Goal: Entertainment & Leisure: Browse casually

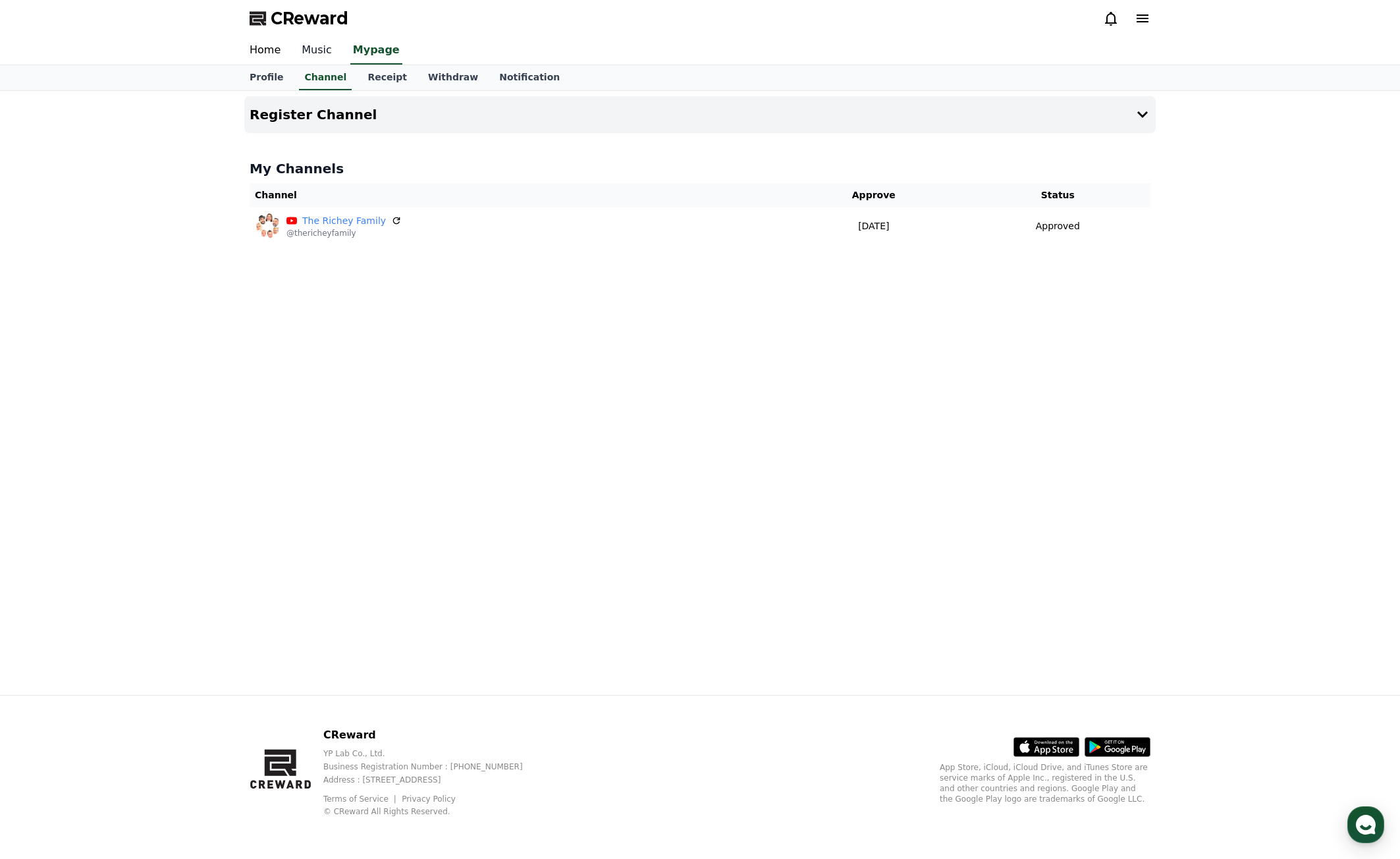
click at [309, 47] on link "Music" at bounding box center [317, 50] width 52 height 28
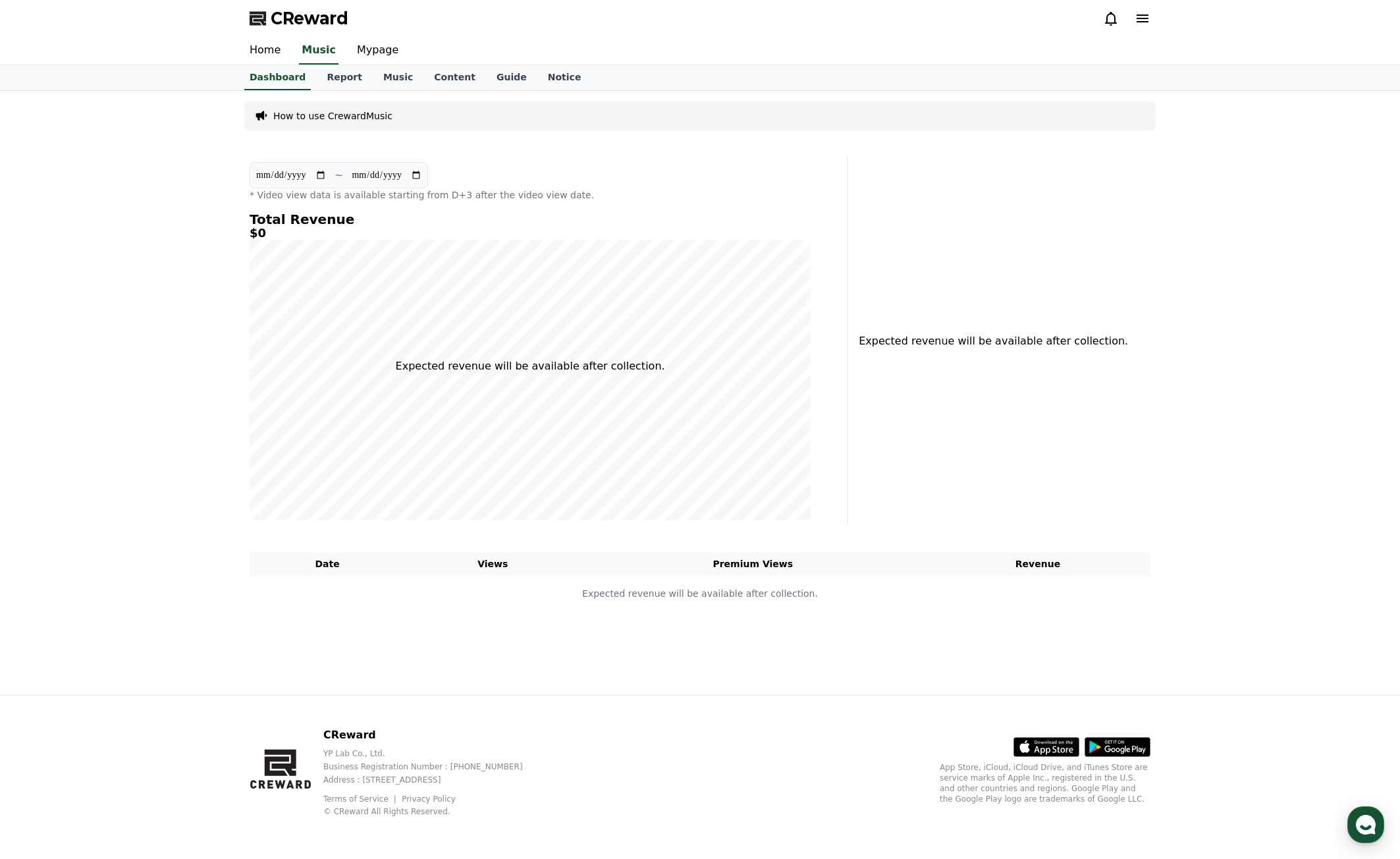
click at [394, 116] on div "How to use CrewardMusic" at bounding box center [700, 115] width 912 height 29
click at [370, 119] on p "How to use CrewardMusic" at bounding box center [333, 116] width 119 height 13
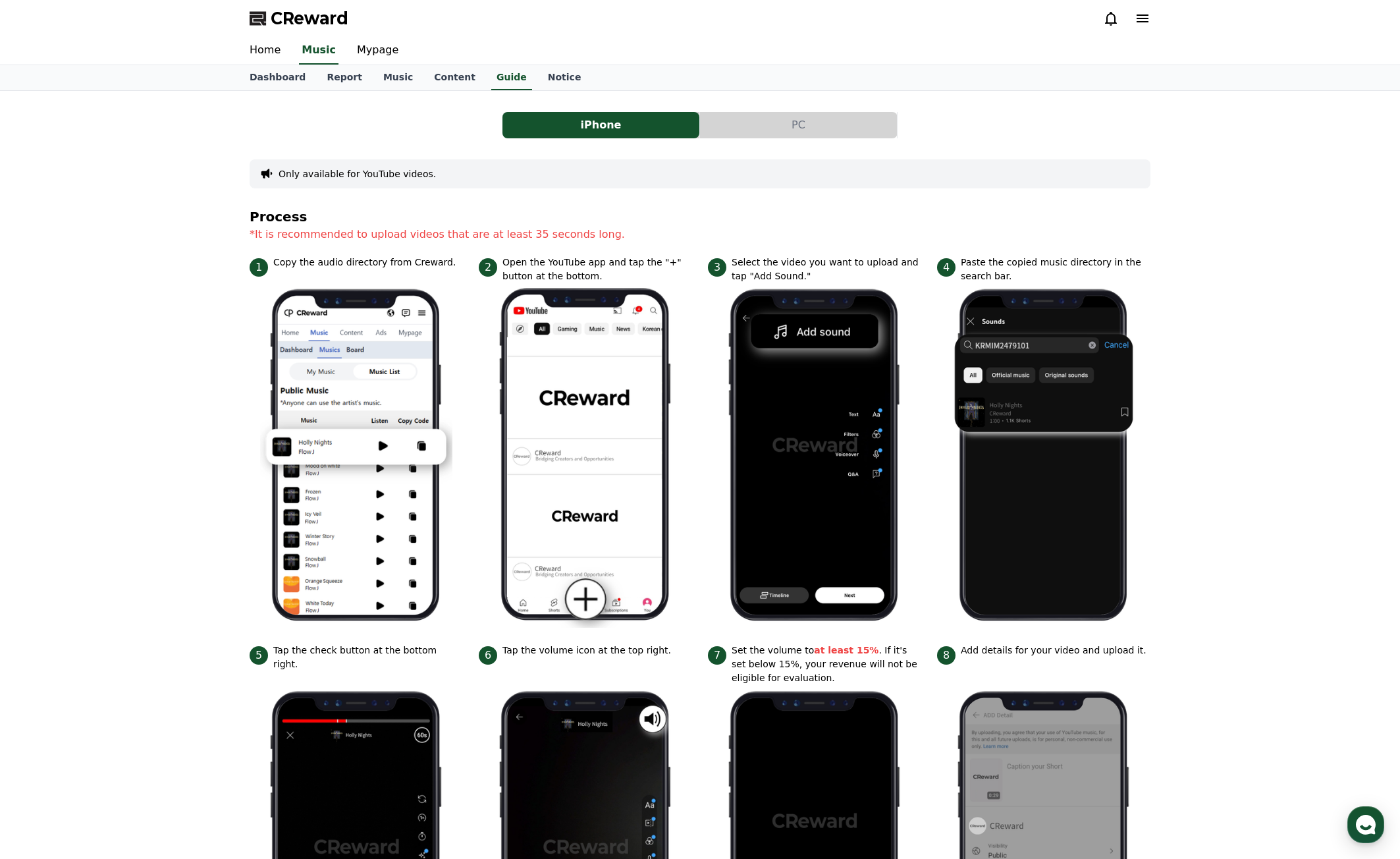
click at [817, 117] on button "PC" at bounding box center [799, 125] width 197 height 26
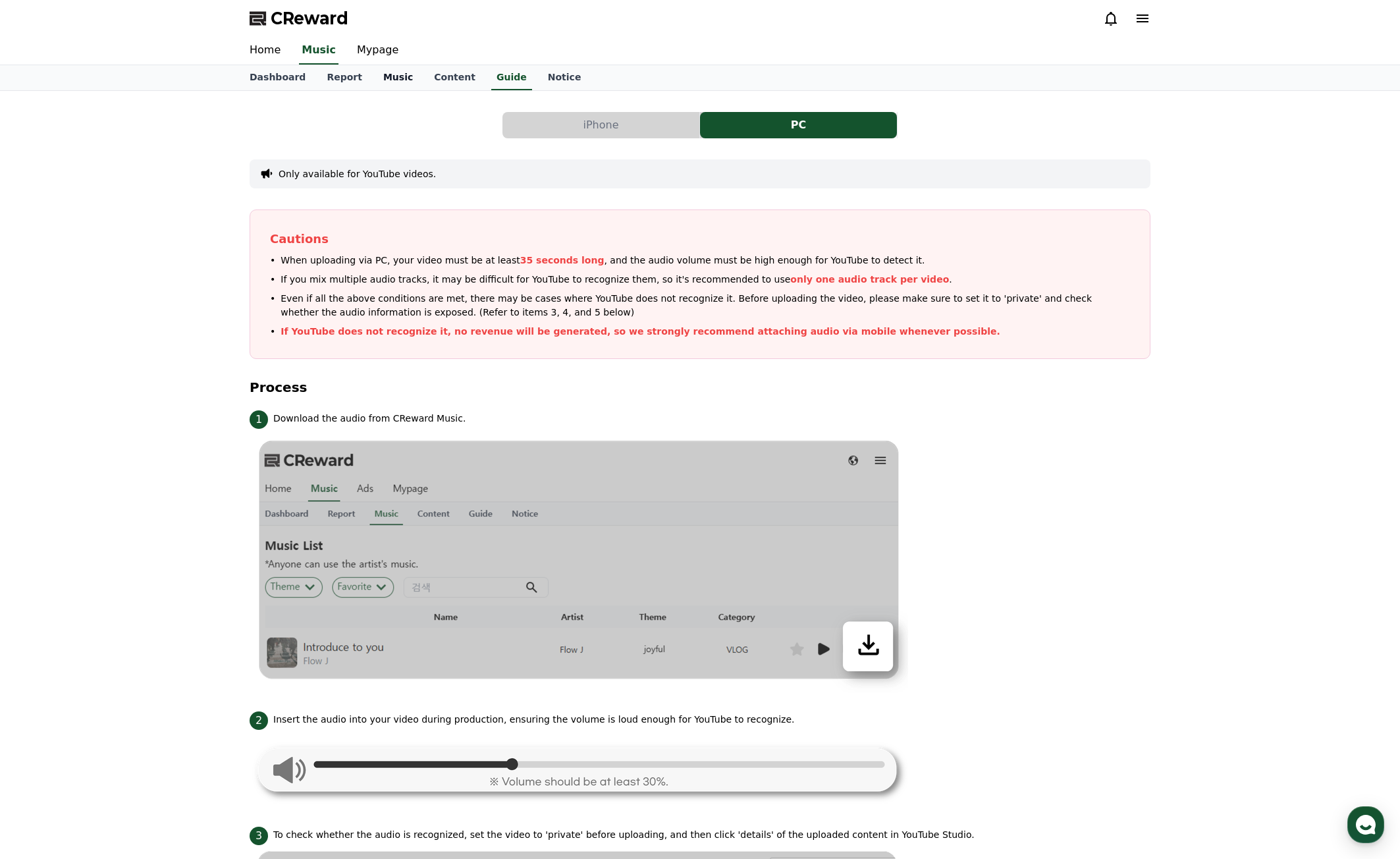
click at [391, 78] on link "Music" at bounding box center [398, 77] width 51 height 25
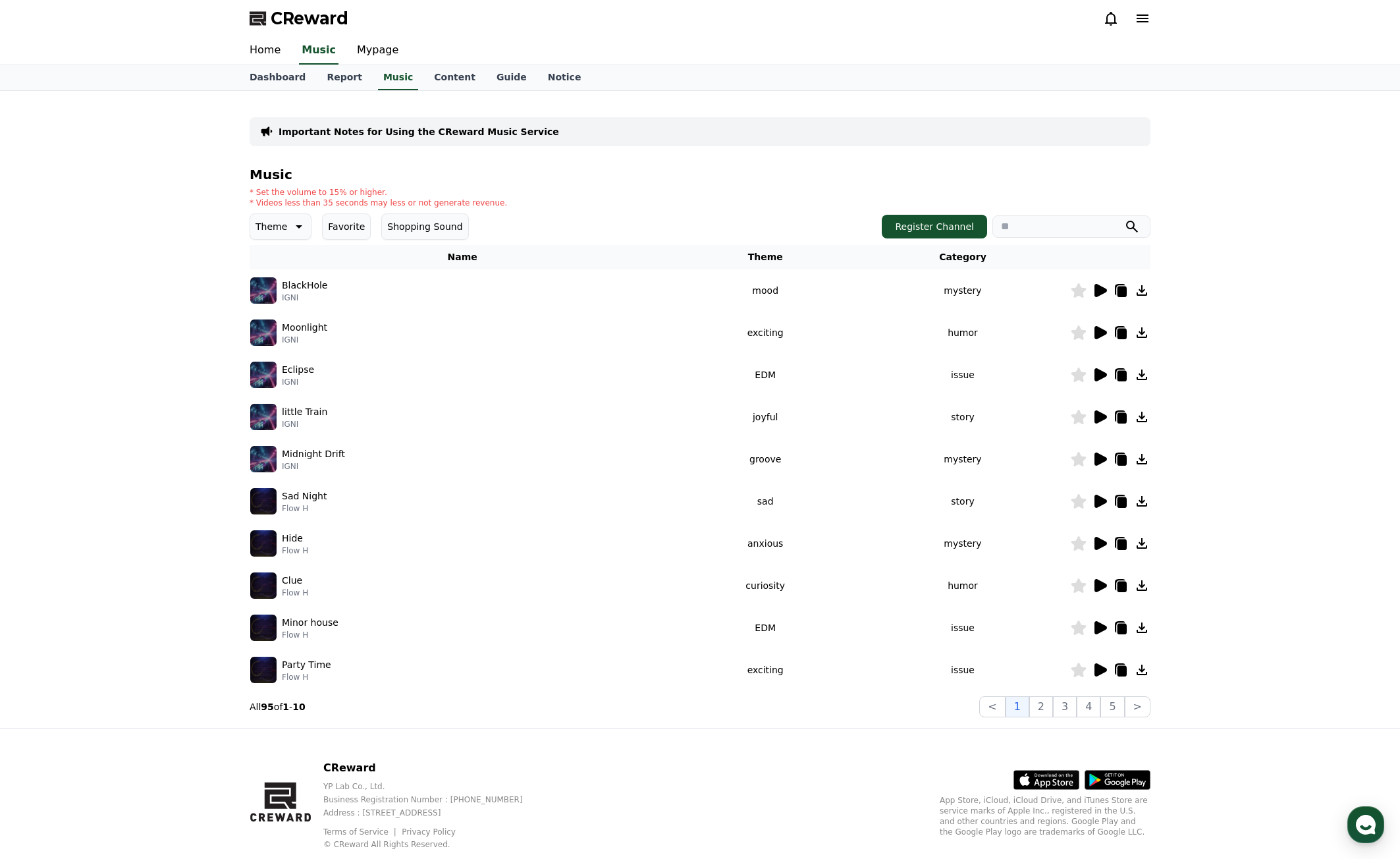
click at [299, 230] on icon at bounding box center [298, 227] width 16 height 16
click at [275, 368] on button "Comic" at bounding box center [271, 369] width 40 height 29
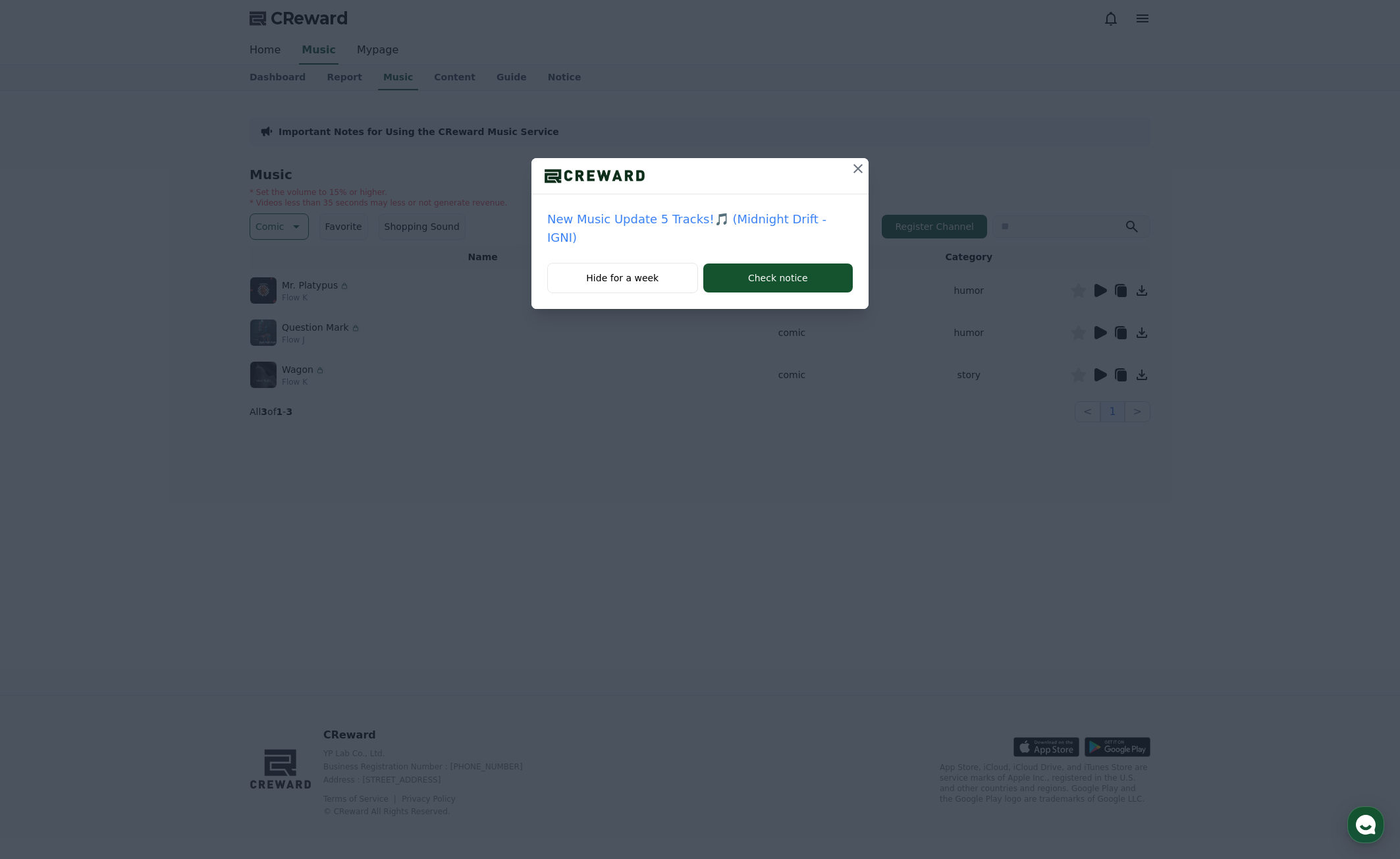
click at [848, 172] on button at bounding box center [858, 168] width 21 height 21
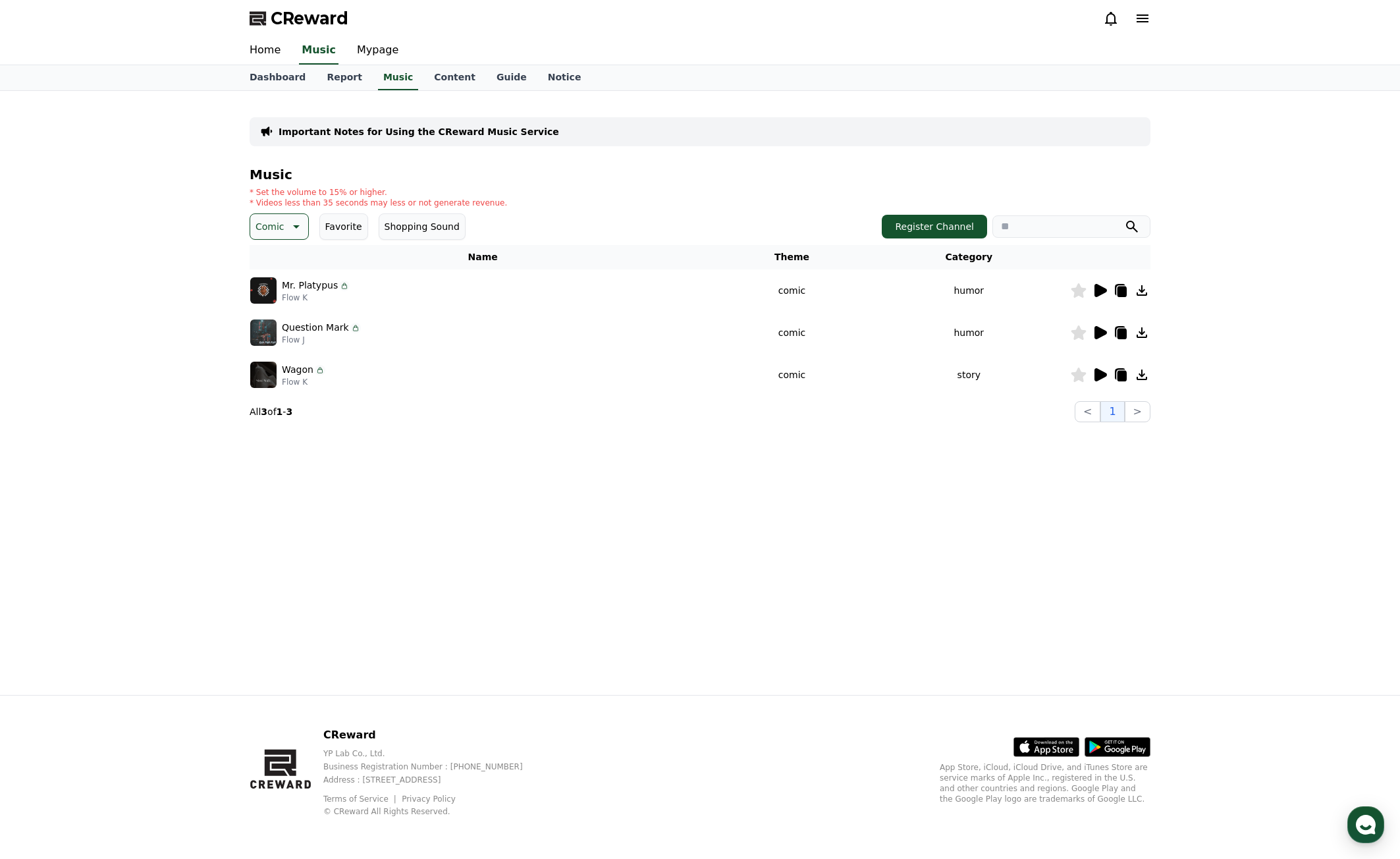
click at [1098, 289] on icon at bounding box center [1101, 291] width 13 height 13
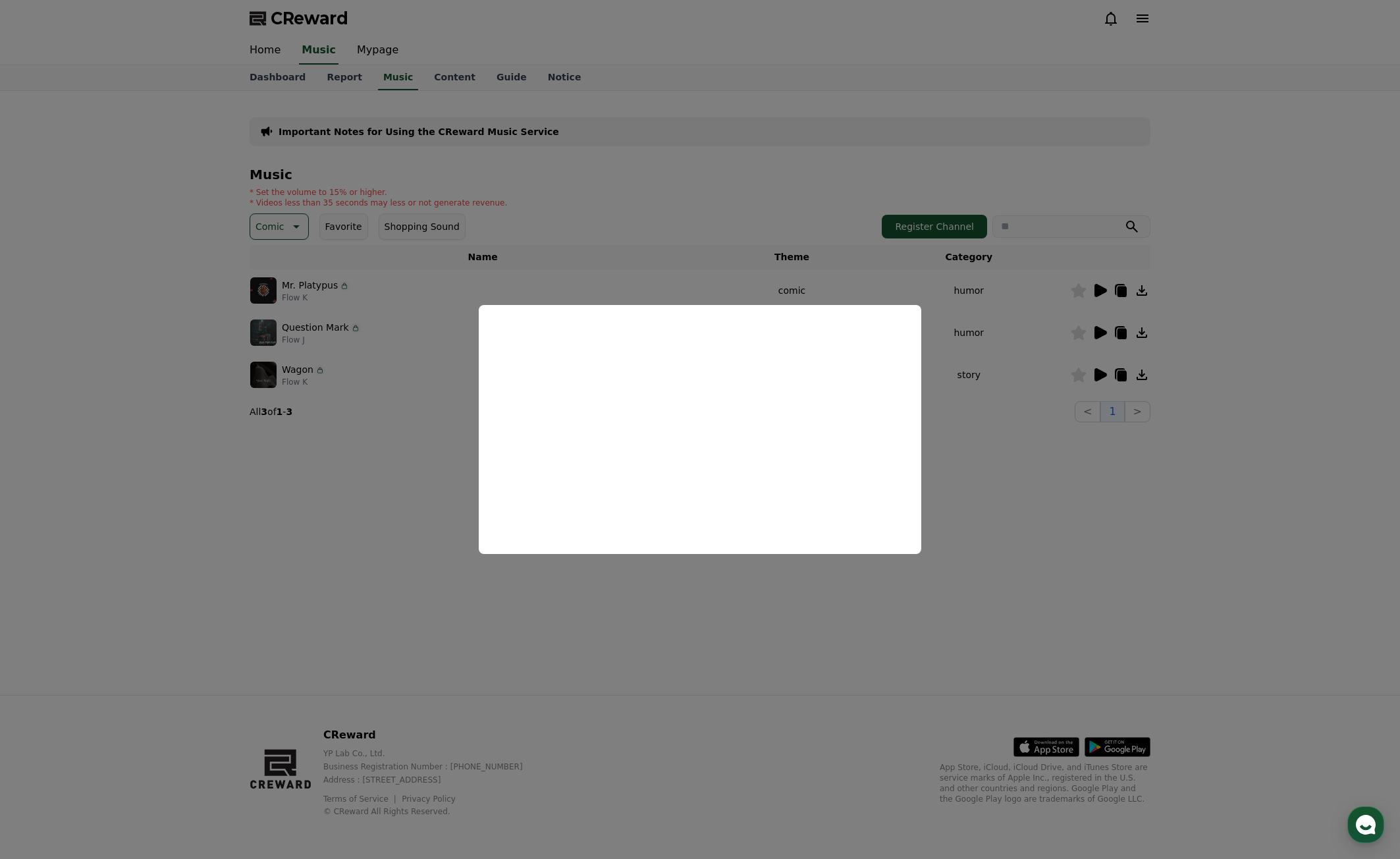
click at [1044, 542] on button "close modal" at bounding box center [700, 430] width 1400 height 859
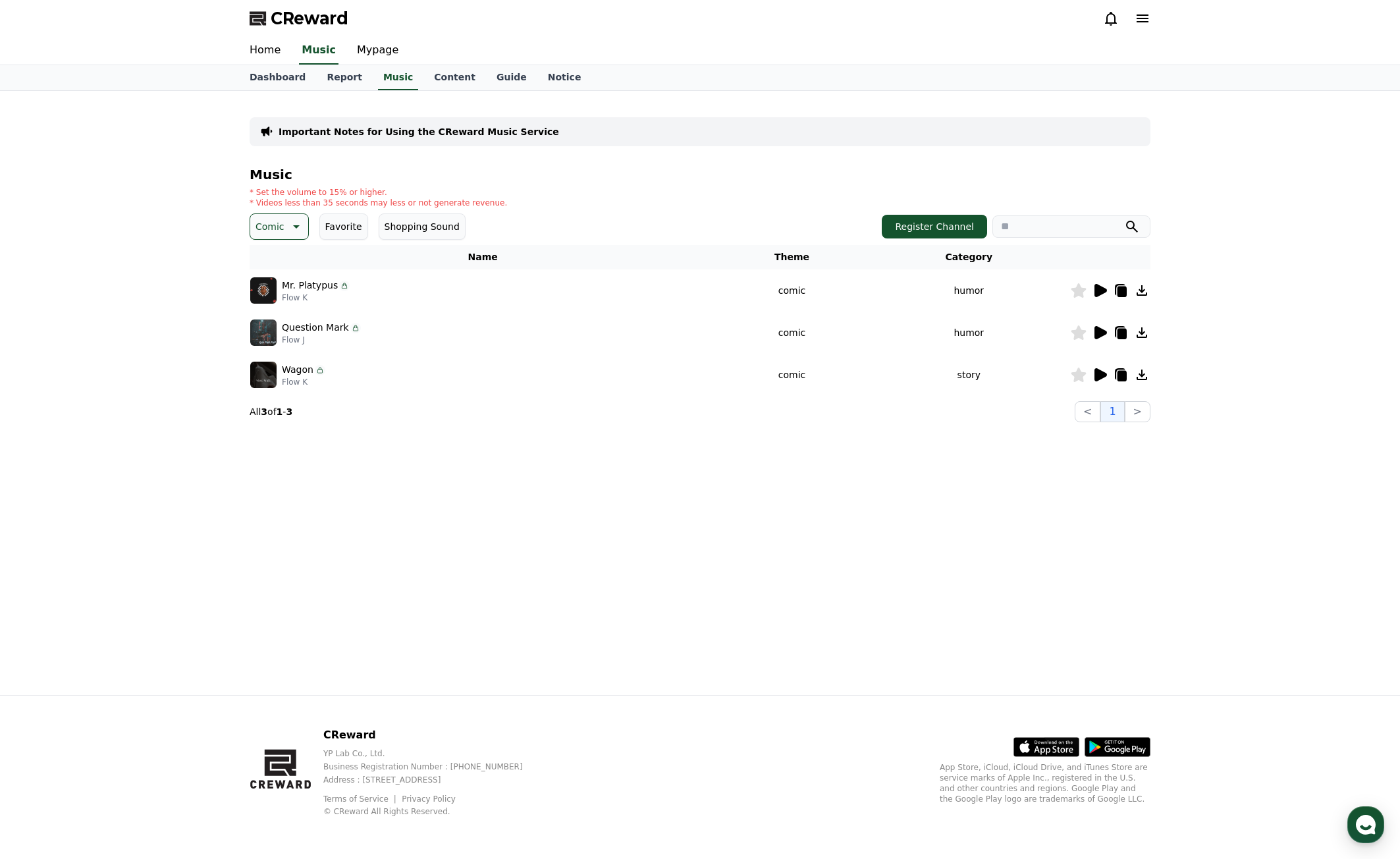
click at [1099, 332] on icon at bounding box center [1101, 333] width 13 height 13
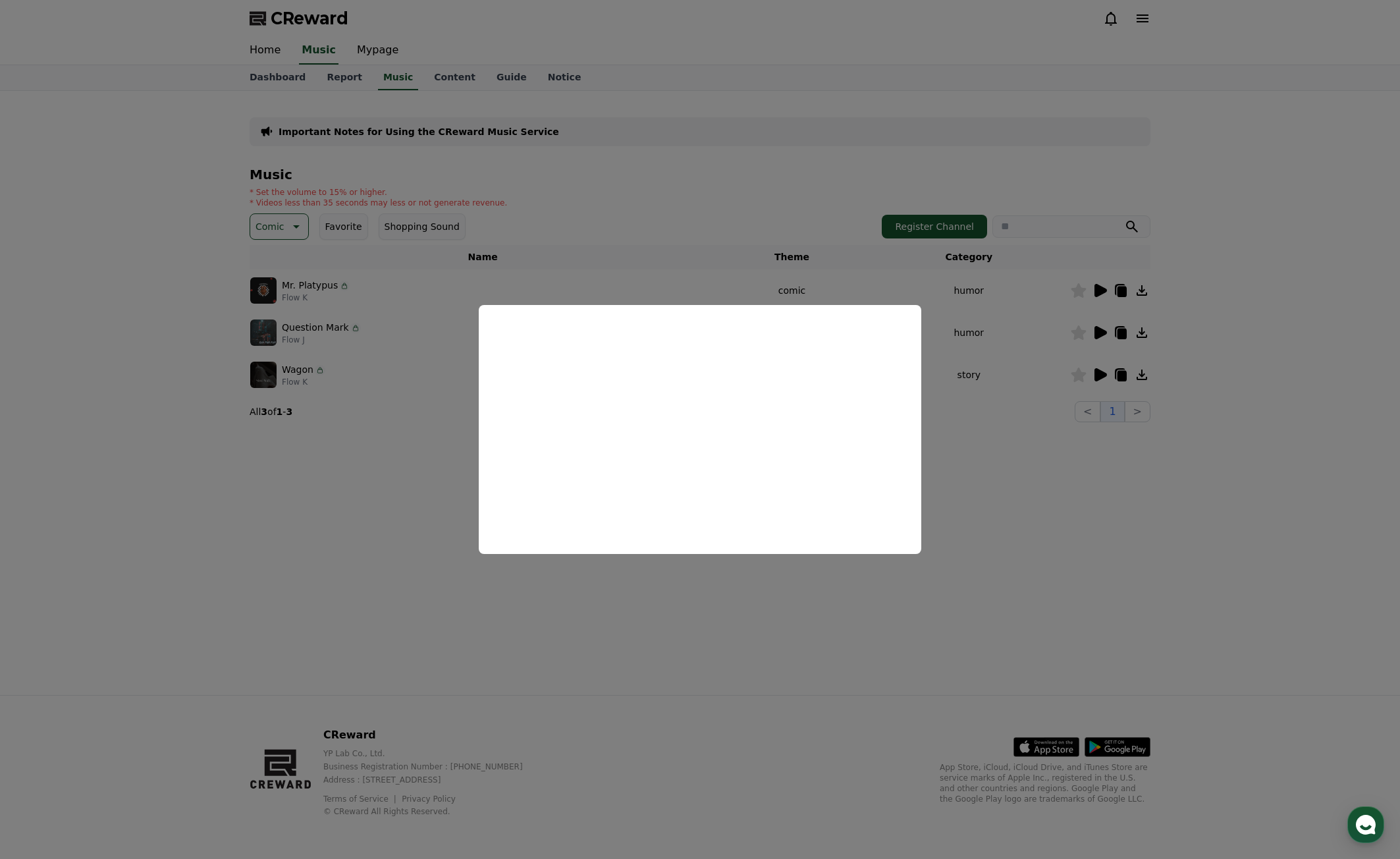
click at [1046, 530] on button "close modal" at bounding box center [700, 430] width 1400 height 859
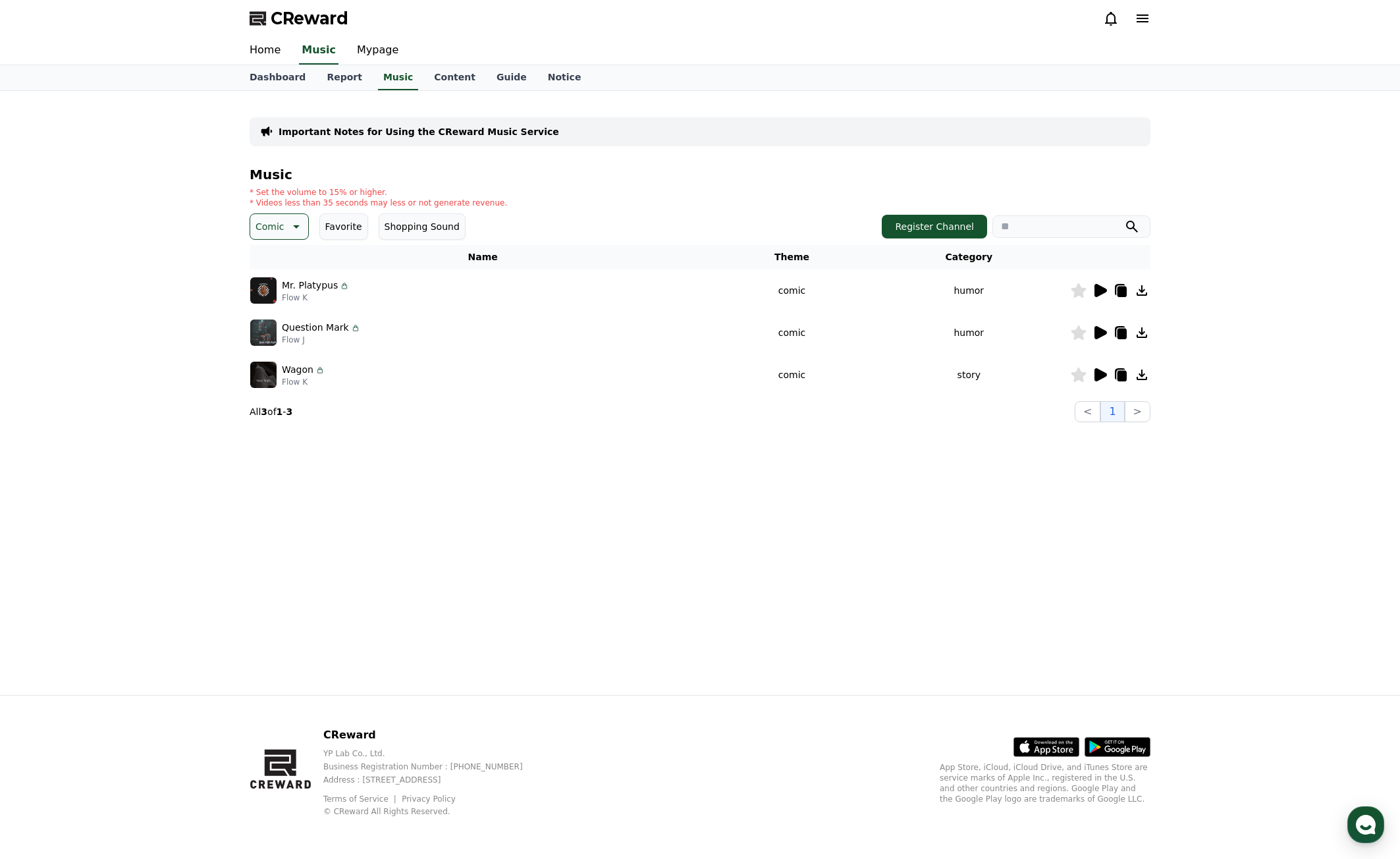
click at [1100, 378] on icon at bounding box center [1101, 375] width 13 height 13
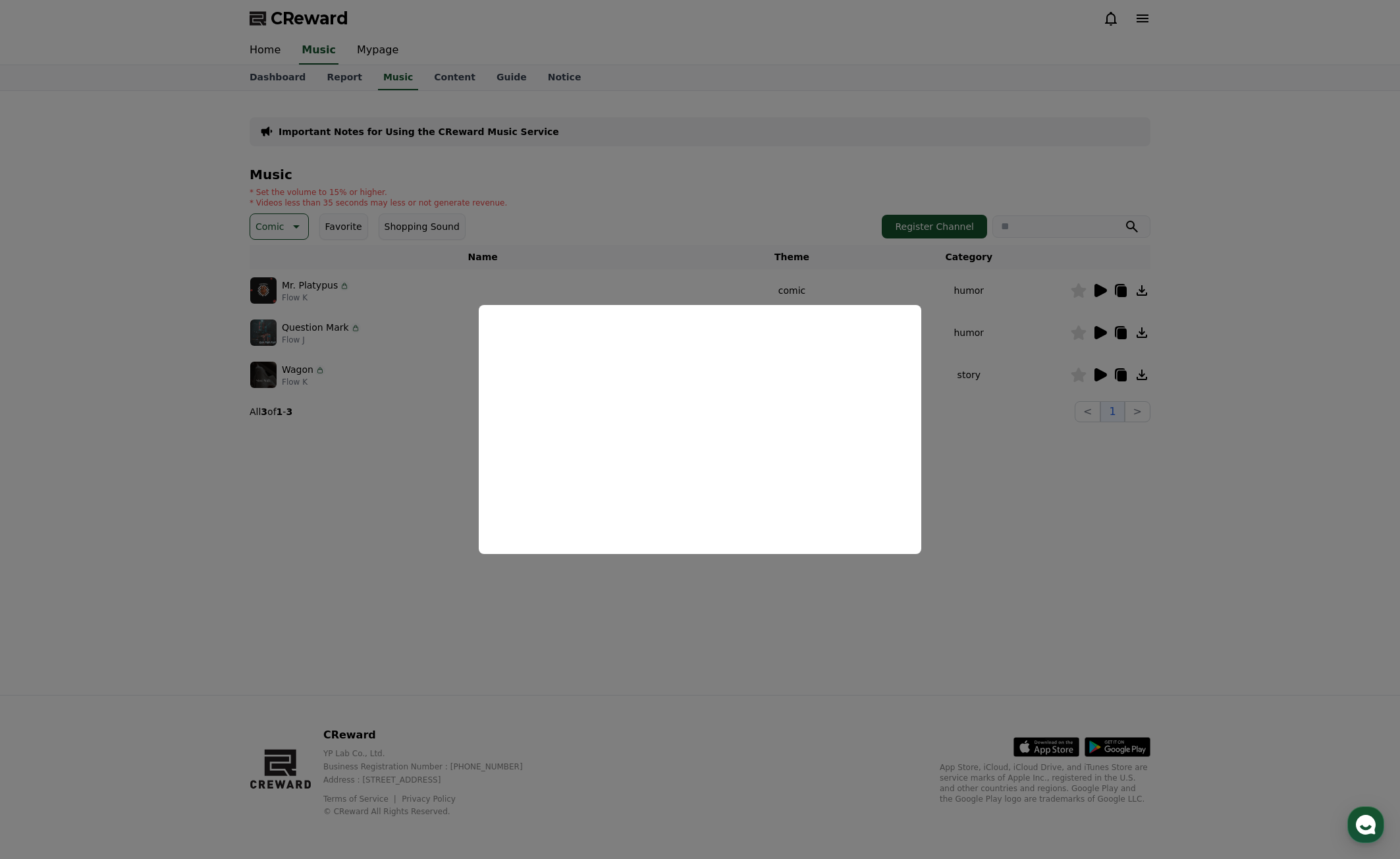
click at [1040, 523] on button "close modal" at bounding box center [700, 430] width 1400 height 859
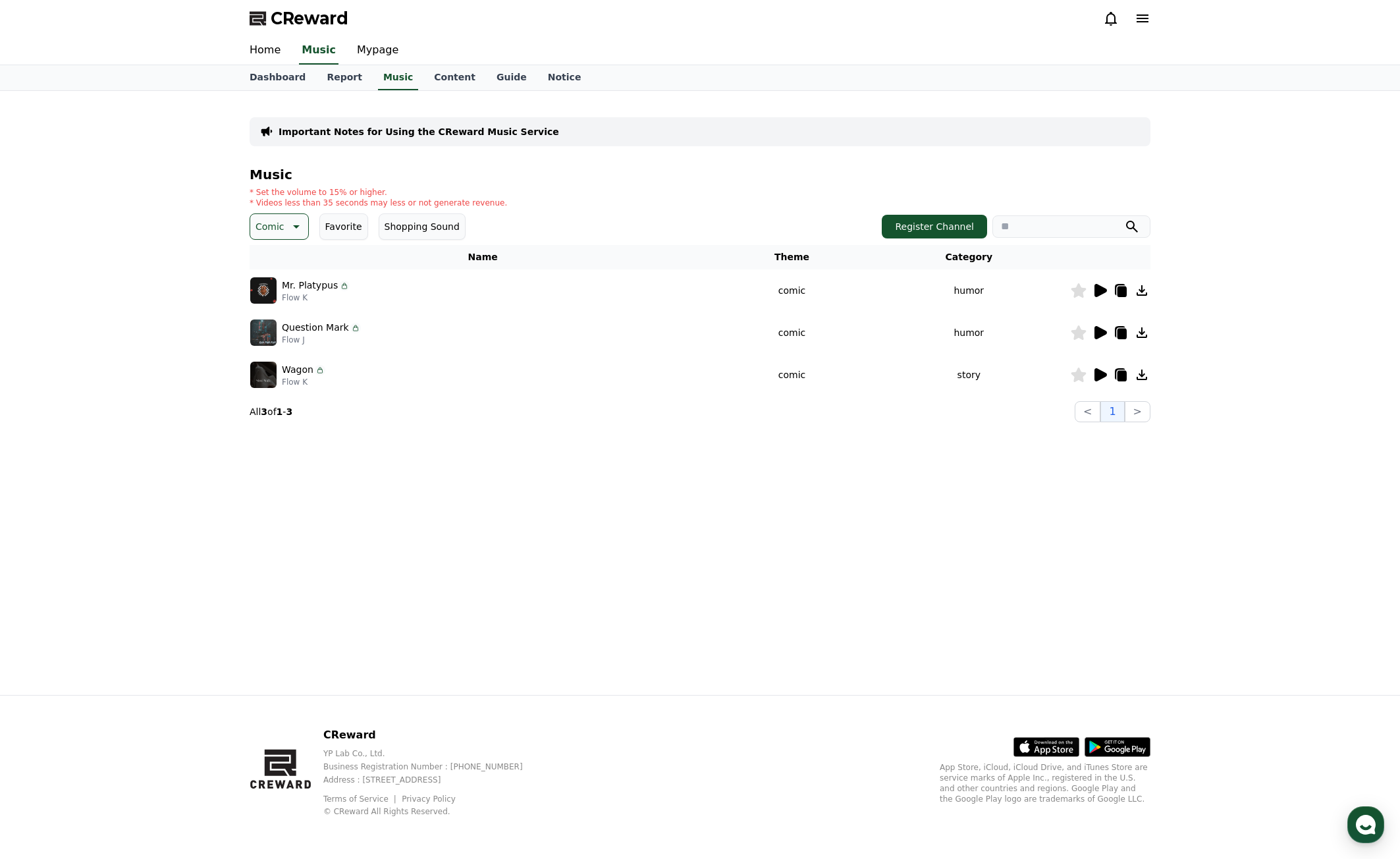
click at [1147, 295] on icon at bounding box center [1142, 291] width 16 height 16
click at [1144, 332] on icon at bounding box center [1142, 333] width 11 height 11
click at [1141, 374] on icon at bounding box center [1142, 375] width 11 height 11
click at [278, 220] on p "Comic" at bounding box center [270, 226] width 29 height 18
click at [270, 292] on button "Fantasy" at bounding box center [274, 295] width 46 height 29
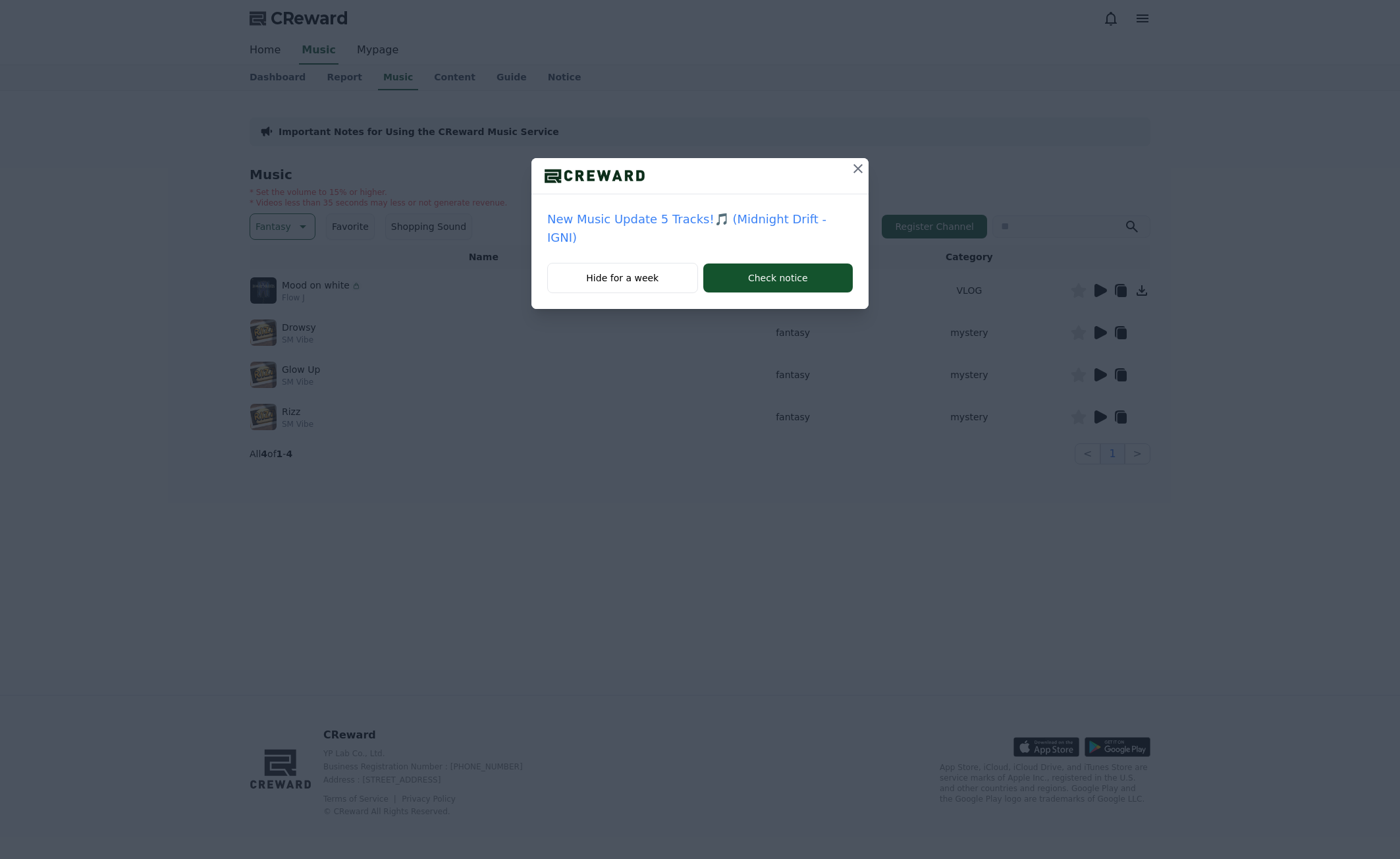
click at [851, 167] on icon at bounding box center [859, 169] width 16 height 16
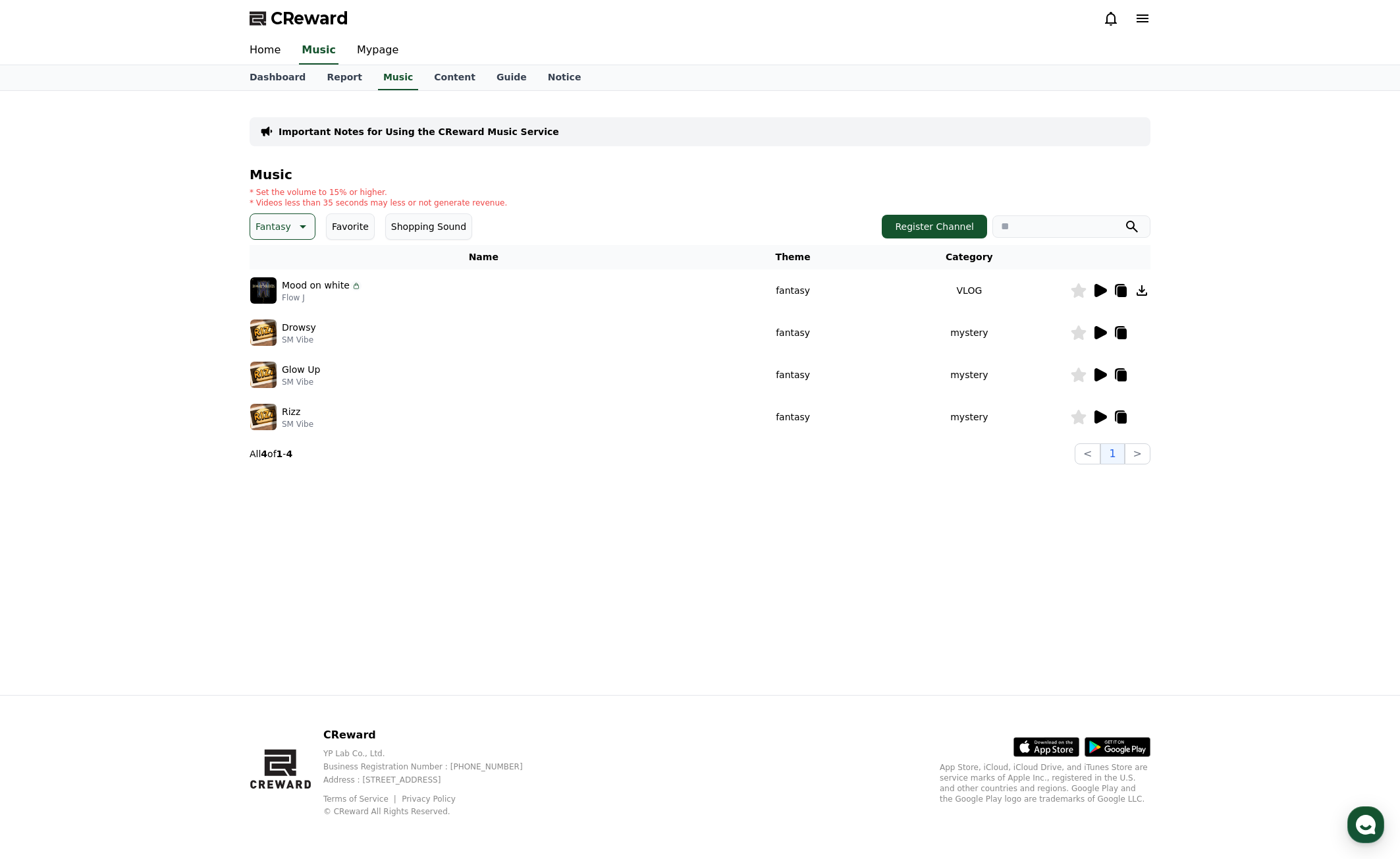
click at [1104, 335] on icon at bounding box center [1101, 333] width 13 height 13
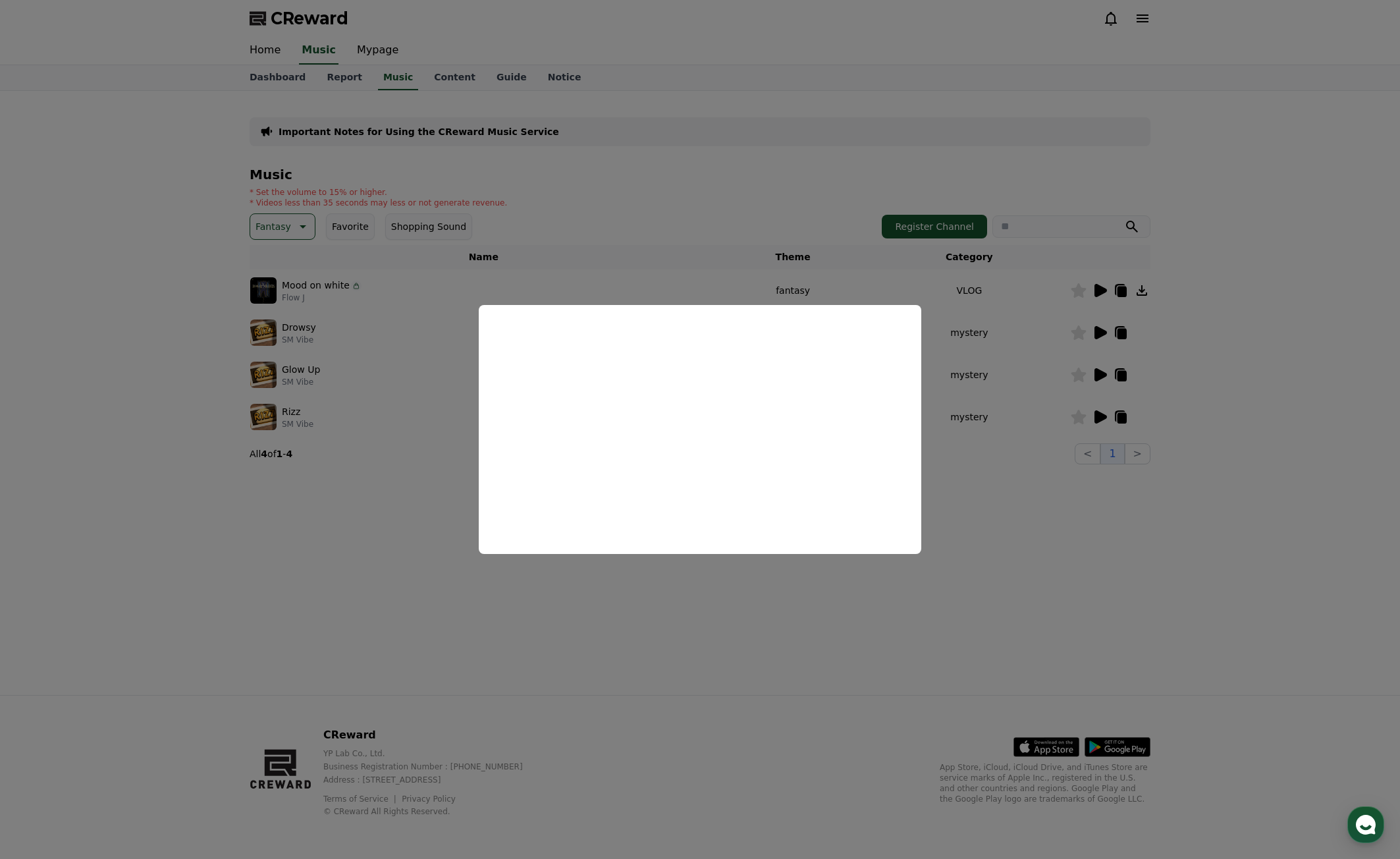
click at [1140, 529] on button "close modal" at bounding box center [700, 430] width 1400 height 859
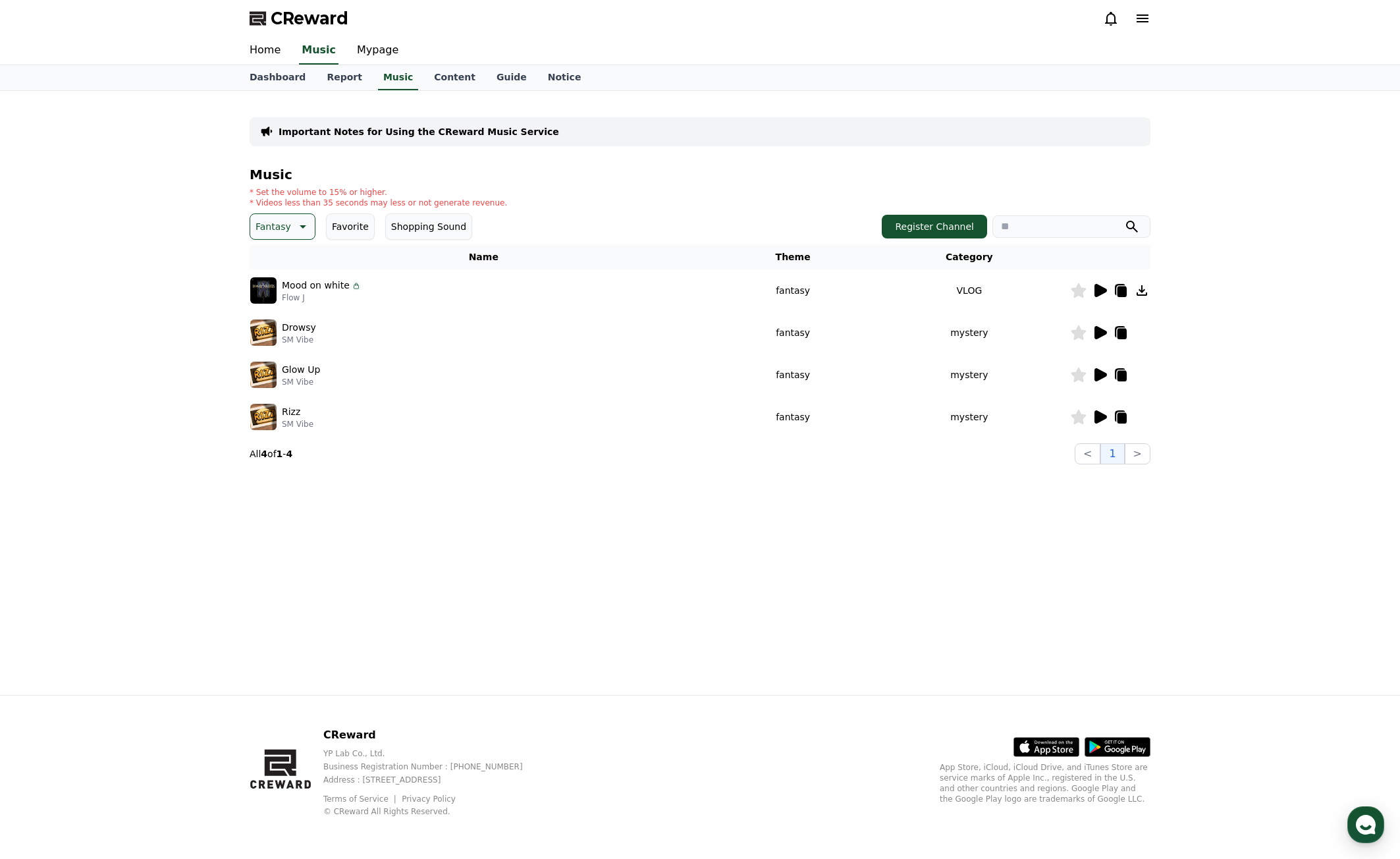
click at [1099, 366] on td at bounding box center [1110, 374] width 80 height 42
click at [1103, 376] on icon at bounding box center [1101, 375] width 13 height 13
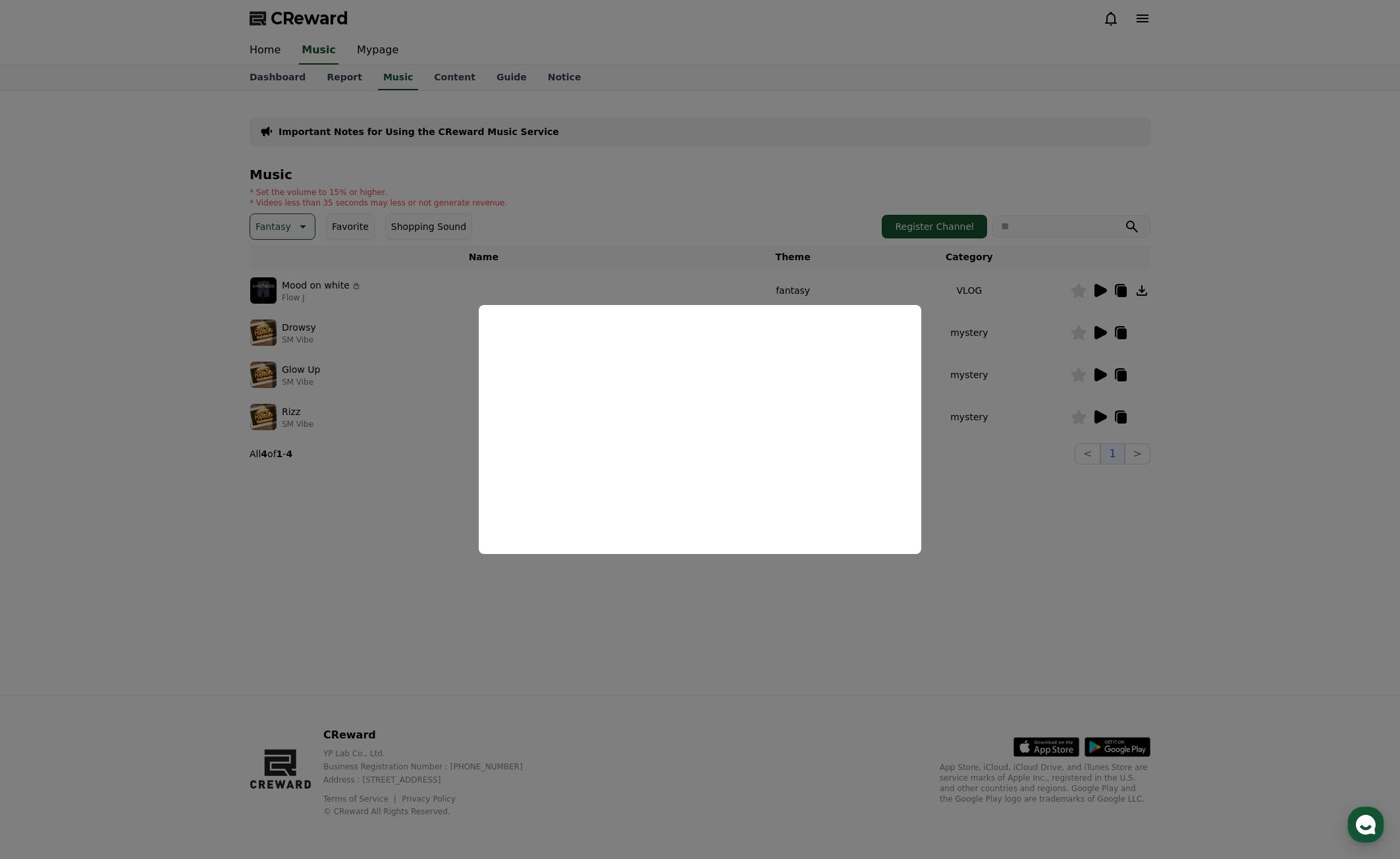
click at [1231, 583] on button "close modal" at bounding box center [700, 430] width 1400 height 859
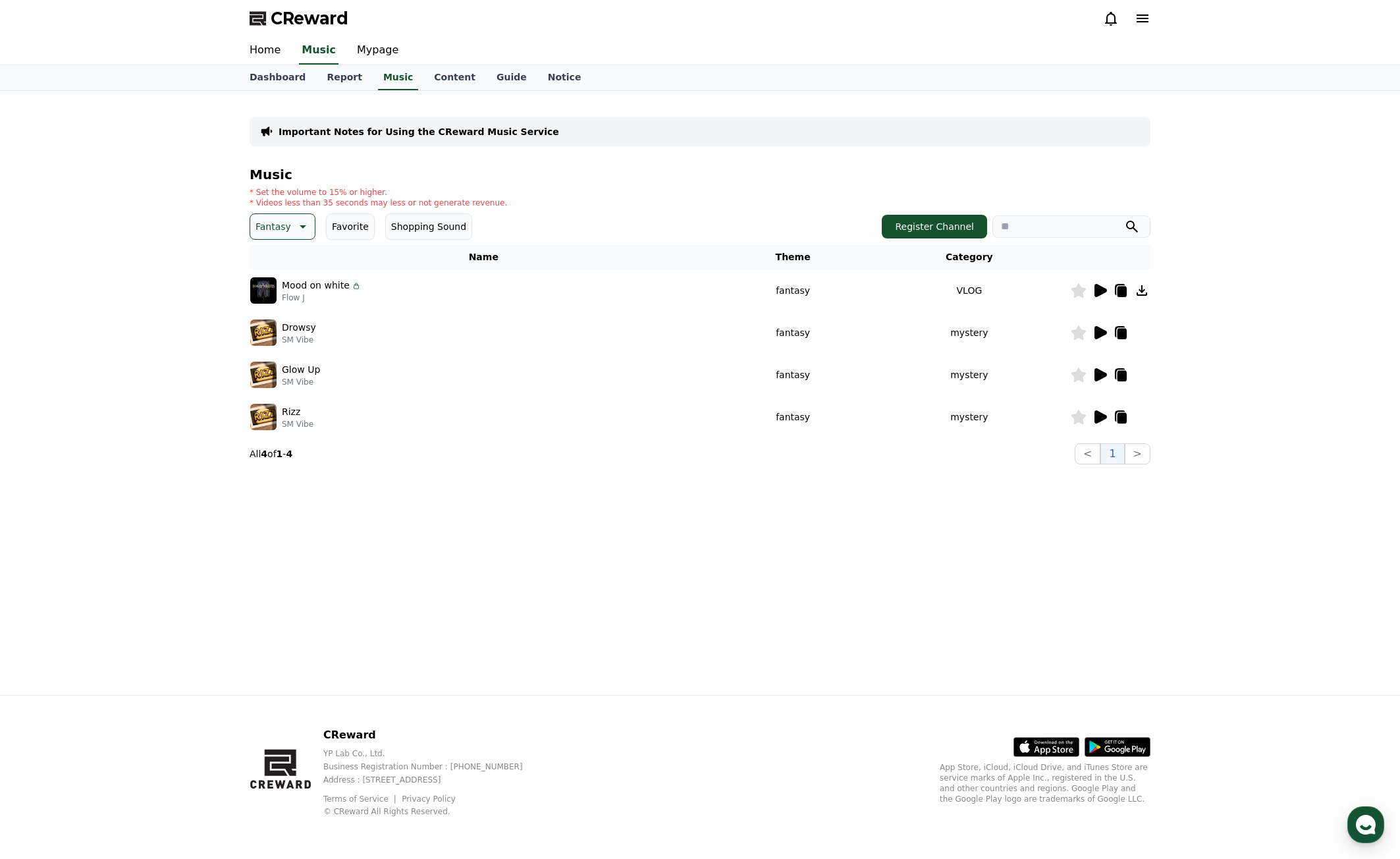
click at [1099, 420] on icon at bounding box center [1101, 417] width 13 height 13
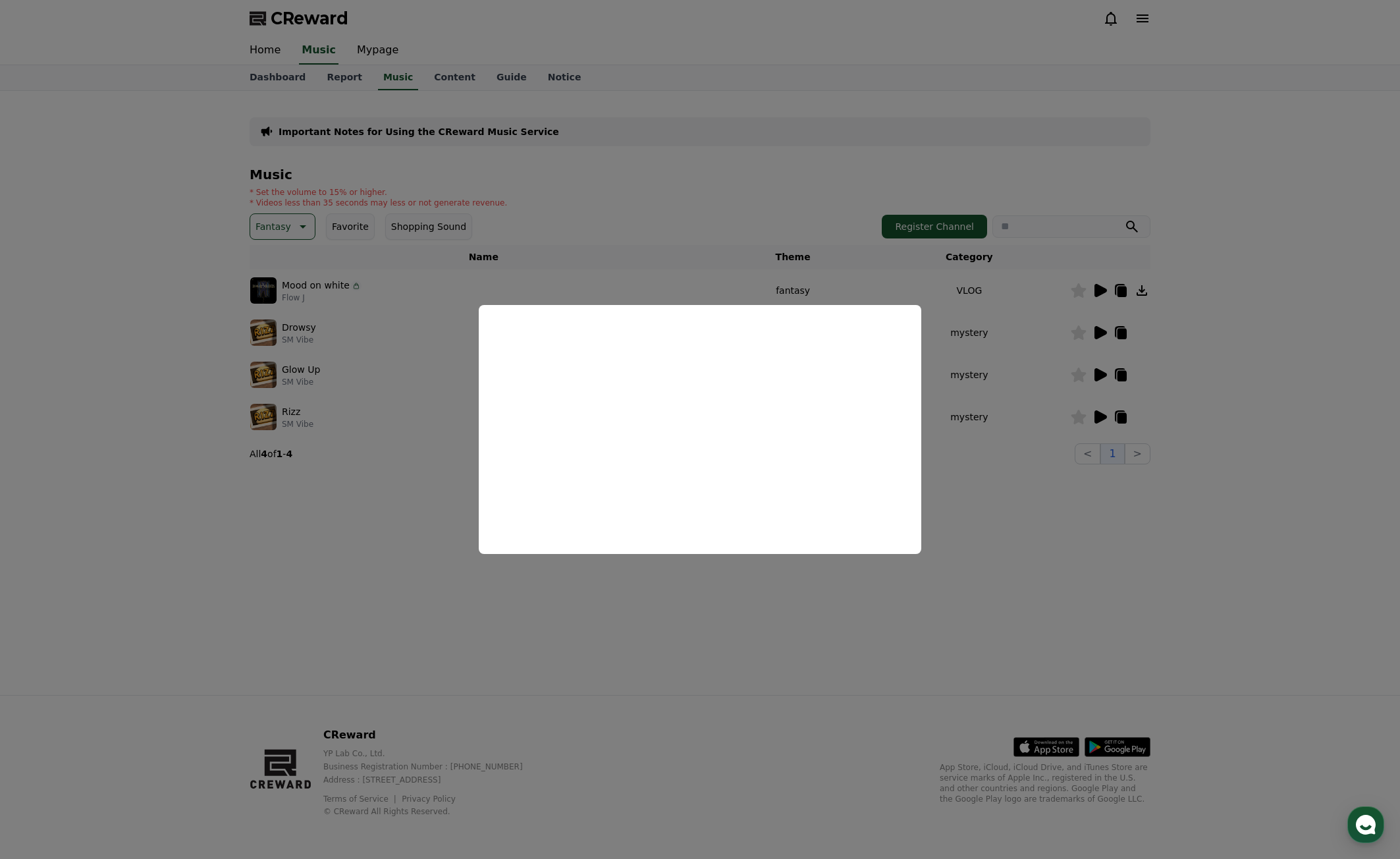
click at [1087, 500] on button "close modal" at bounding box center [700, 430] width 1400 height 859
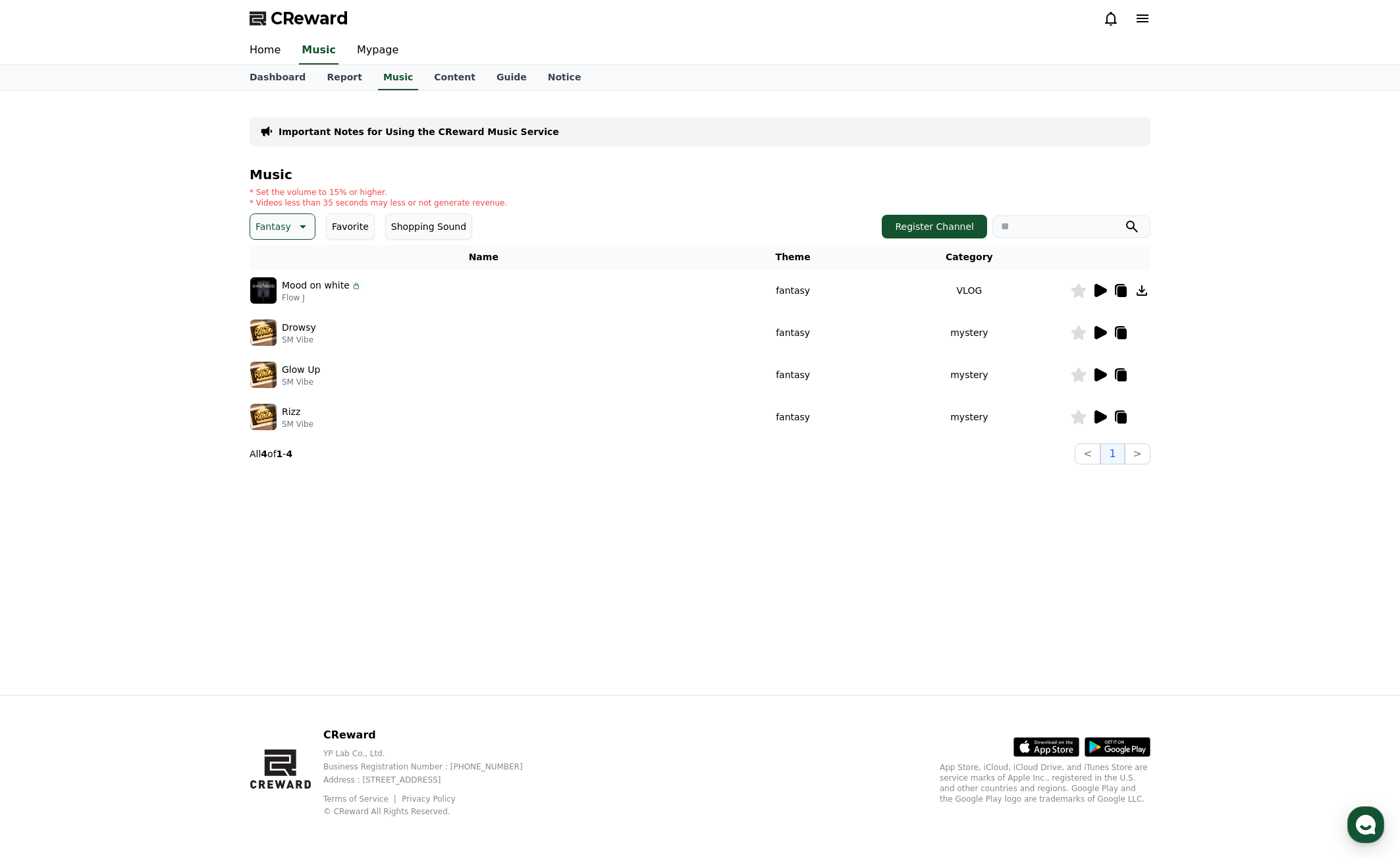
click at [1123, 419] on icon at bounding box center [1122, 419] width 9 height 11
click at [614, 644] on div "Important Notes for Using the CReward Music Service Music * Set the volume to 1…" at bounding box center [700, 393] width 922 height 604
click at [298, 224] on icon at bounding box center [302, 227] width 16 height 16
click at [280, 328] on button "Curiosity" at bounding box center [277, 330] width 52 height 29
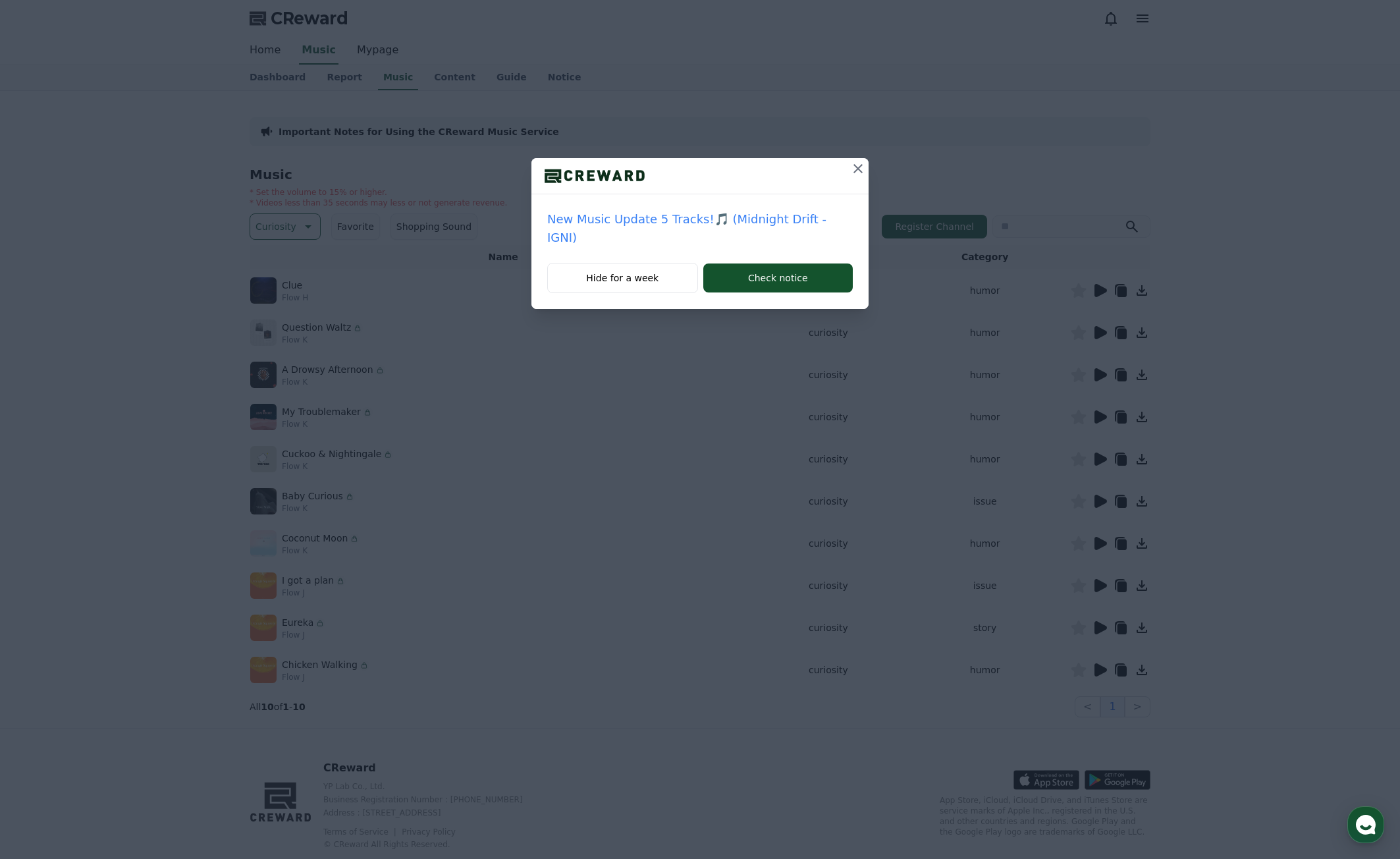
click at [851, 166] on icon at bounding box center [859, 169] width 16 height 16
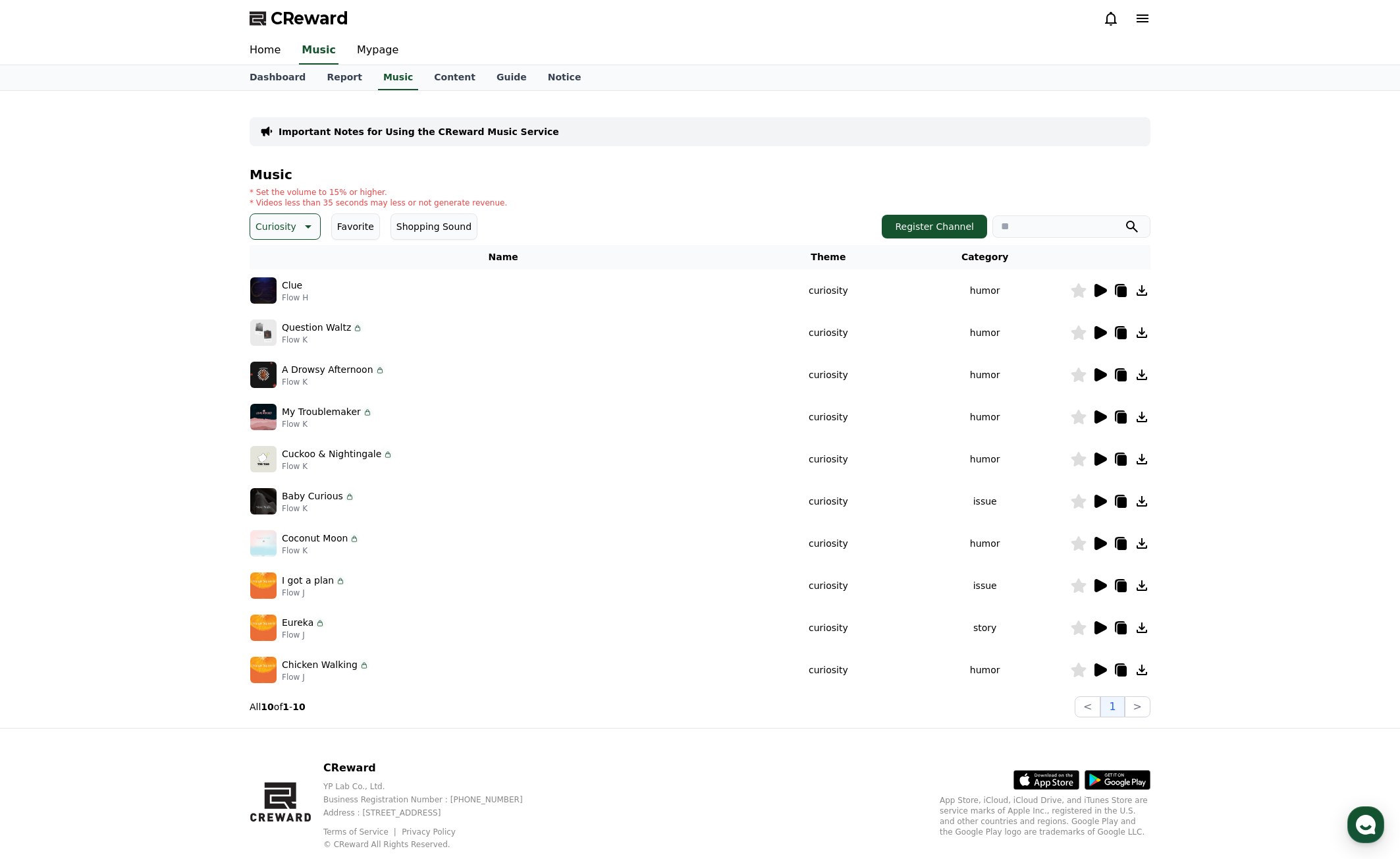
click at [1094, 288] on icon at bounding box center [1100, 291] width 16 height 16
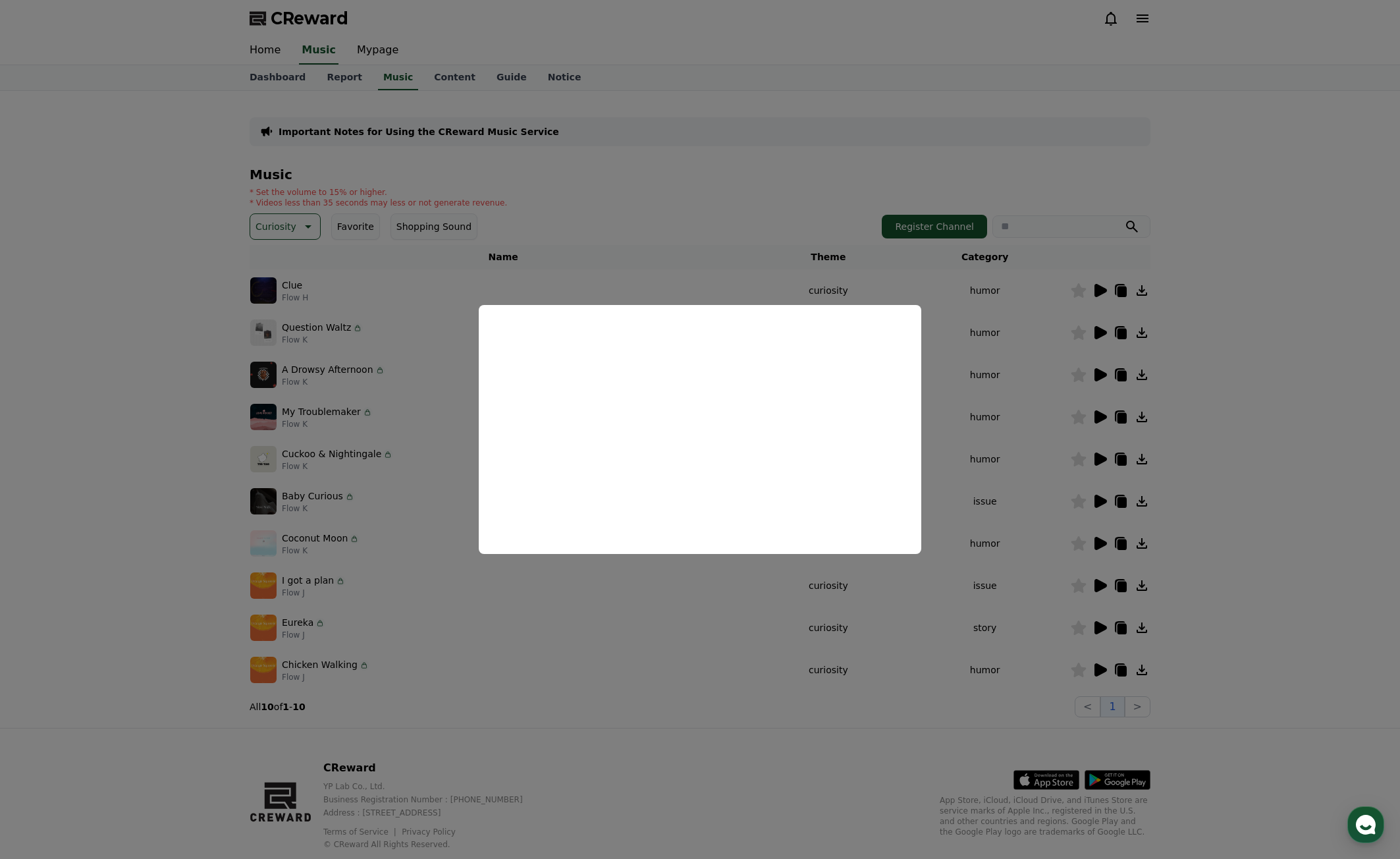
click at [1247, 564] on button "close modal" at bounding box center [700, 430] width 1400 height 859
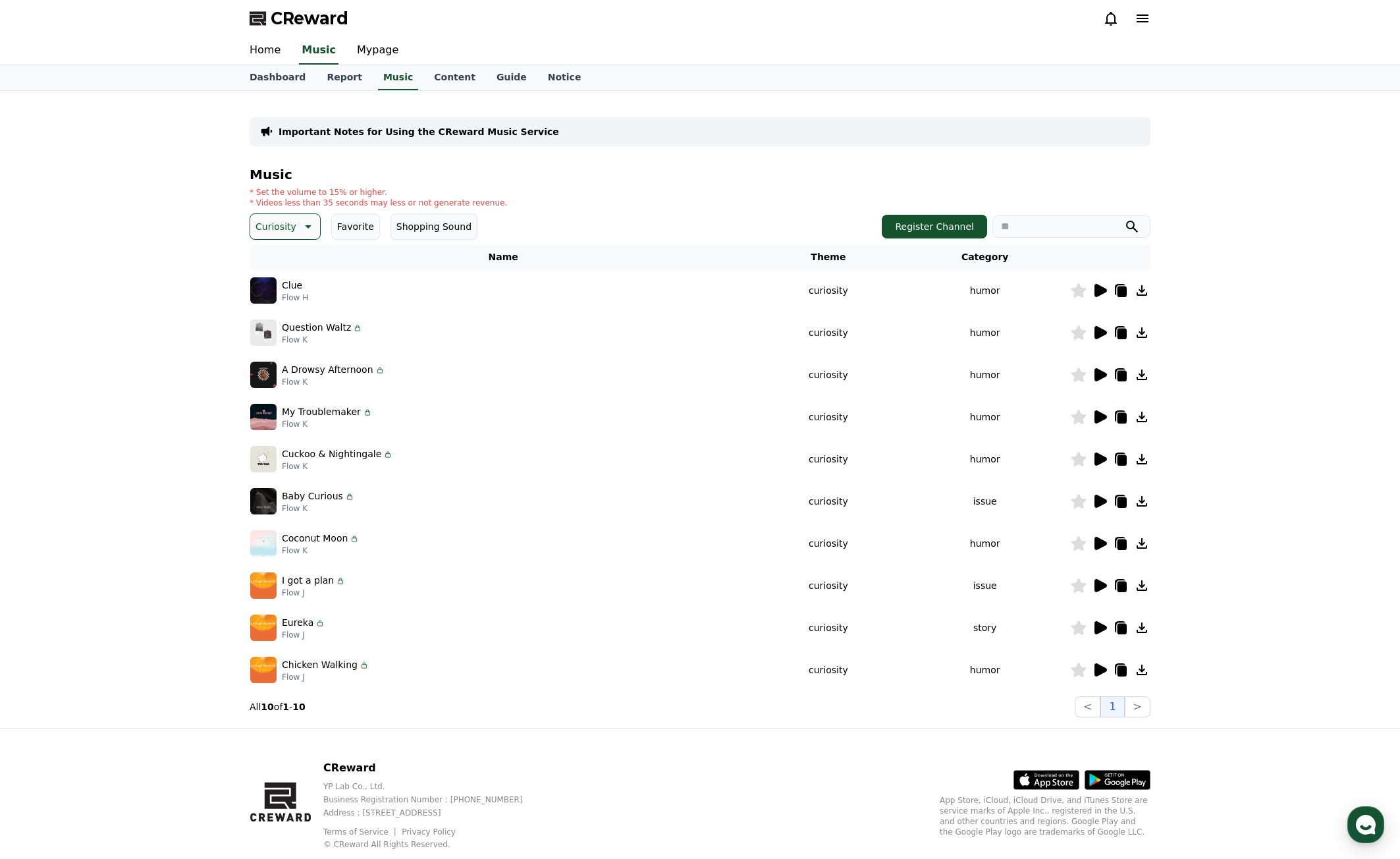
click at [1104, 331] on icon at bounding box center [1101, 333] width 13 height 13
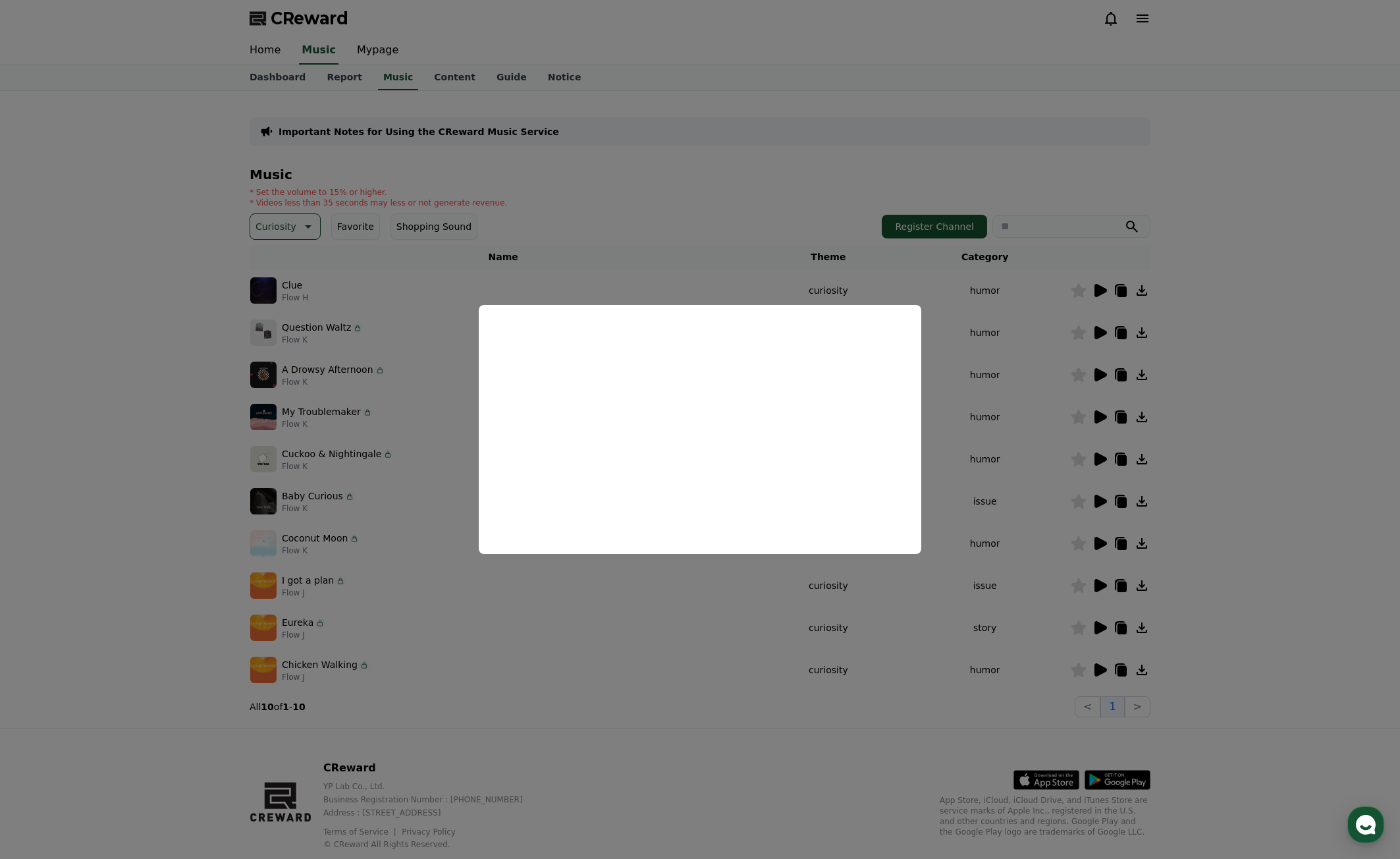
click at [1120, 552] on button "close modal" at bounding box center [700, 430] width 1400 height 859
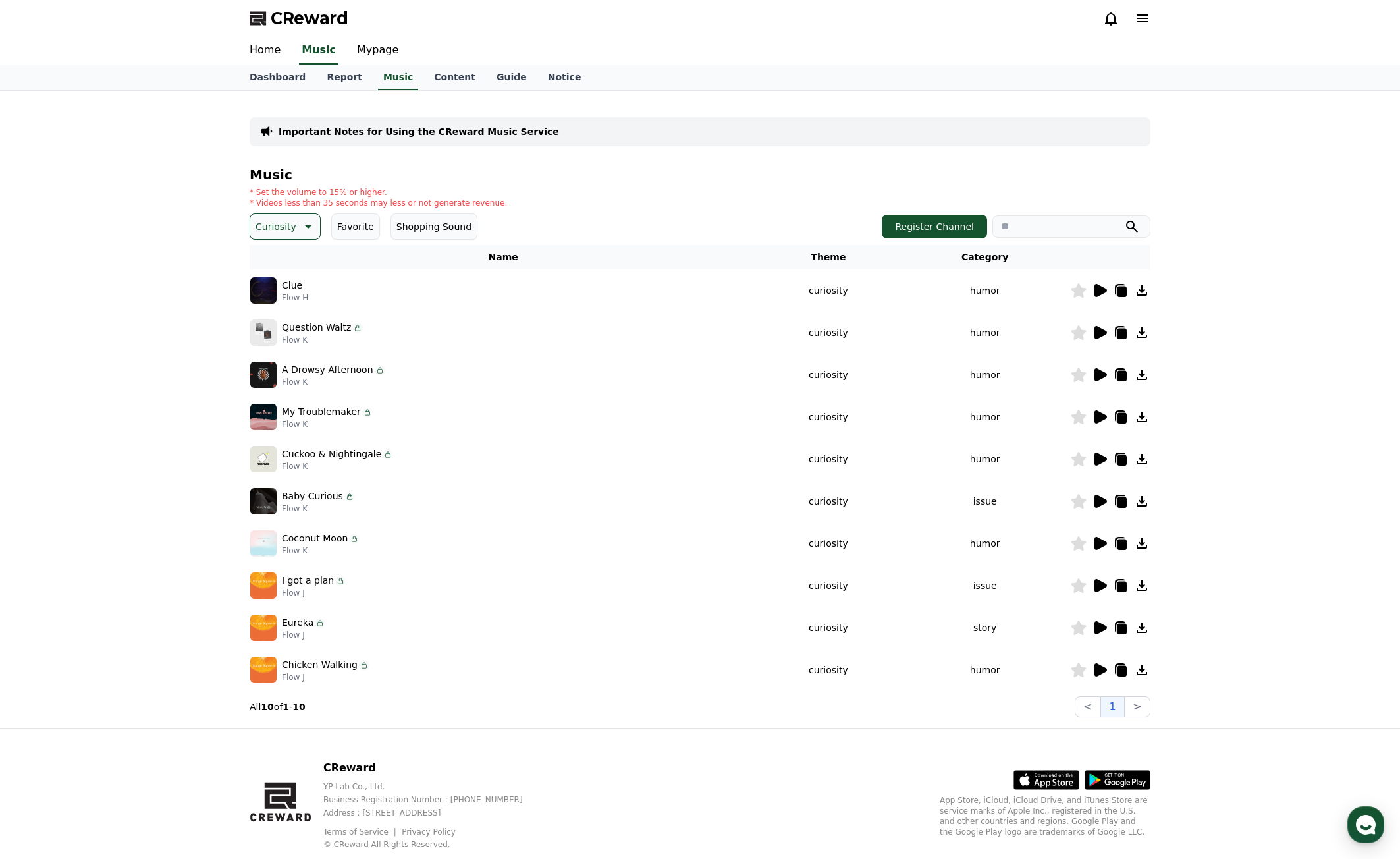
click at [1140, 334] on icon at bounding box center [1142, 333] width 16 height 16
click at [1097, 377] on icon at bounding box center [1101, 375] width 13 height 13
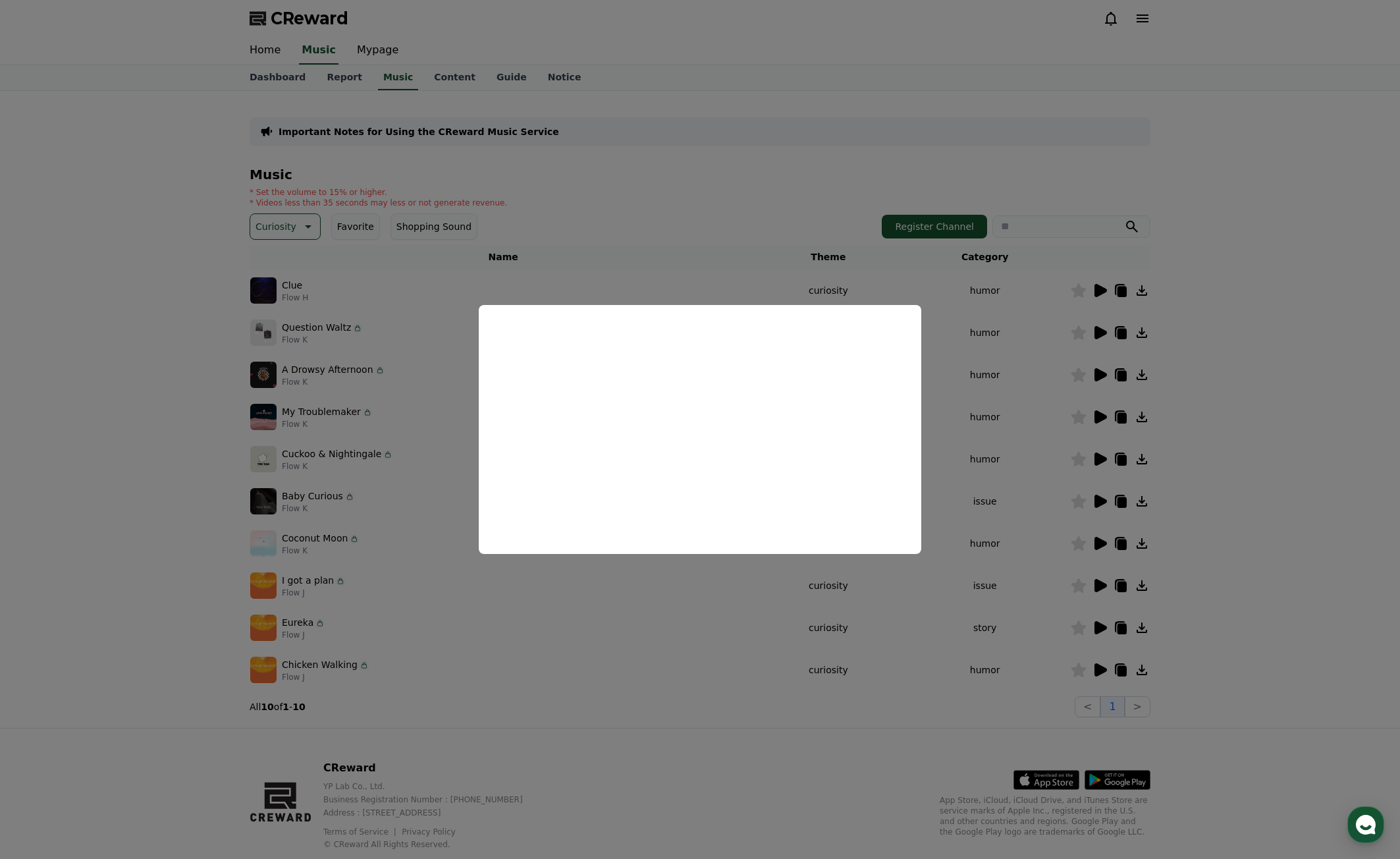
click at [1285, 536] on button "close modal" at bounding box center [700, 430] width 1400 height 859
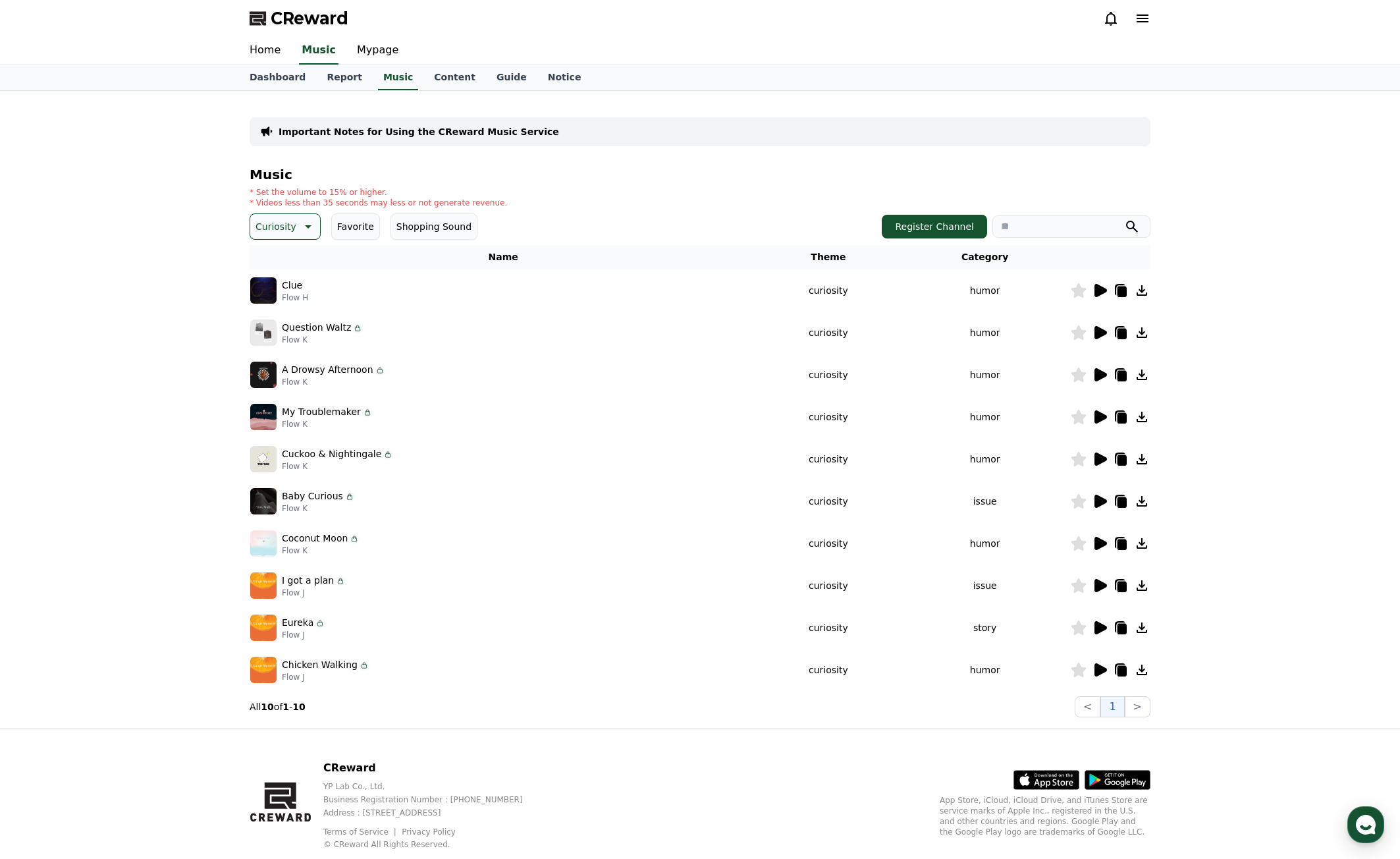
click at [1097, 377] on icon at bounding box center [1101, 375] width 13 height 13
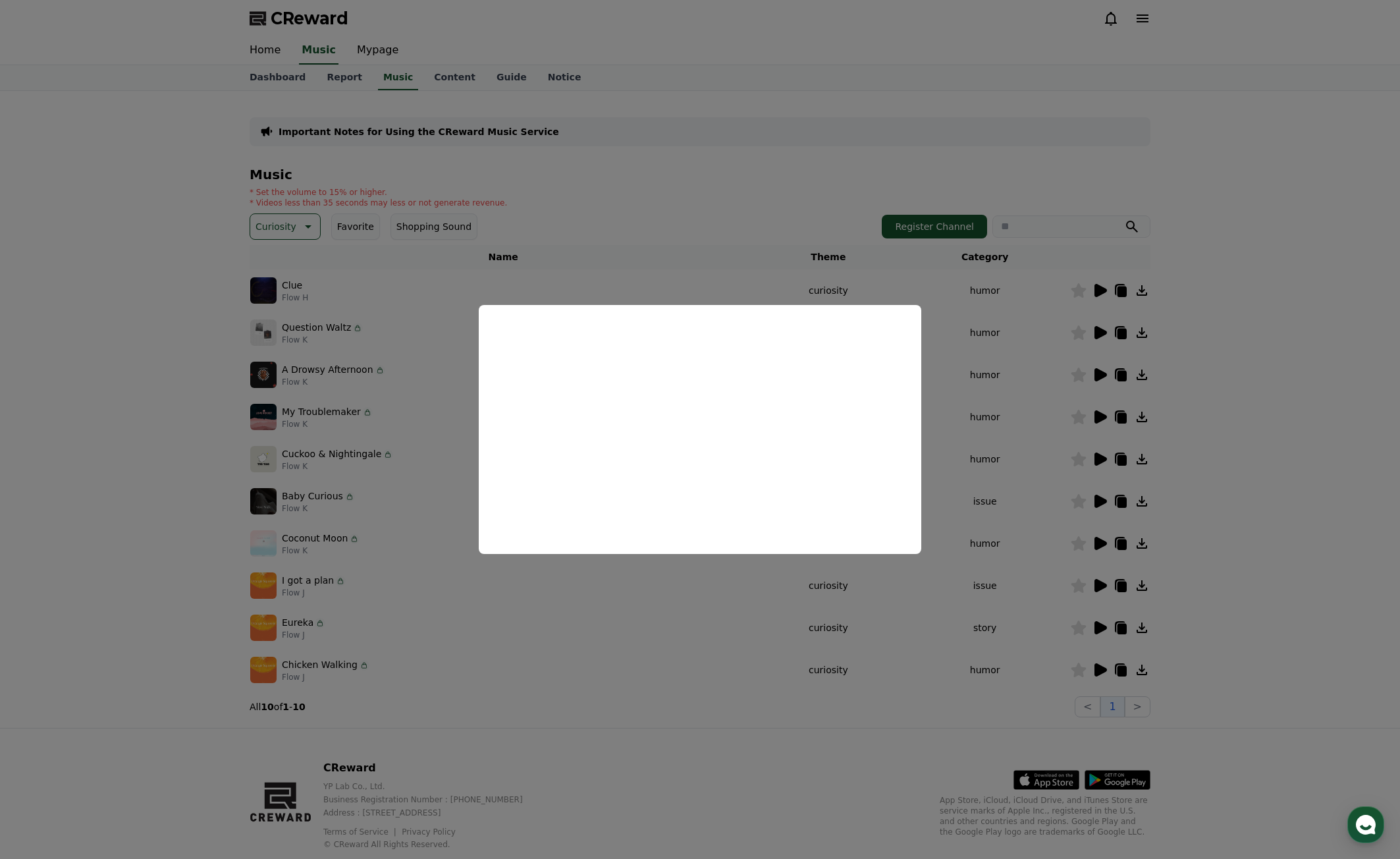
click at [1237, 505] on button "close modal" at bounding box center [700, 430] width 1400 height 859
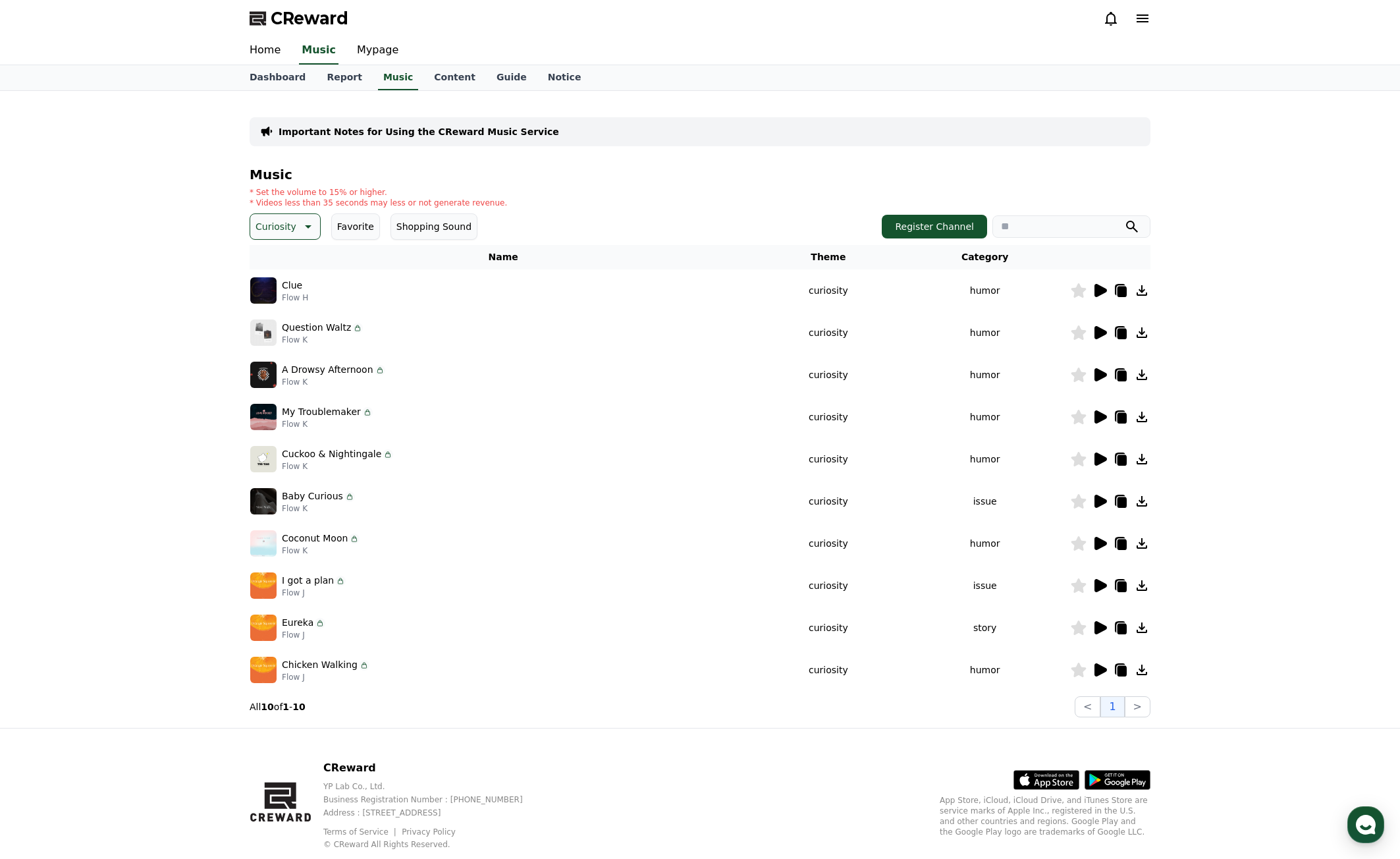
click at [1140, 381] on icon at bounding box center [1142, 375] width 11 height 11
click at [1102, 417] on icon at bounding box center [1101, 417] width 13 height 13
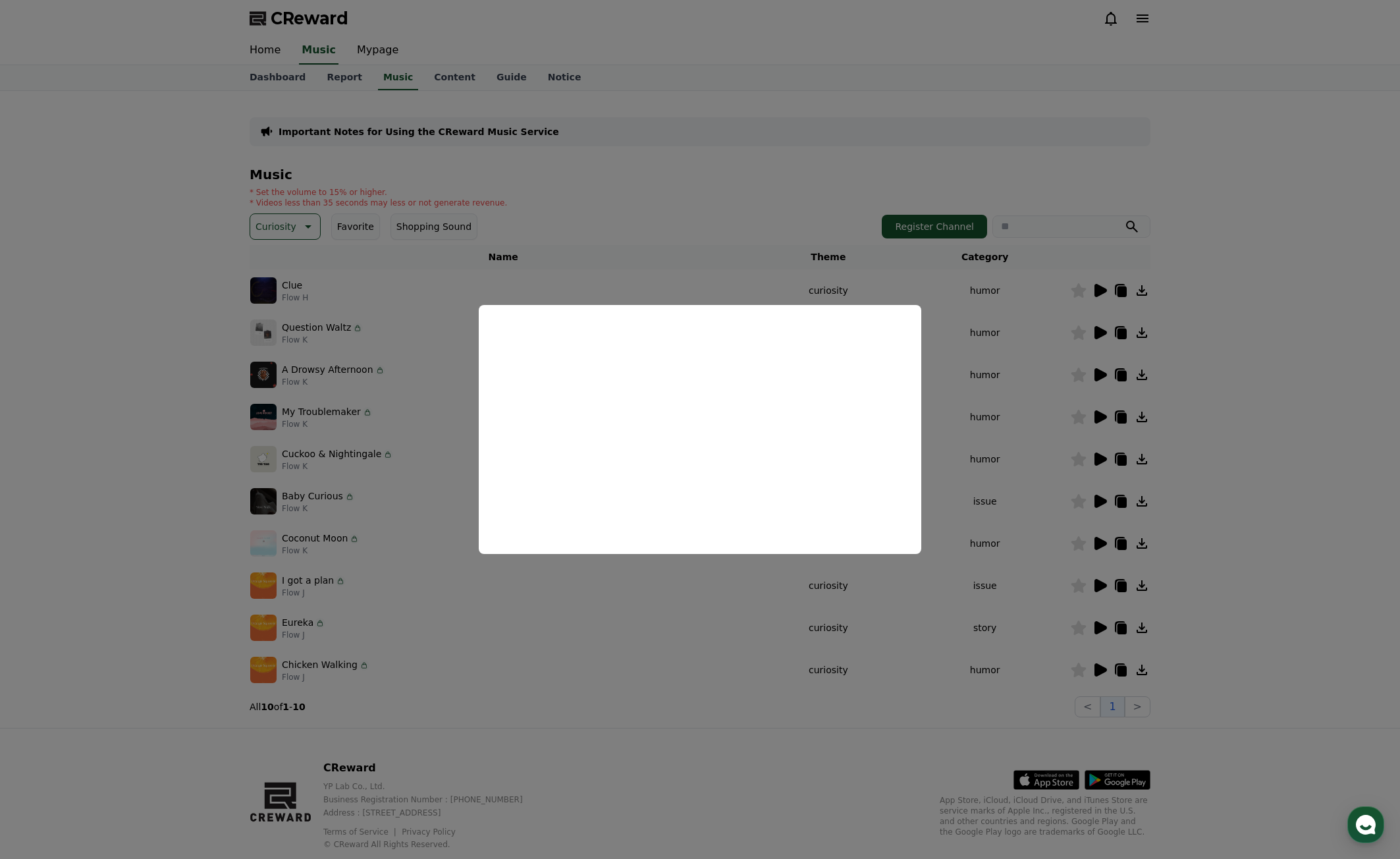
click at [1296, 545] on button "close modal" at bounding box center [700, 430] width 1400 height 859
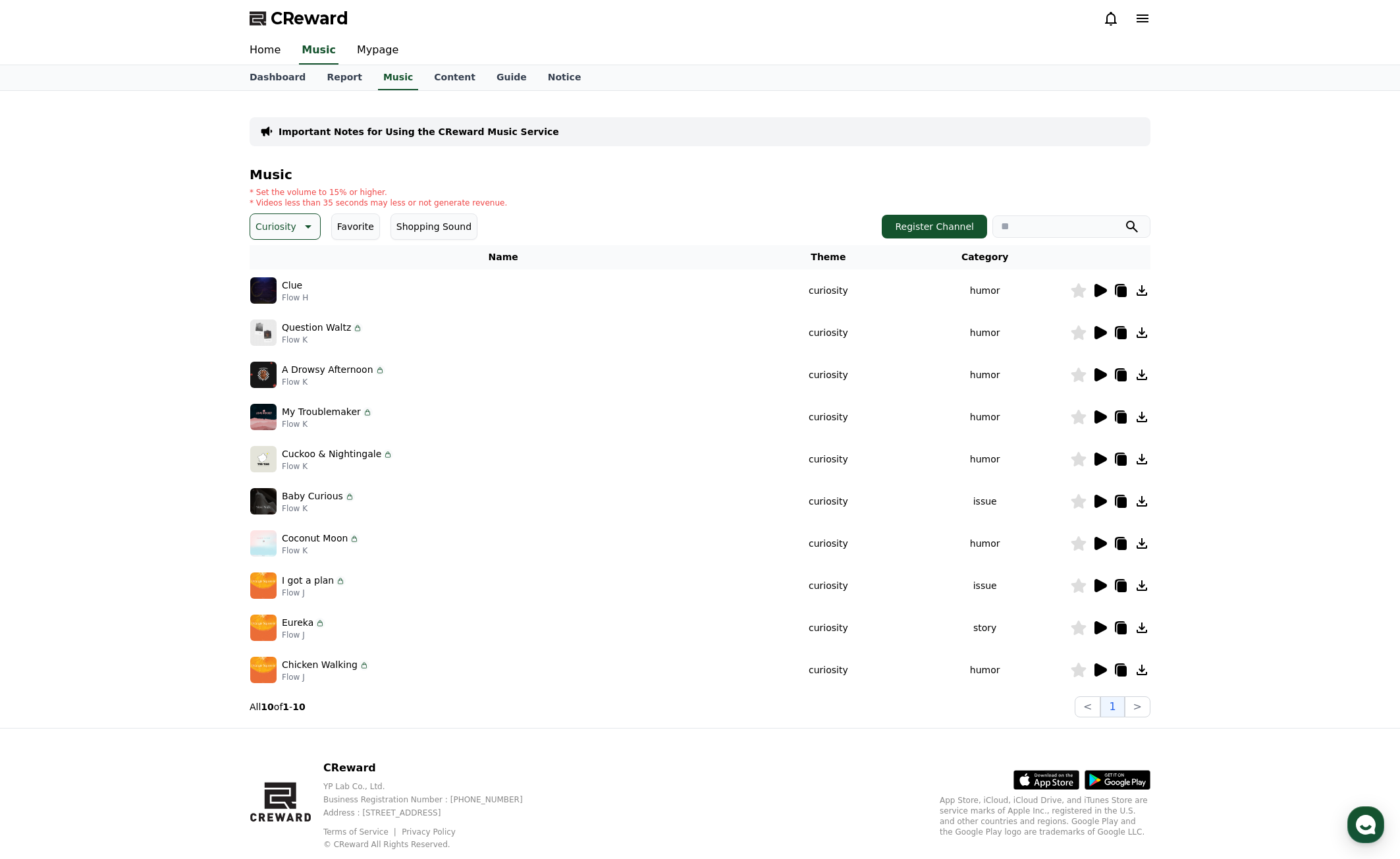
click at [1104, 458] on icon at bounding box center [1101, 459] width 13 height 13
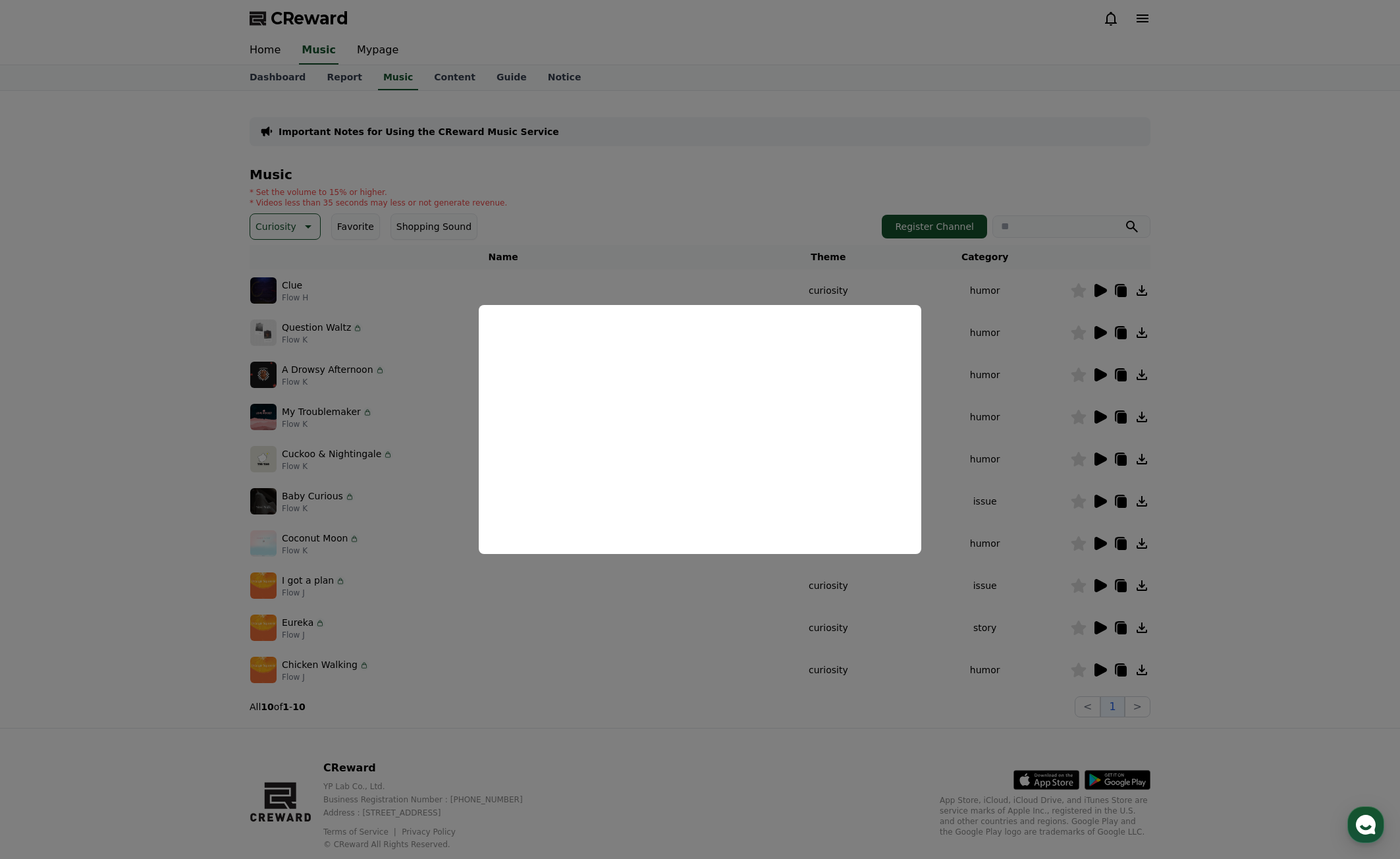
click at [1227, 500] on button "close modal" at bounding box center [700, 430] width 1400 height 859
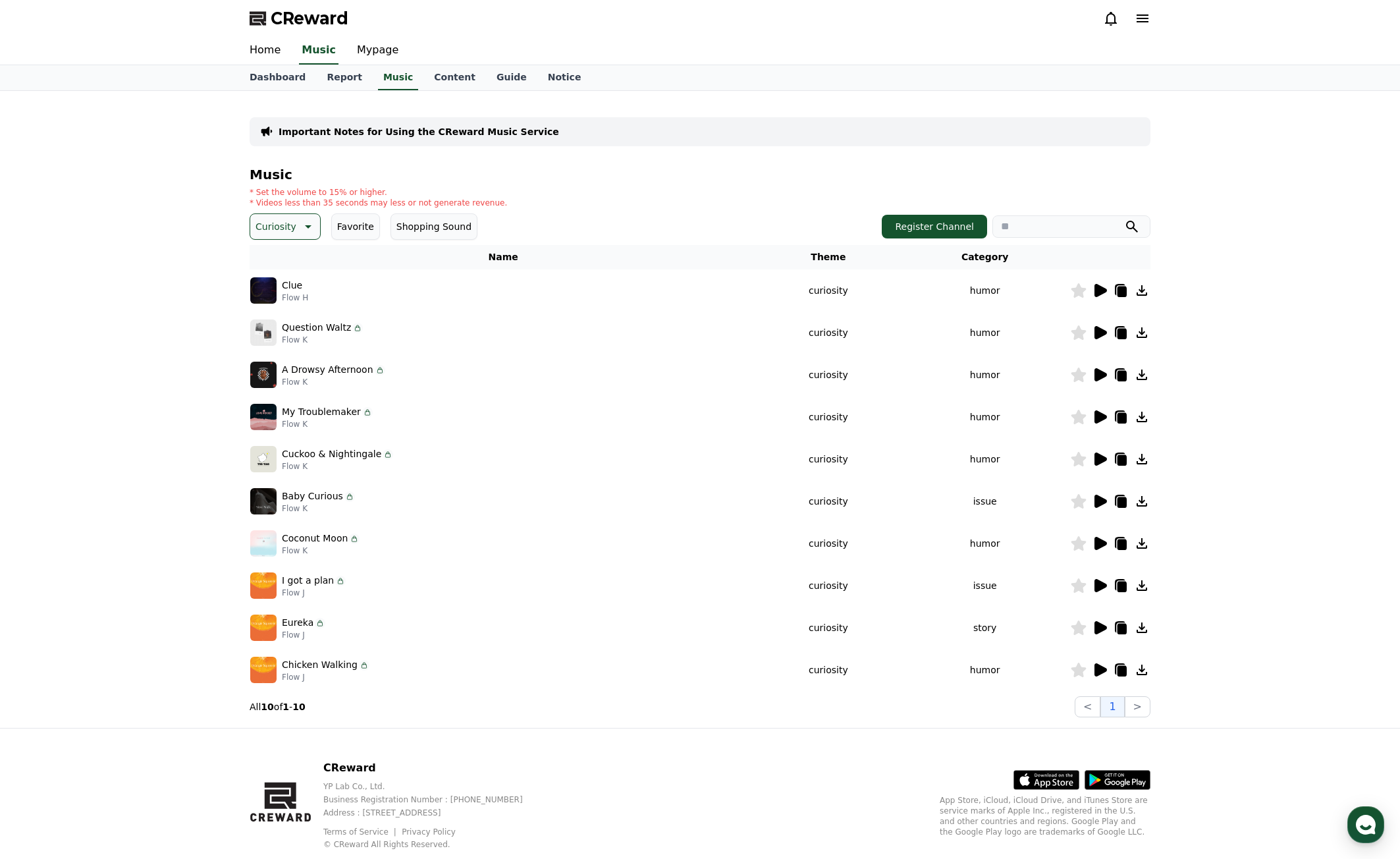
click at [1104, 503] on icon at bounding box center [1101, 501] width 13 height 13
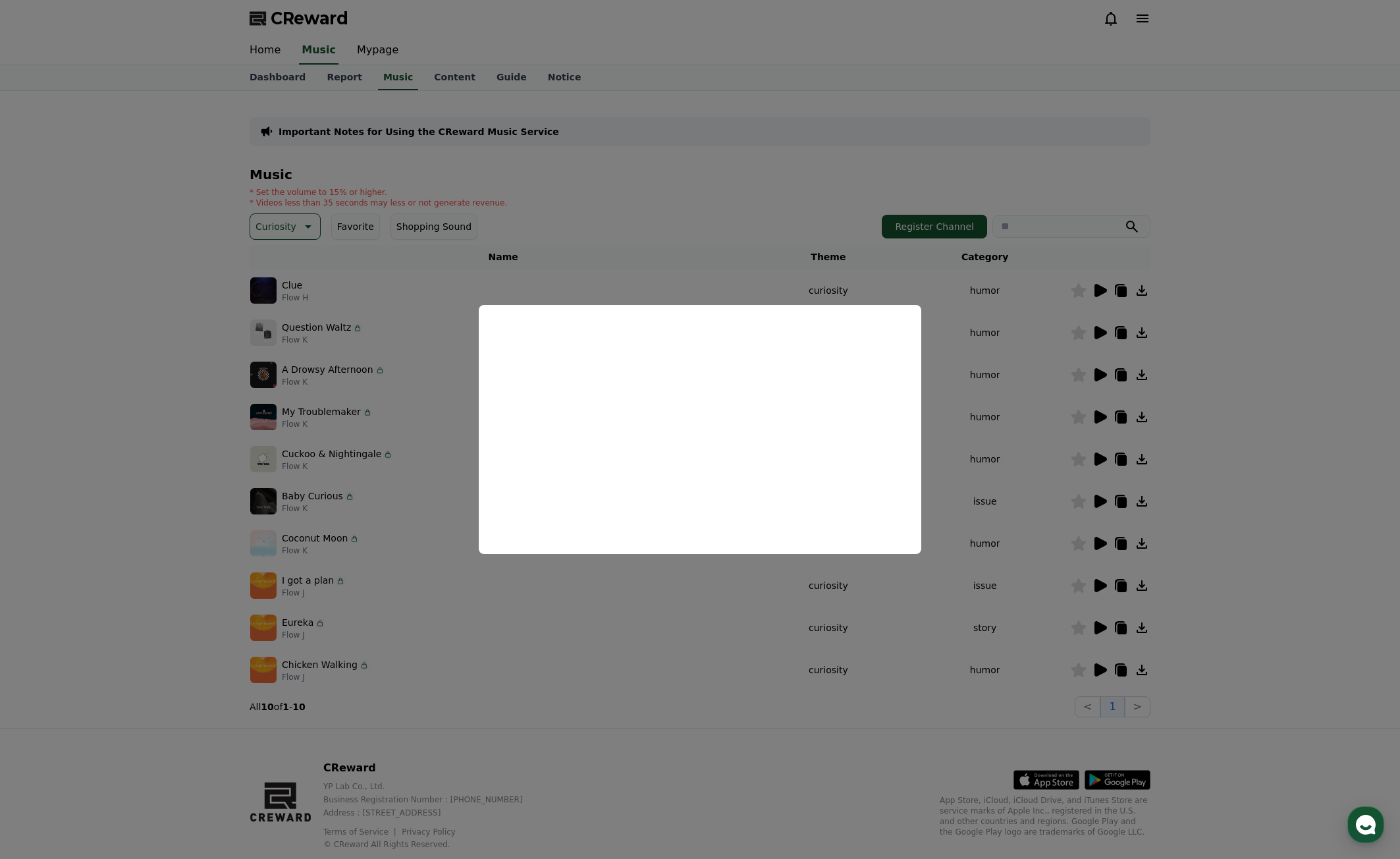
click at [1223, 486] on button "close modal" at bounding box center [700, 430] width 1400 height 859
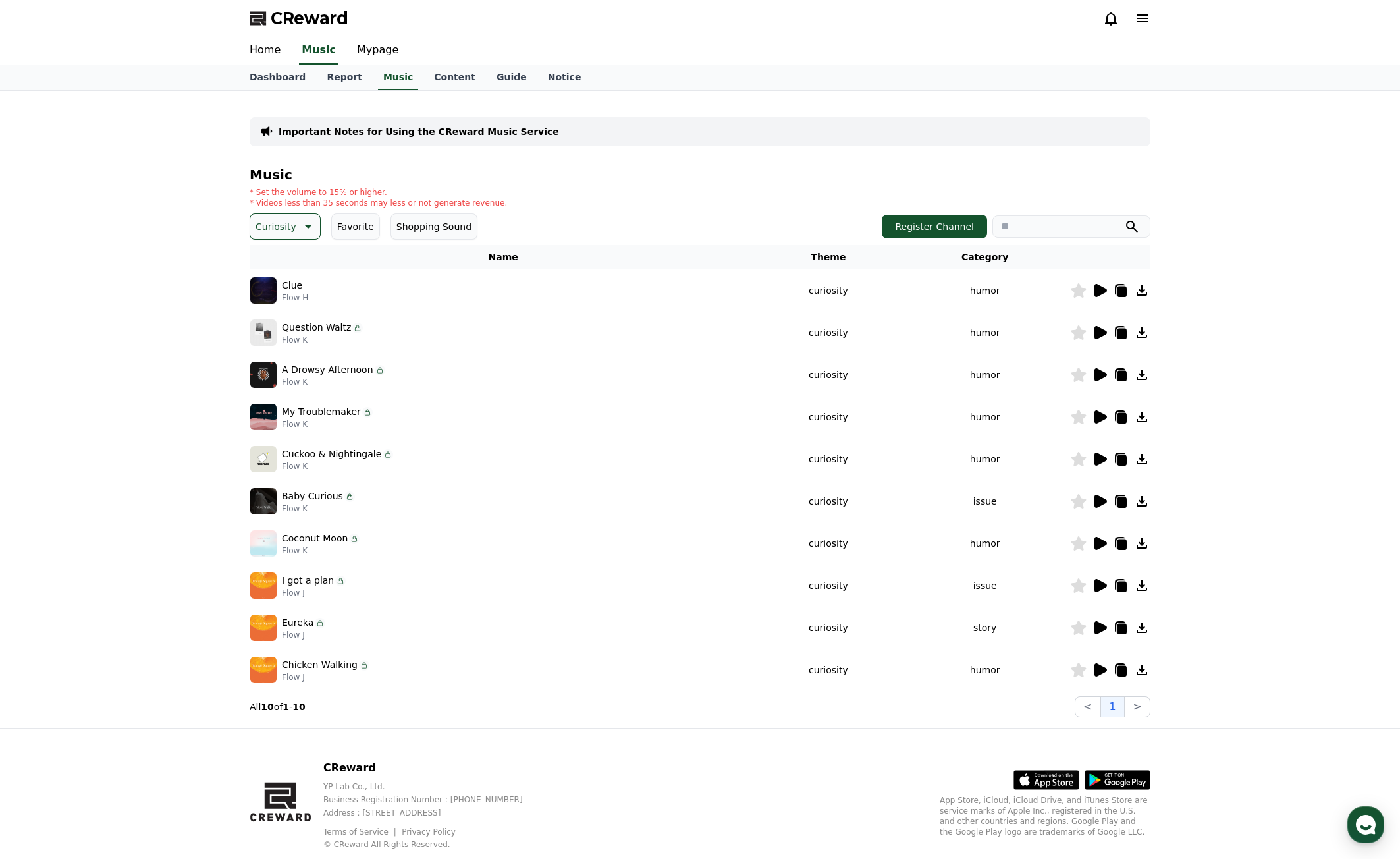
click at [1103, 538] on icon at bounding box center [1100, 544] width 16 height 16
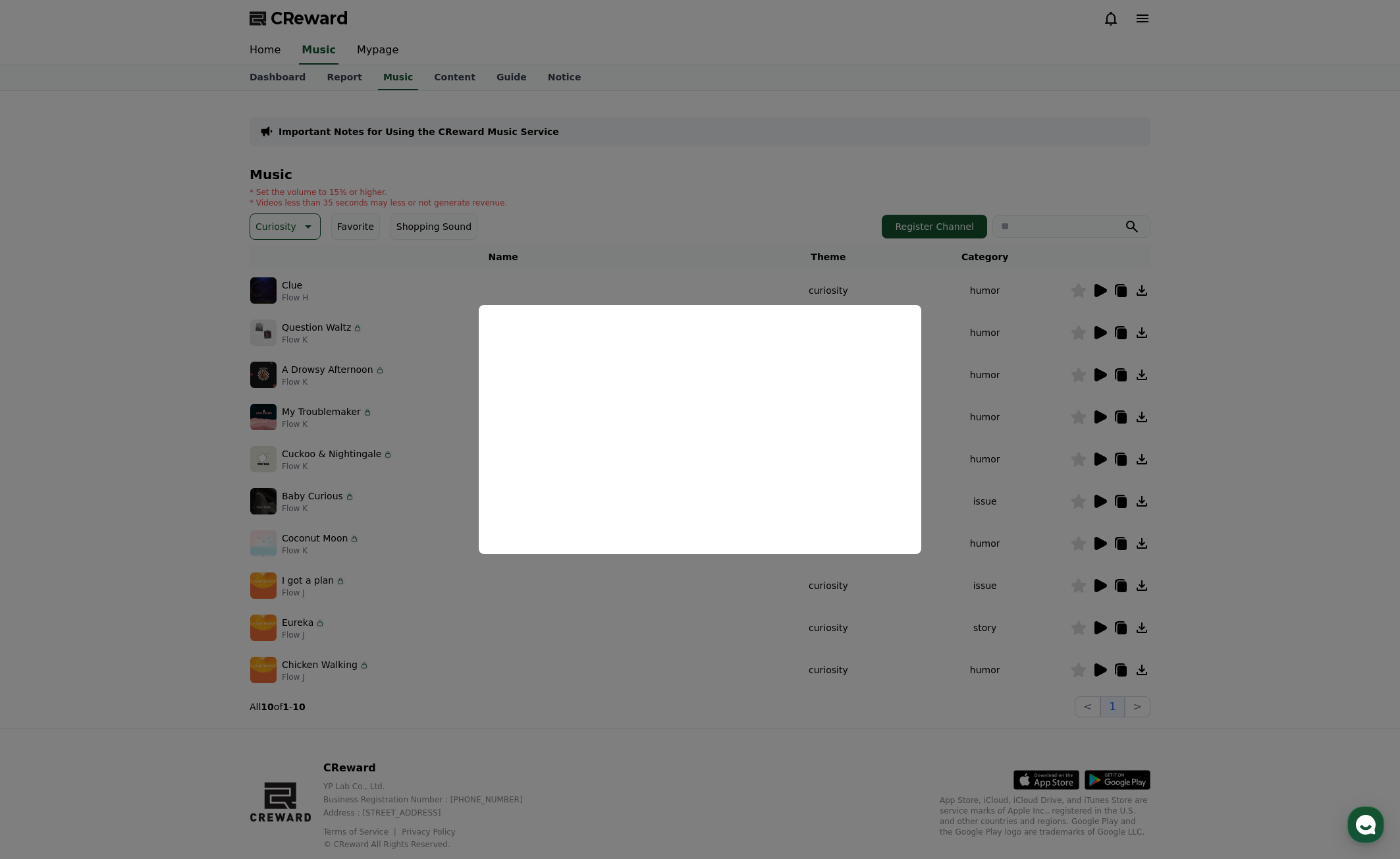
click at [1061, 626] on button "close modal" at bounding box center [700, 430] width 1400 height 859
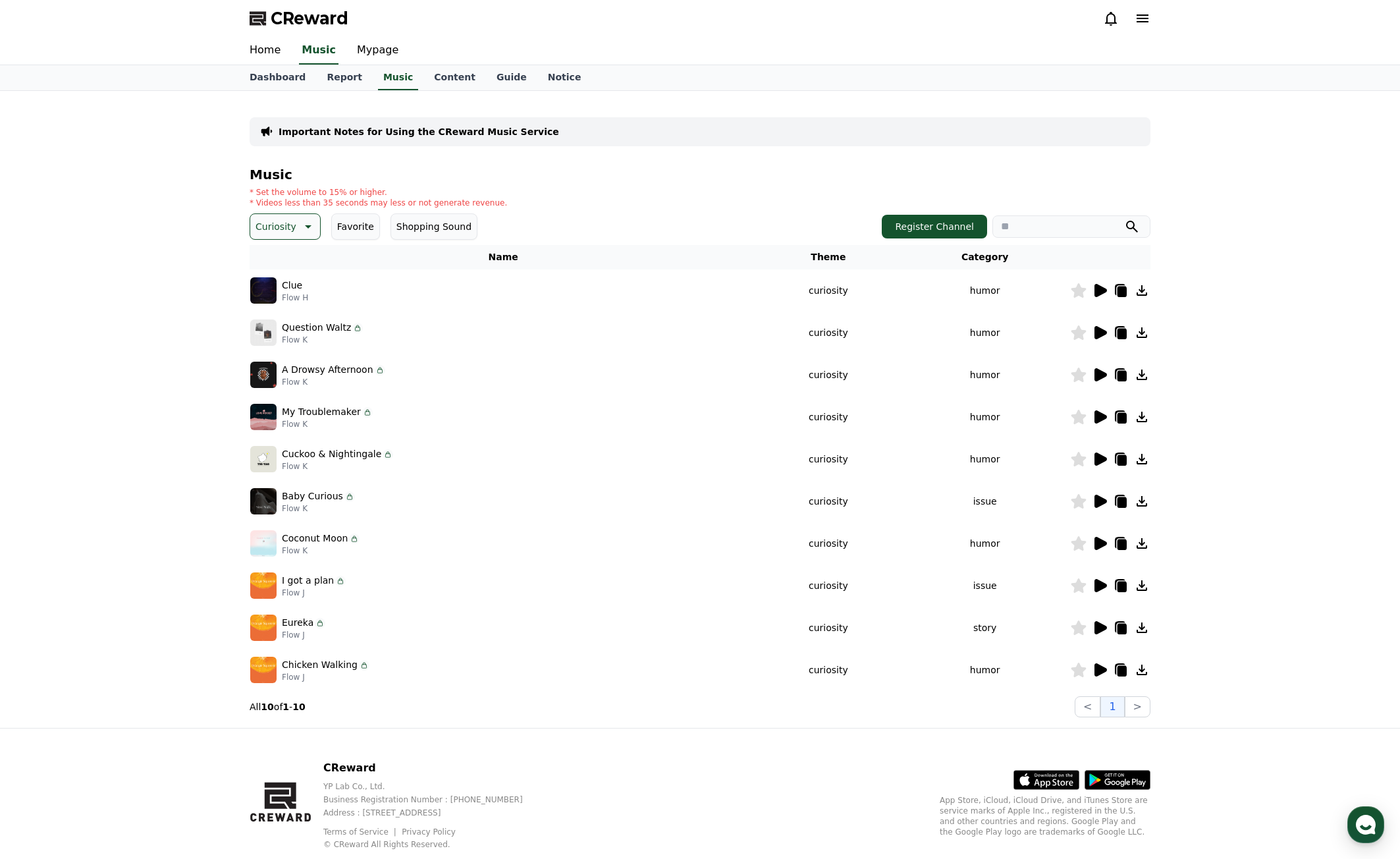
click at [1099, 579] on icon at bounding box center [1100, 586] width 16 height 16
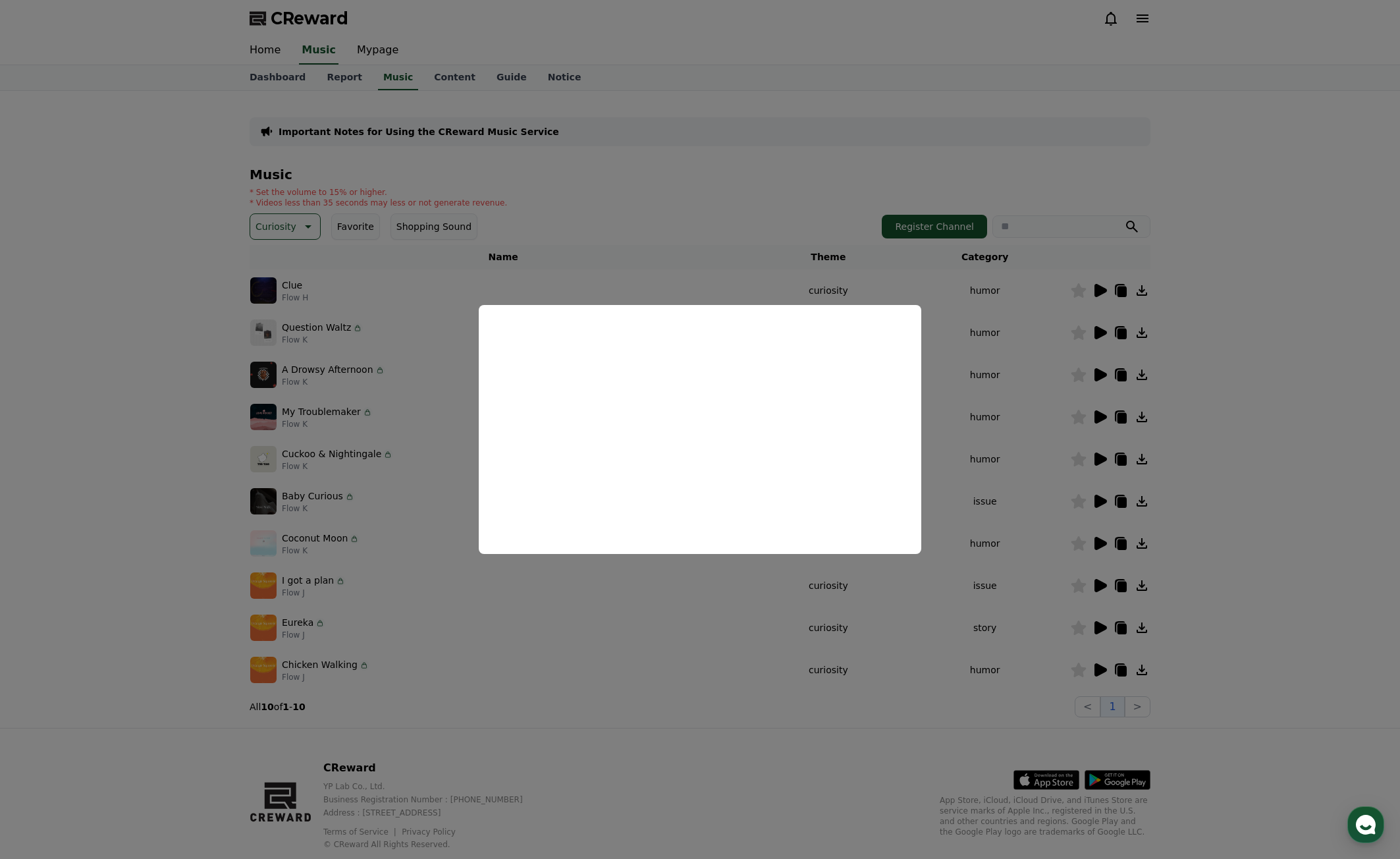
click at [802, 607] on button "close modal" at bounding box center [700, 430] width 1400 height 859
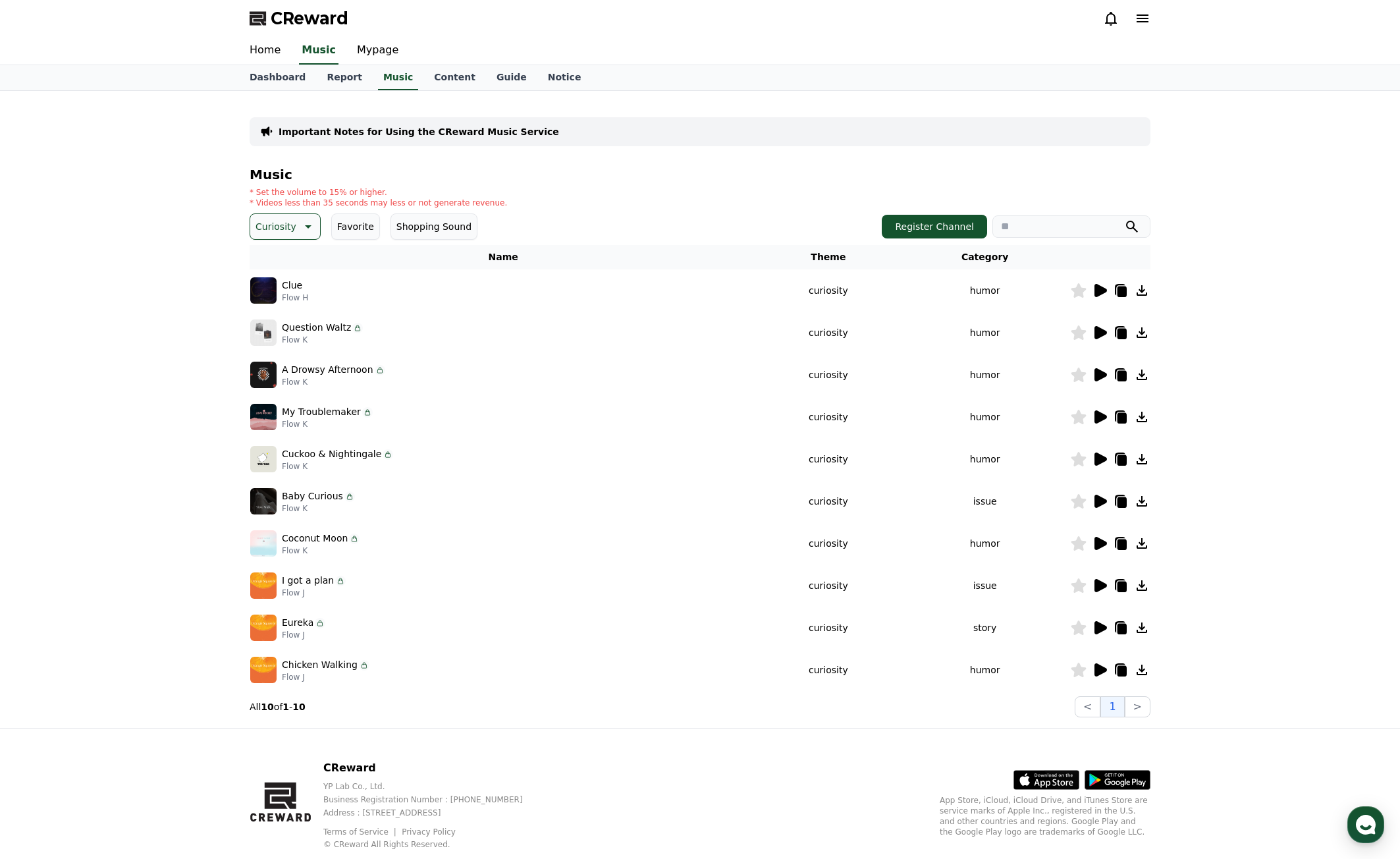
click at [1099, 625] on icon at bounding box center [1101, 628] width 13 height 13
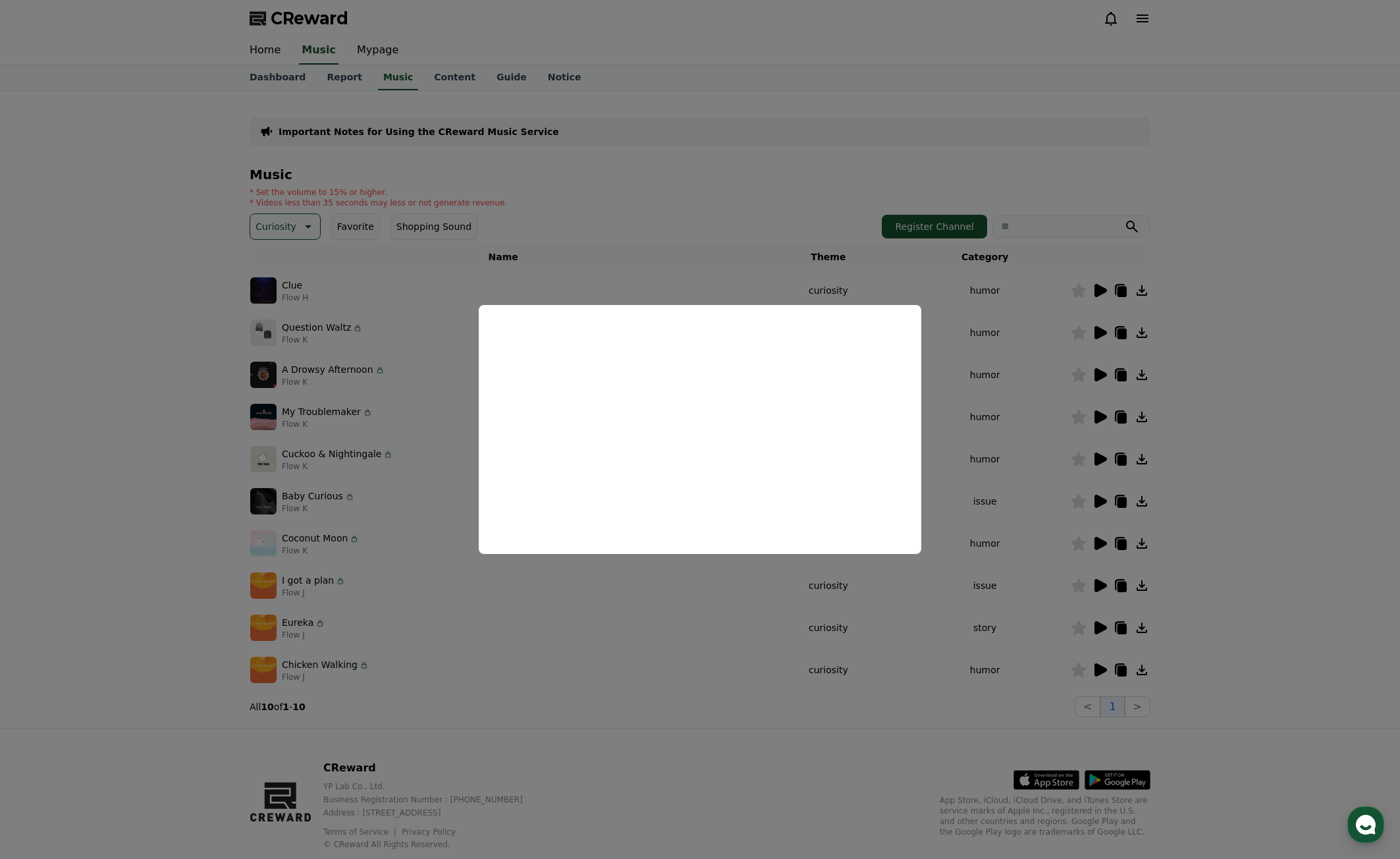
click at [1326, 466] on button "close modal" at bounding box center [700, 430] width 1400 height 859
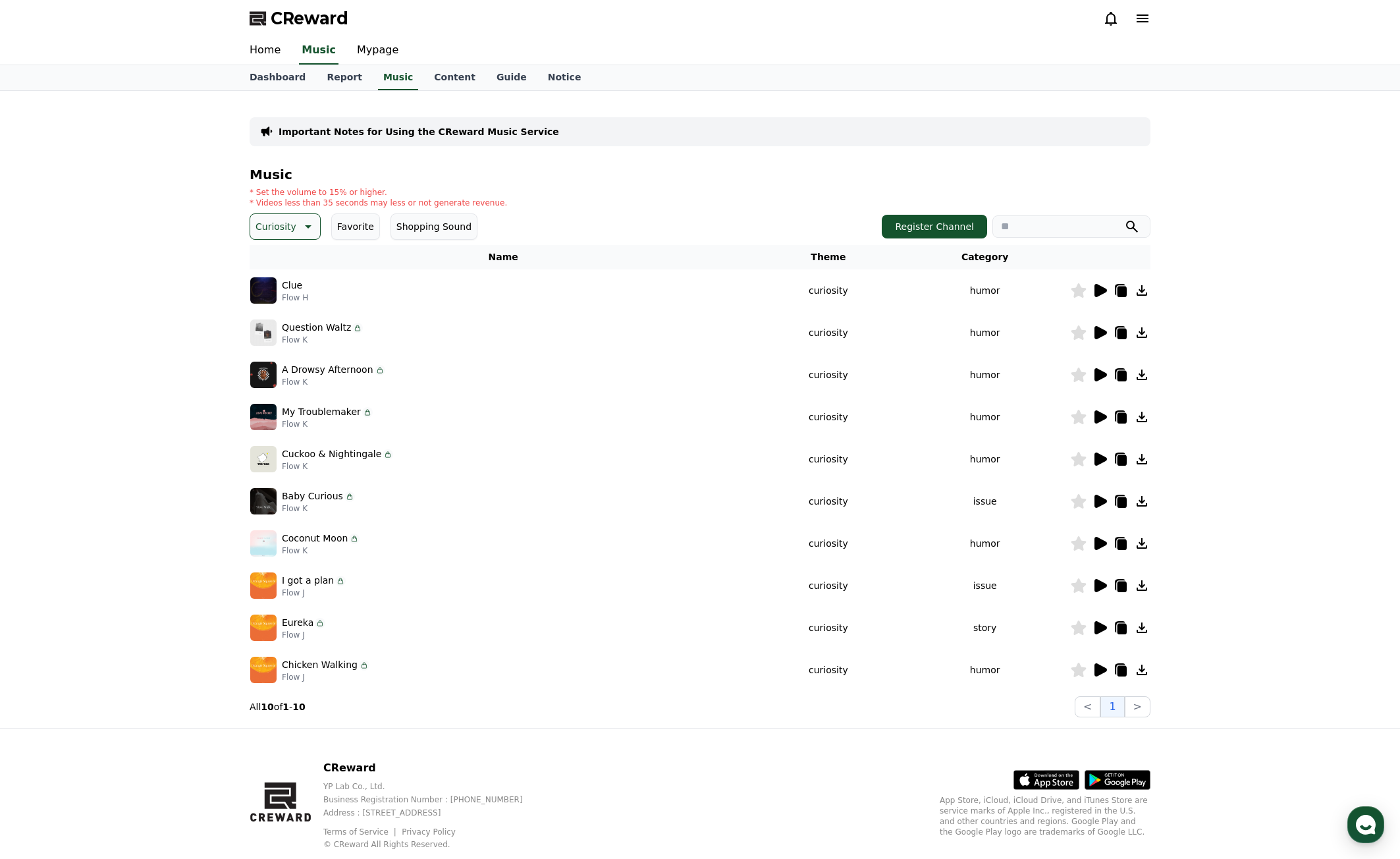
click at [1091, 630] on div at bounding box center [1110, 628] width 79 height 16
click at [1095, 629] on icon at bounding box center [1101, 628] width 13 height 13
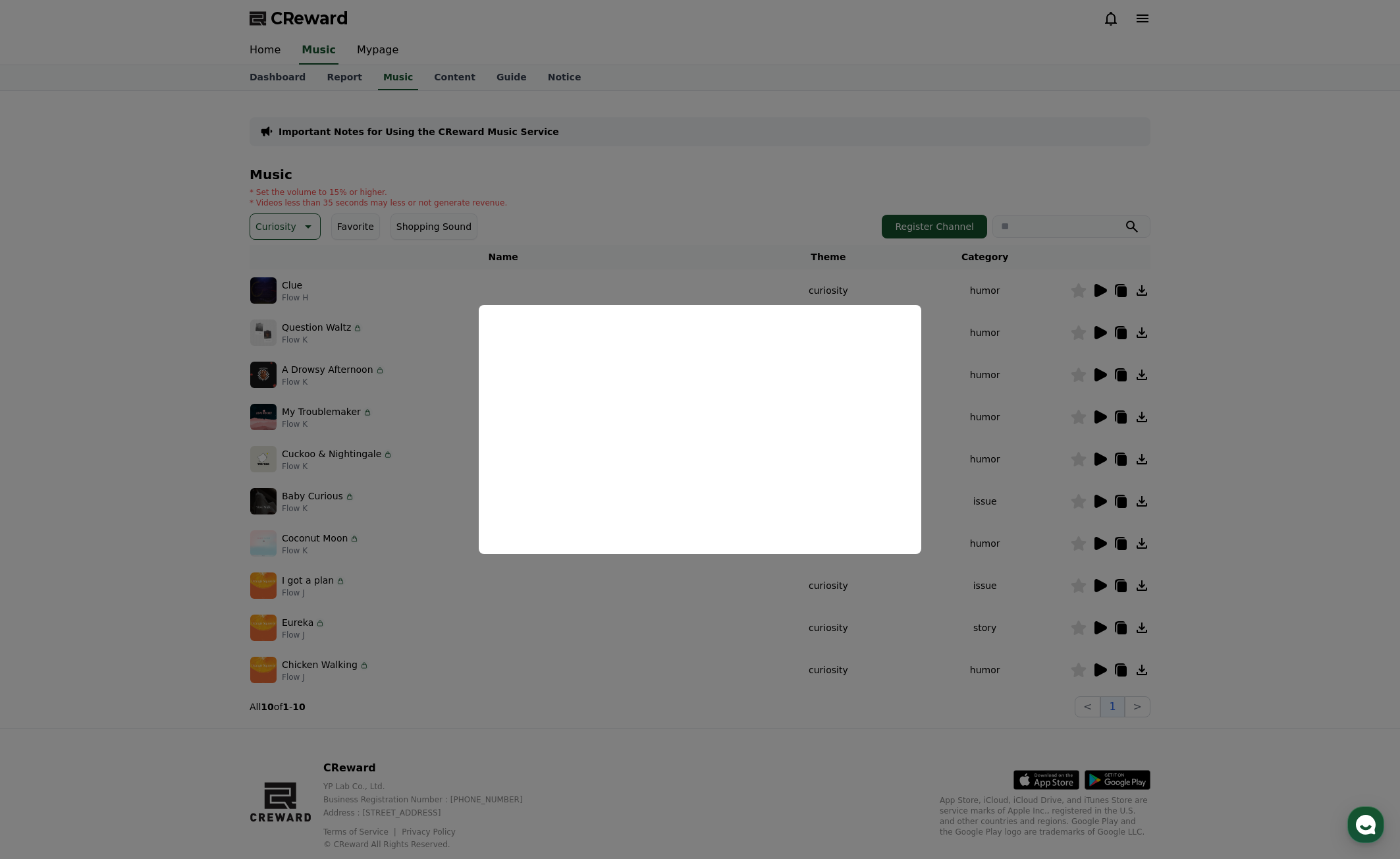
click at [1286, 530] on button "close modal" at bounding box center [700, 430] width 1400 height 859
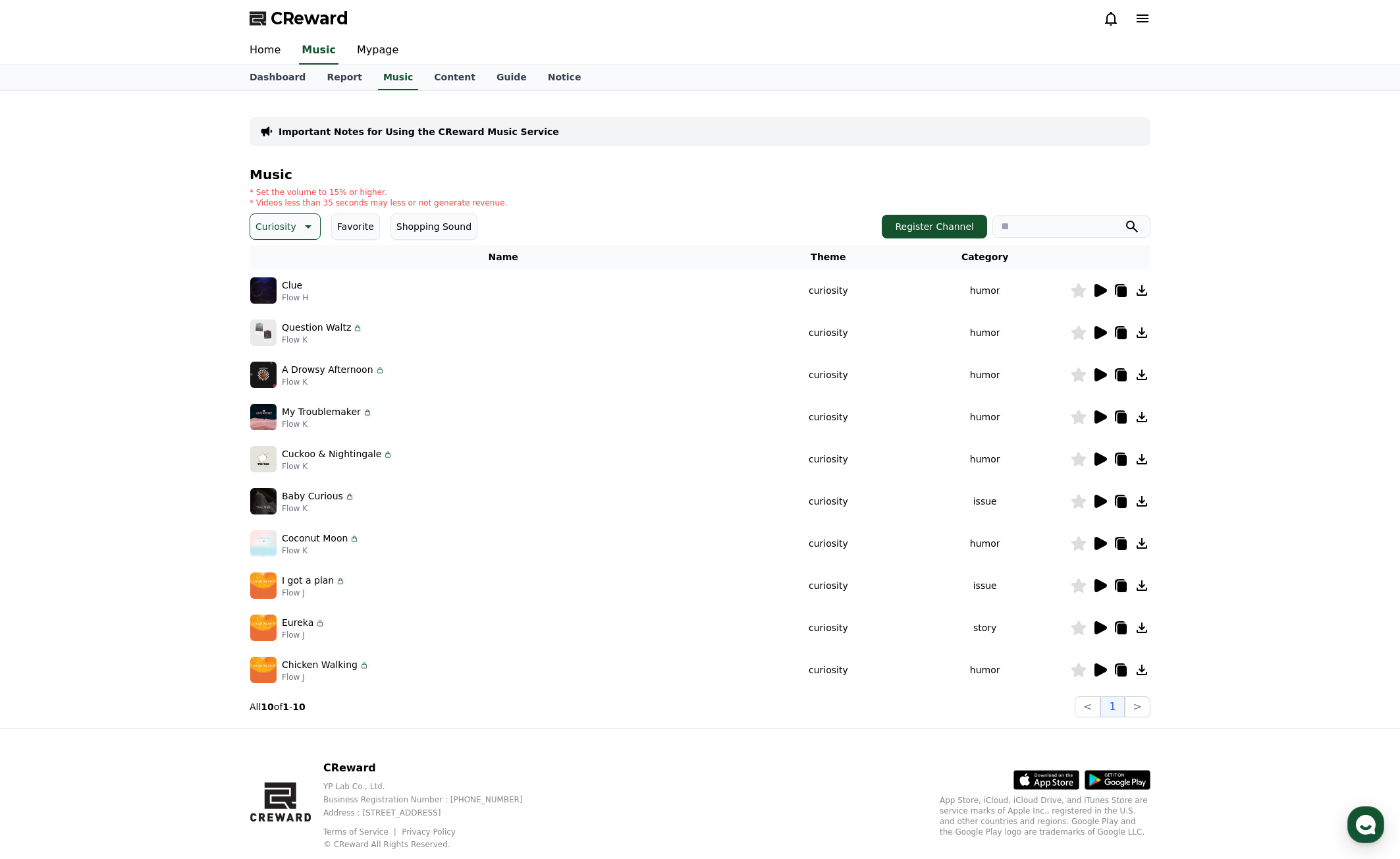
click at [1104, 670] on icon at bounding box center [1101, 670] width 13 height 13
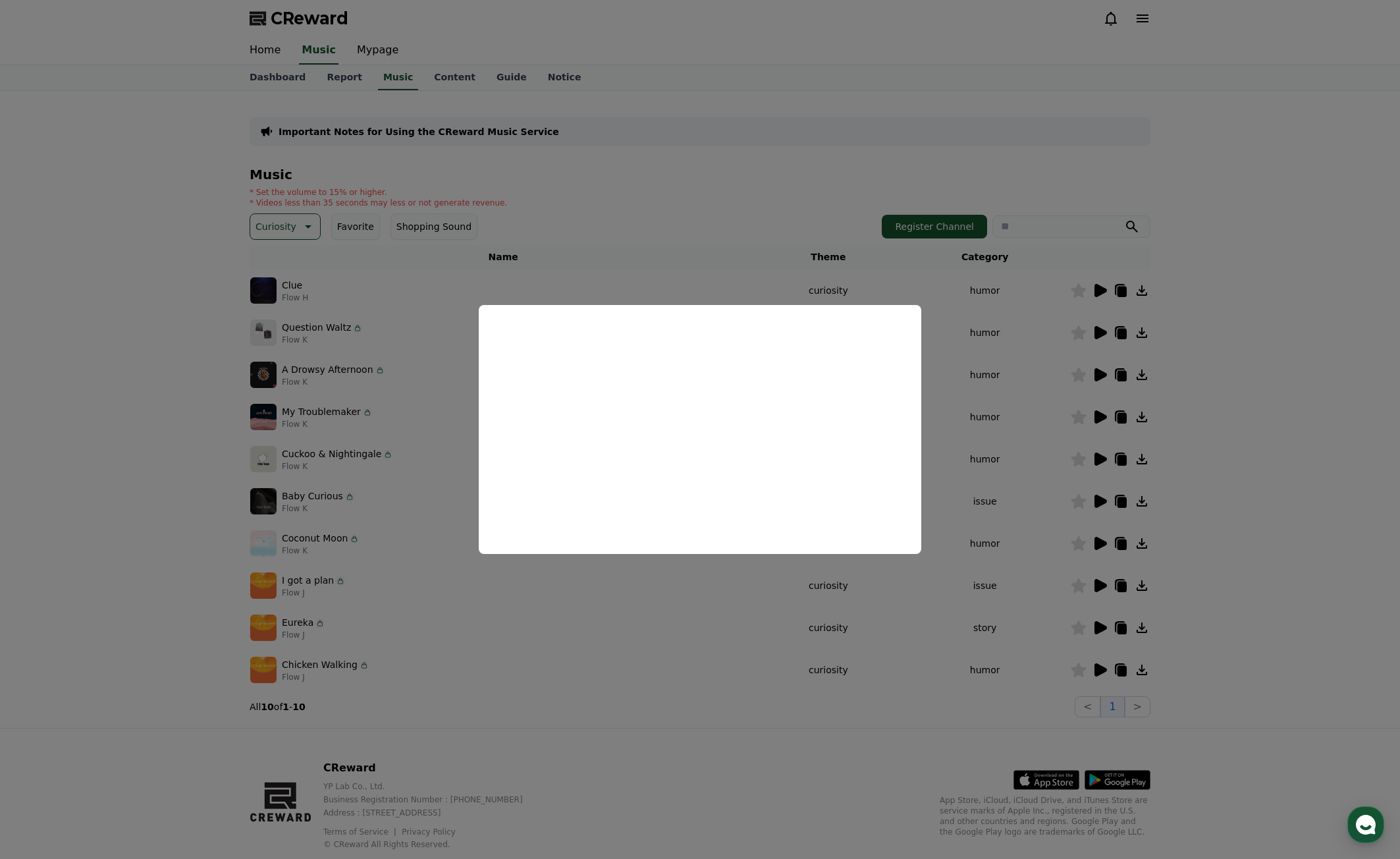
click at [1328, 521] on button "close modal" at bounding box center [700, 430] width 1400 height 859
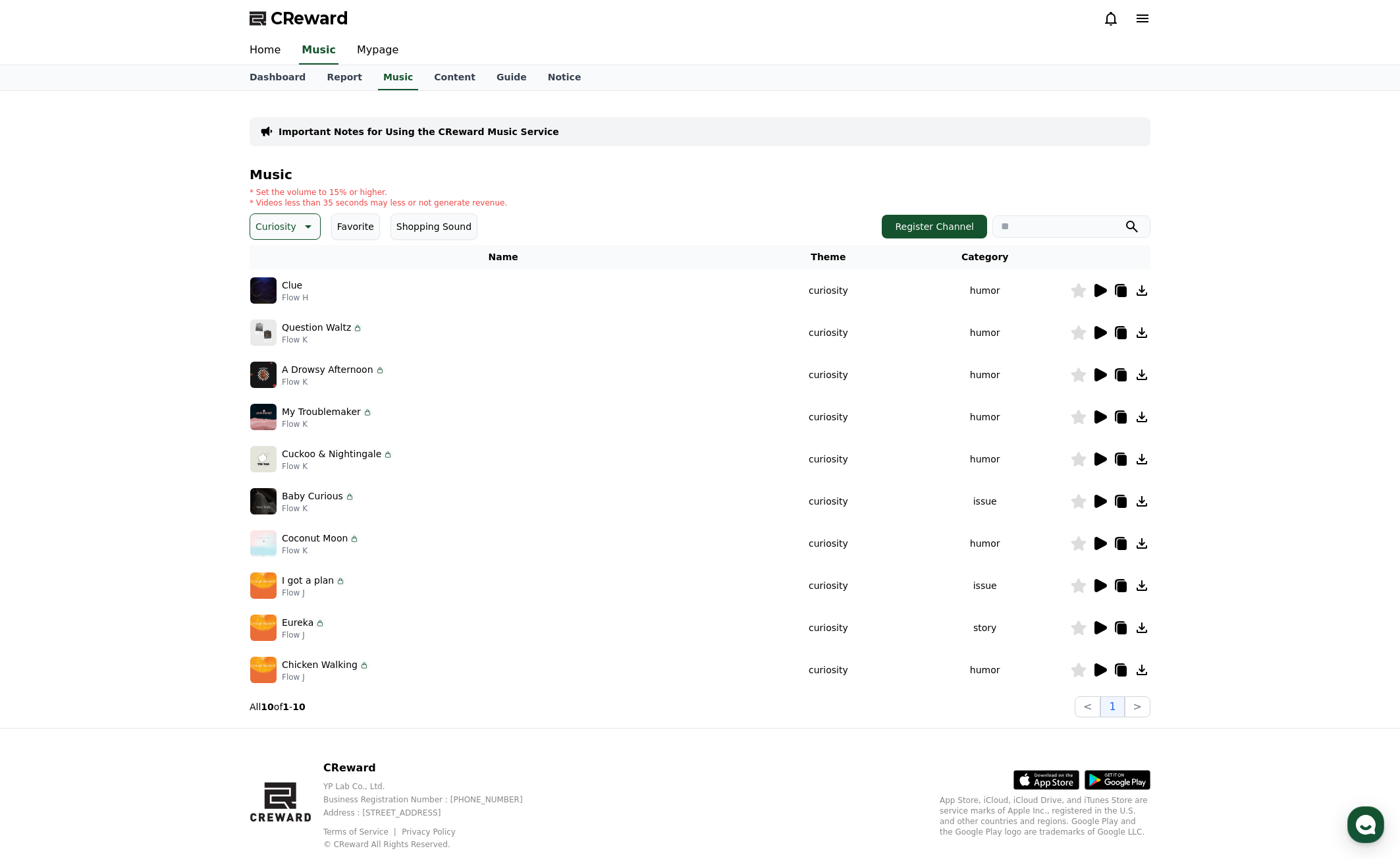
click at [298, 217] on button "Curiosity" at bounding box center [285, 226] width 71 height 26
click at [271, 363] on button "Dark" at bounding box center [268, 364] width 32 height 29
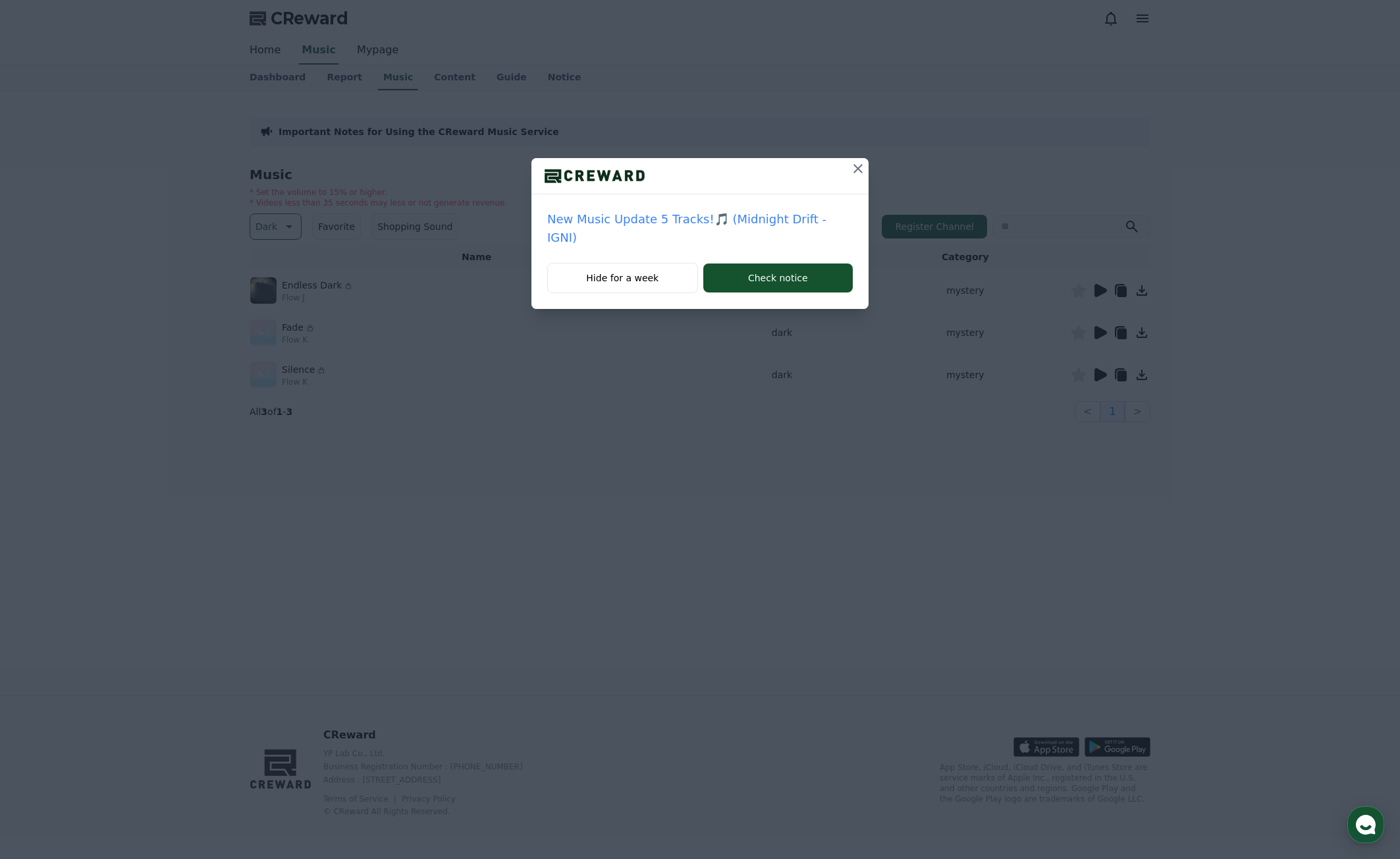
click at [851, 166] on icon at bounding box center [859, 169] width 16 height 16
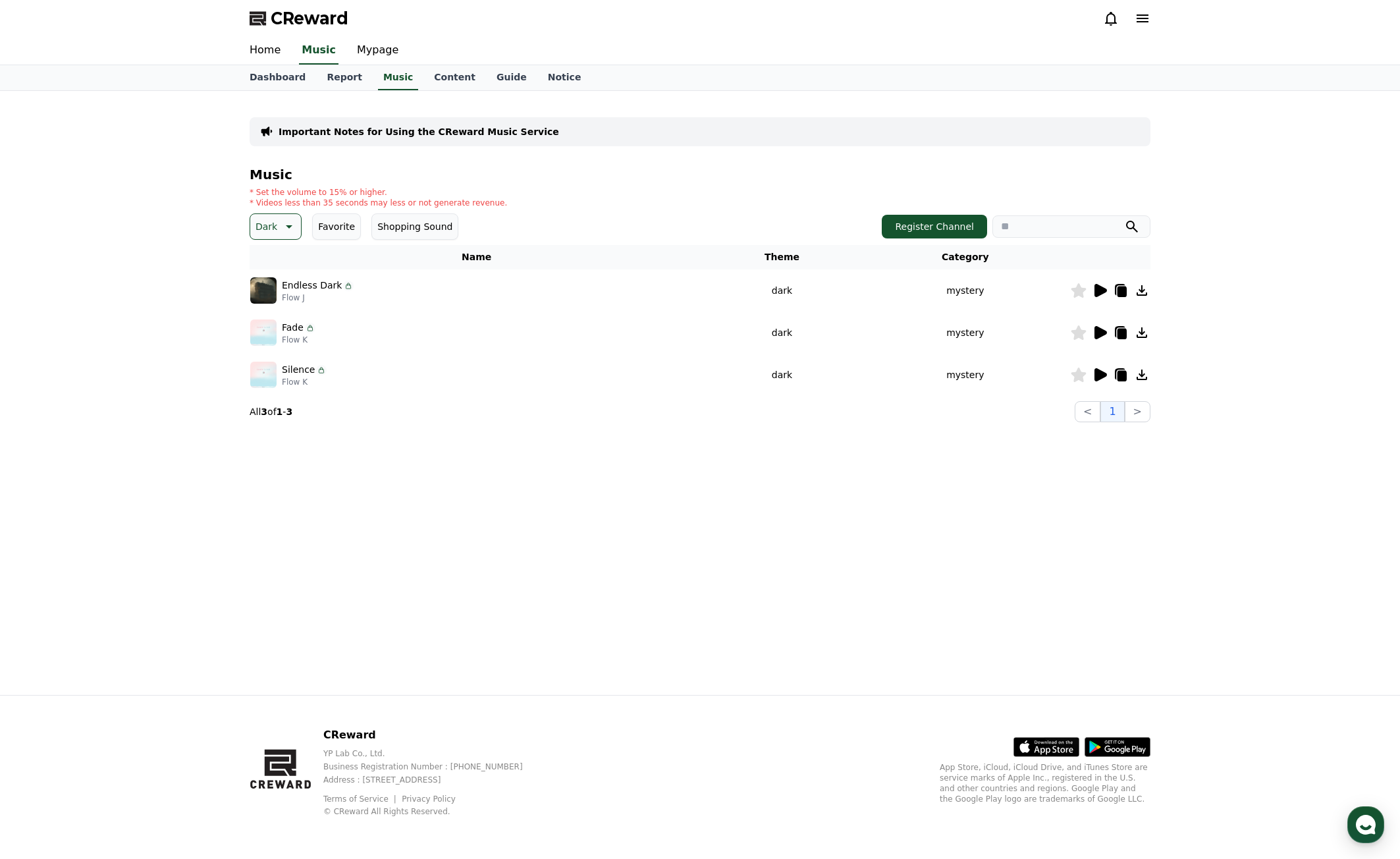
click at [280, 221] on icon at bounding box center [288, 227] width 16 height 16
click at [277, 335] on button "Bright" at bounding box center [271, 332] width 39 height 29
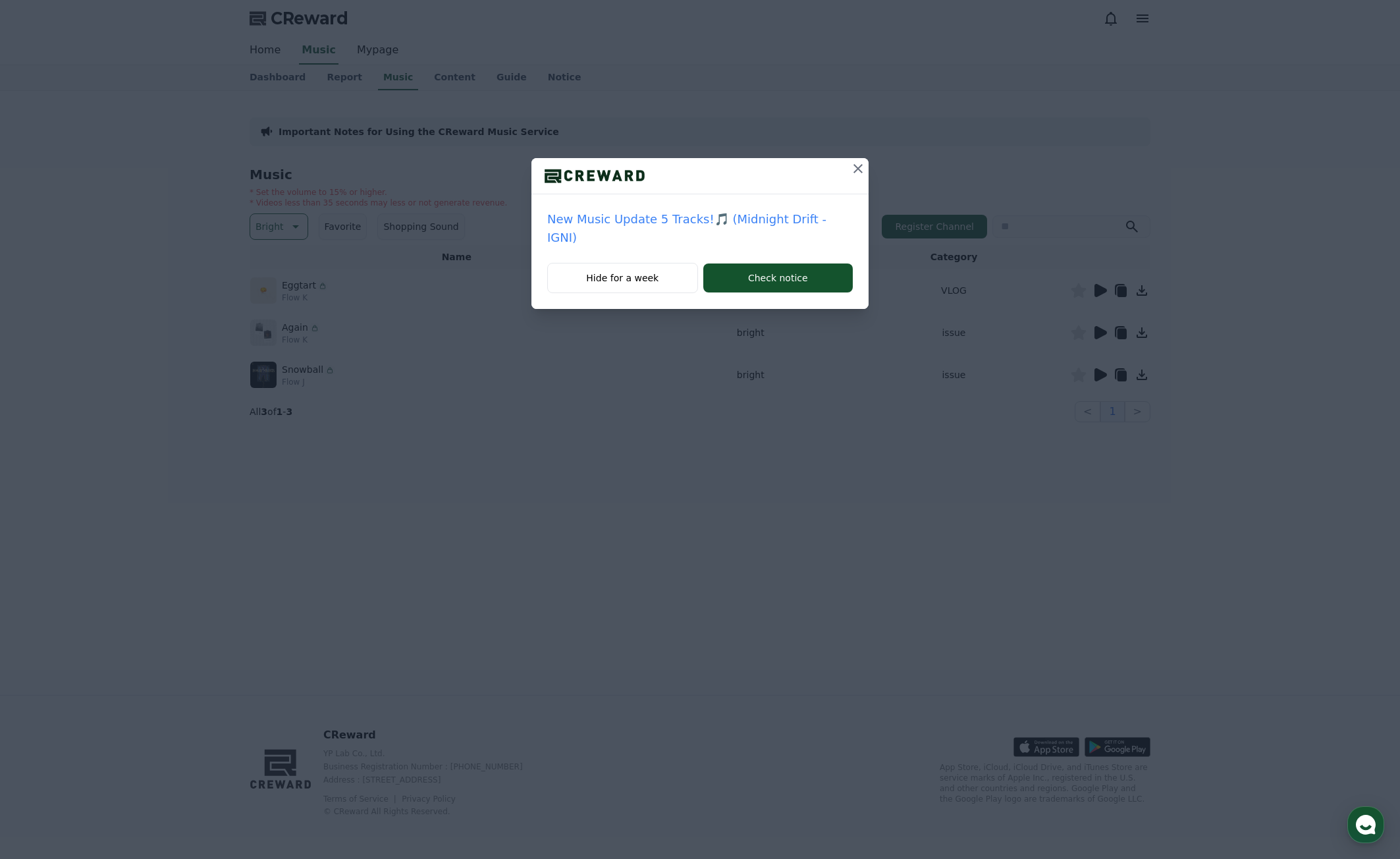
click at [853, 172] on icon at bounding box center [858, 168] width 9 height 9
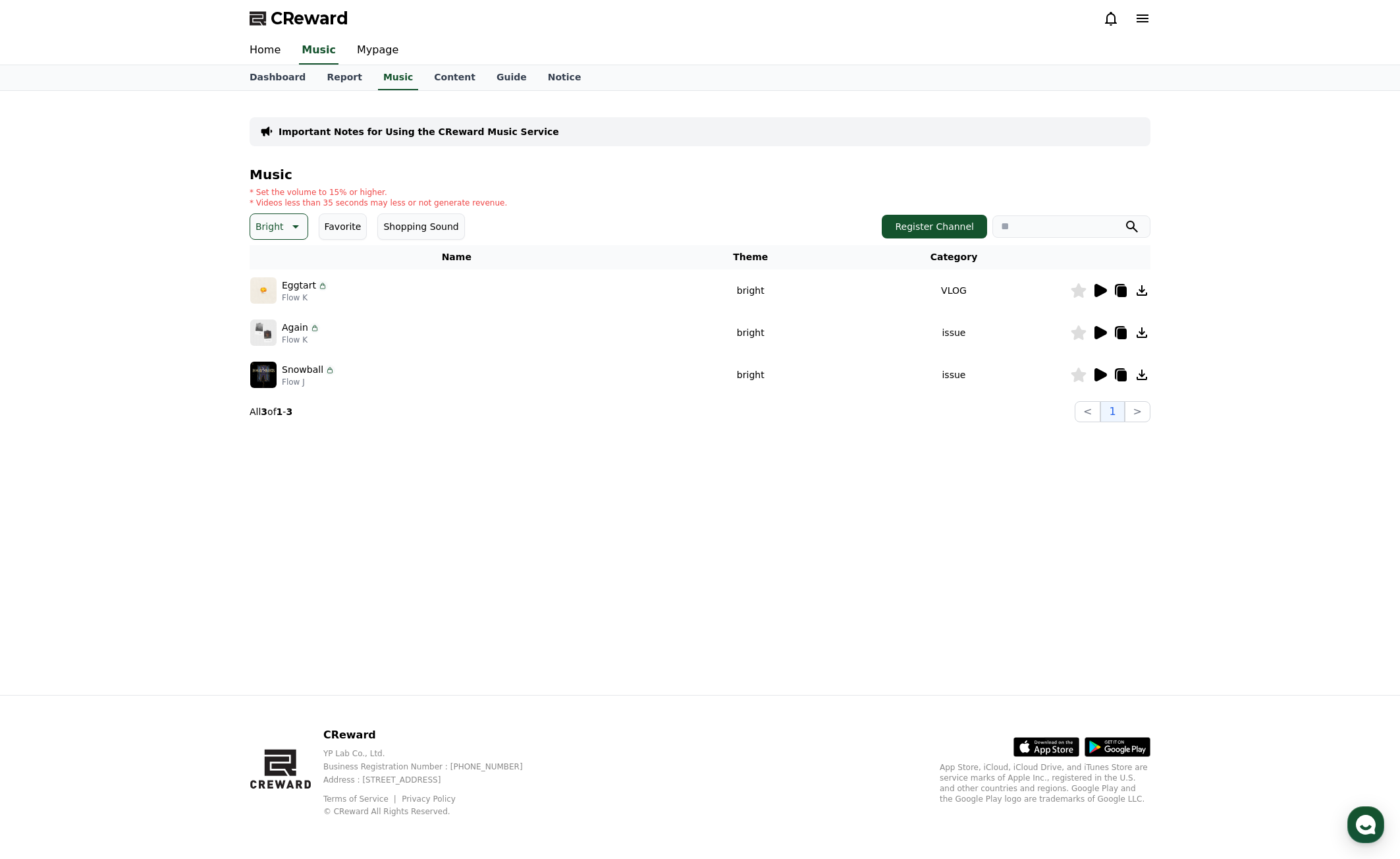
click at [1104, 289] on icon at bounding box center [1101, 291] width 13 height 13
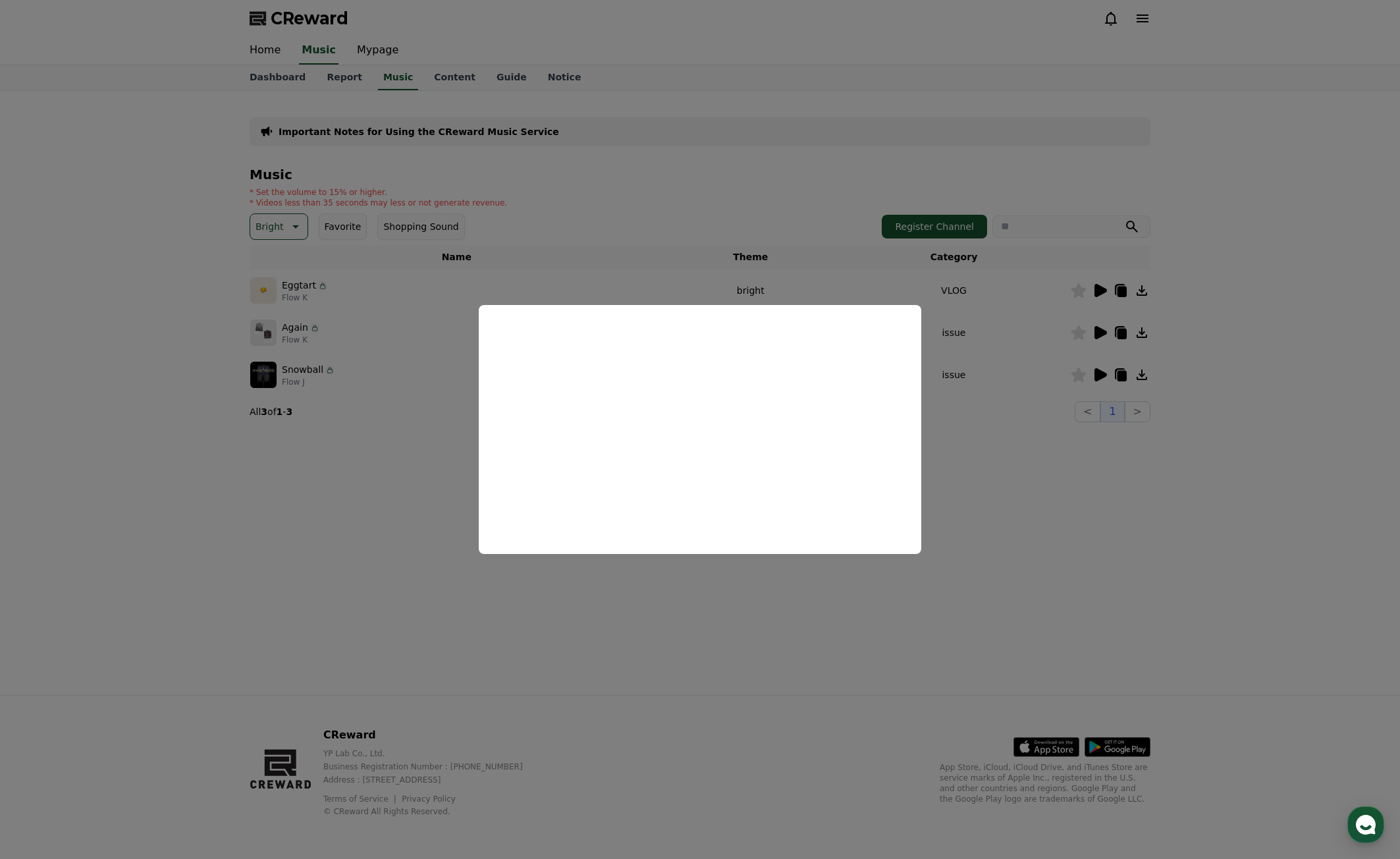
click at [1244, 448] on button "close modal" at bounding box center [700, 430] width 1400 height 859
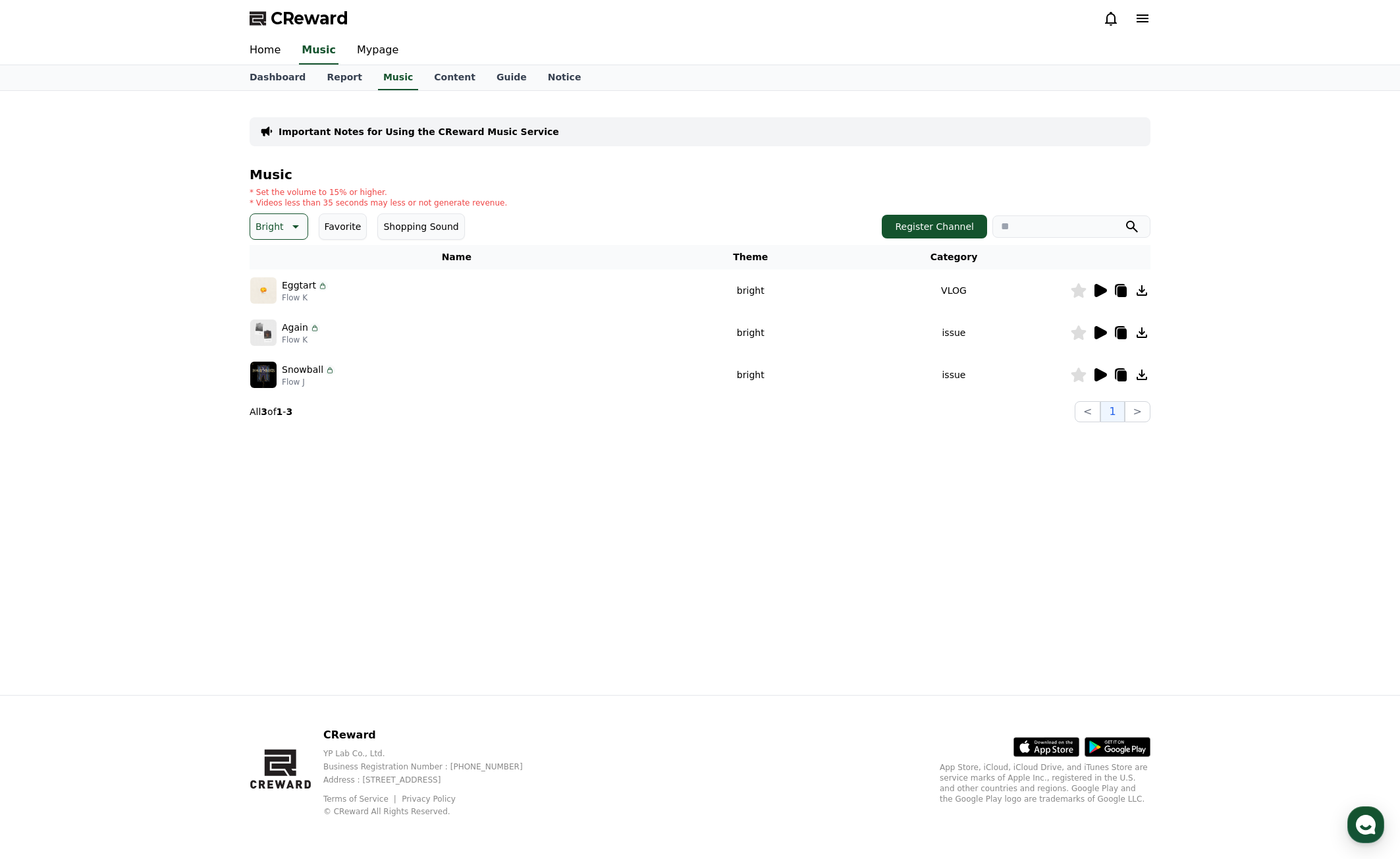
click at [1106, 332] on icon at bounding box center [1101, 333] width 13 height 13
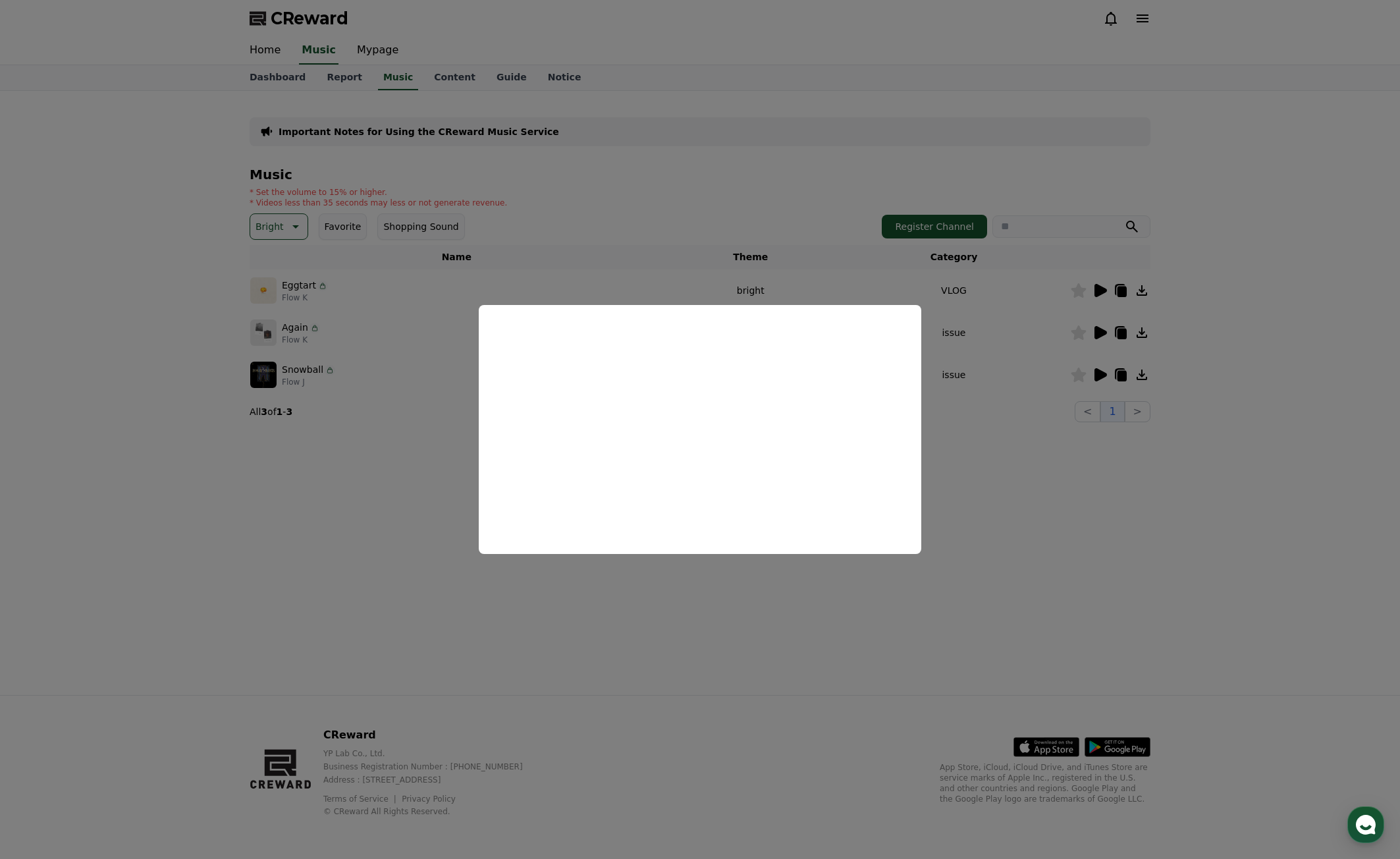
click at [1124, 499] on button "close modal" at bounding box center [700, 430] width 1400 height 859
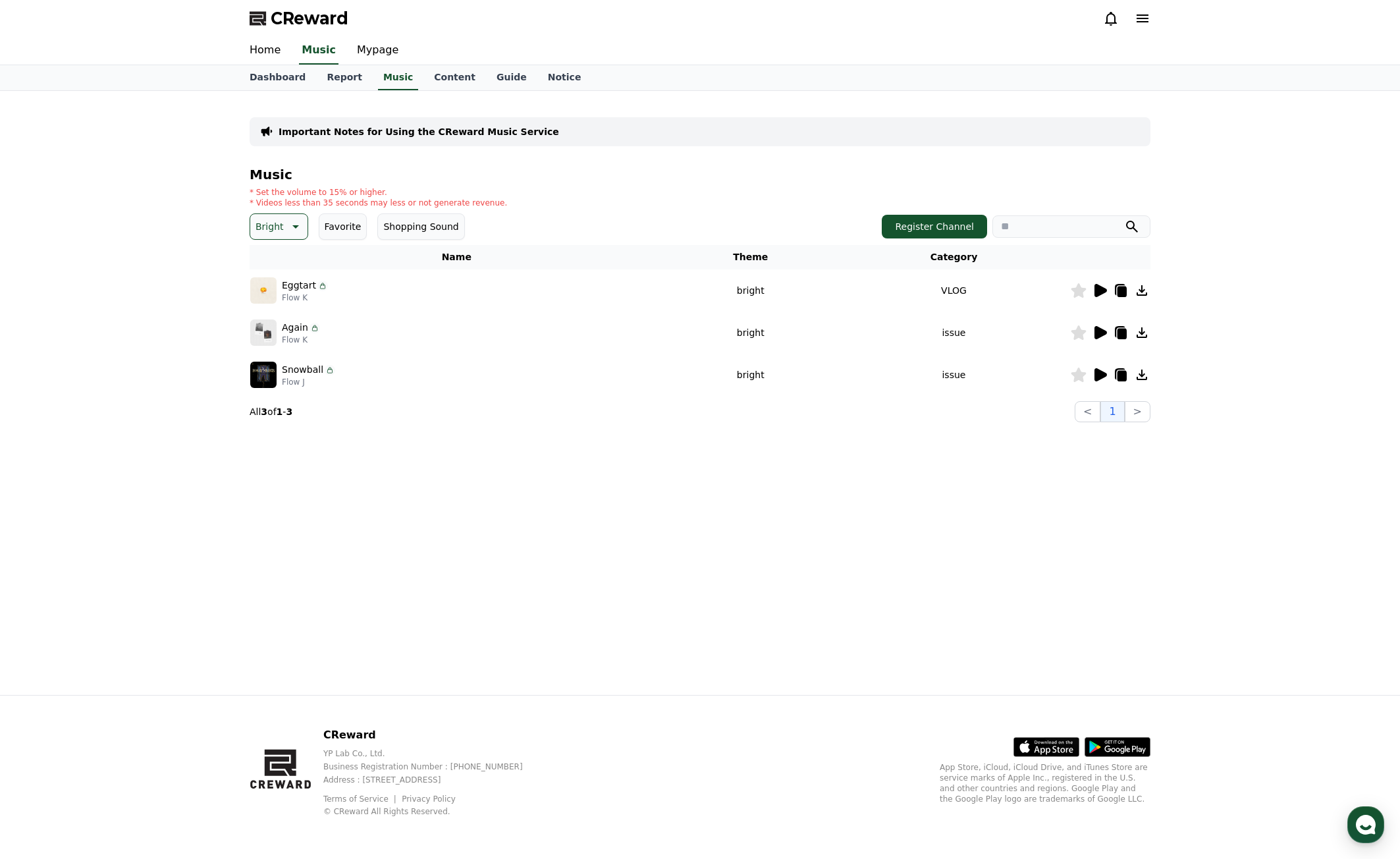
click at [1097, 371] on icon at bounding box center [1101, 375] width 13 height 13
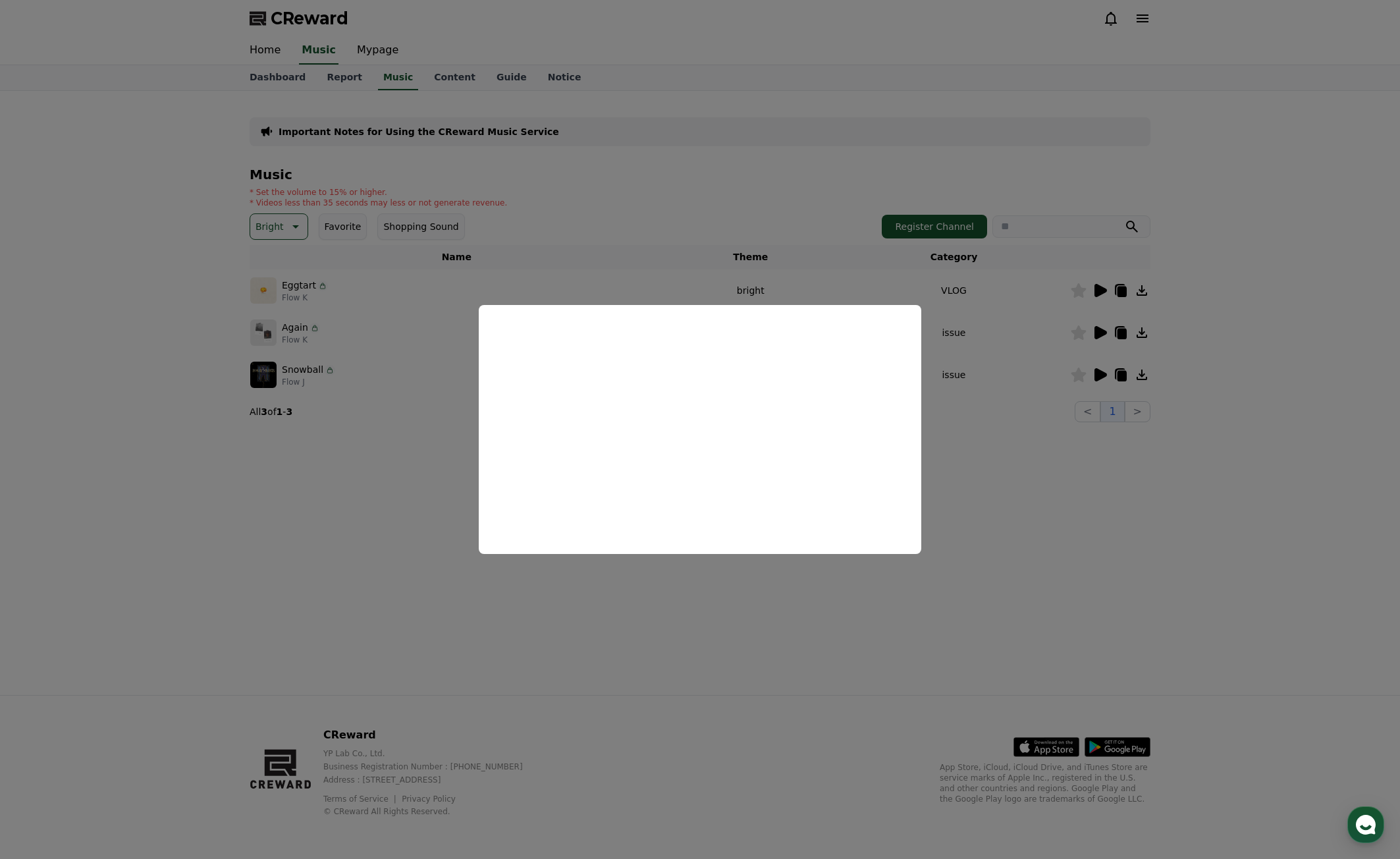
click at [1092, 464] on button "close modal" at bounding box center [700, 430] width 1400 height 859
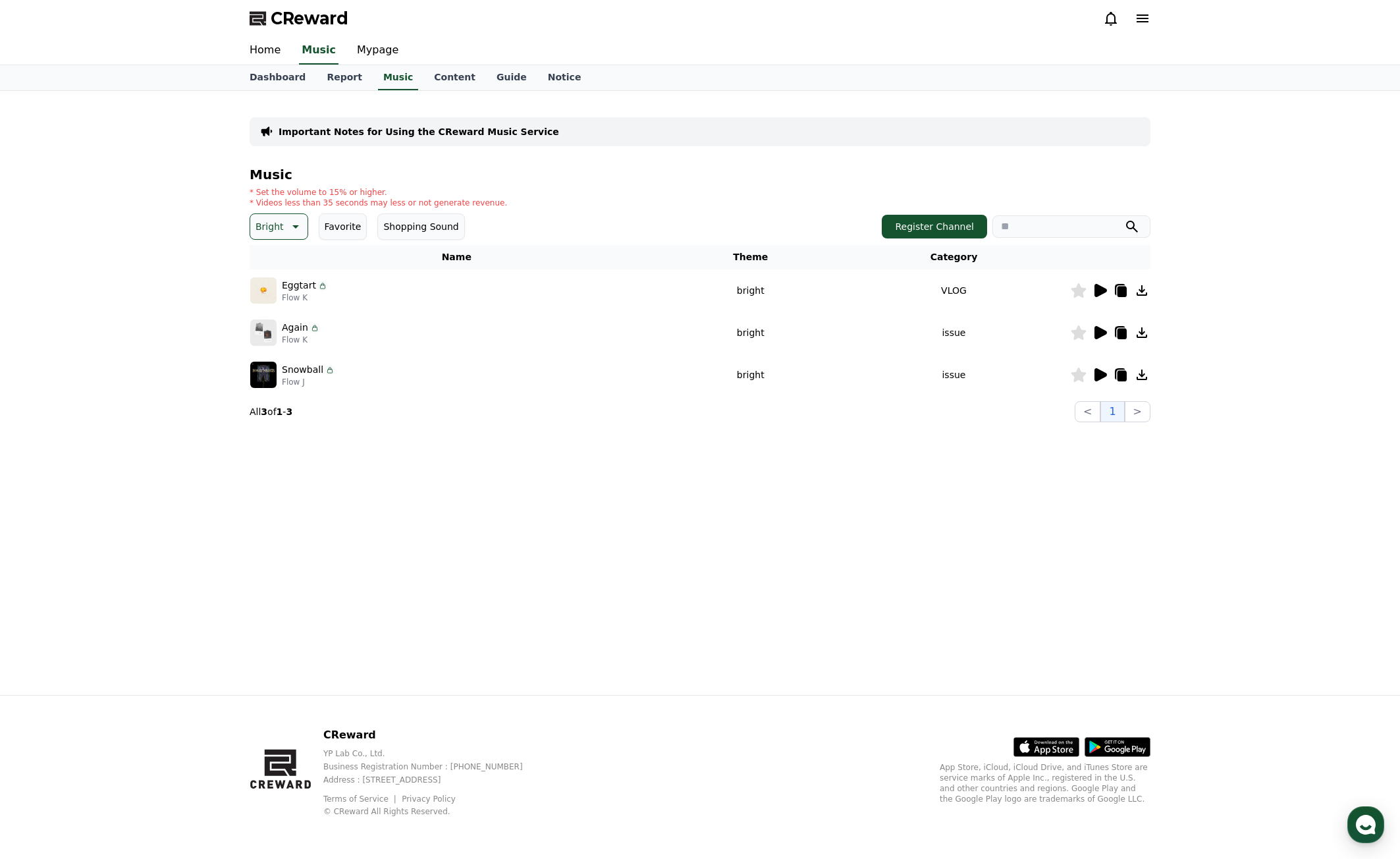
click at [280, 232] on p "Bright" at bounding box center [270, 226] width 28 height 18
click at [276, 364] on button "Popping" at bounding box center [275, 366] width 48 height 29
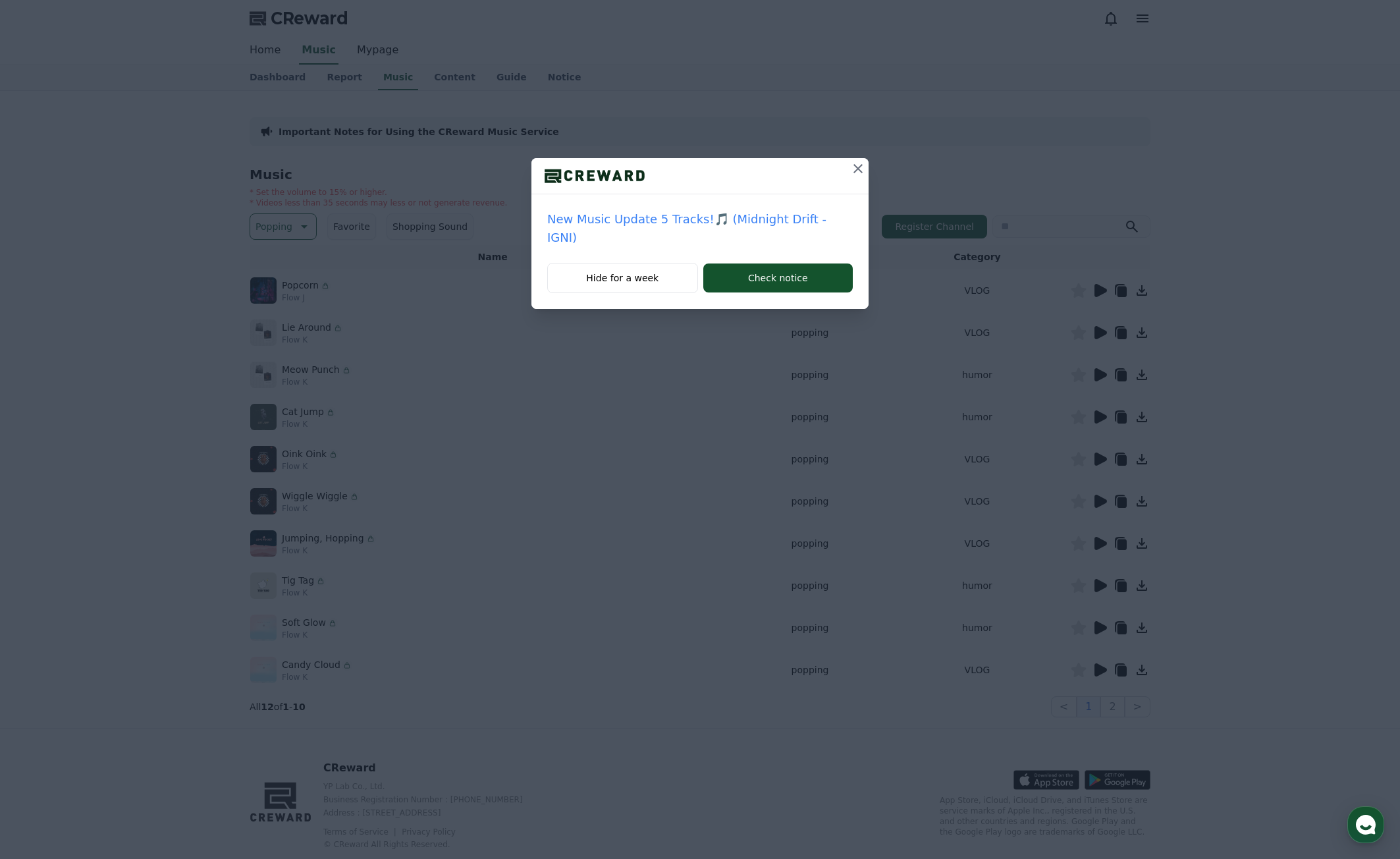
click at [851, 173] on icon at bounding box center [859, 169] width 16 height 16
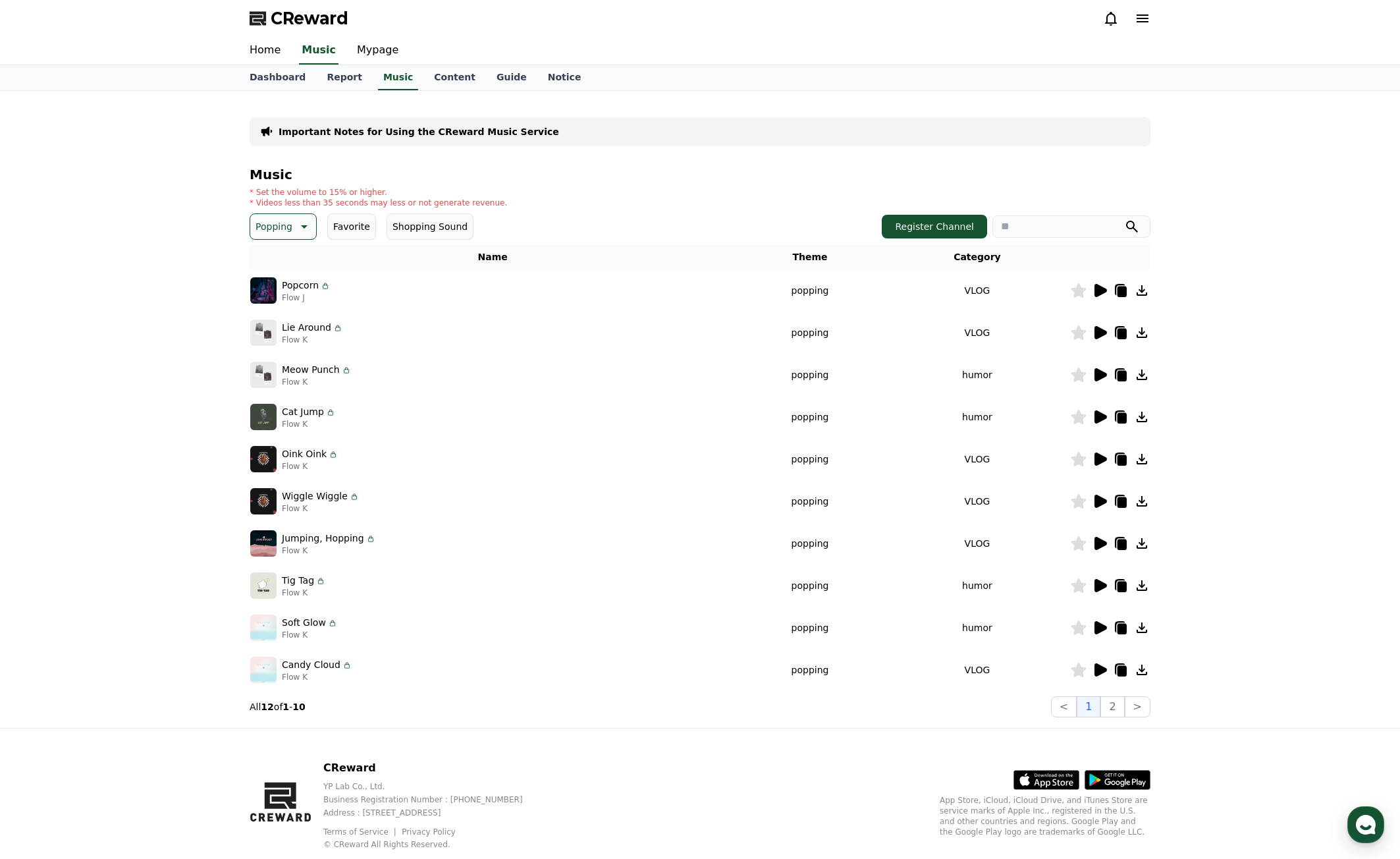
click at [1095, 293] on icon at bounding box center [1101, 291] width 13 height 13
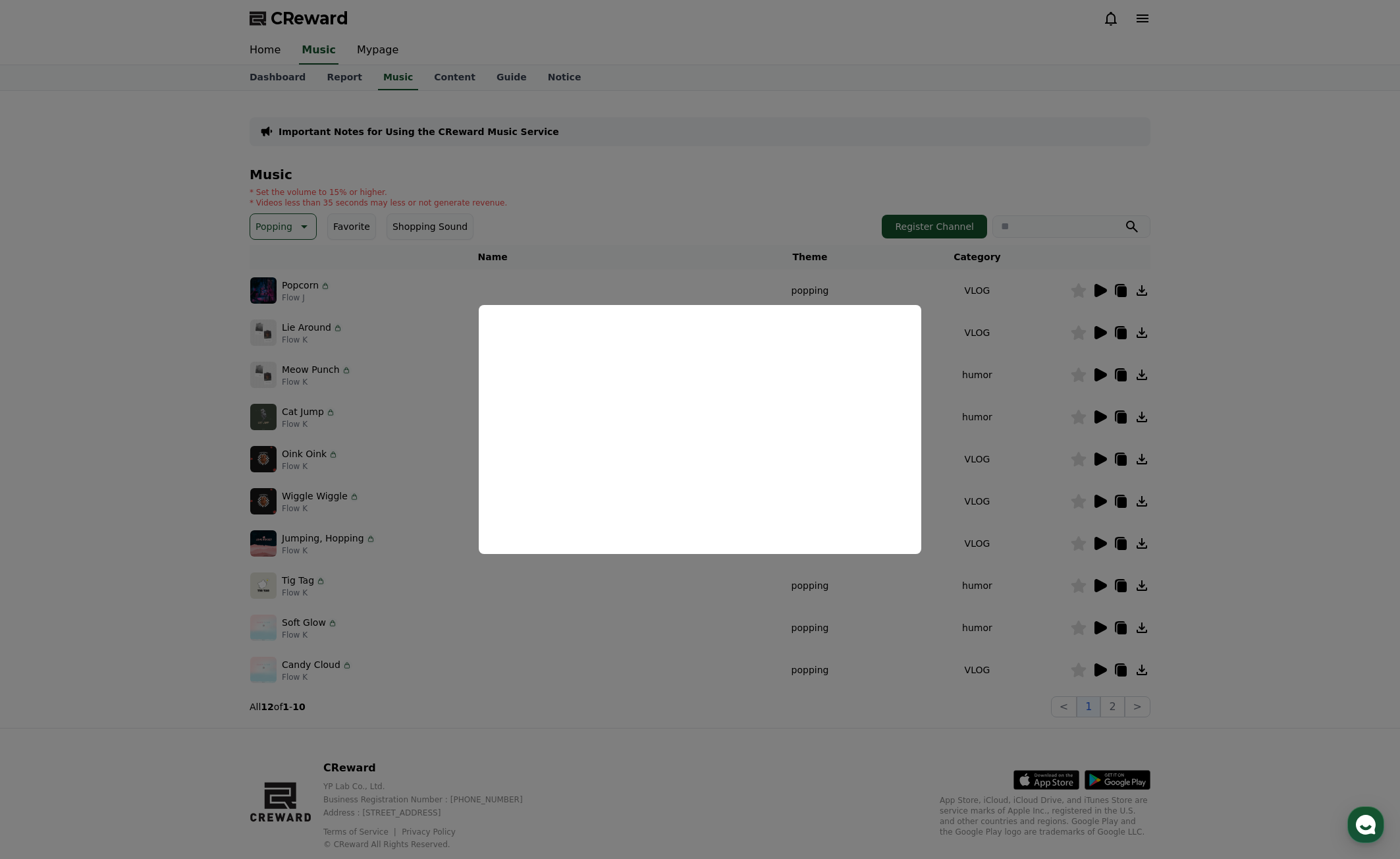
click at [1185, 522] on button "close modal" at bounding box center [700, 430] width 1400 height 859
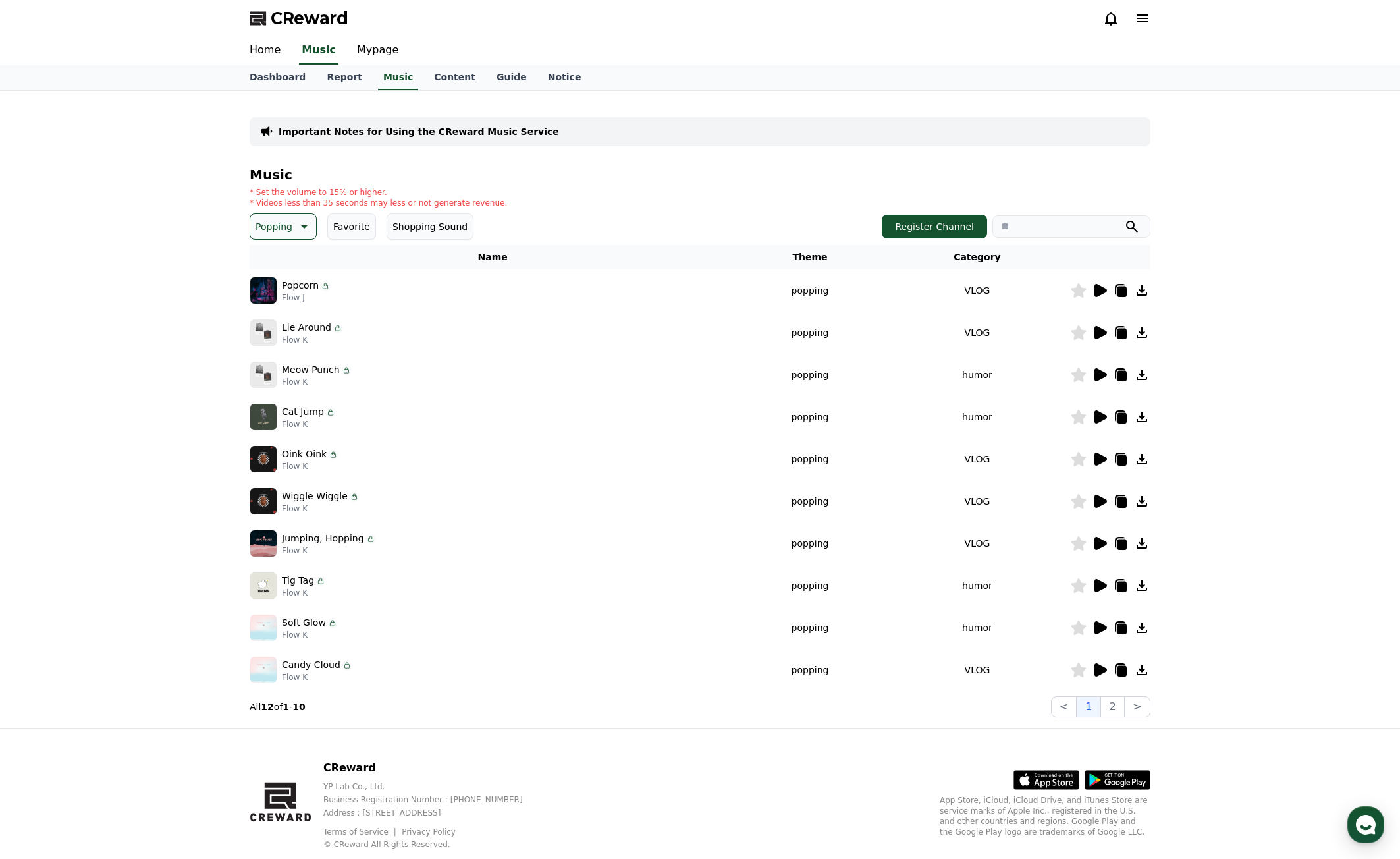
click at [1101, 337] on icon at bounding box center [1101, 333] width 13 height 13
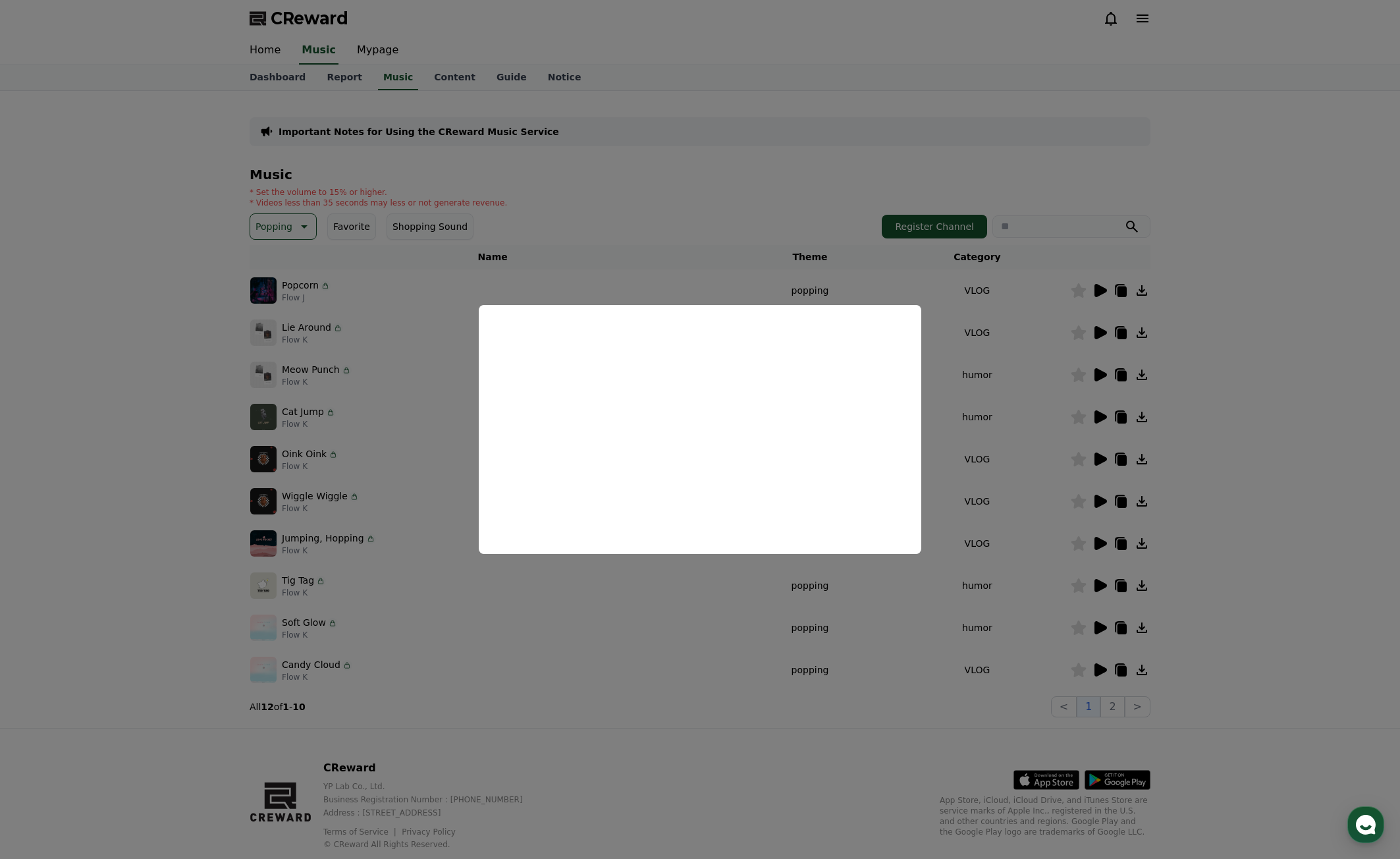
click at [1028, 497] on button "close modal" at bounding box center [700, 430] width 1400 height 859
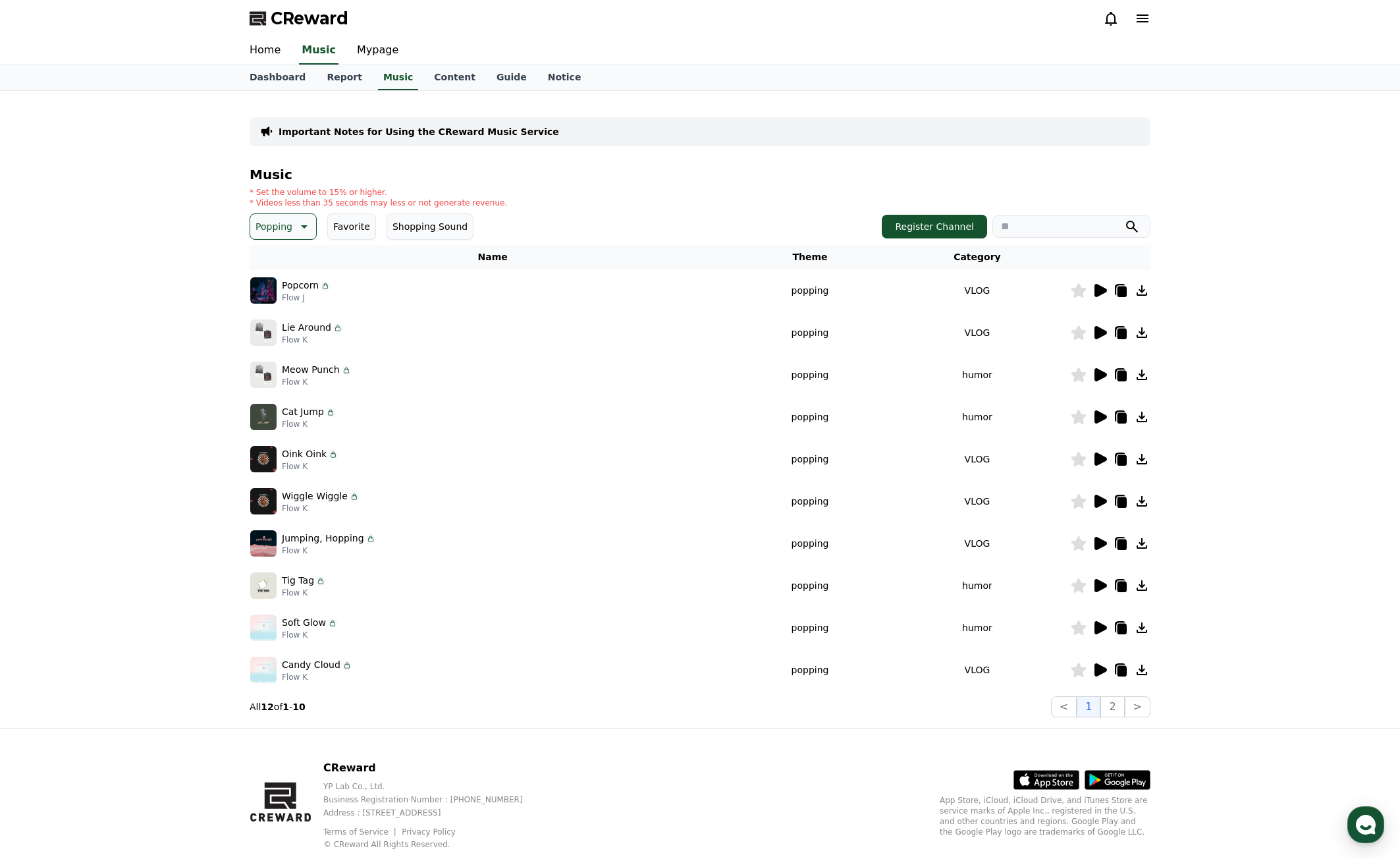
click at [1140, 330] on icon at bounding box center [1142, 333] width 16 height 16
click at [1101, 378] on icon at bounding box center [1101, 375] width 13 height 13
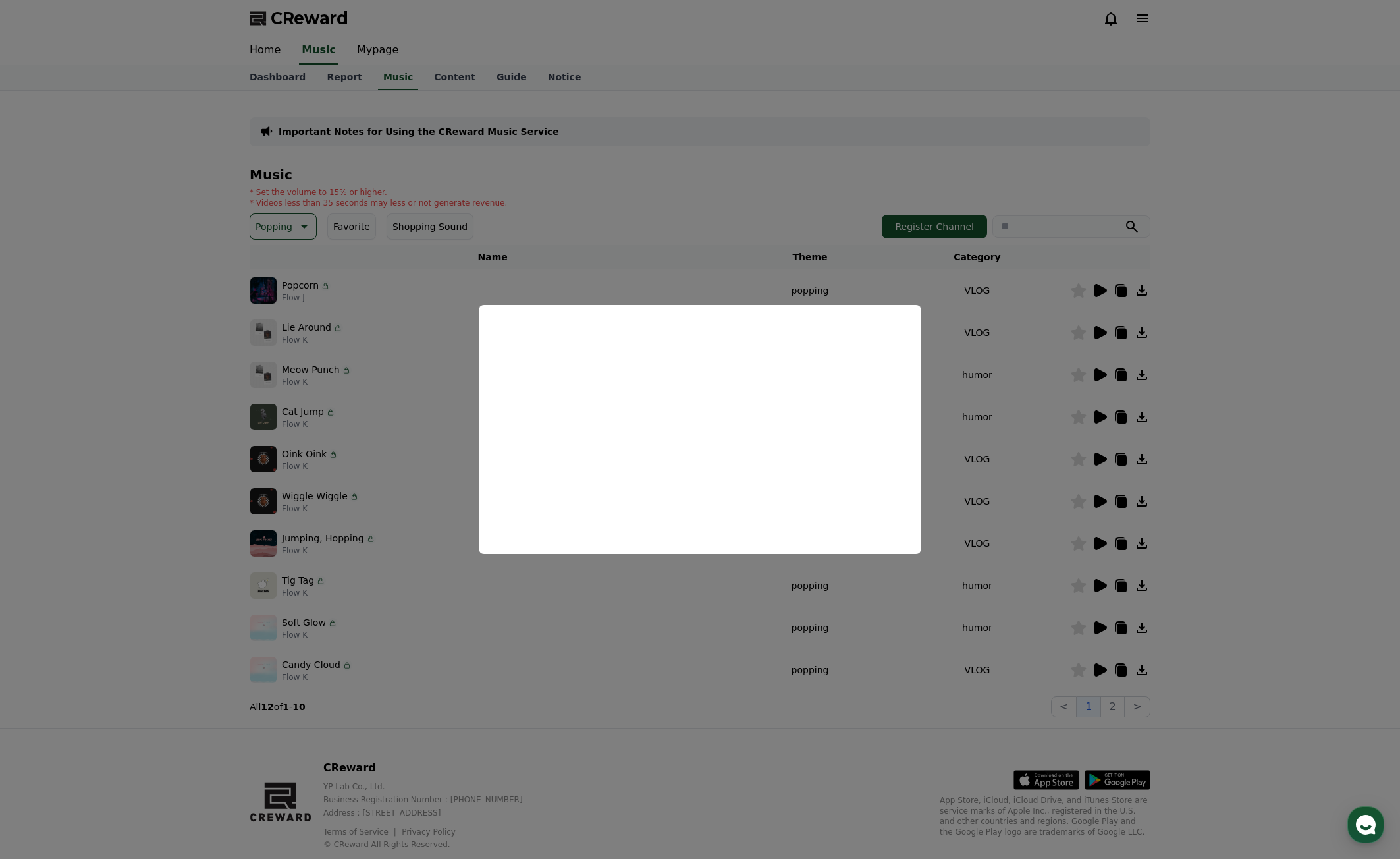
click at [1175, 568] on button "close modal" at bounding box center [700, 430] width 1400 height 859
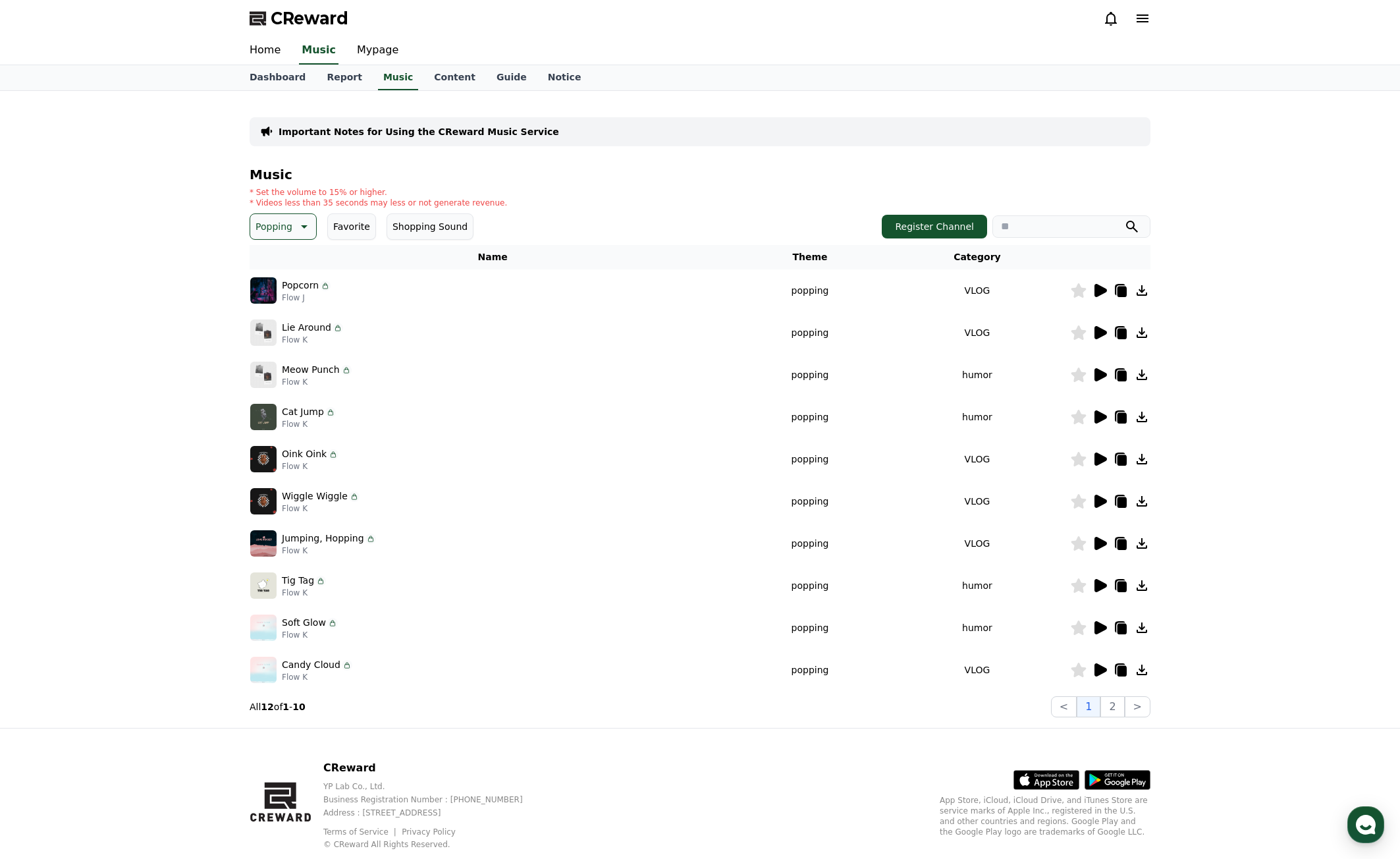
click at [1097, 416] on icon at bounding box center [1101, 417] width 13 height 13
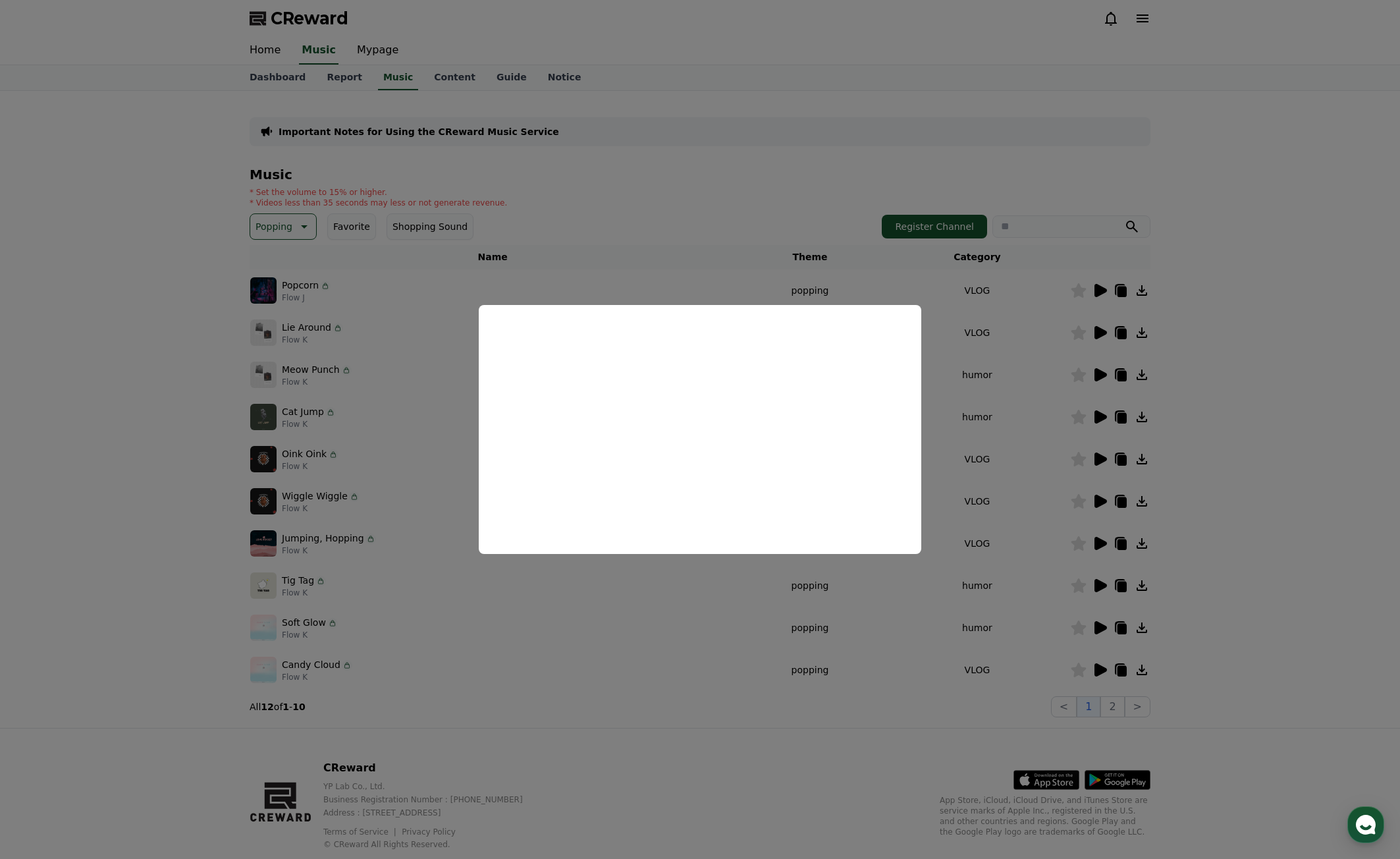
click at [1063, 503] on button "close modal" at bounding box center [700, 430] width 1400 height 859
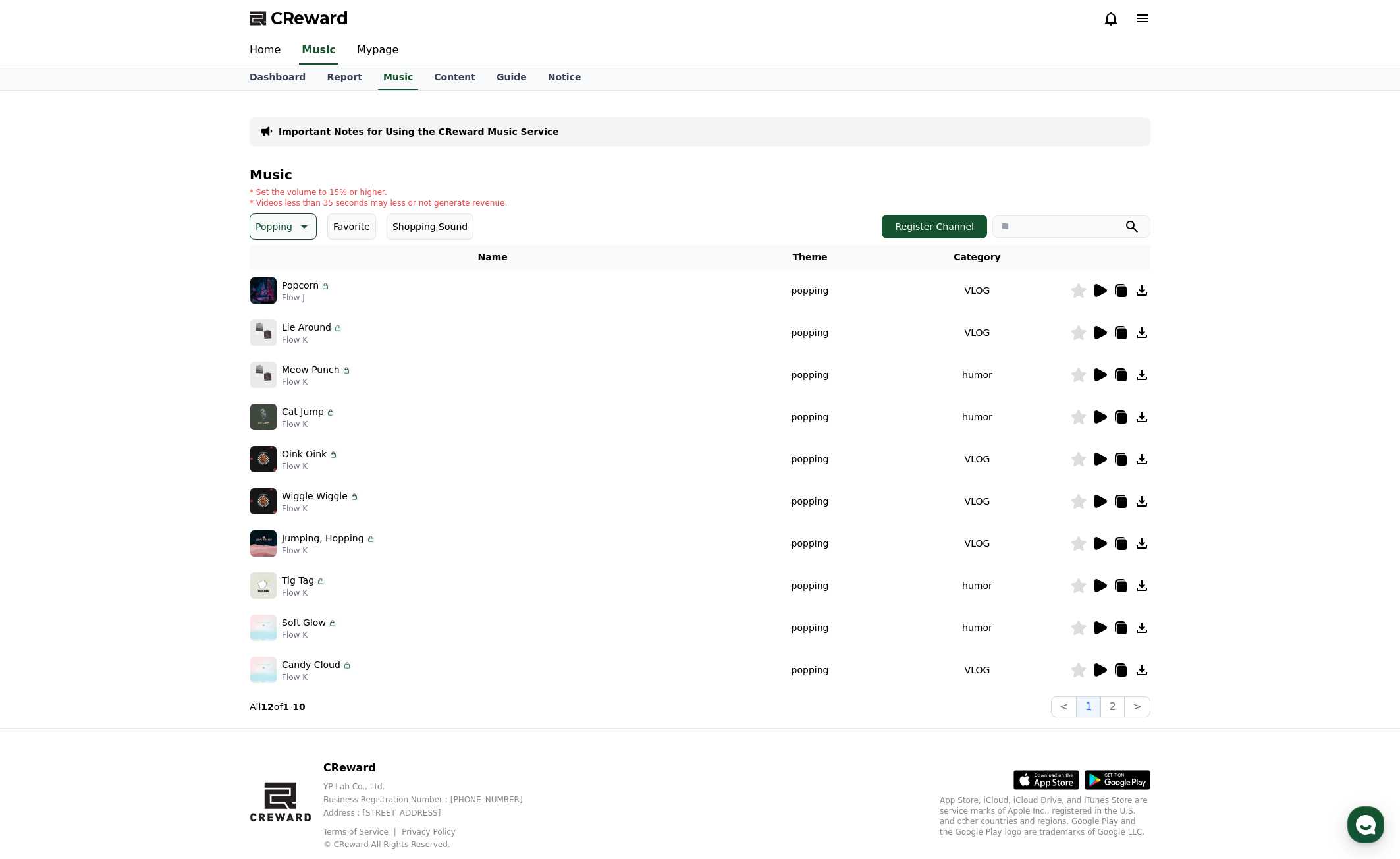
click at [1142, 417] on icon at bounding box center [1142, 417] width 11 height 11
click at [1099, 457] on icon at bounding box center [1101, 459] width 13 height 13
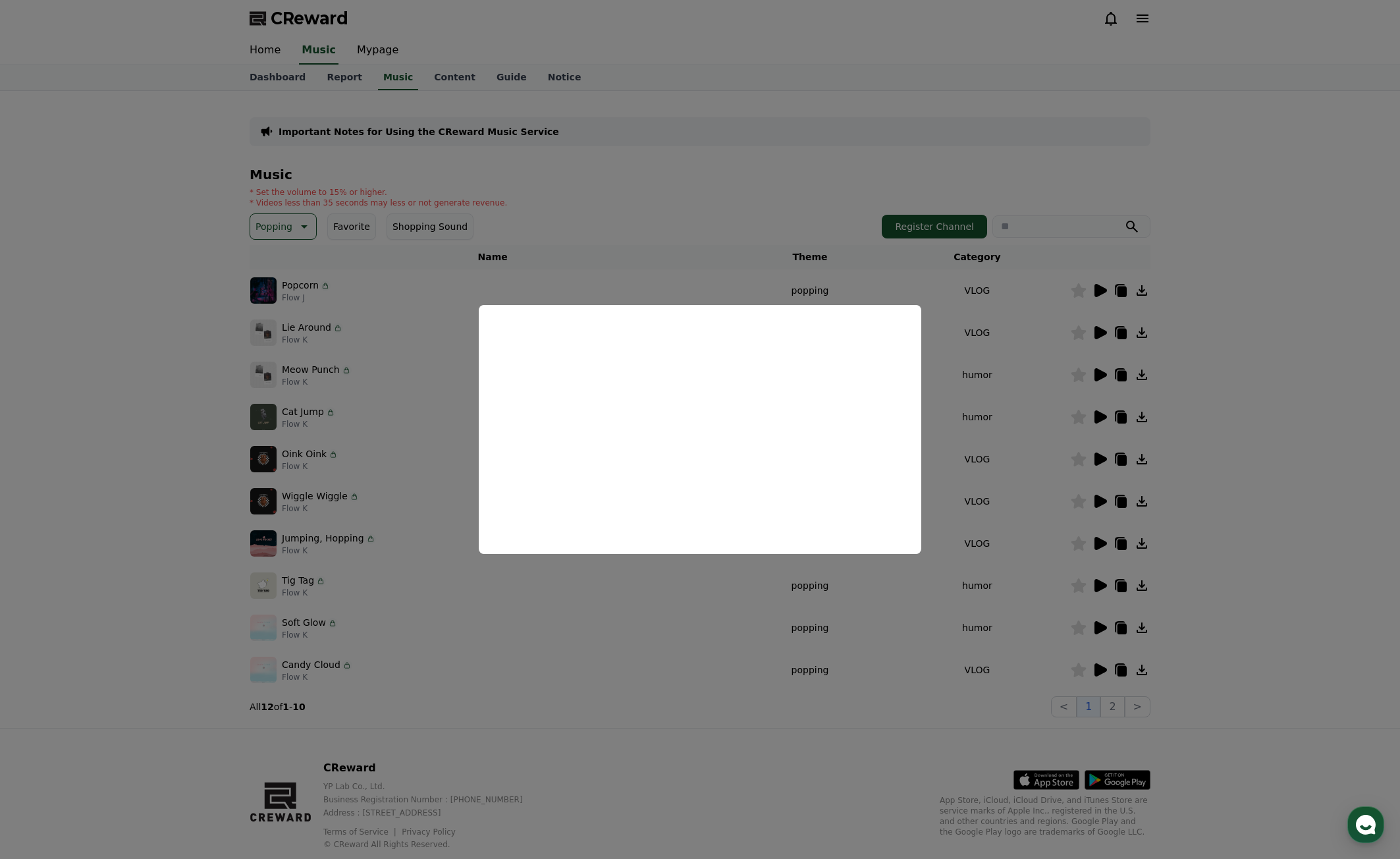
click at [696, 686] on button "close modal" at bounding box center [700, 430] width 1400 height 859
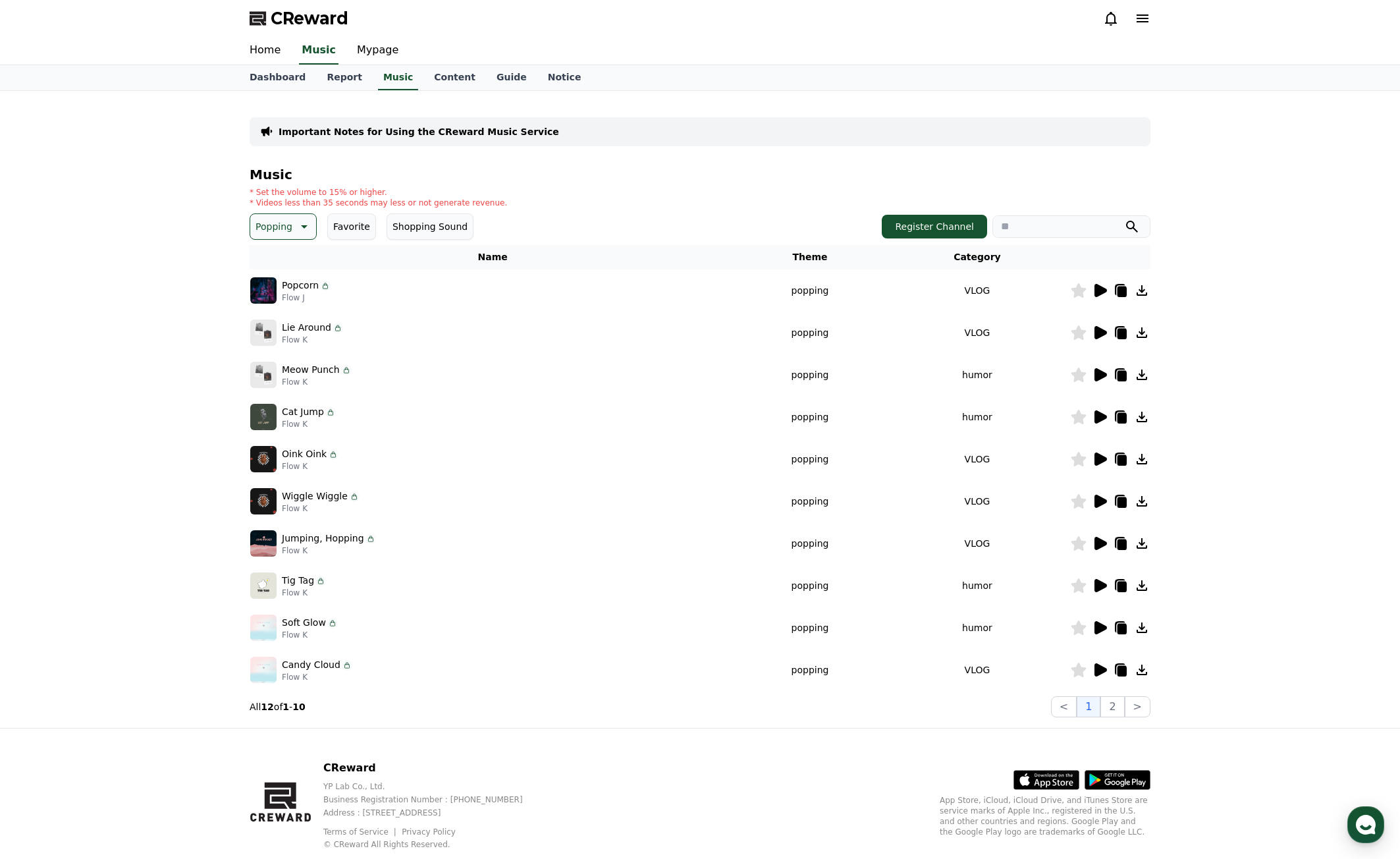
click at [1101, 495] on icon at bounding box center [1100, 501] width 16 height 16
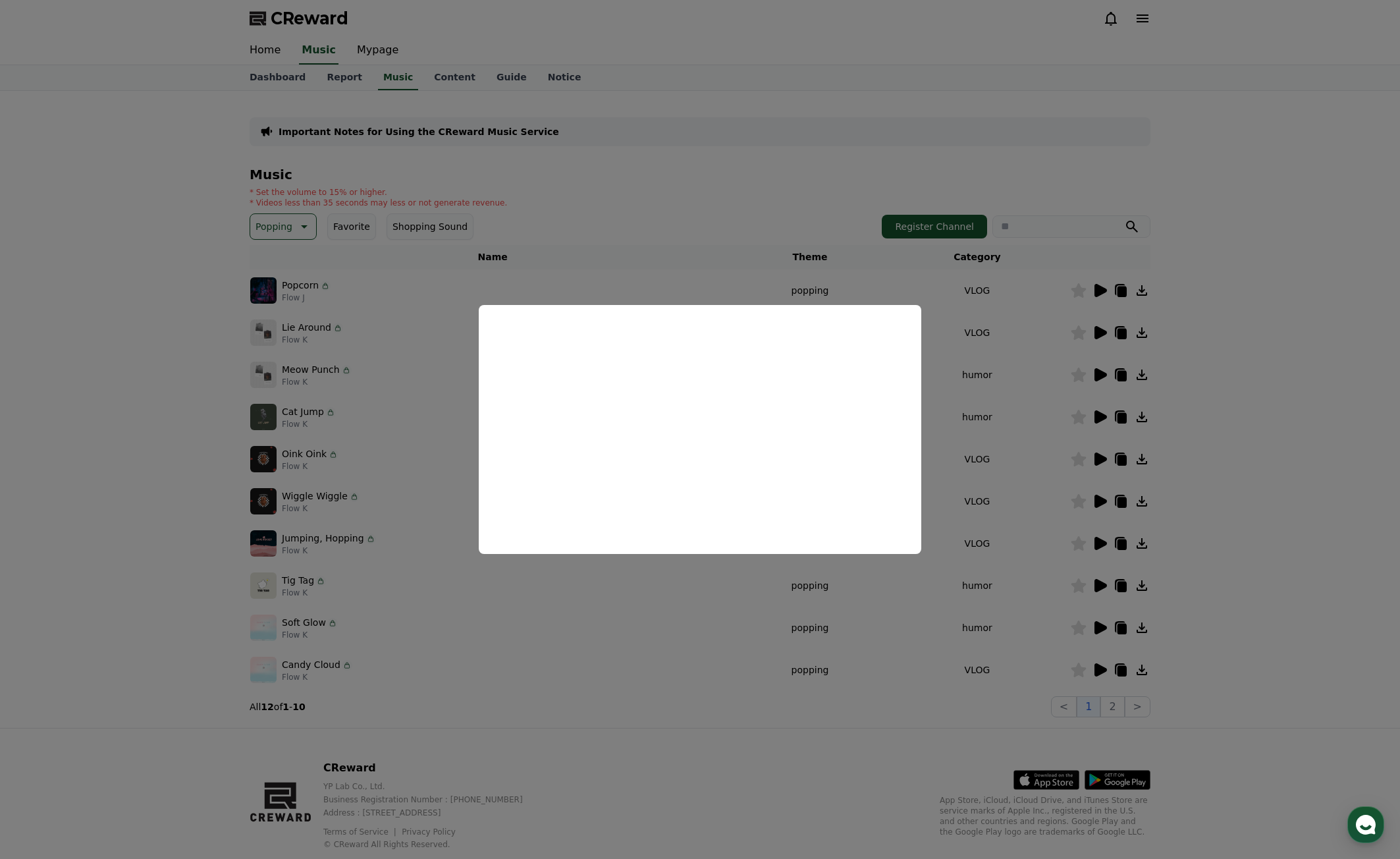
click at [559, 641] on button "close modal" at bounding box center [700, 430] width 1400 height 859
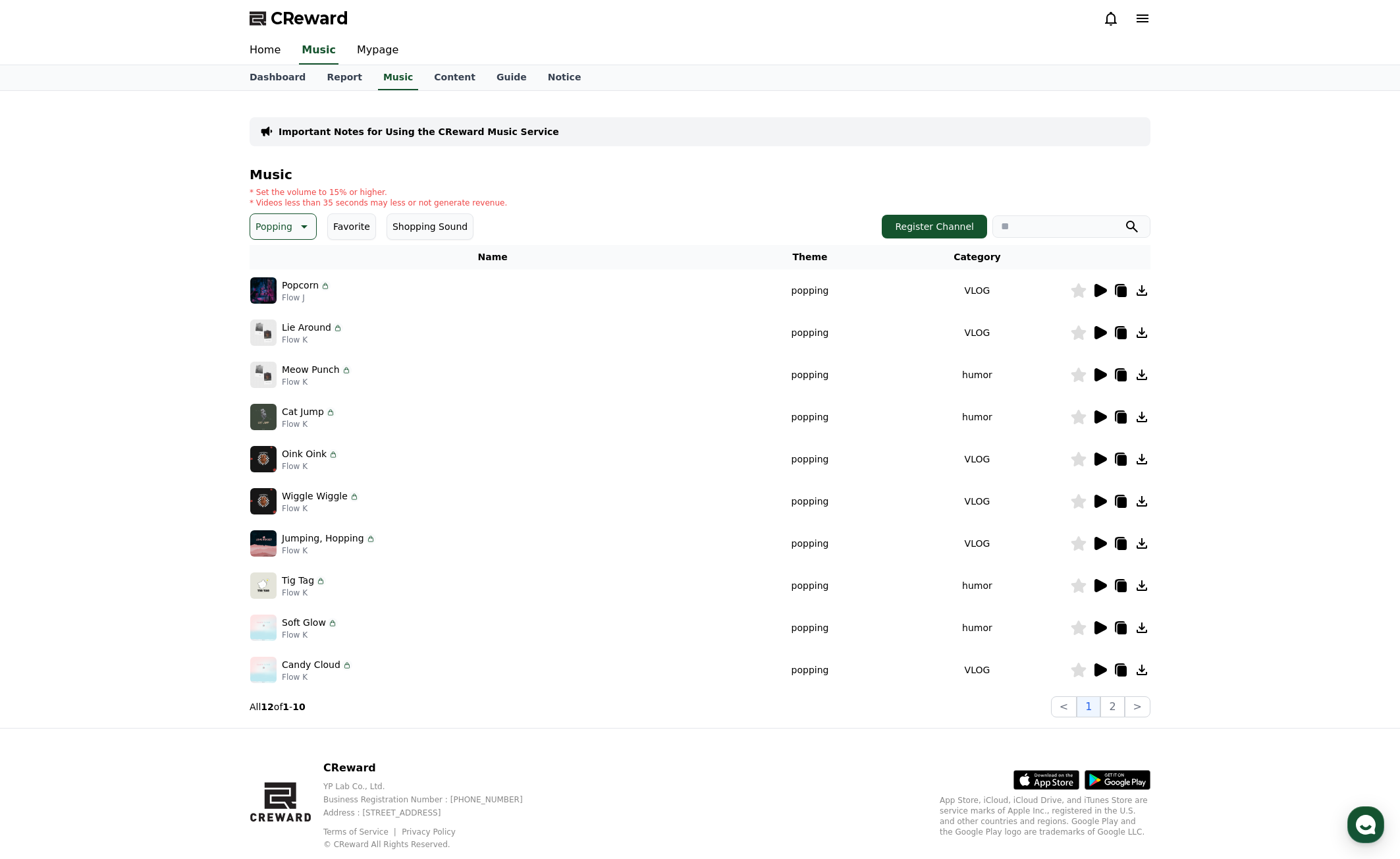
click at [1097, 542] on icon at bounding box center [1101, 544] width 13 height 13
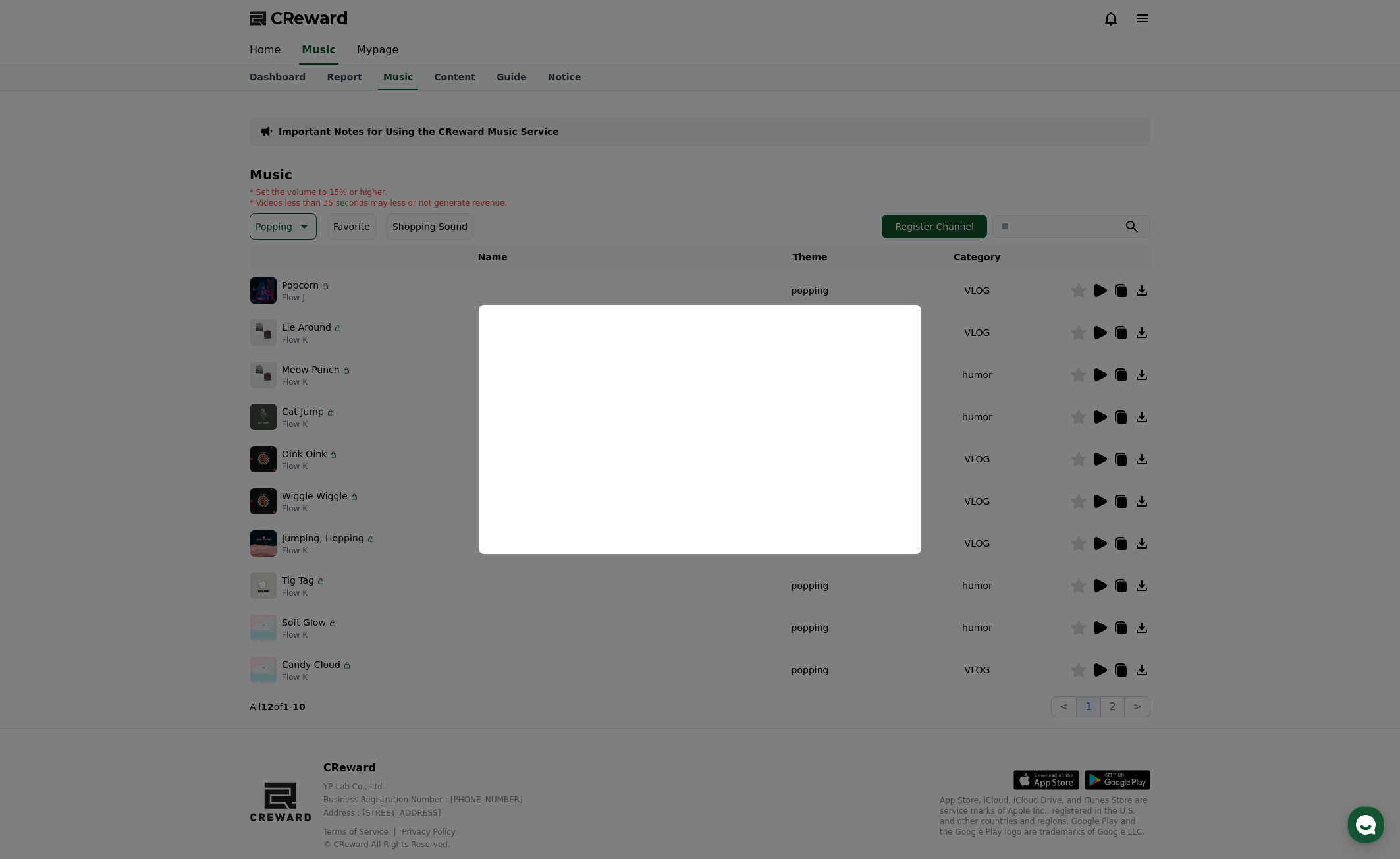
click at [747, 621] on button "close modal" at bounding box center [700, 430] width 1400 height 859
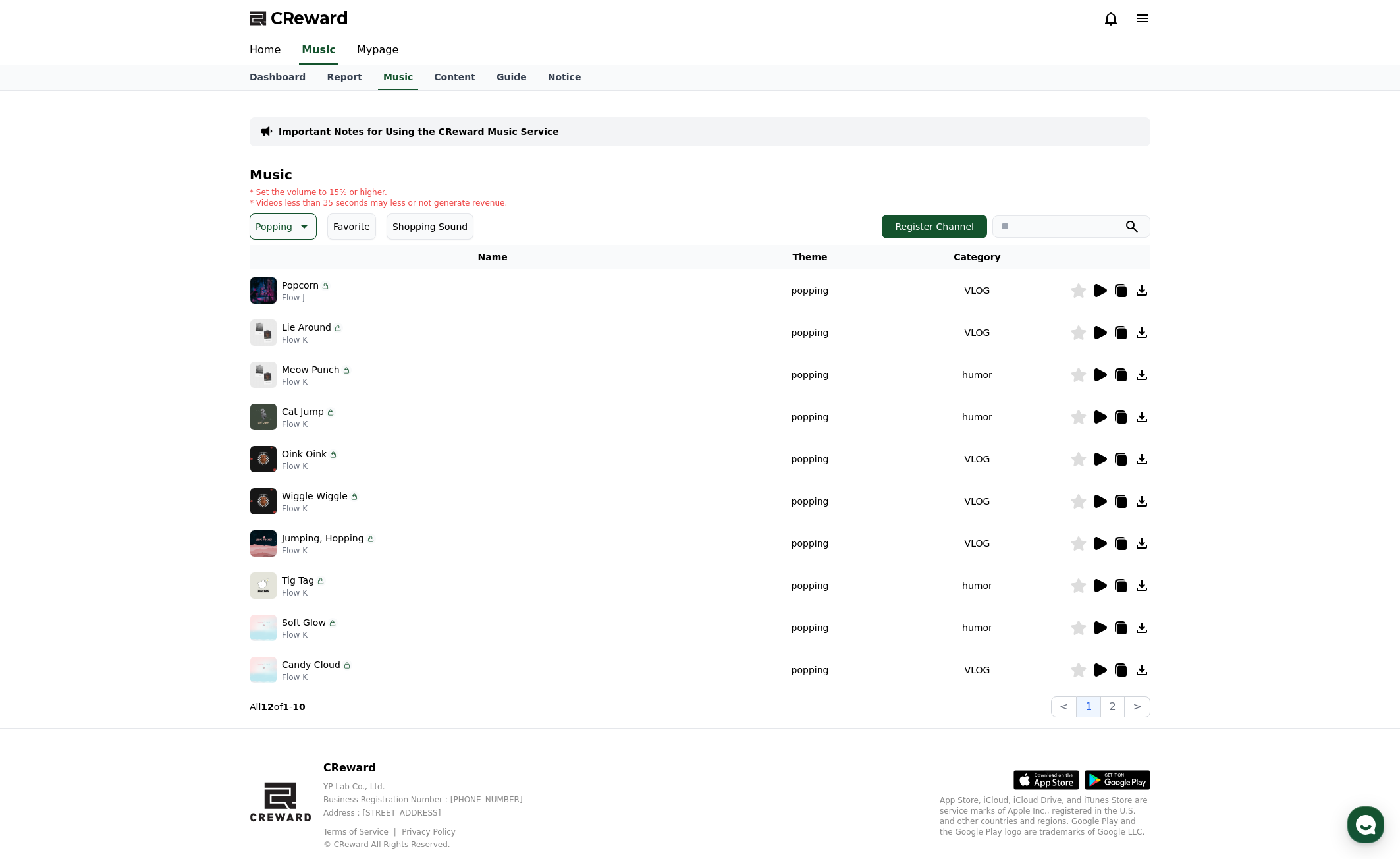
click at [1106, 585] on icon at bounding box center [1101, 586] width 13 height 13
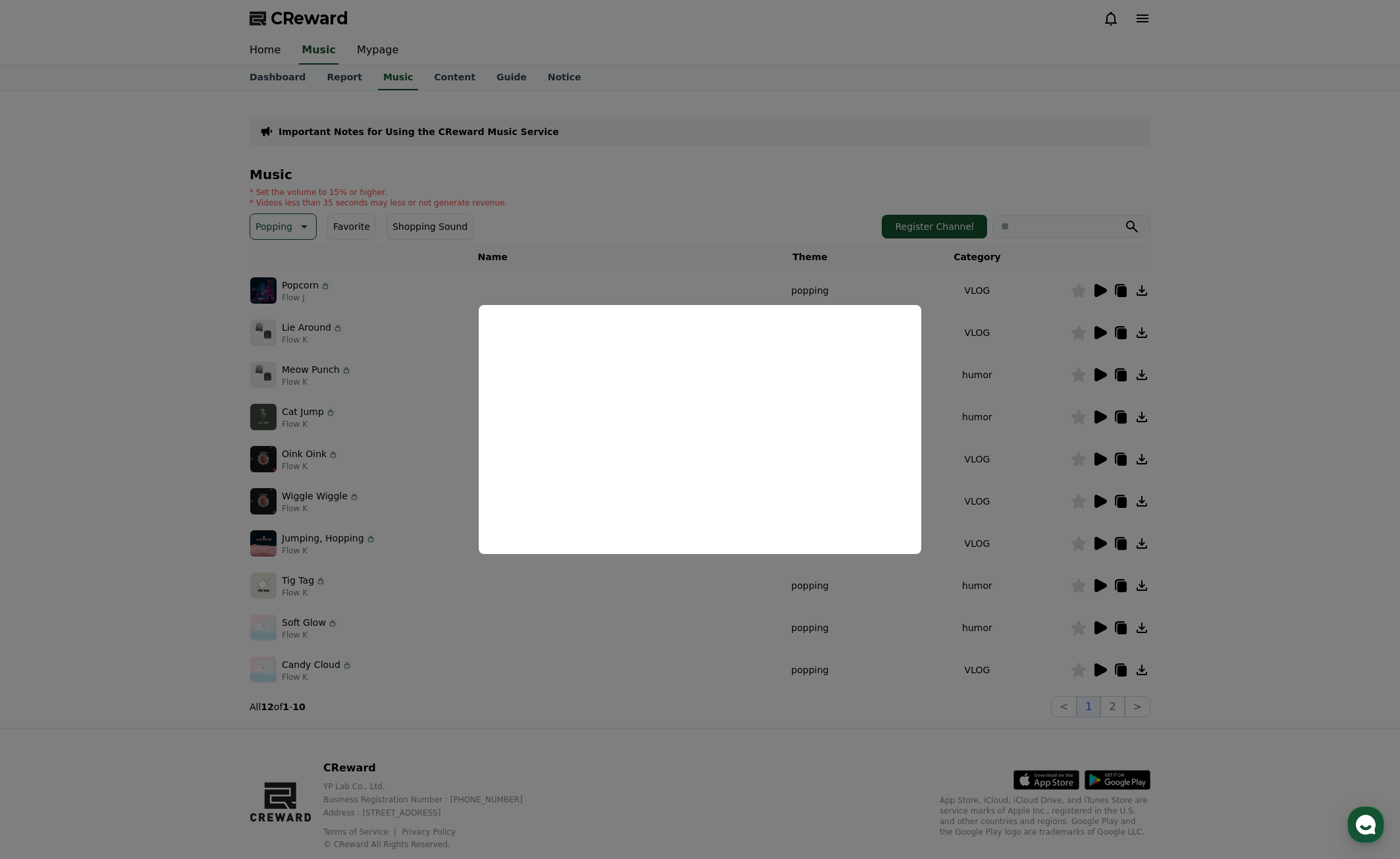
click at [768, 630] on button "close modal" at bounding box center [700, 430] width 1400 height 859
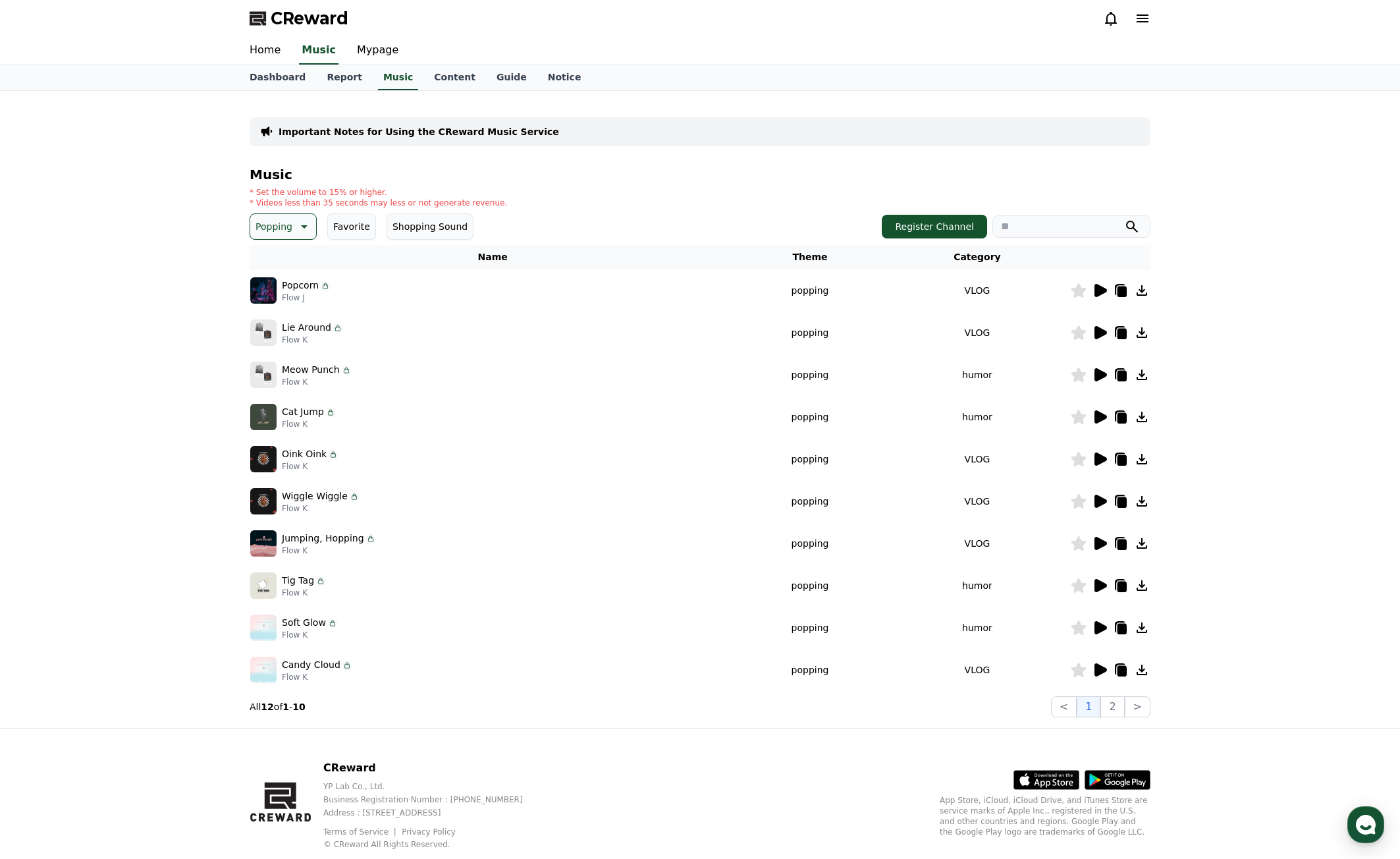
click at [1102, 625] on icon at bounding box center [1101, 628] width 13 height 13
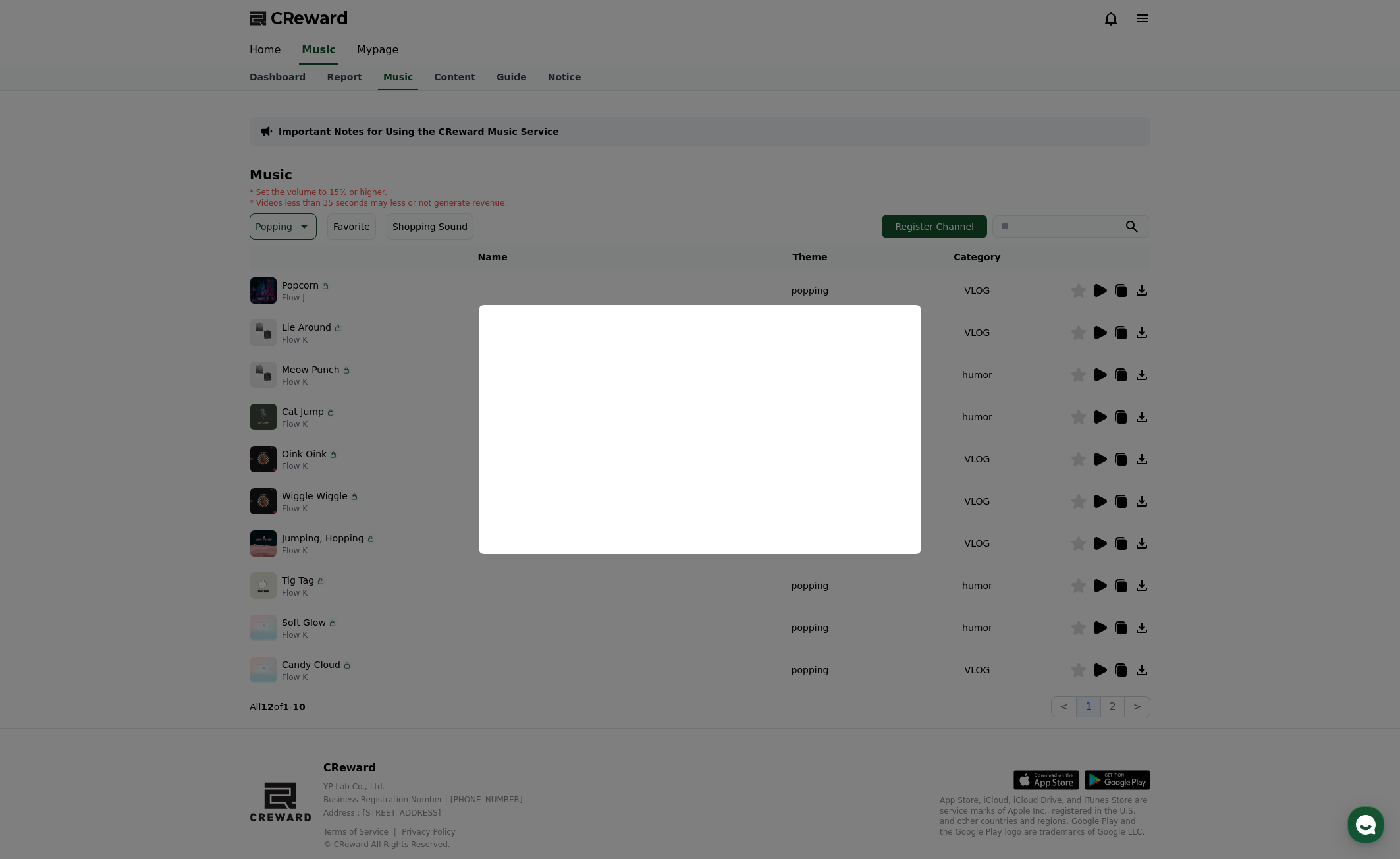
click at [824, 693] on button "close modal" at bounding box center [700, 430] width 1400 height 859
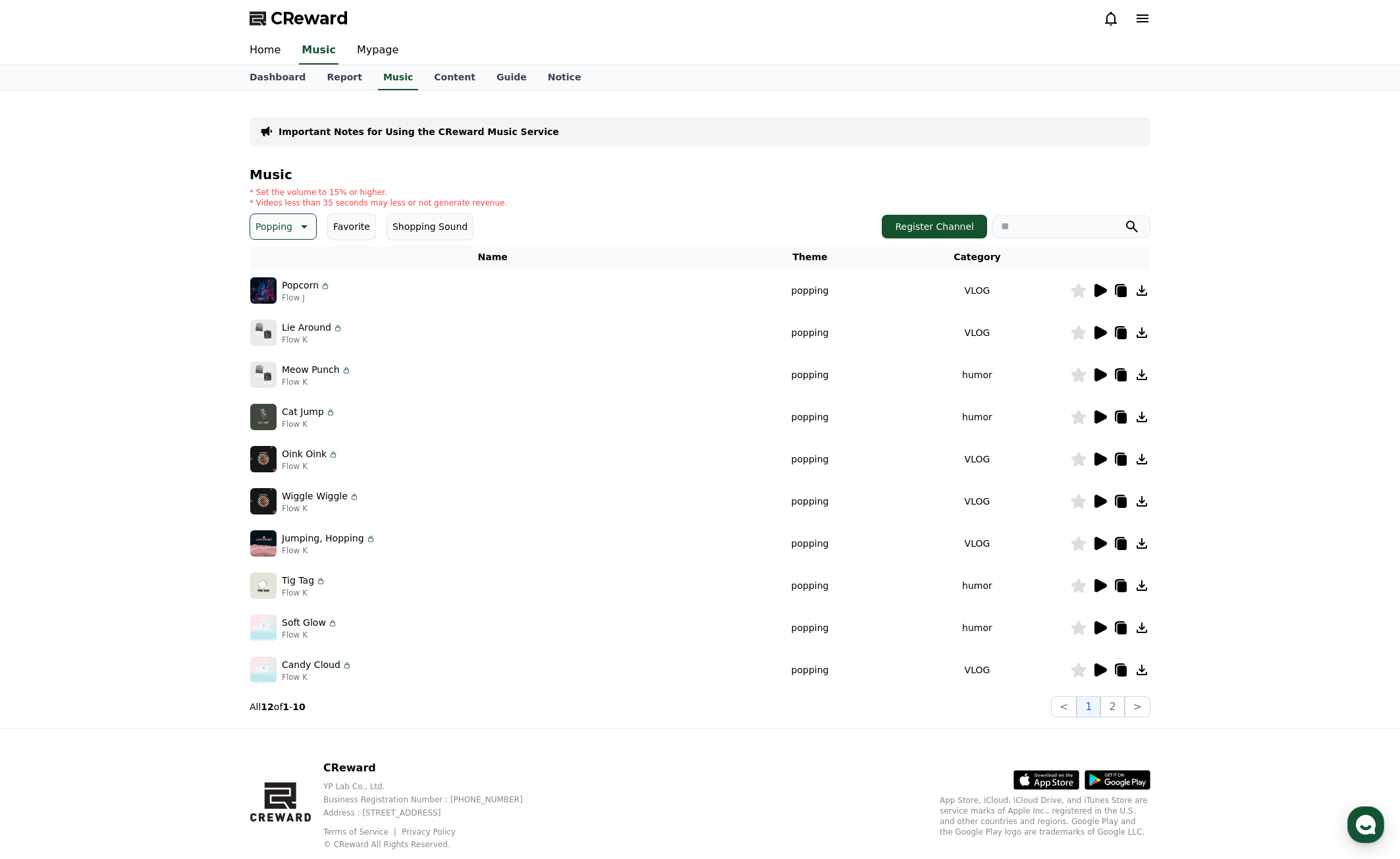
click at [1103, 674] on icon at bounding box center [1100, 670] width 16 height 16
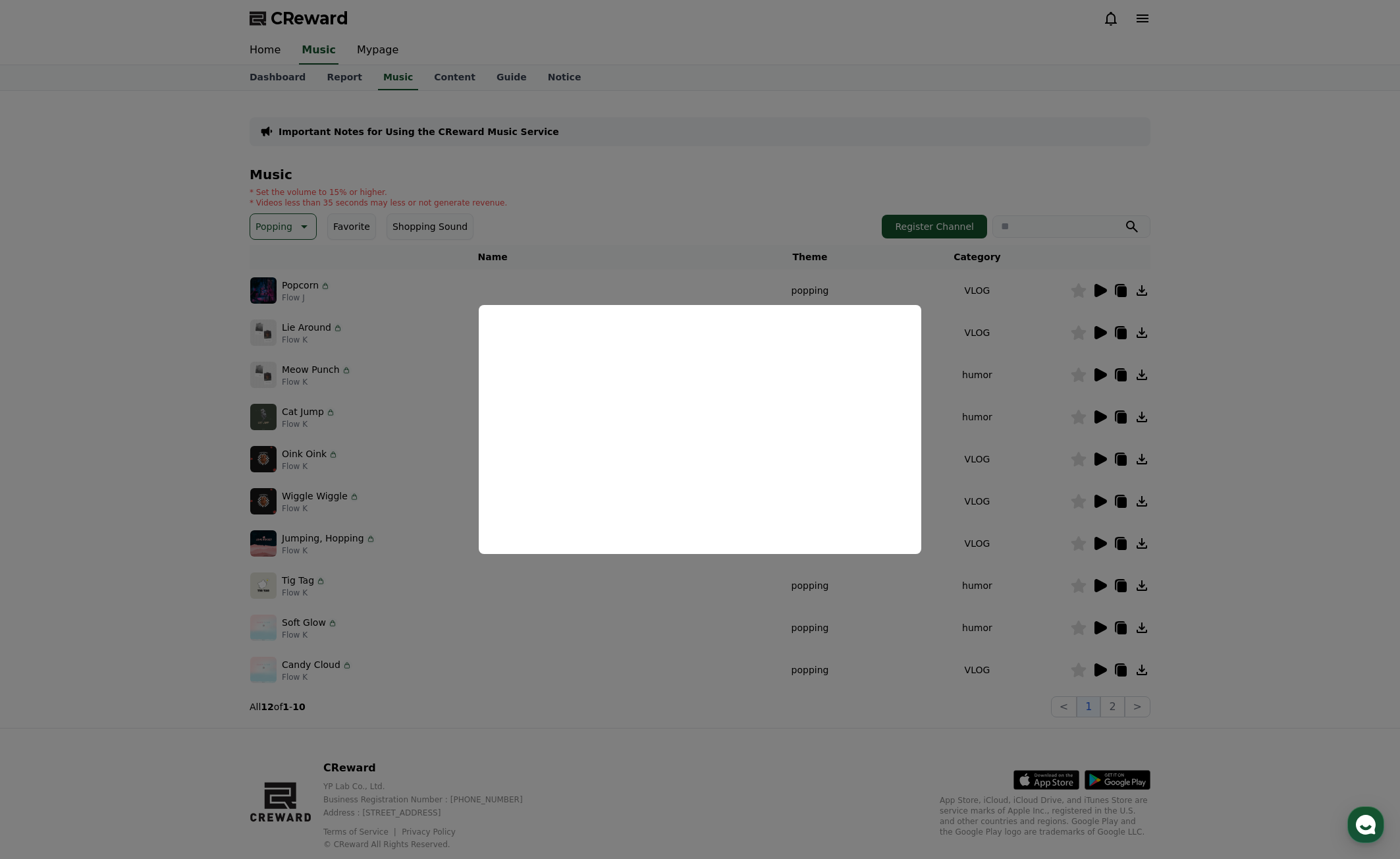
click at [1041, 374] on button "close modal" at bounding box center [700, 430] width 1400 height 859
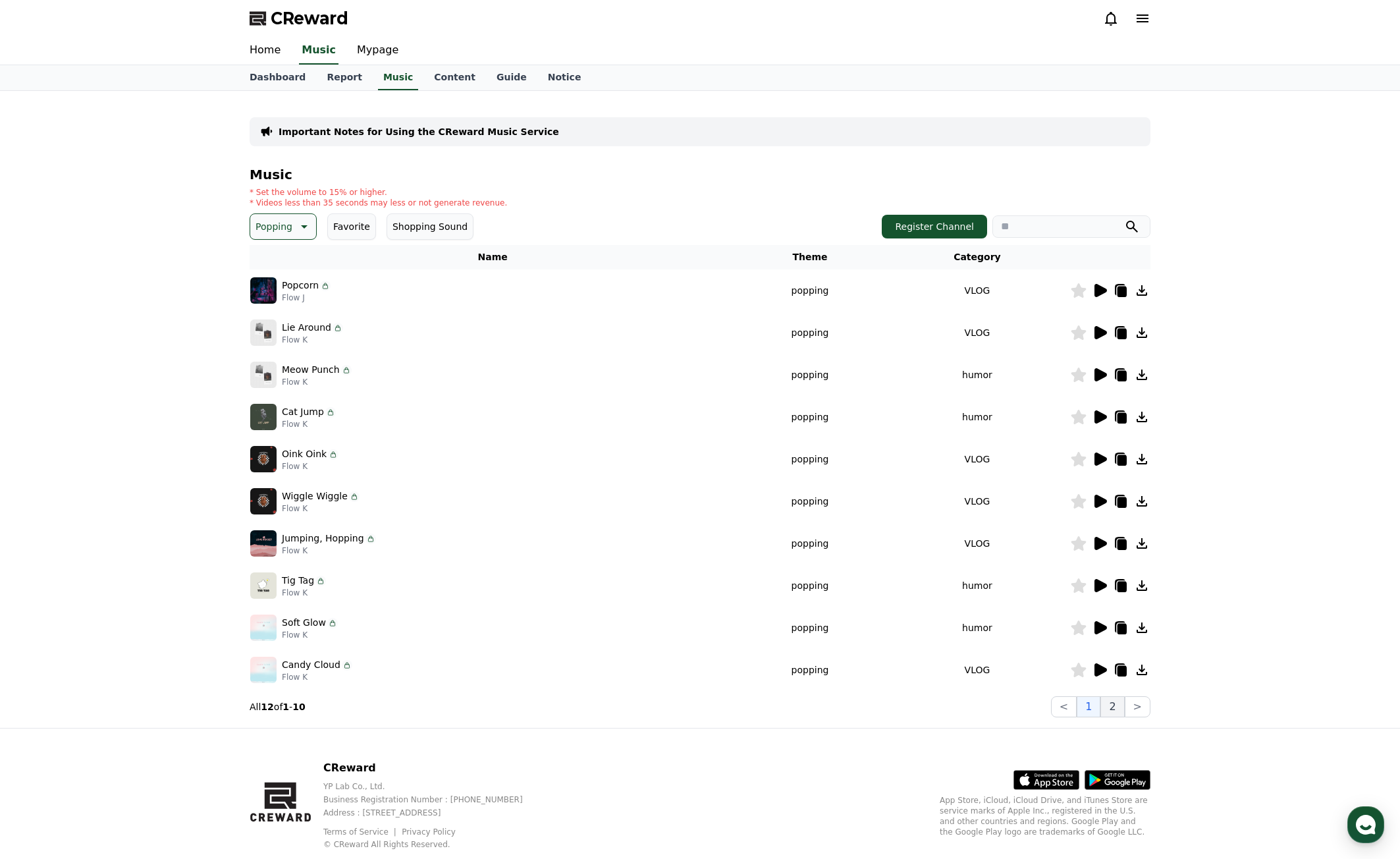
click at [1117, 703] on button "2" at bounding box center [1112, 707] width 23 height 21
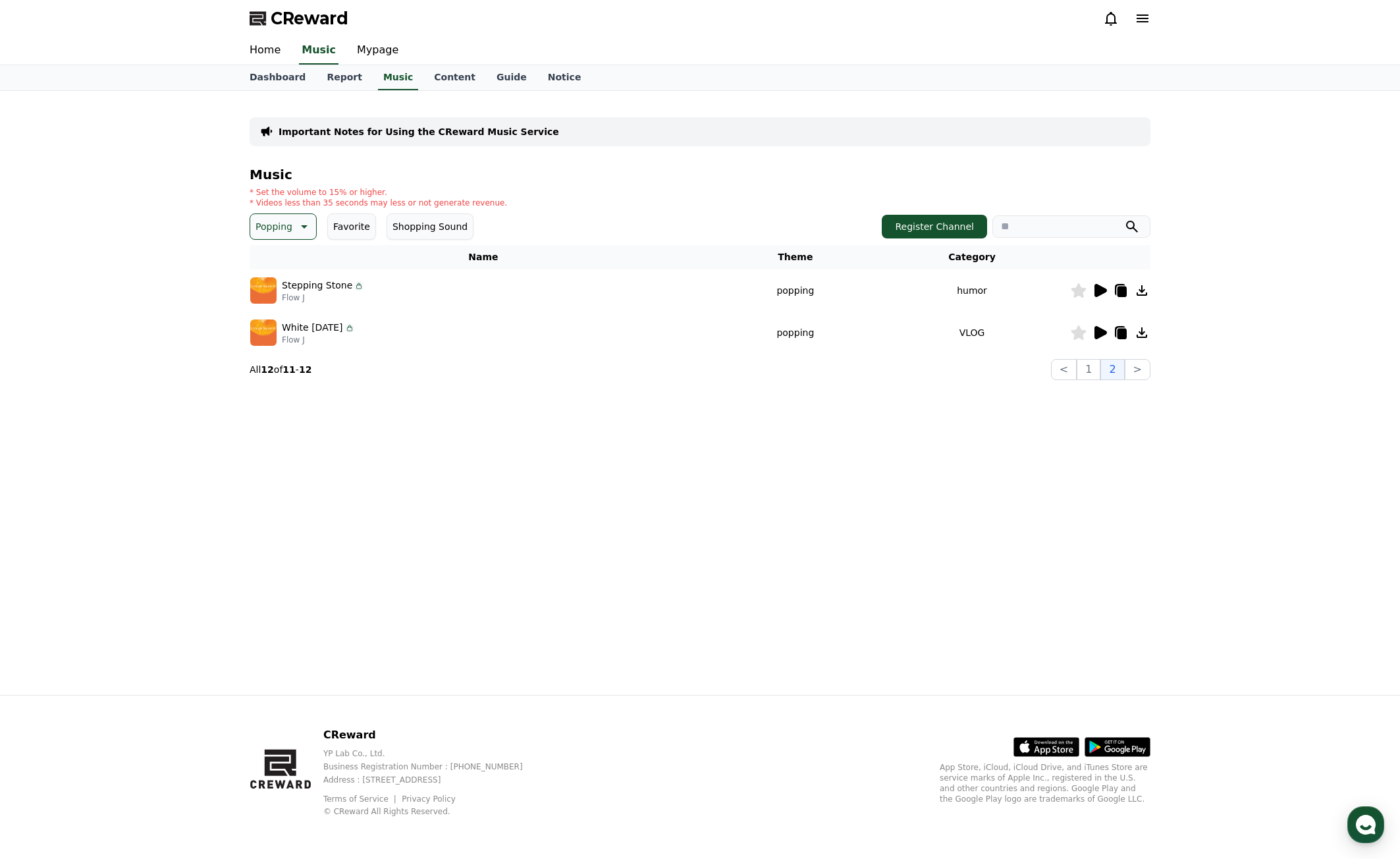
click at [1103, 289] on icon at bounding box center [1101, 291] width 13 height 13
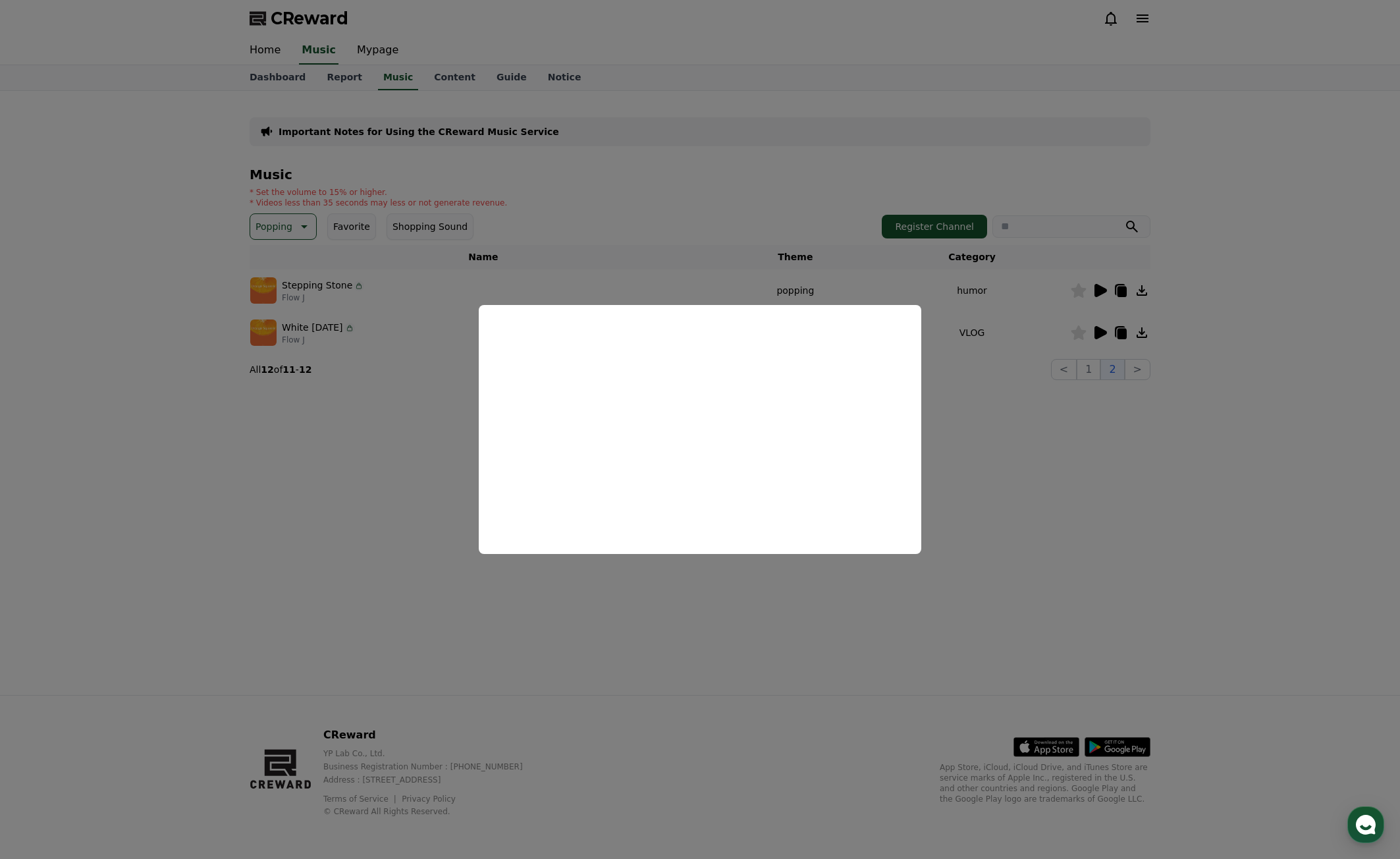
drag, startPoint x: 1256, startPoint y: 497, endPoint x: 1131, endPoint y: 435, distance: 139.5
click at [1252, 494] on button "close modal" at bounding box center [700, 430] width 1400 height 859
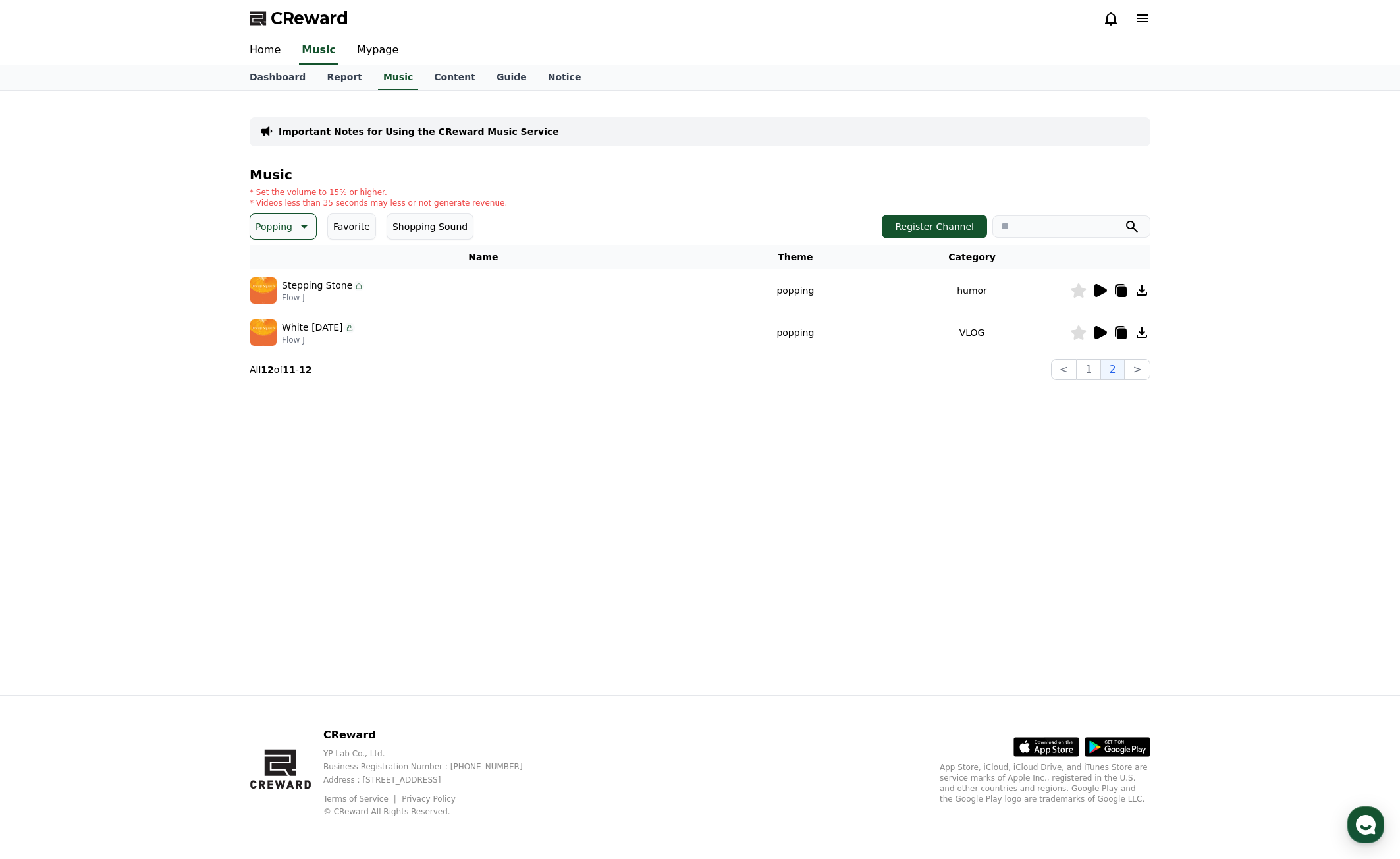
click at [1100, 329] on icon at bounding box center [1101, 333] width 13 height 13
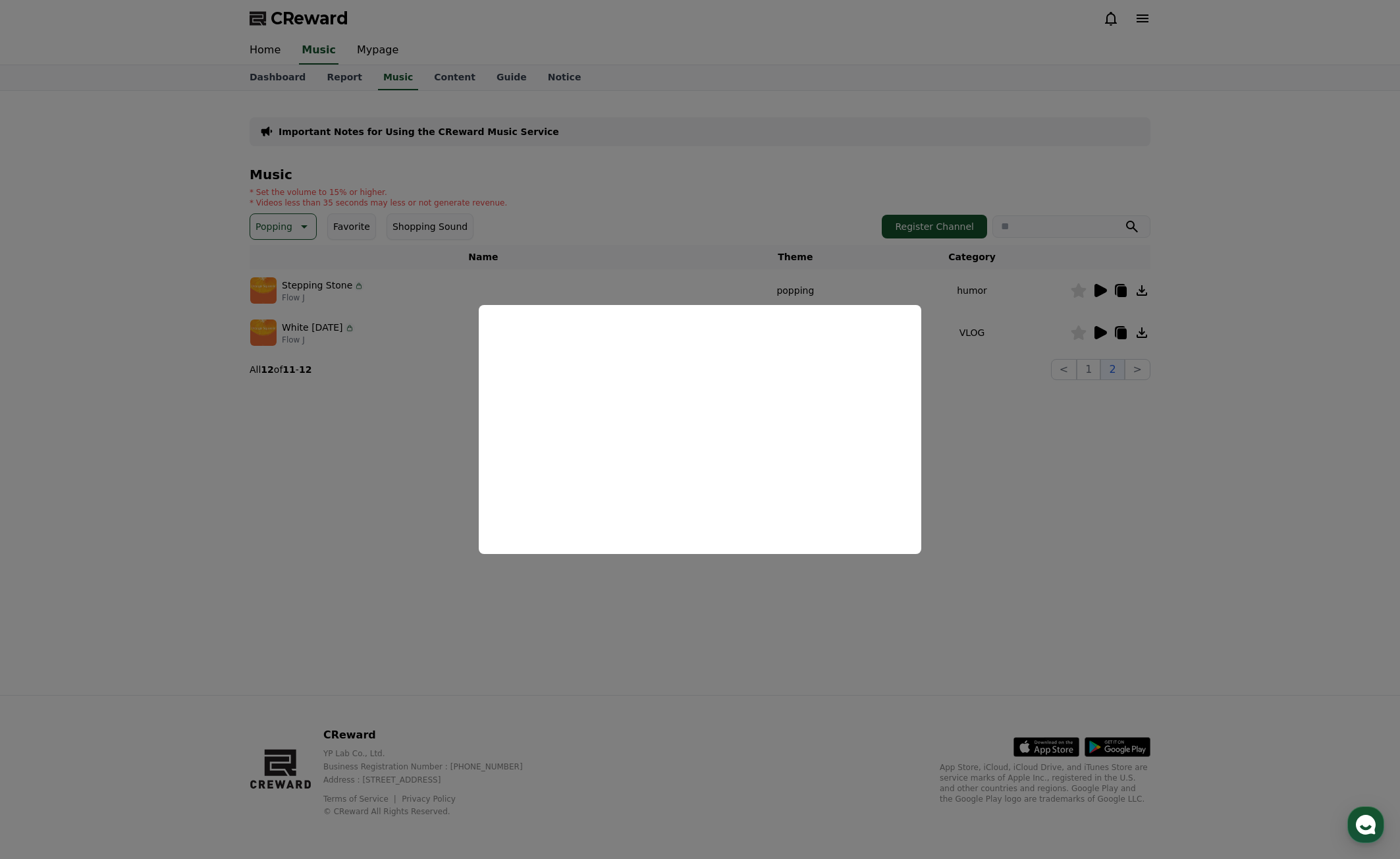
click at [1254, 505] on button "close modal" at bounding box center [700, 430] width 1400 height 859
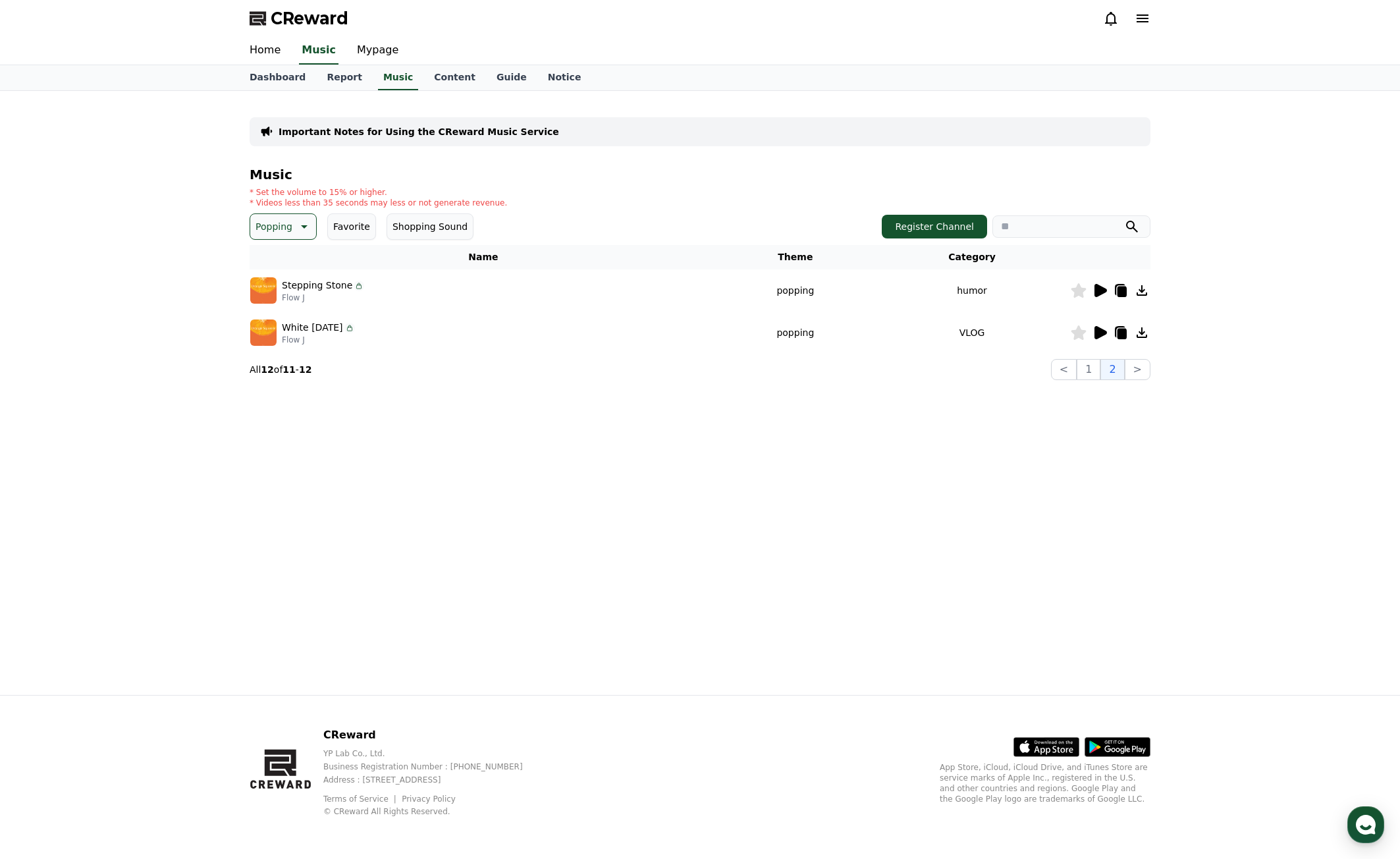
click at [301, 232] on icon at bounding box center [303, 227] width 16 height 16
click at [282, 272] on button "Exciting" at bounding box center [275, 269] width 48 height 29
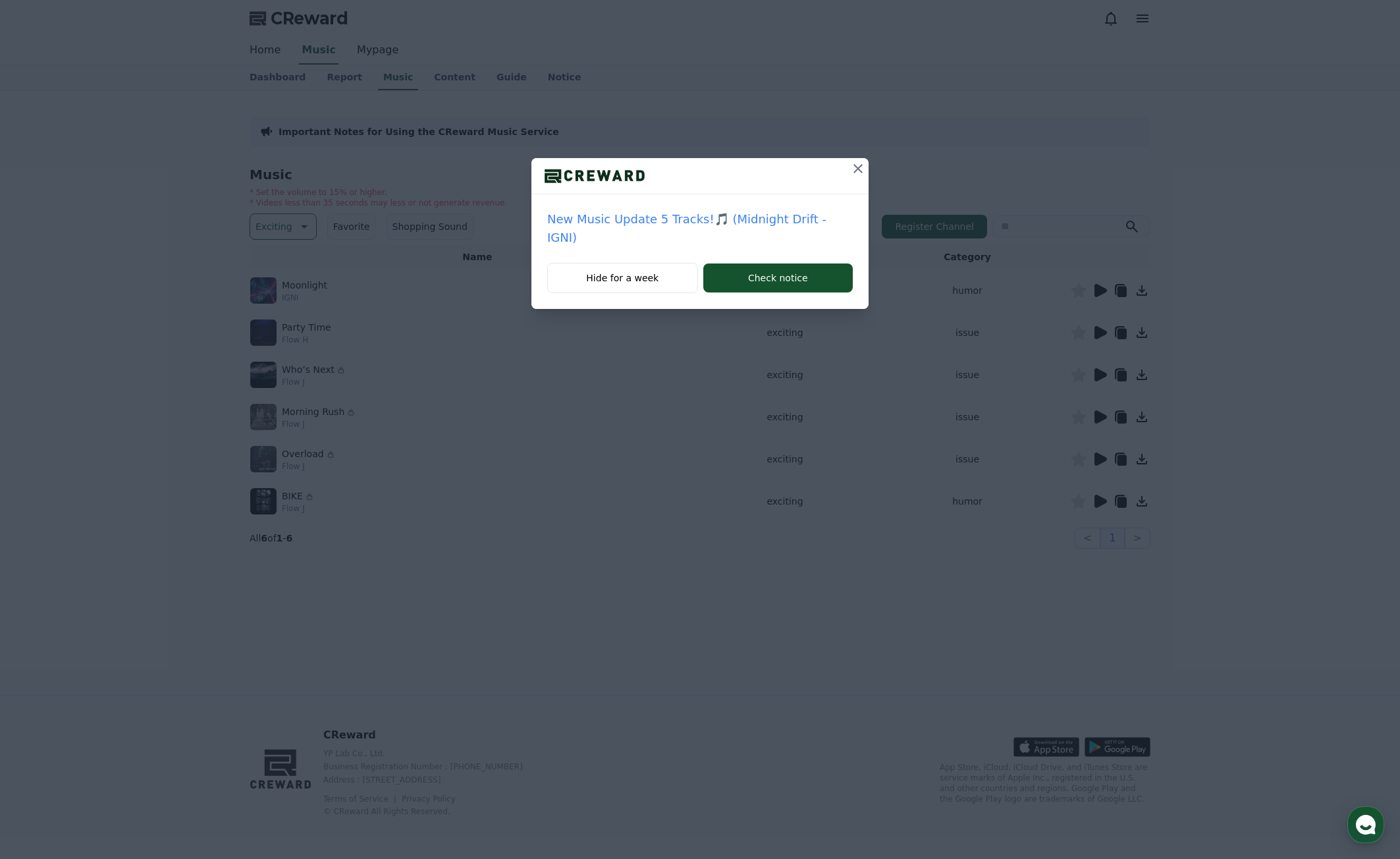
click at [851, 168] on icon at bounding box center [859, 169] width 16 height 16
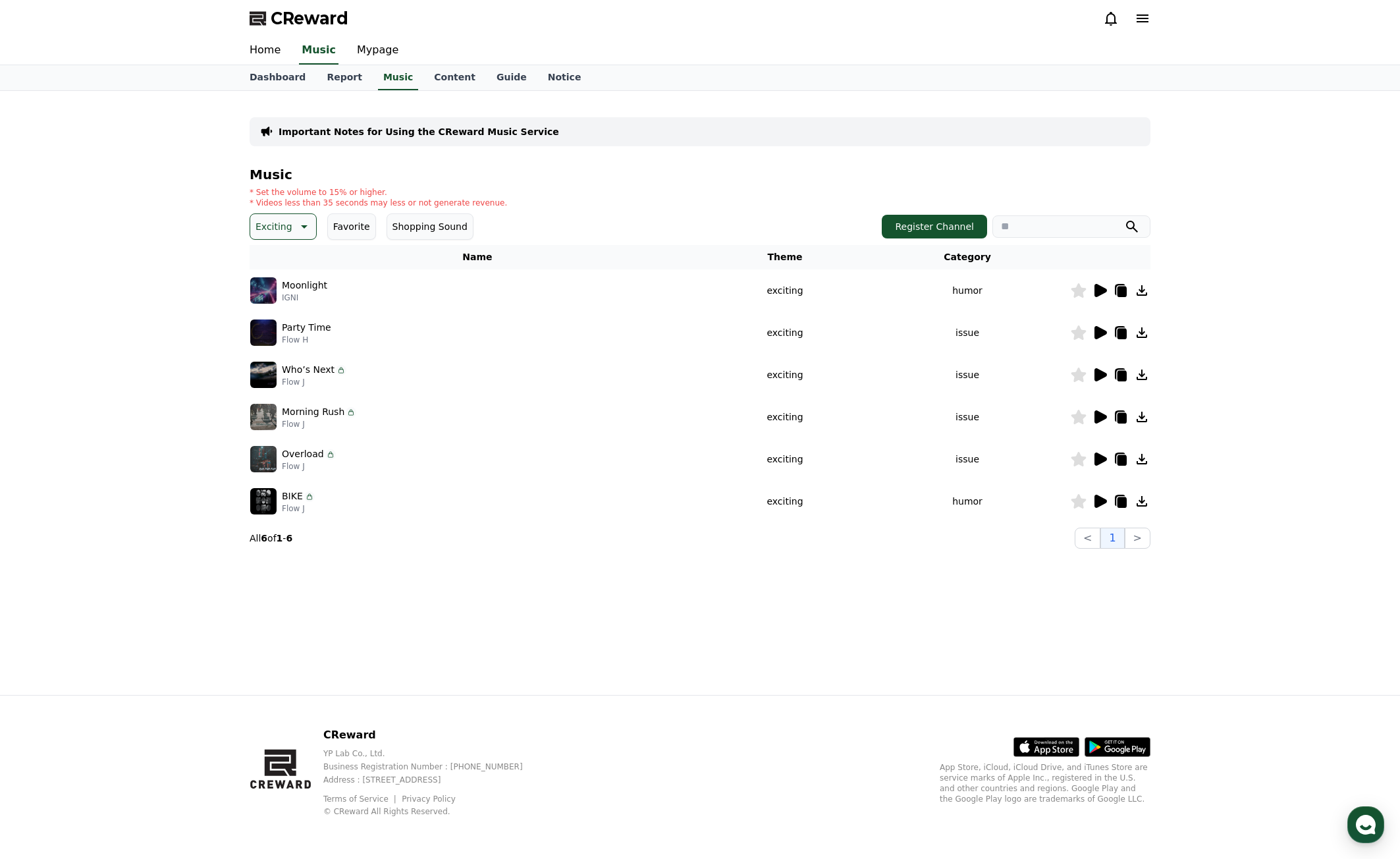
click at [60, 380] on div "Important Notes for Using the CReward Music Service Music * Set the volume to 1…" at bounding box center [700, 393] width 1400 height 604
click at [1104, 289] on icon at bounding box center [1101, 291] width 13 height 13
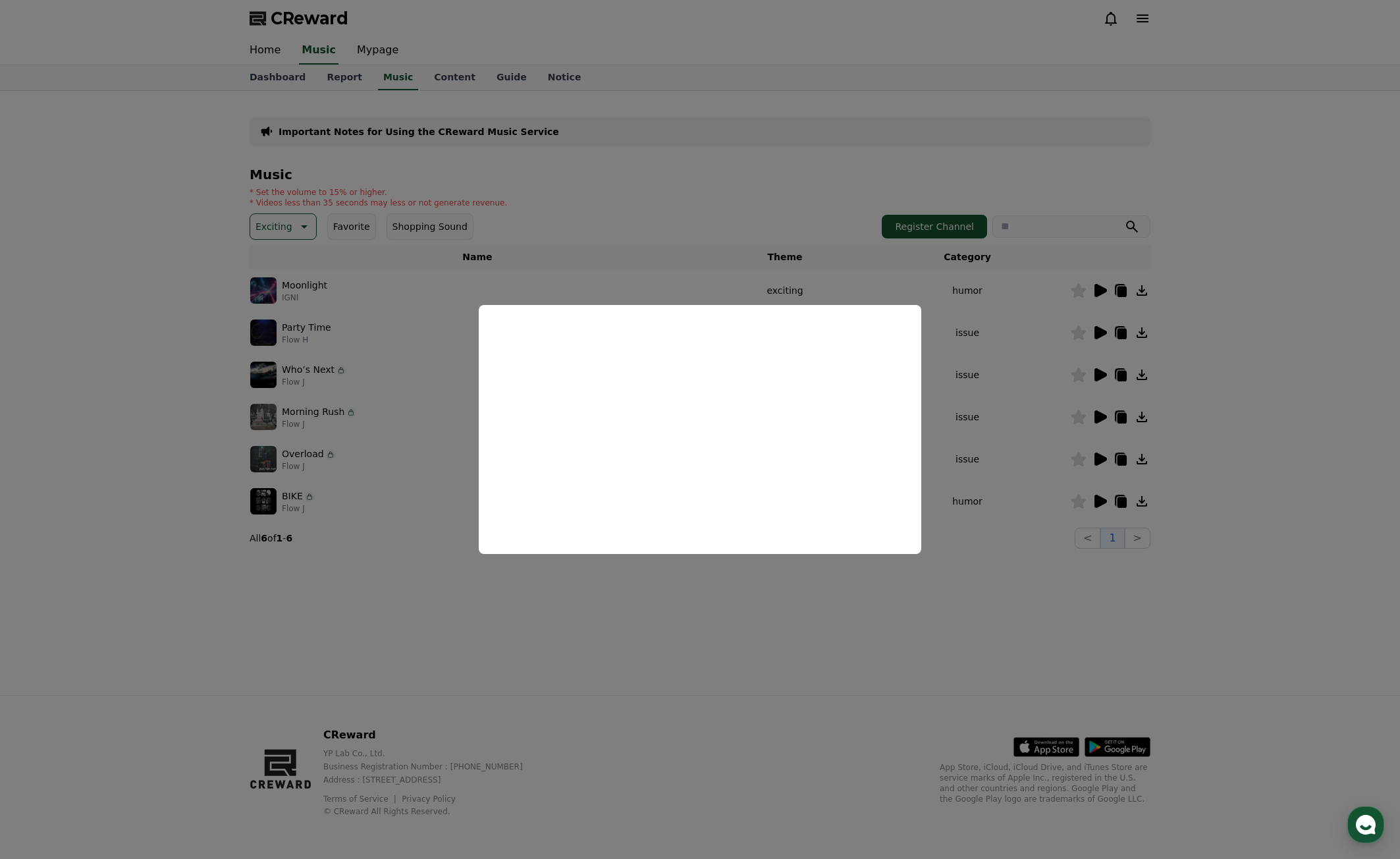
click at [1118, 597] on button "close modal" at bounding box center [700, 430] width 1400 height 859
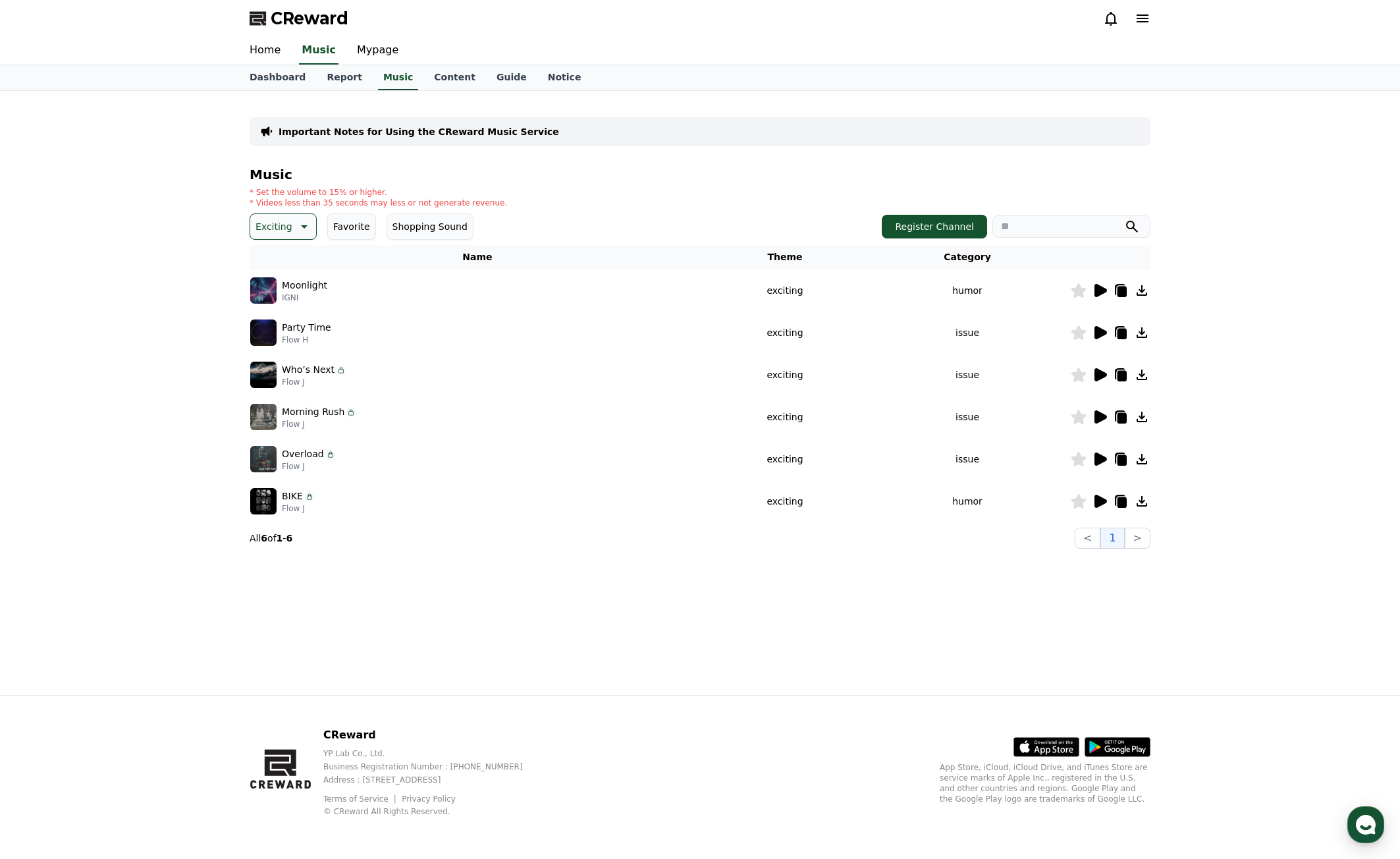
click at [1105, 334] on icon at bounding box center [1101, 333] width 13 height 13
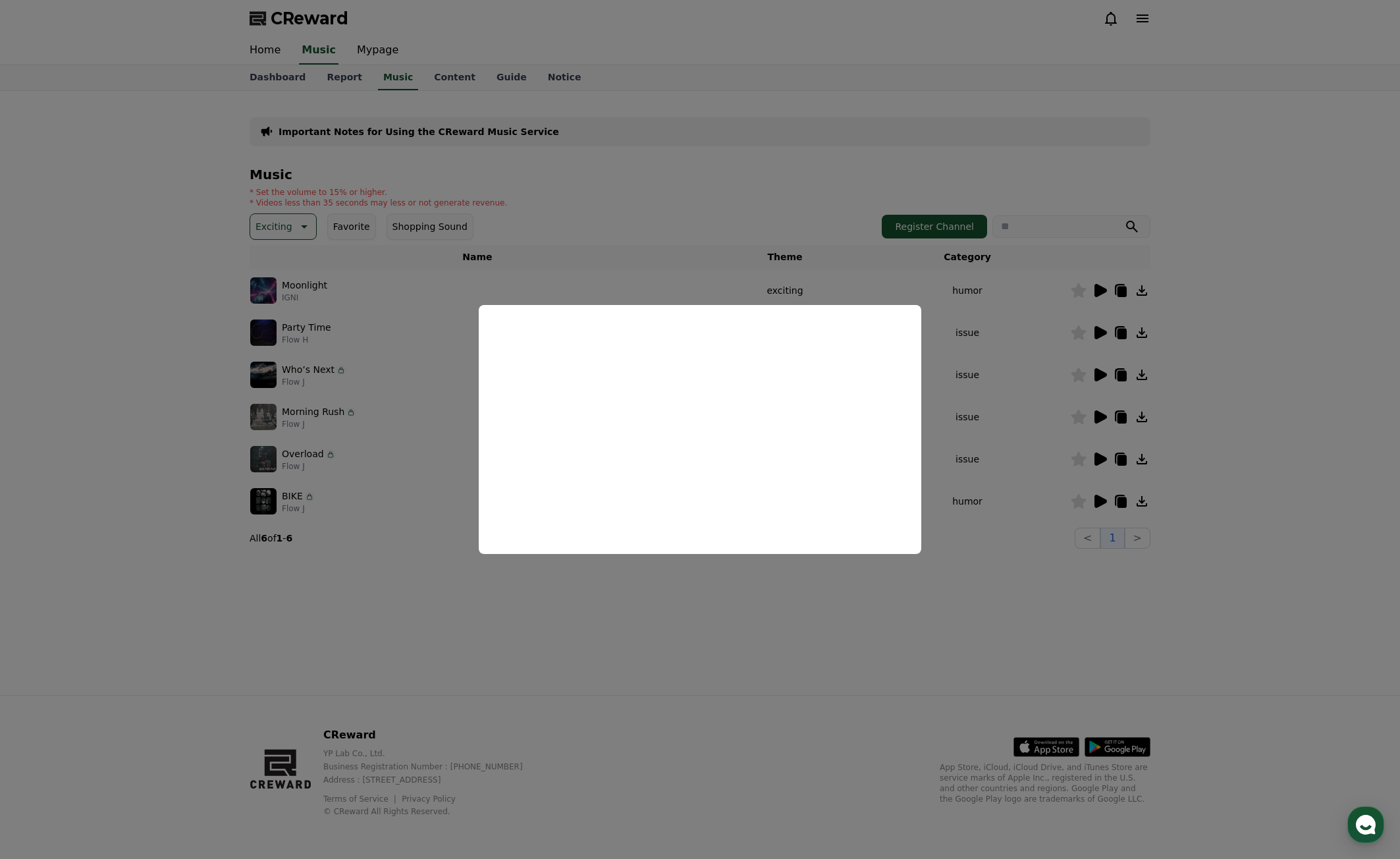
click at [1094, 597] on button "close modal" at bounding box center [700, 430] width 1400 height 859
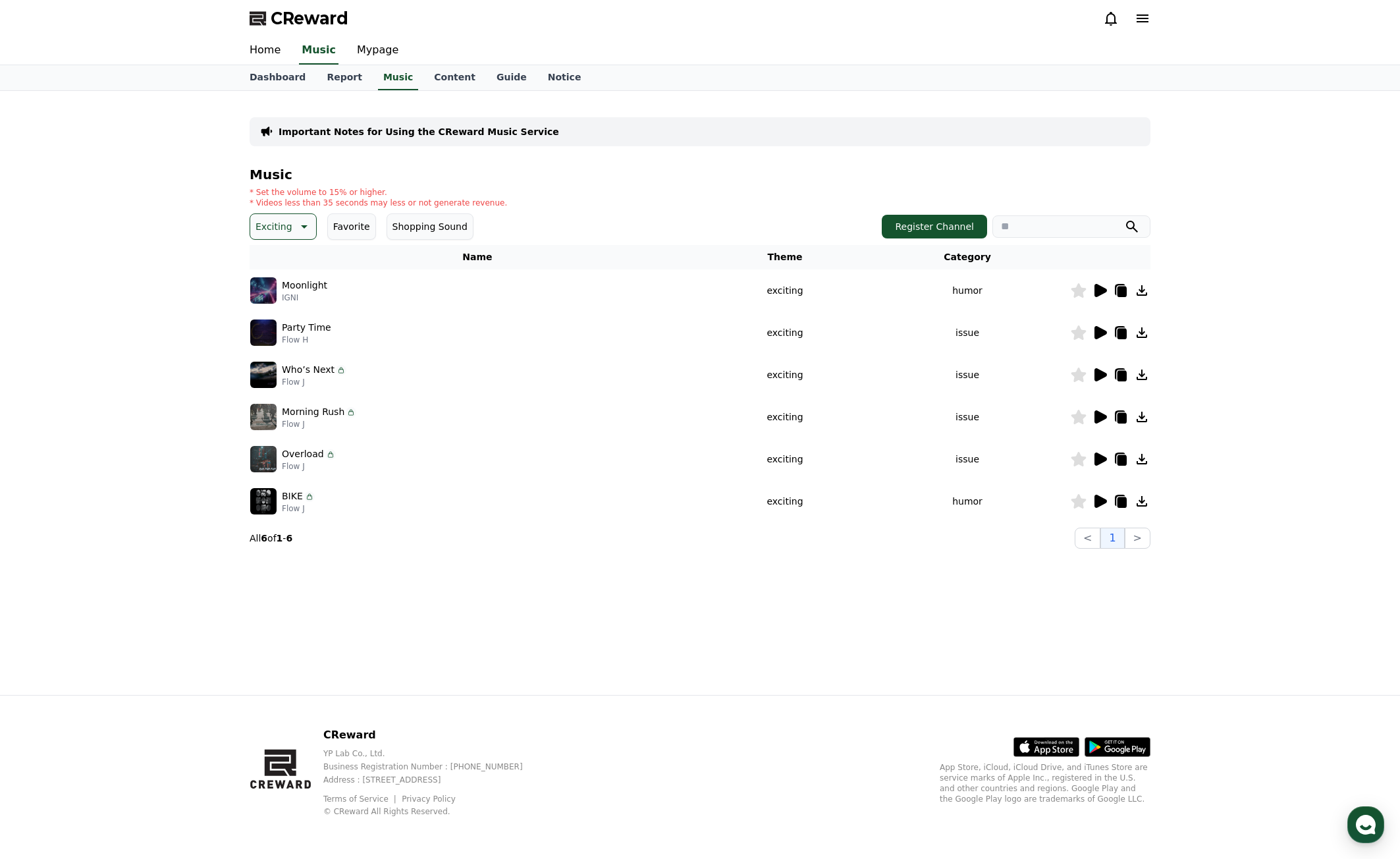
click at [1106, 375] on icon at bounding box center [1101, 375] width 13 height 13
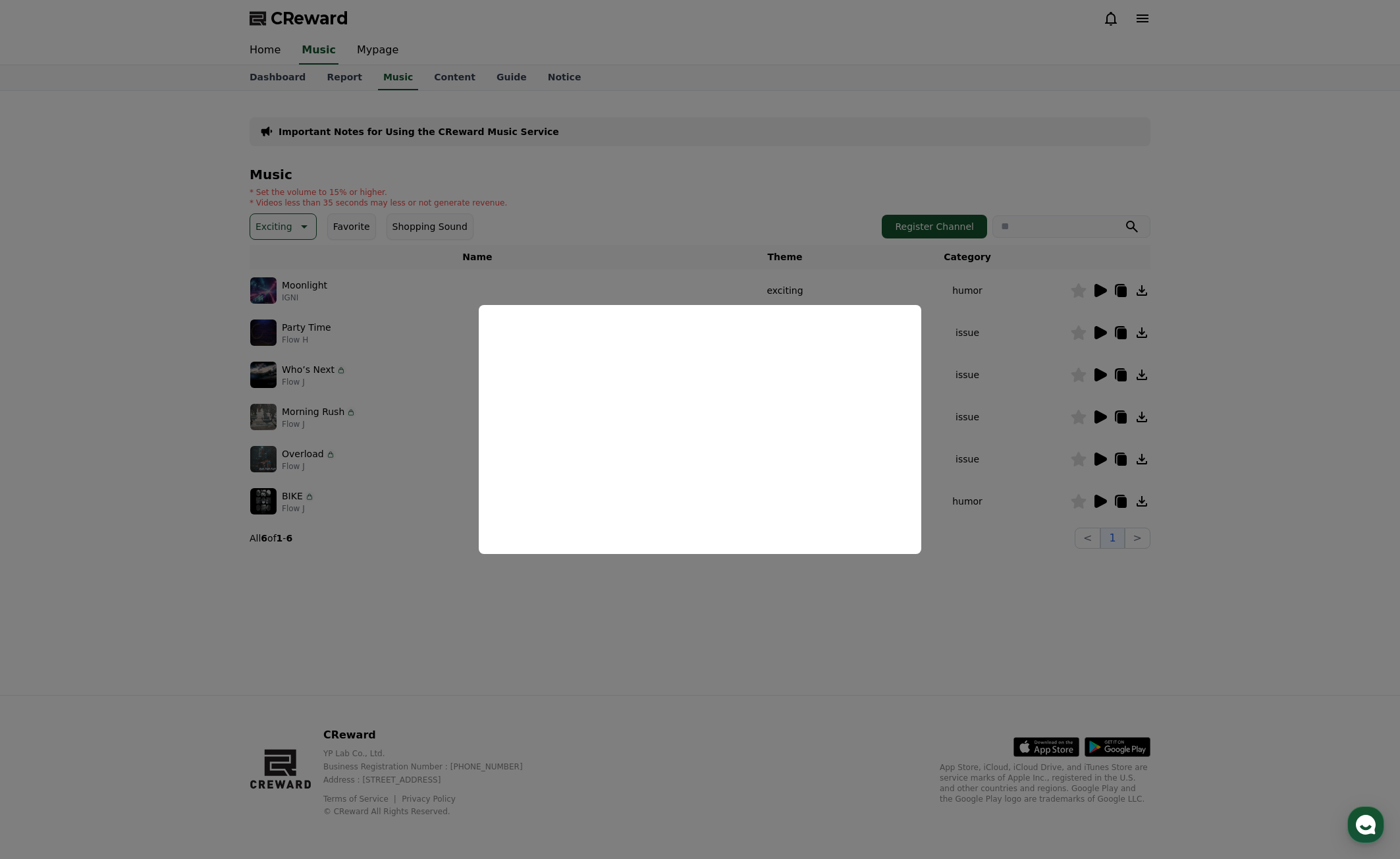
click at [863, 649] on button "close modal" at bounding box center [700, 430] width 1400 height 859
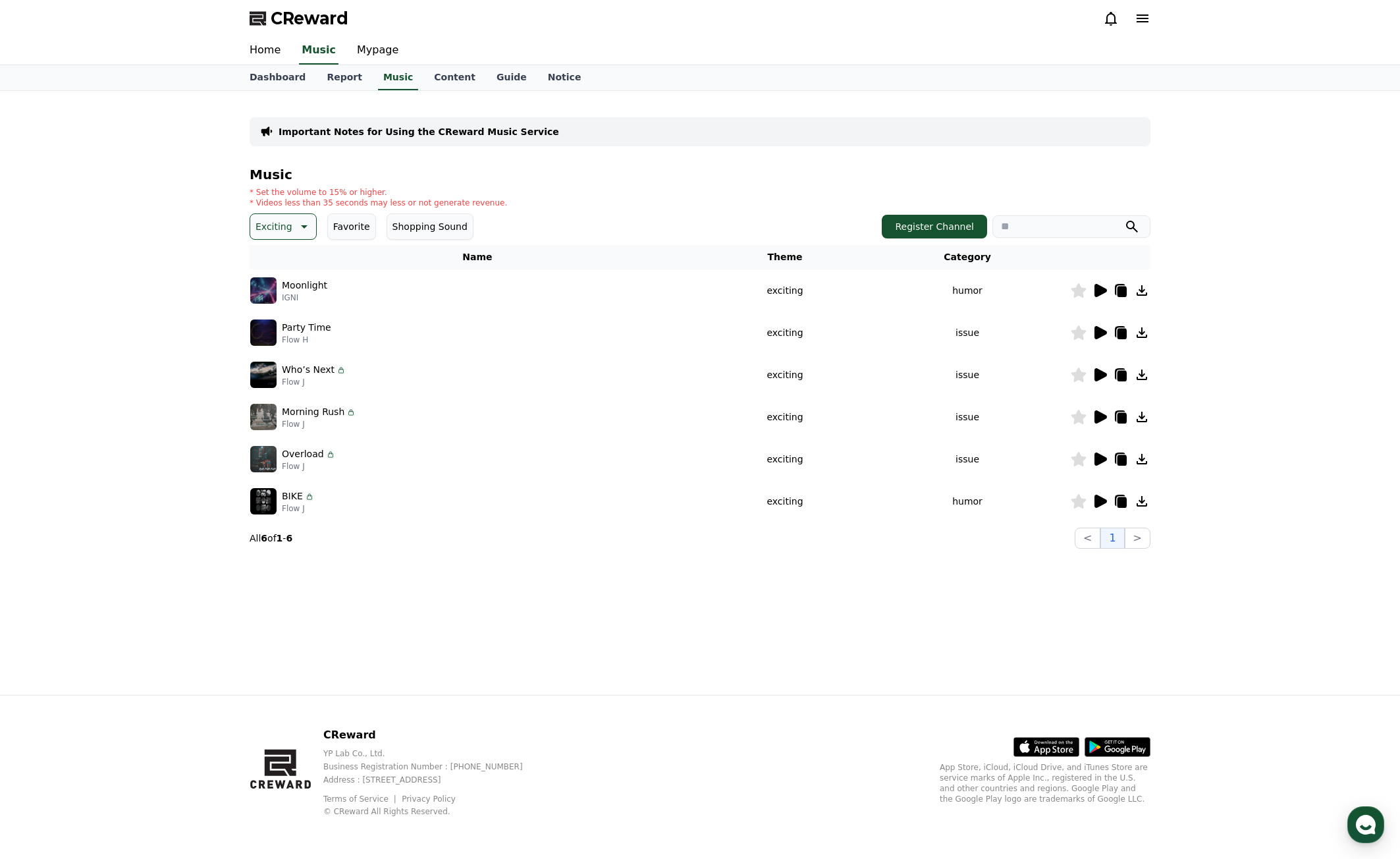
click at [1101, 413] on icon at bounding box center [1101, 417] width 13 height 13
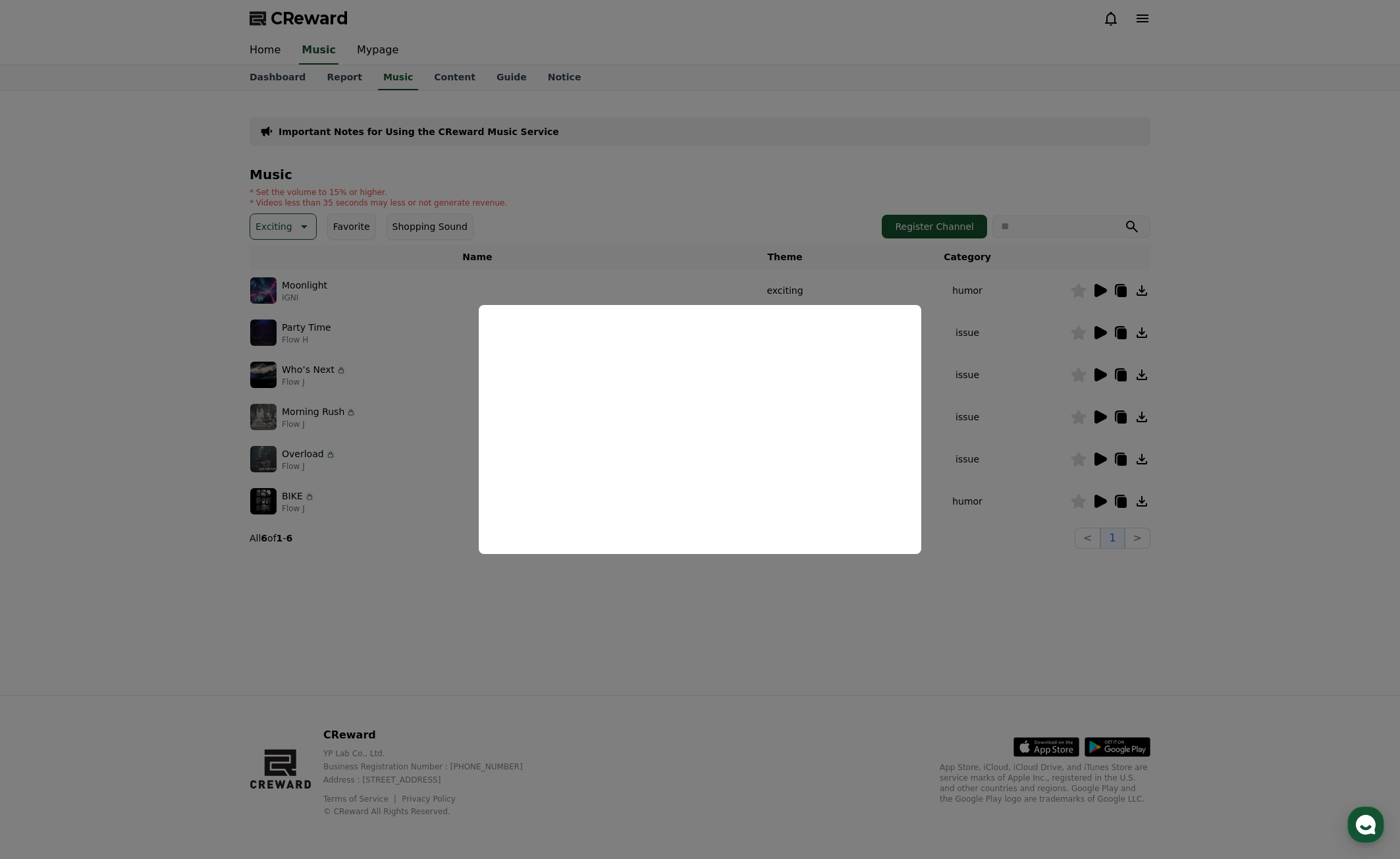
click at [1092, 409] on button at bounding box center [1100, 417] width 16 height 16
click at [1149, 605] on button "close modal" at bounding box center [700, 430] width 1400 height 859
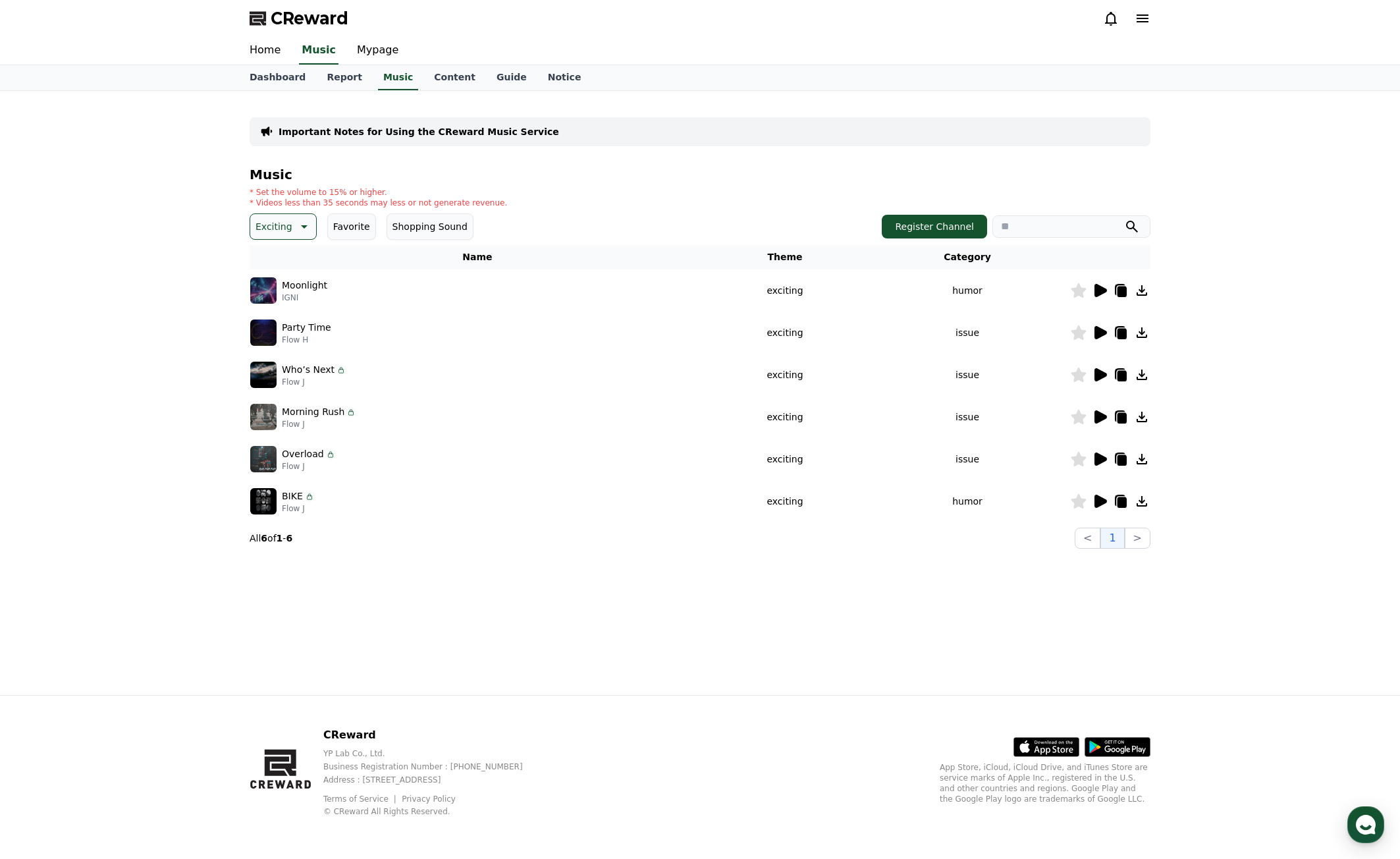
click at [1103, 461] on icon at bounding box center [1101, 459] width 13 height 13
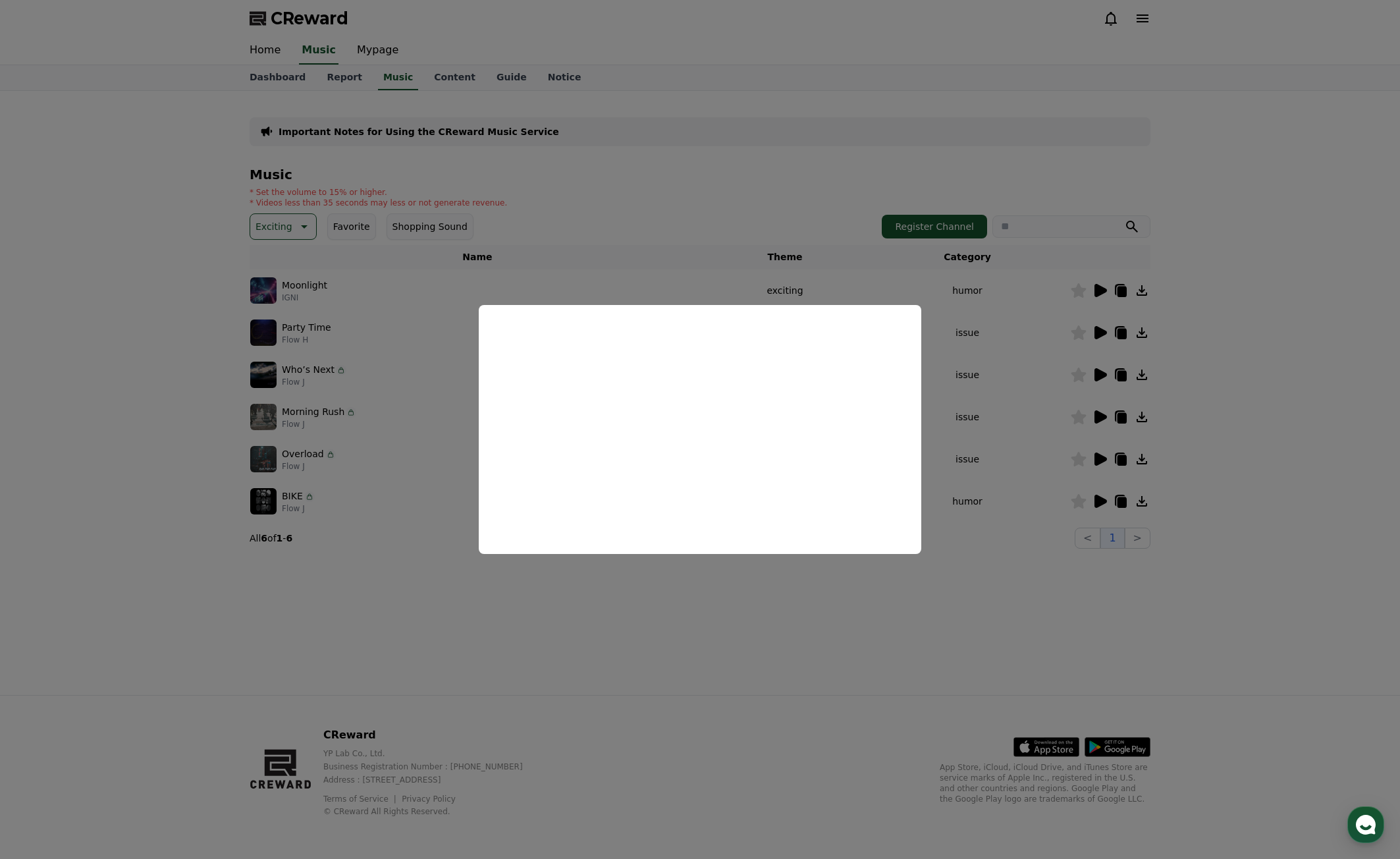
click at [766, 655] on button "close modal" at bounding box center [700, 430] width 1400 height 859
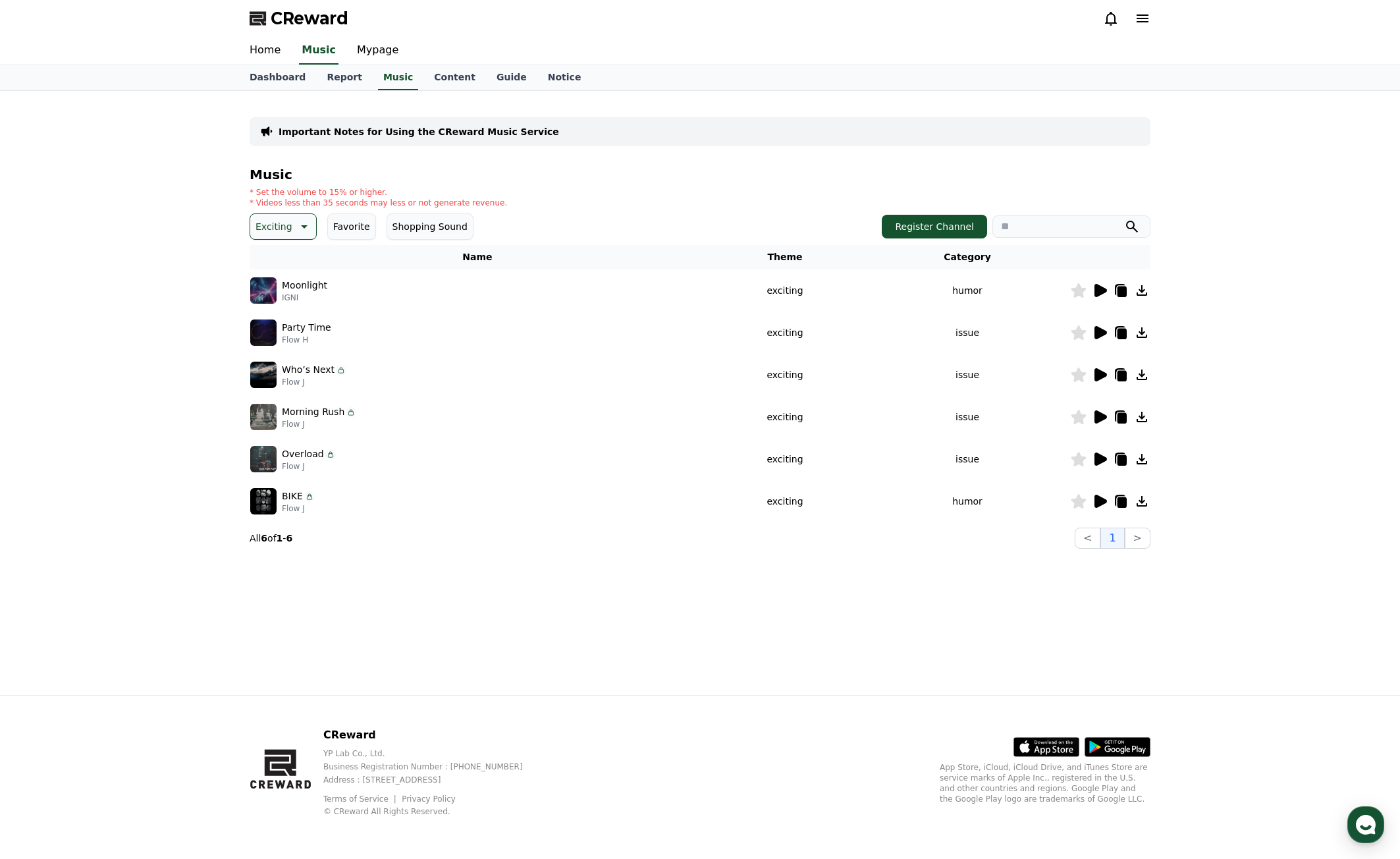
click at [1097, 507] on icon at bounding box center [1101, 501] width 13 height 13
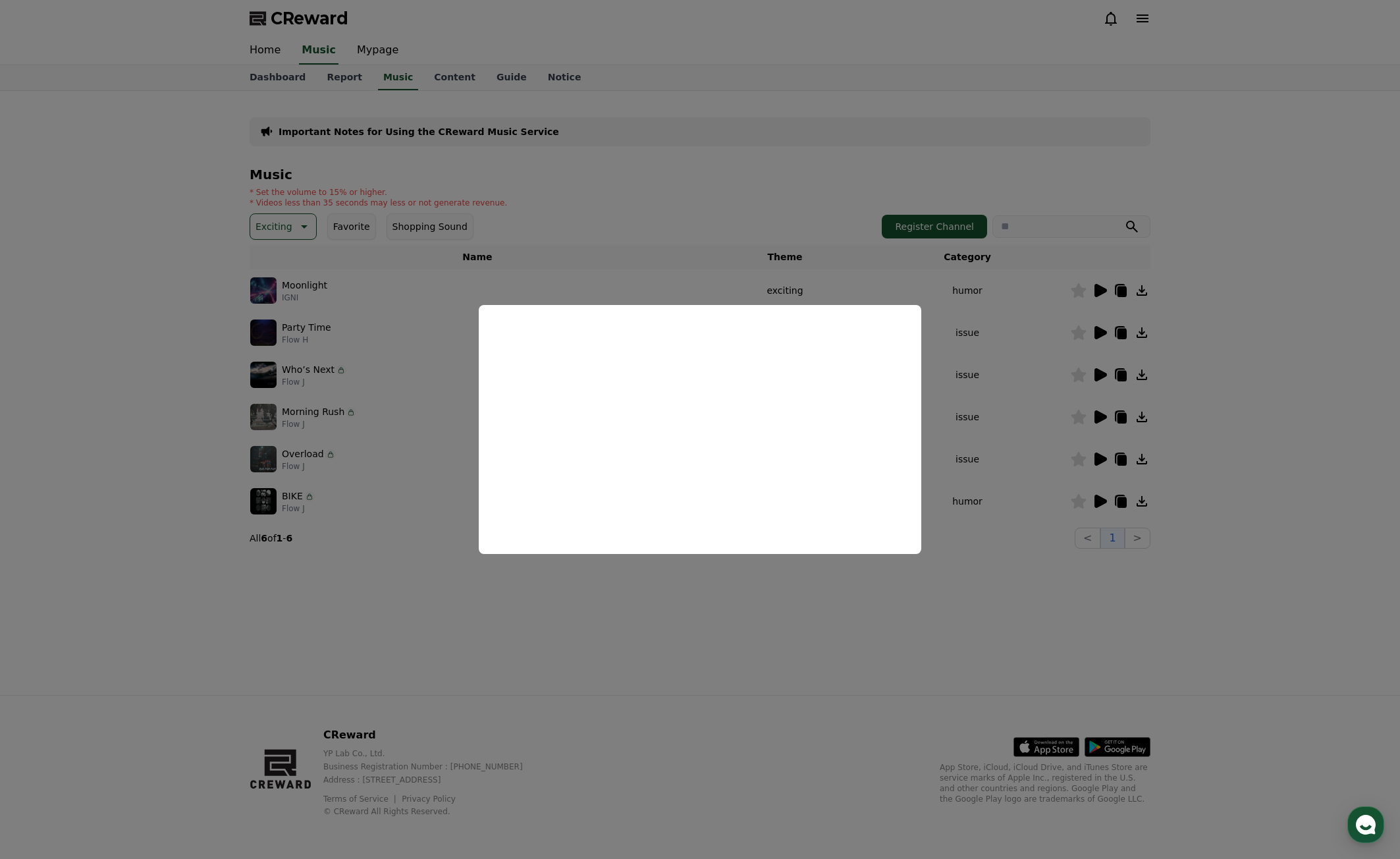
drag, startPoint x: 914, startPoint y: 669, endPoint x: 771, endPoint y: 564, distance: 177.4
click at [914, 670] on button "close modal" at bounding box center [700, 430] width 1400 height 859
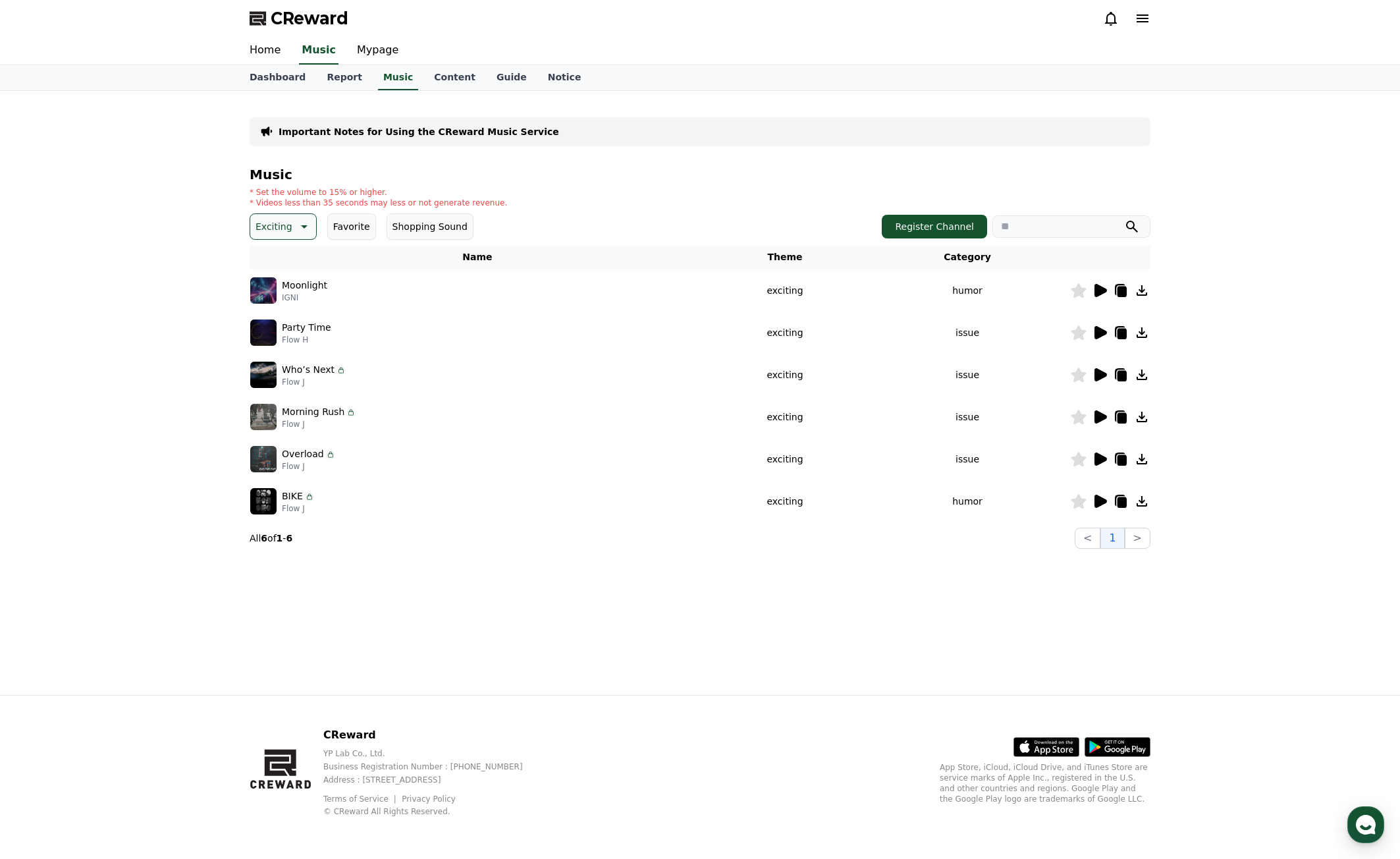
click at [301, 236] on button "Exciting" at bounding box center [283, 226] width 67 height 26
click at [274, 308] on button "Twist" at bounding box center [268, 303] width 33 height 29
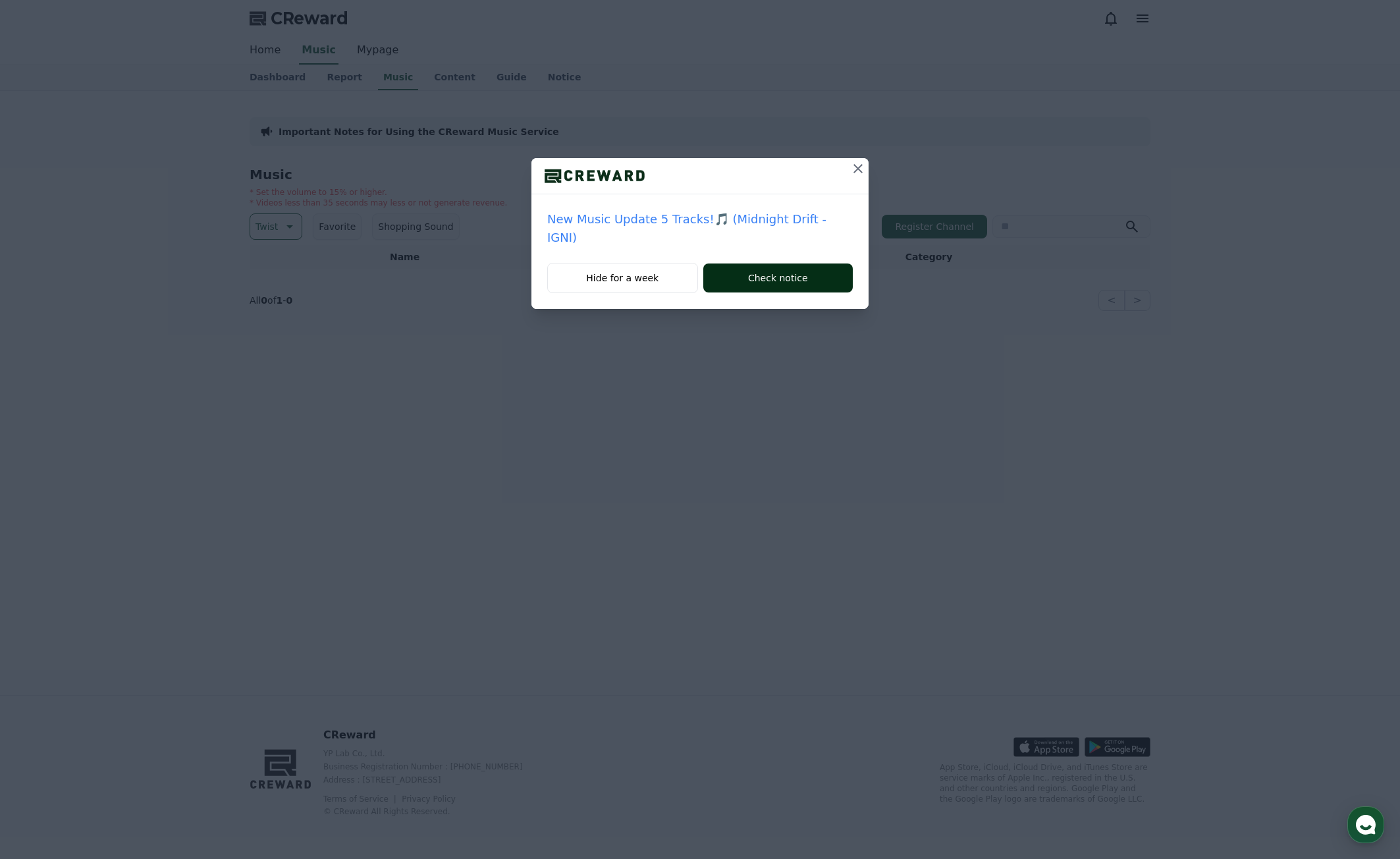
click at [811, 271] on button "Check notice" at bounding box center [778, 278] width 150 height 29
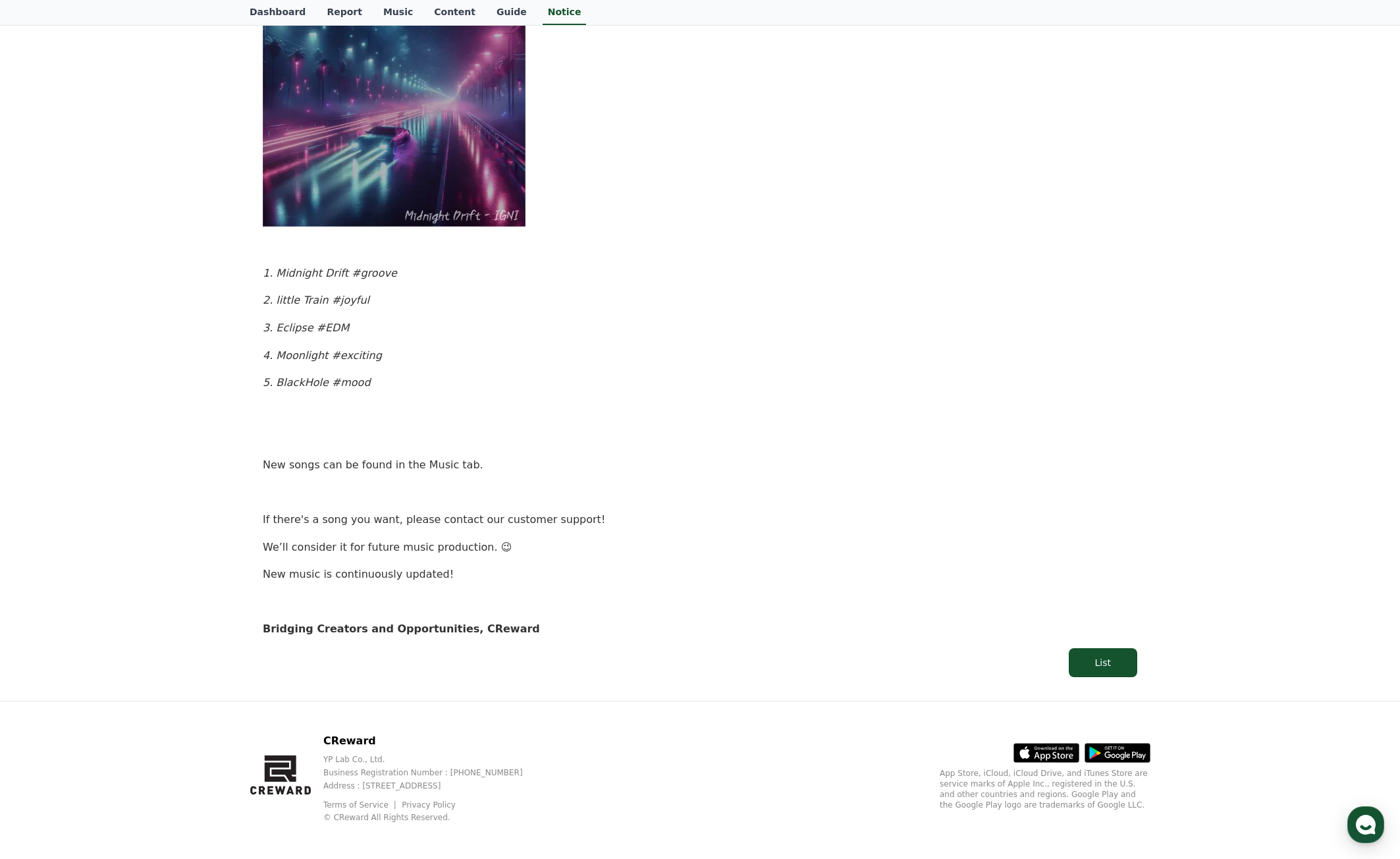
scroll to position [489, 0]
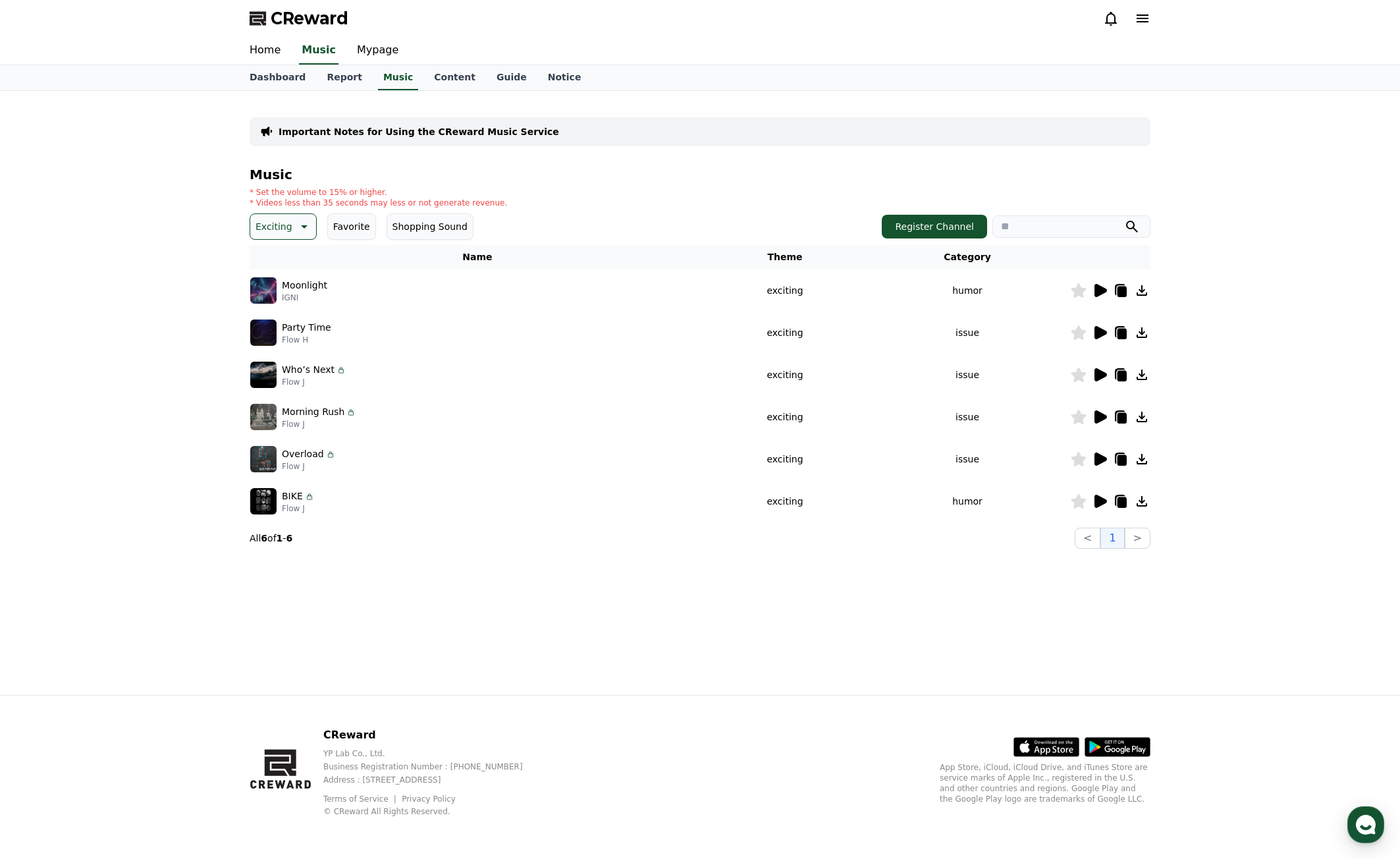
click at [294, 211] on div "Music * Set the volume to 15% or higher. * Videos less than 35 seconds may less…" at bounding box center [700, 358] width 901 height 381
click at [298, 220] on icon at bounding box center [303, 227] width 16 height 16
click at [282, 340] on button "Majestic" at bounding box center [276, 338] width 49 height 29
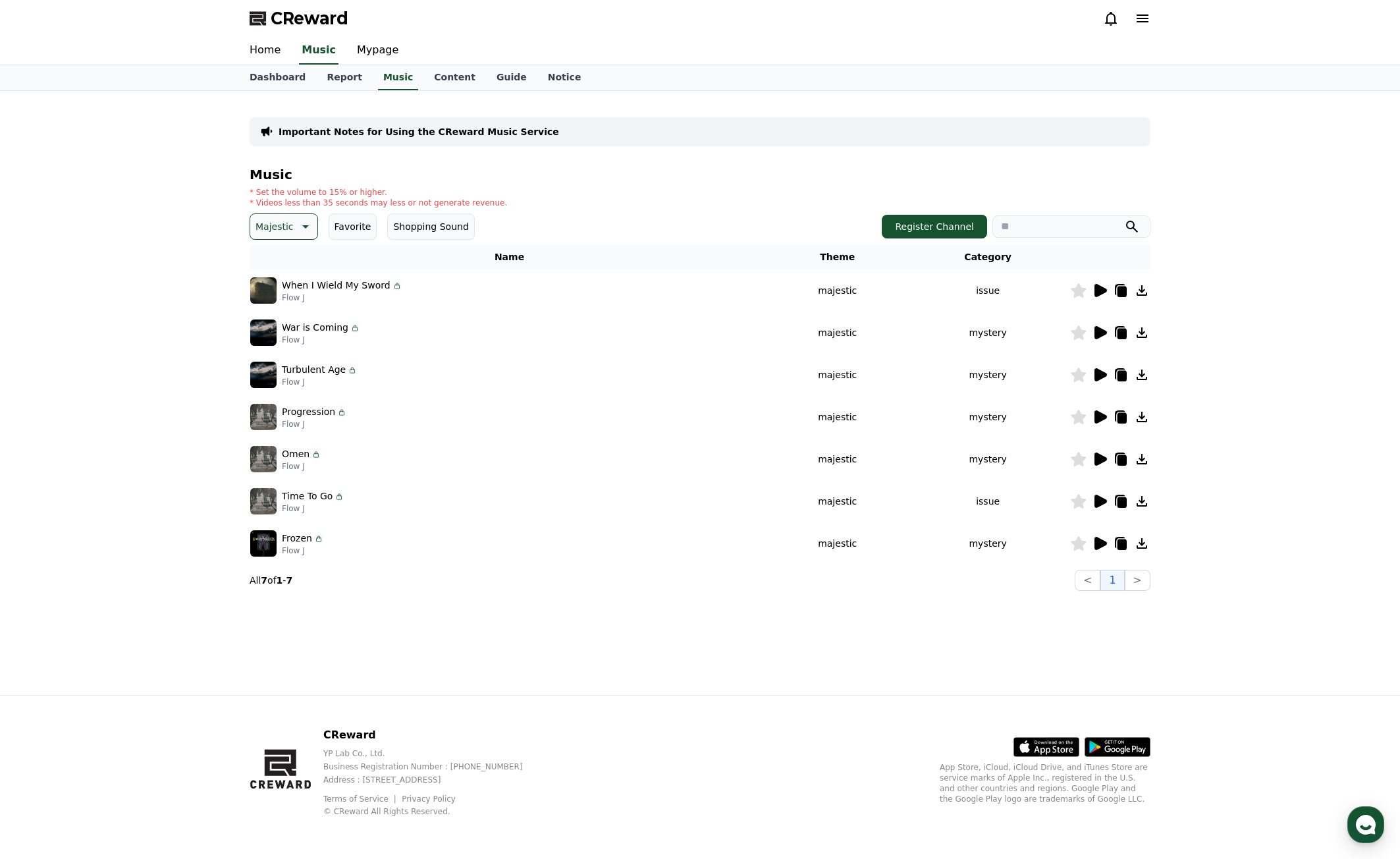
click at [1106, 285] on icon at bounding box center [1100, 291] width 16 height 16
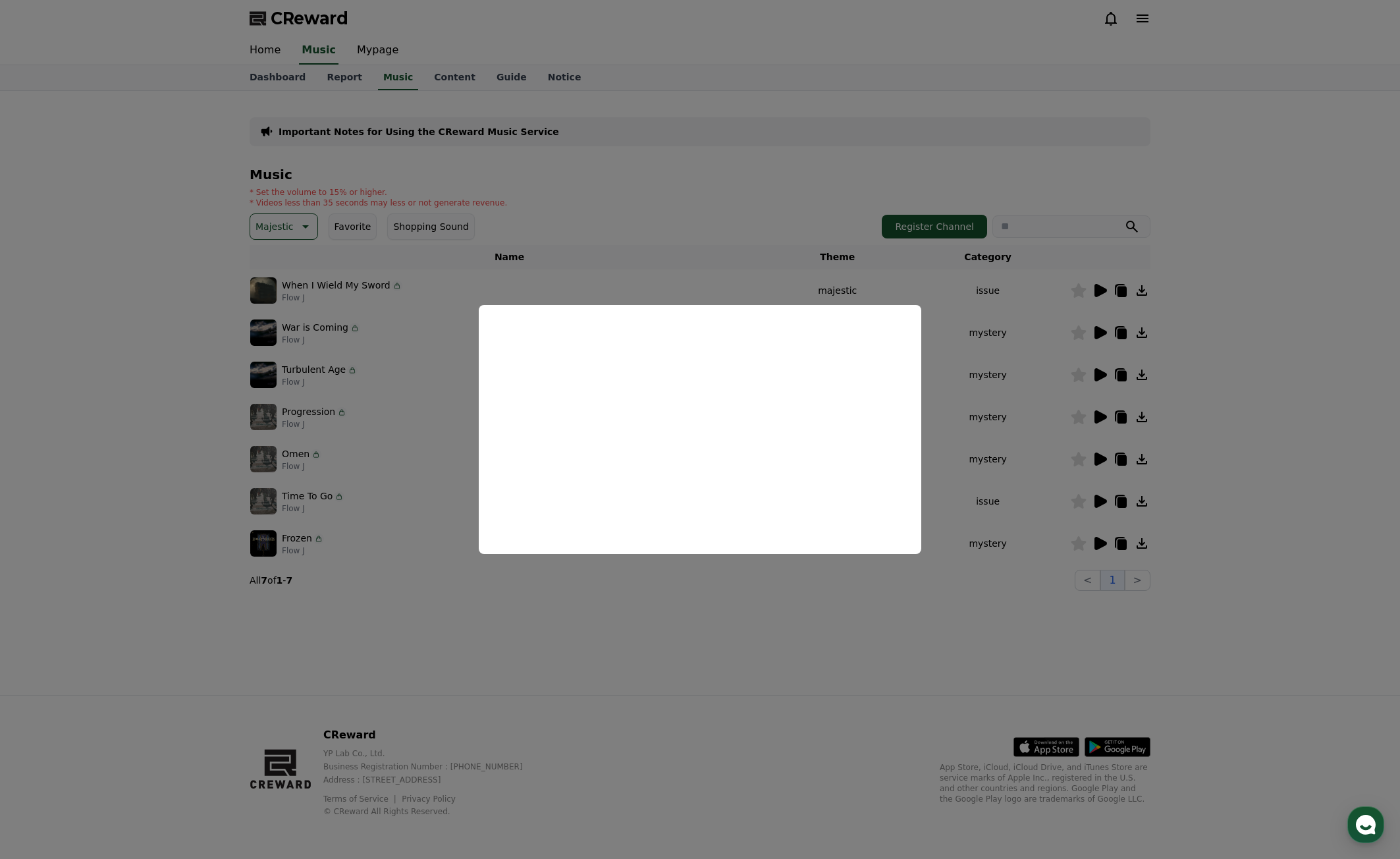
click at [644, 648] on button "close modal" at bounding box center [700, 430] width 1400 height 859
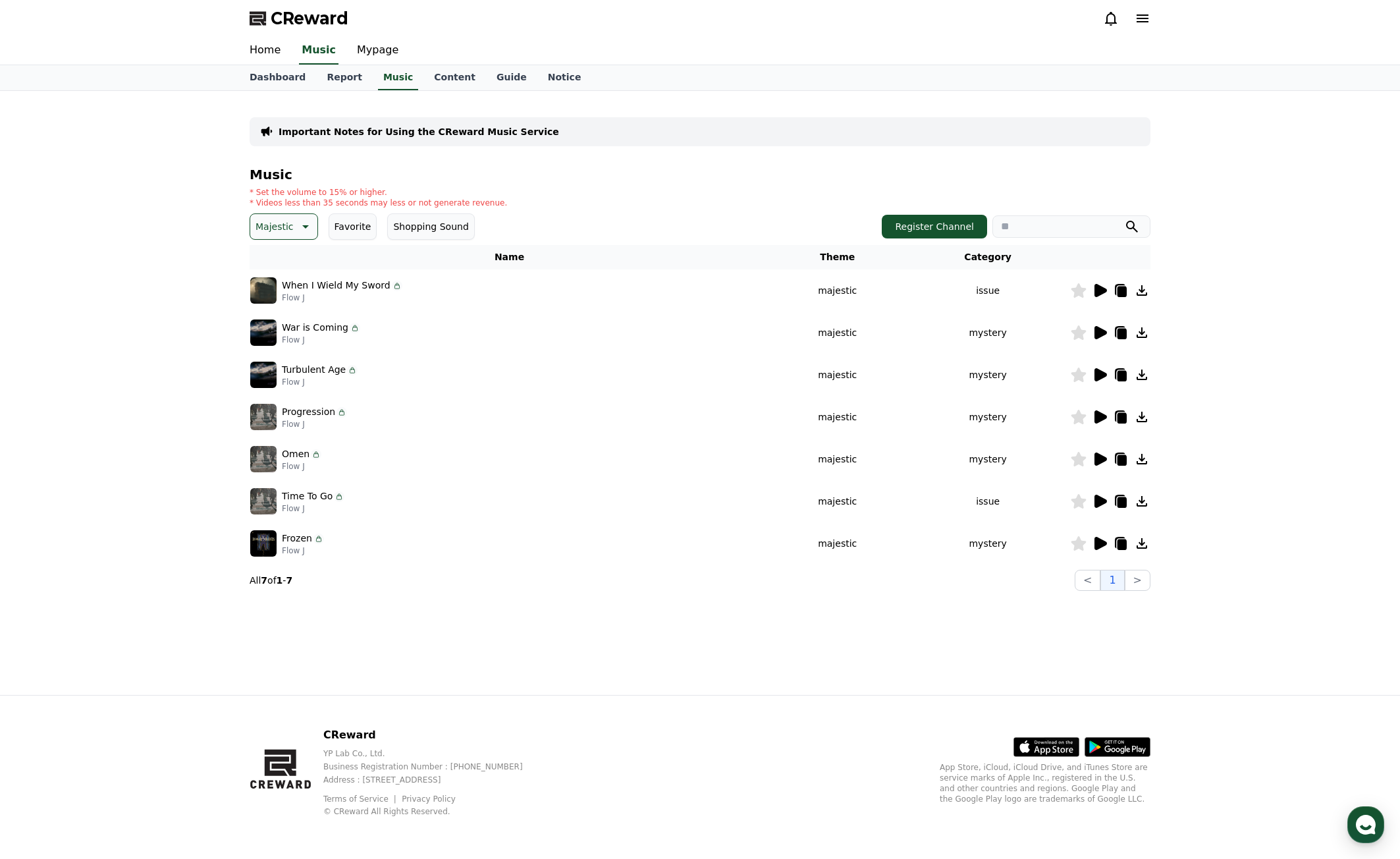
click at [294, 236] on button "Majestic" at bounding box center [284, 226] width 68 height 26
click at [273, 276] on button "Joyful" at bounding box center [270, 274] width 36 height 29
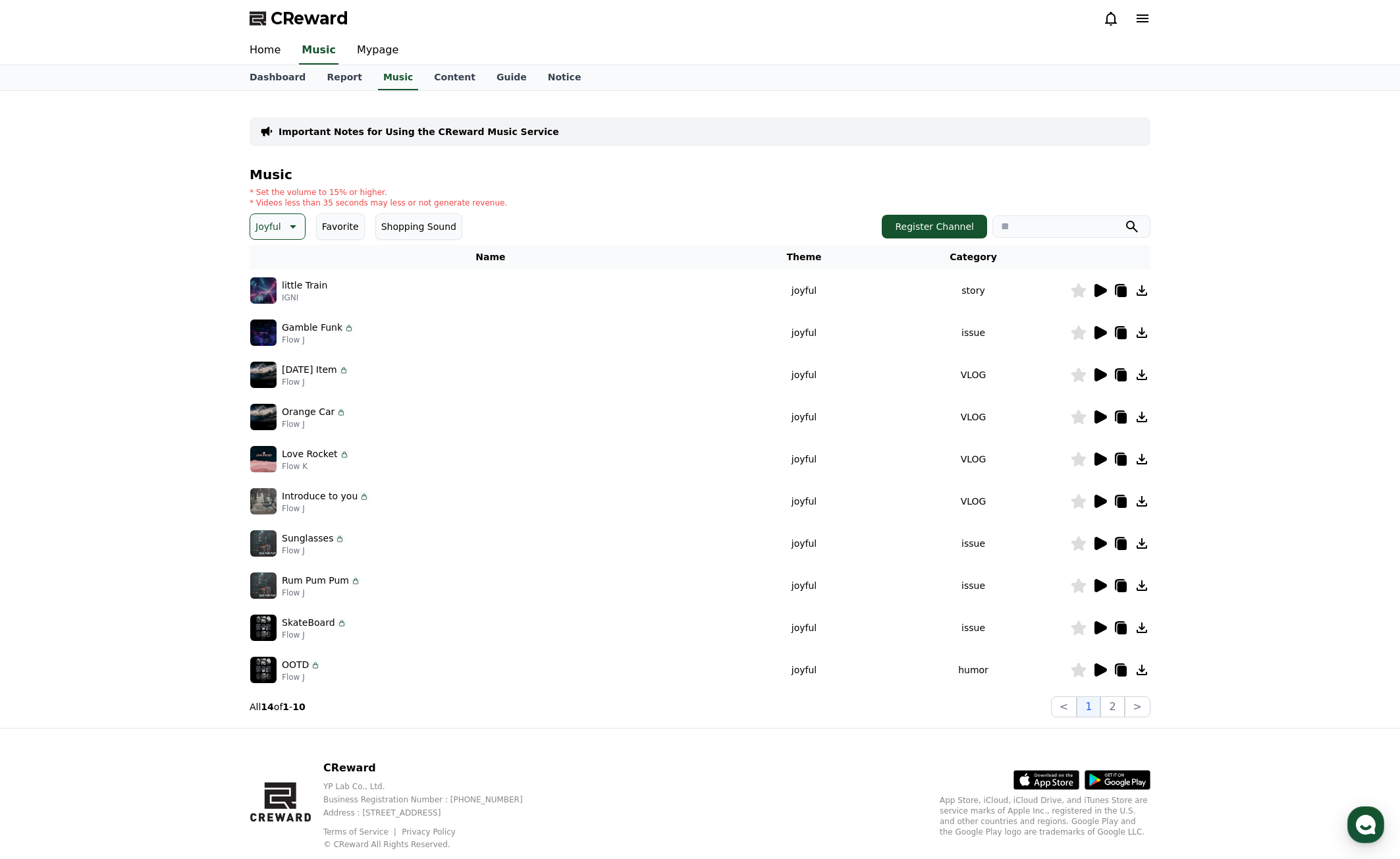
click at [1098, 294] on icon at bounding box center [1101, 291] width 13 height 13
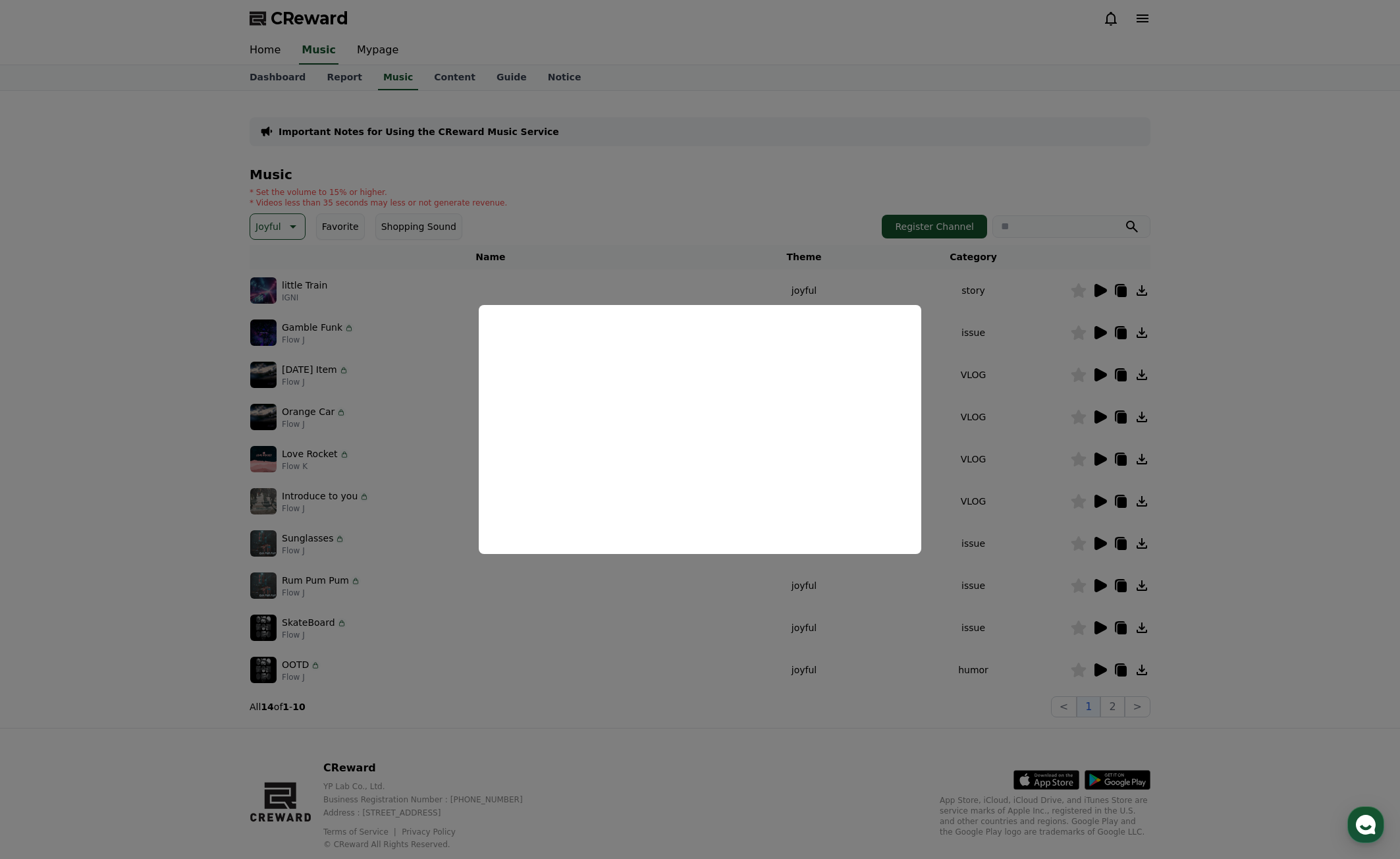
click at [1101, 355] on button "close modal" at bounding box center [700, 430] width 1400 height 859
click at [1096, 331] on icon at bounding box center [1101, 333] width 13 height 13
click at [1011, 423] on button "close modal" at bounding box center [700, 430] width 1400 height 859
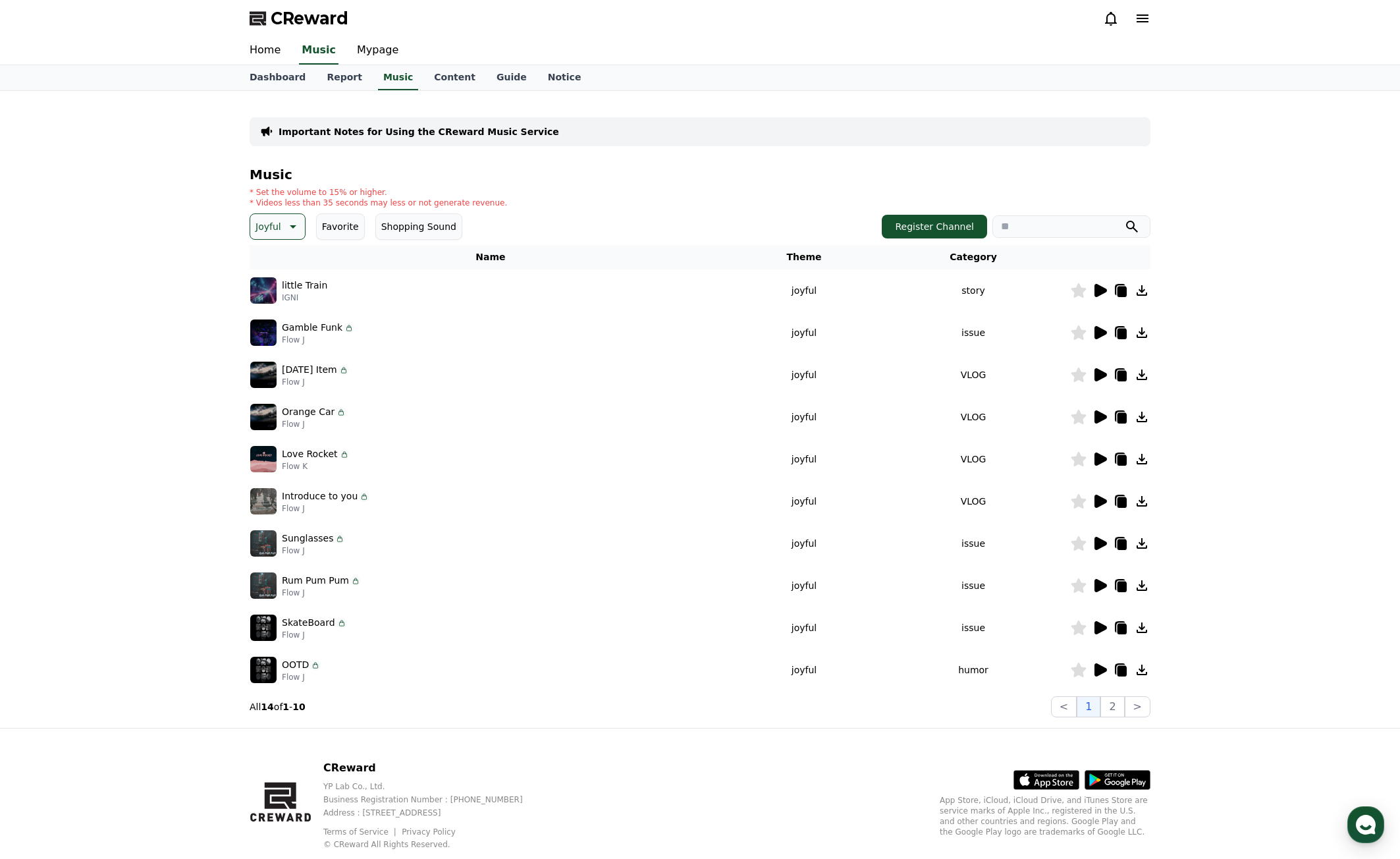
click at [1102, 378] on icon at bounding box center [1101, 375] width 13 height 13
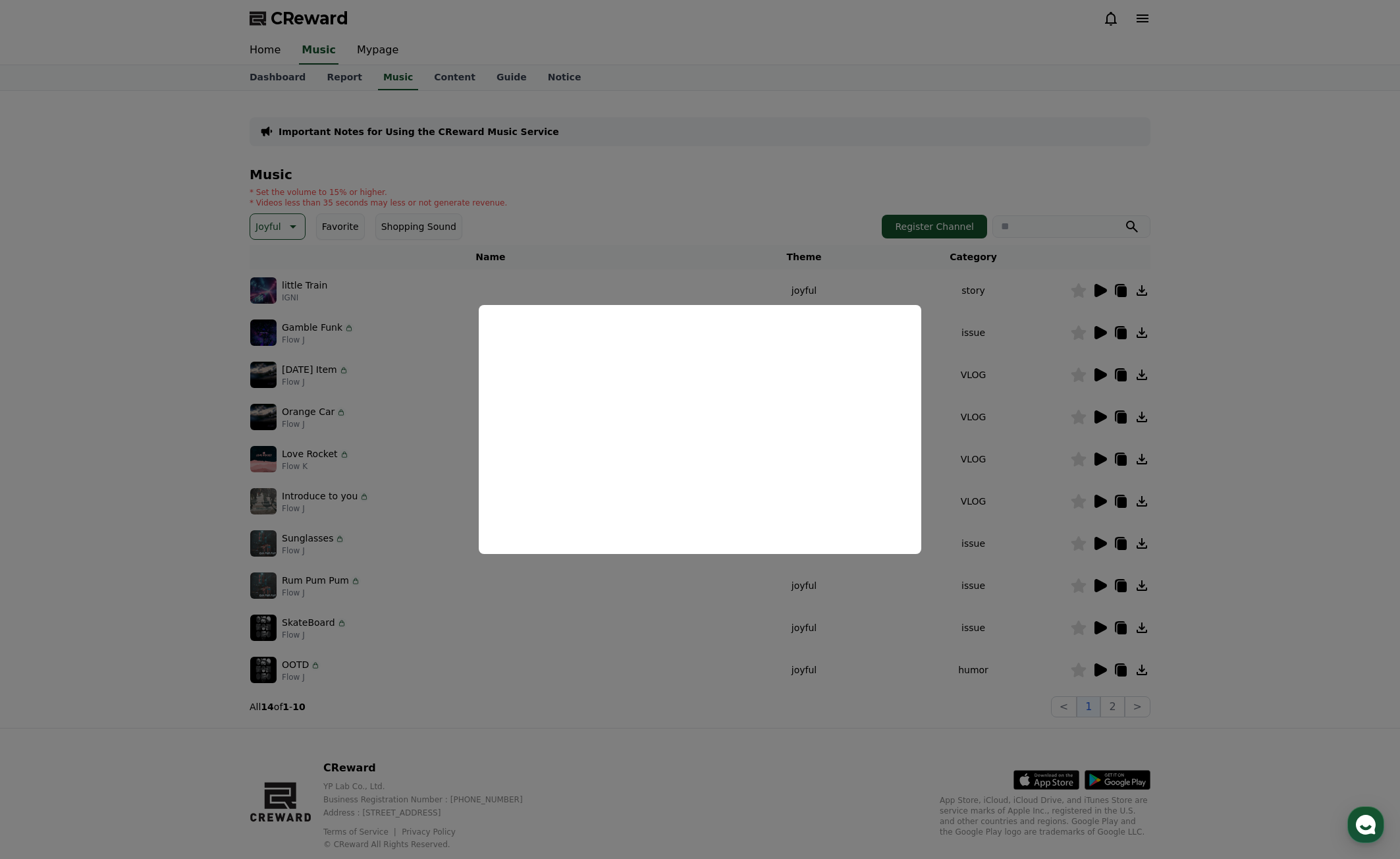
click at [1006, 429] on button "close modal" at bounding box center [700, 430] width 1400 height 859
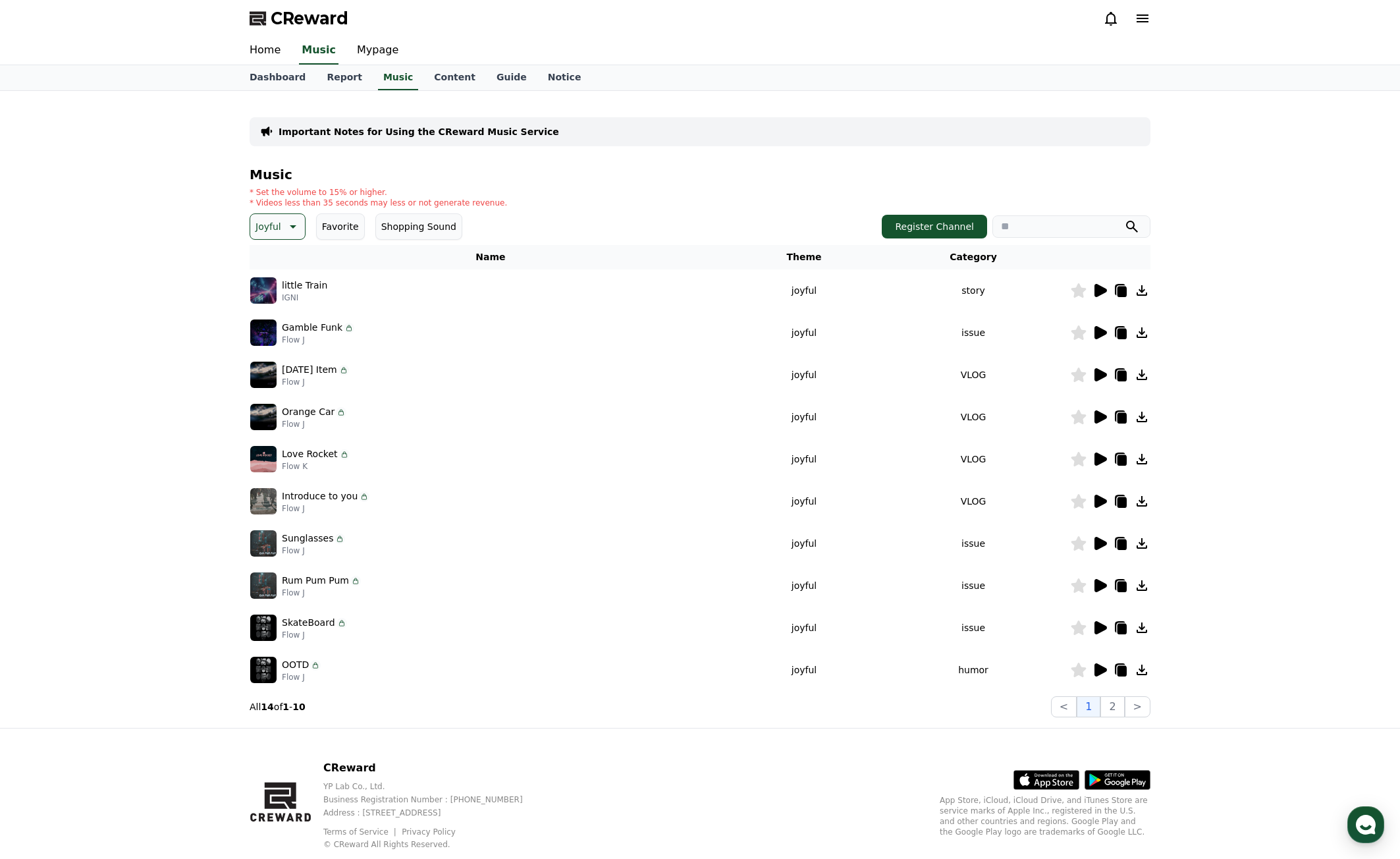
click at [1108, 413] on div at bounding box center [1110, 417] width 79 height 16
click at [1104, 414] on icon at bounding box center [1100, 417] width 16 height 16
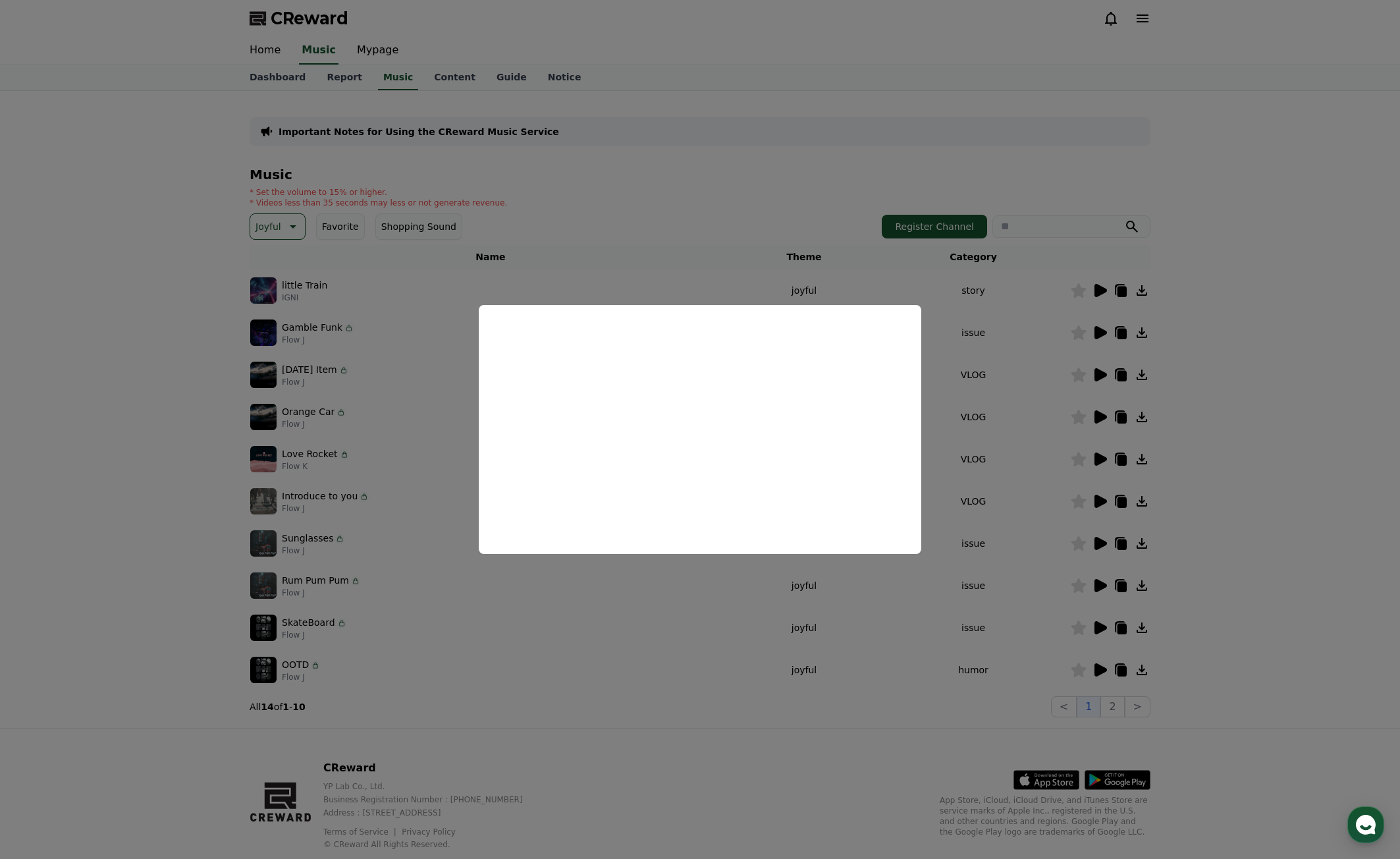
click at [1175, 497] on button "close modal" at bounding box center [700, 430] width 1400 height 859
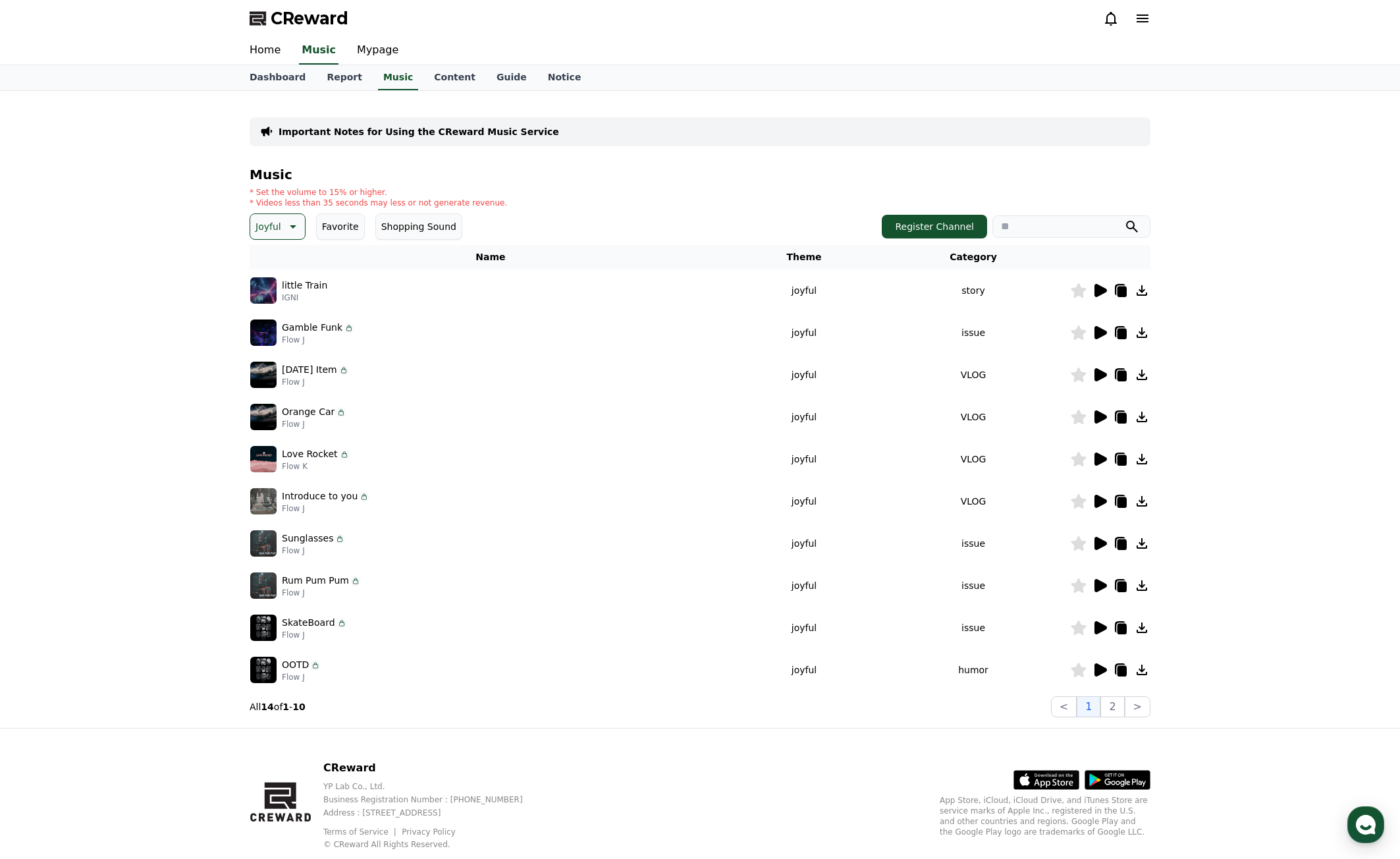
click at [1101, 460] on icon at bounding box center [1101, 459] width 13 height 13
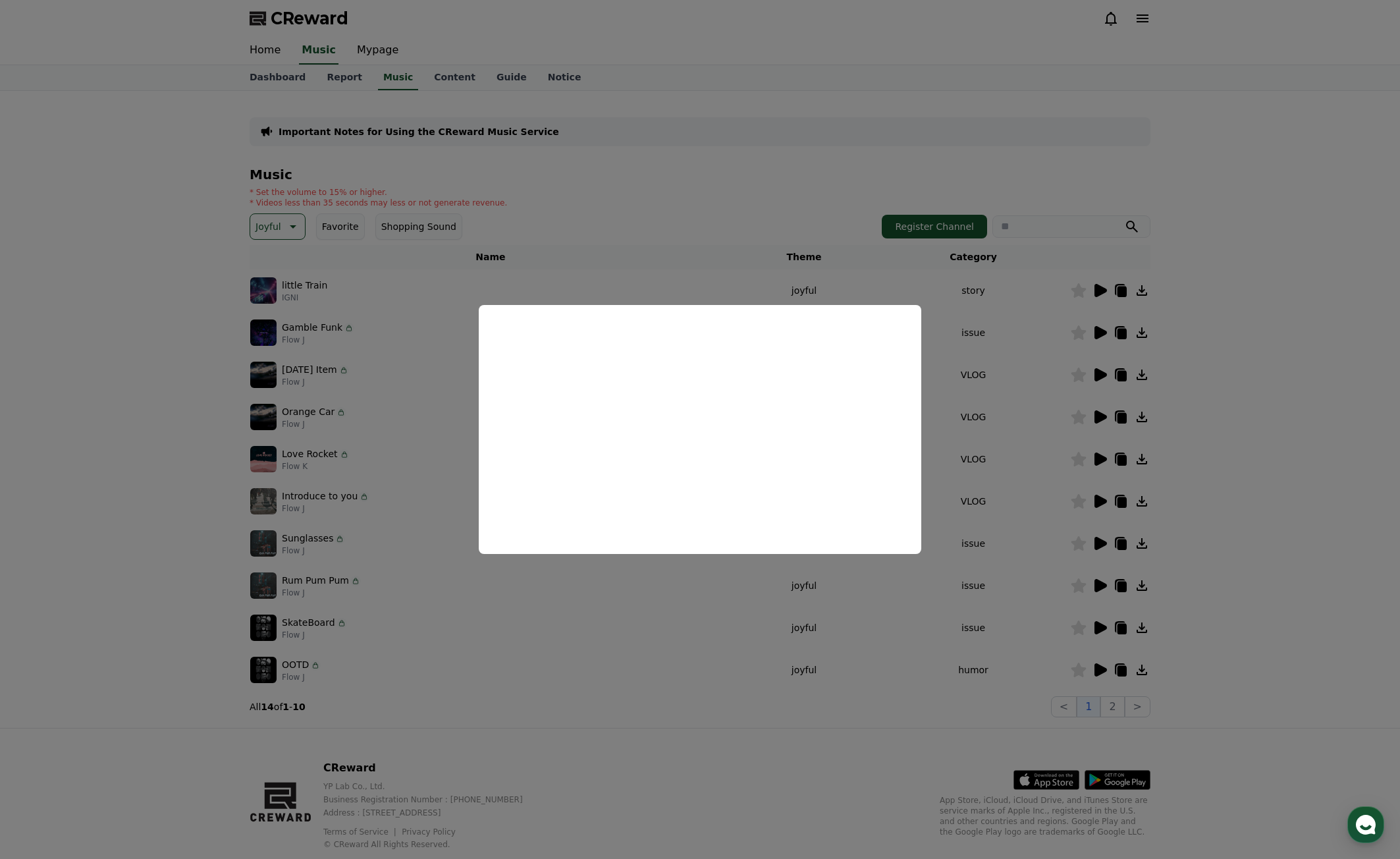
click at [1104, 500] on button "close modal" at bounding box center [700, 430] width 1400 height 859
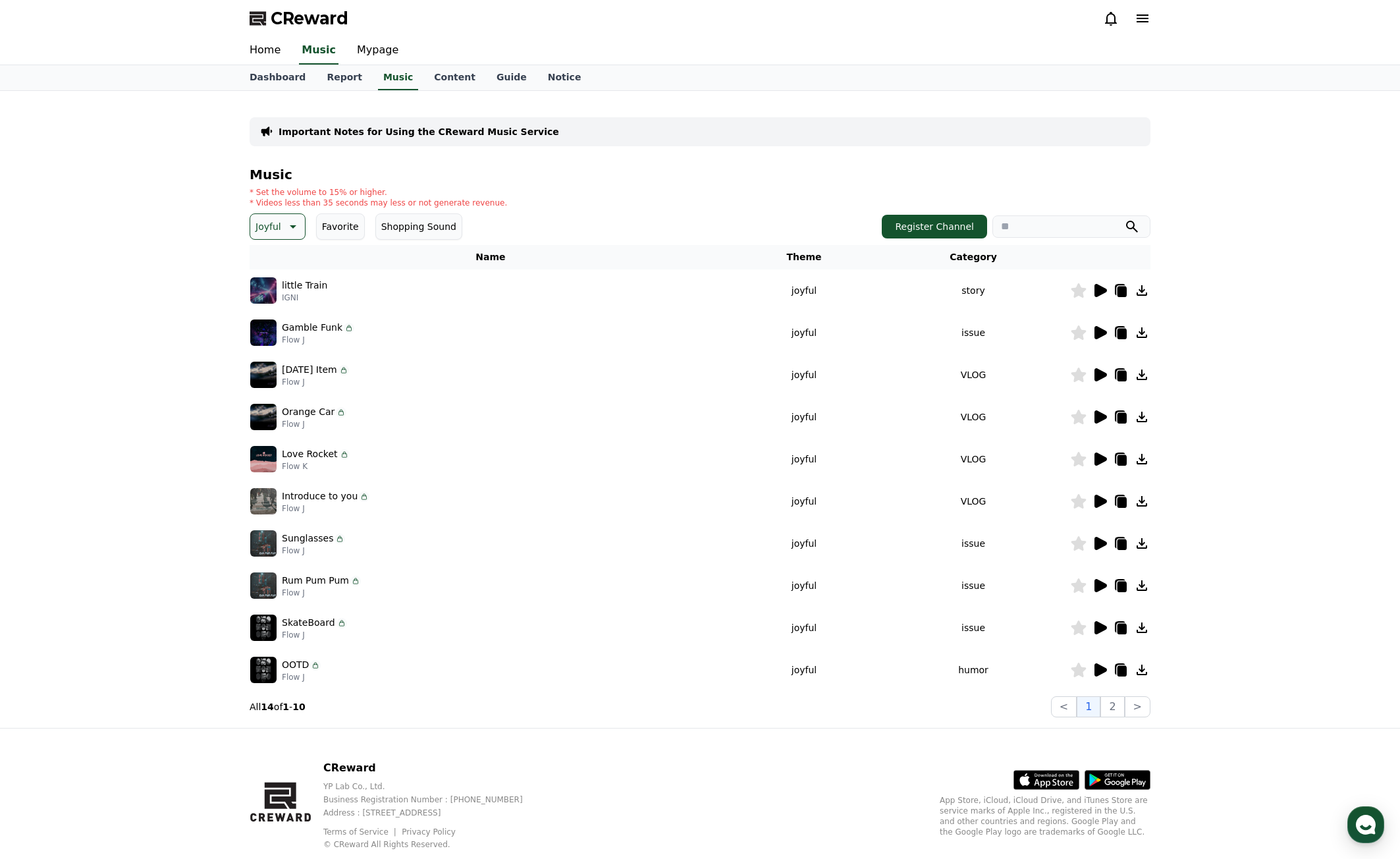
click at [1104, 500] on icon at bounding box center [1101, 501] width 13 height 13
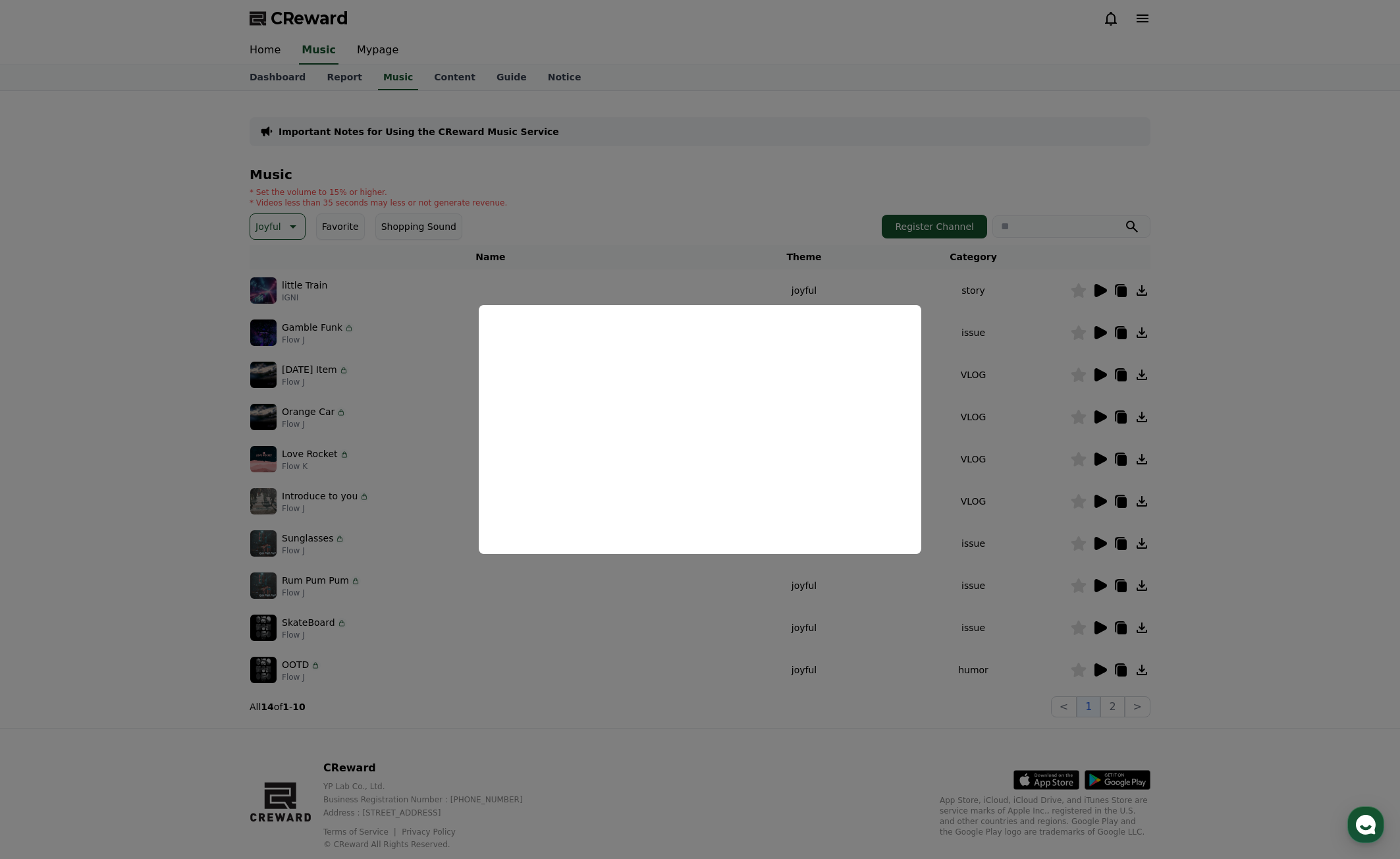
click at [1079, 646] on button "close modal" at bounding box center [700, 430] width 1400 height 859
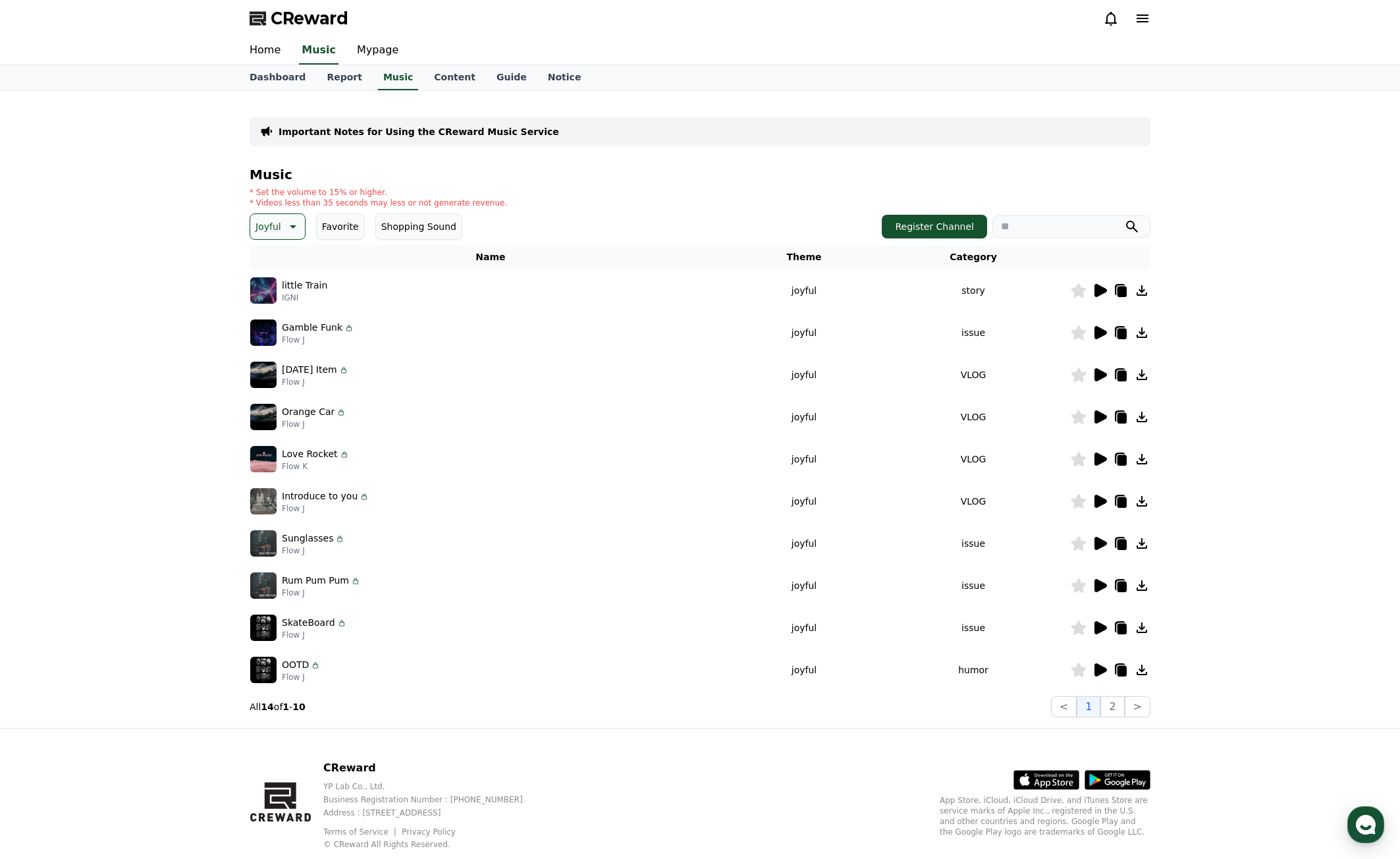
click at [284, 230] on icon at bounding box center [292, 227] width 16 height 16
click at [272, 266] on button "Cute" at bounding box center [268, 266] width 32 height 29
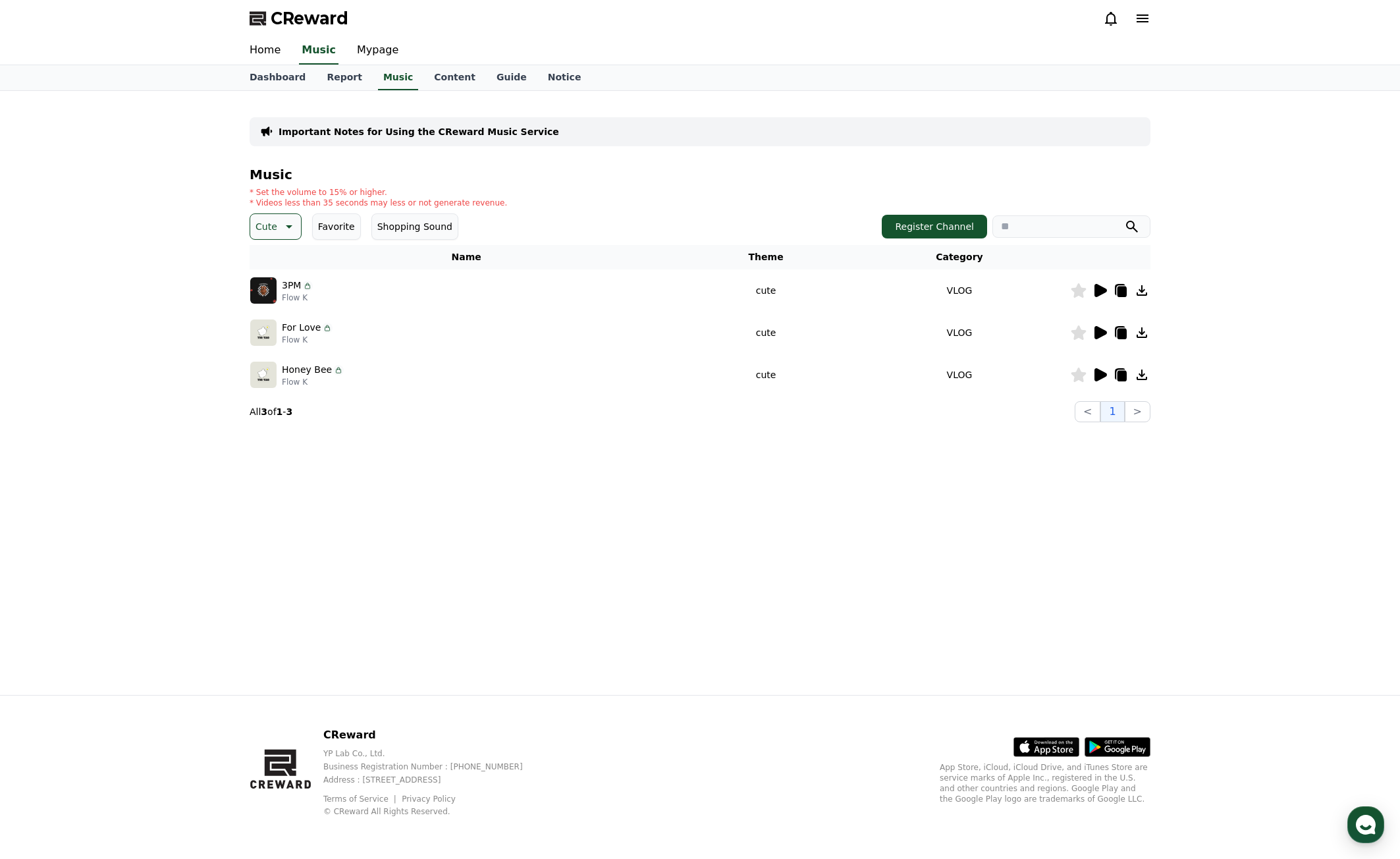
click at [1100, 290] on icon at bounding box center [1101, 291] width 13 height 13
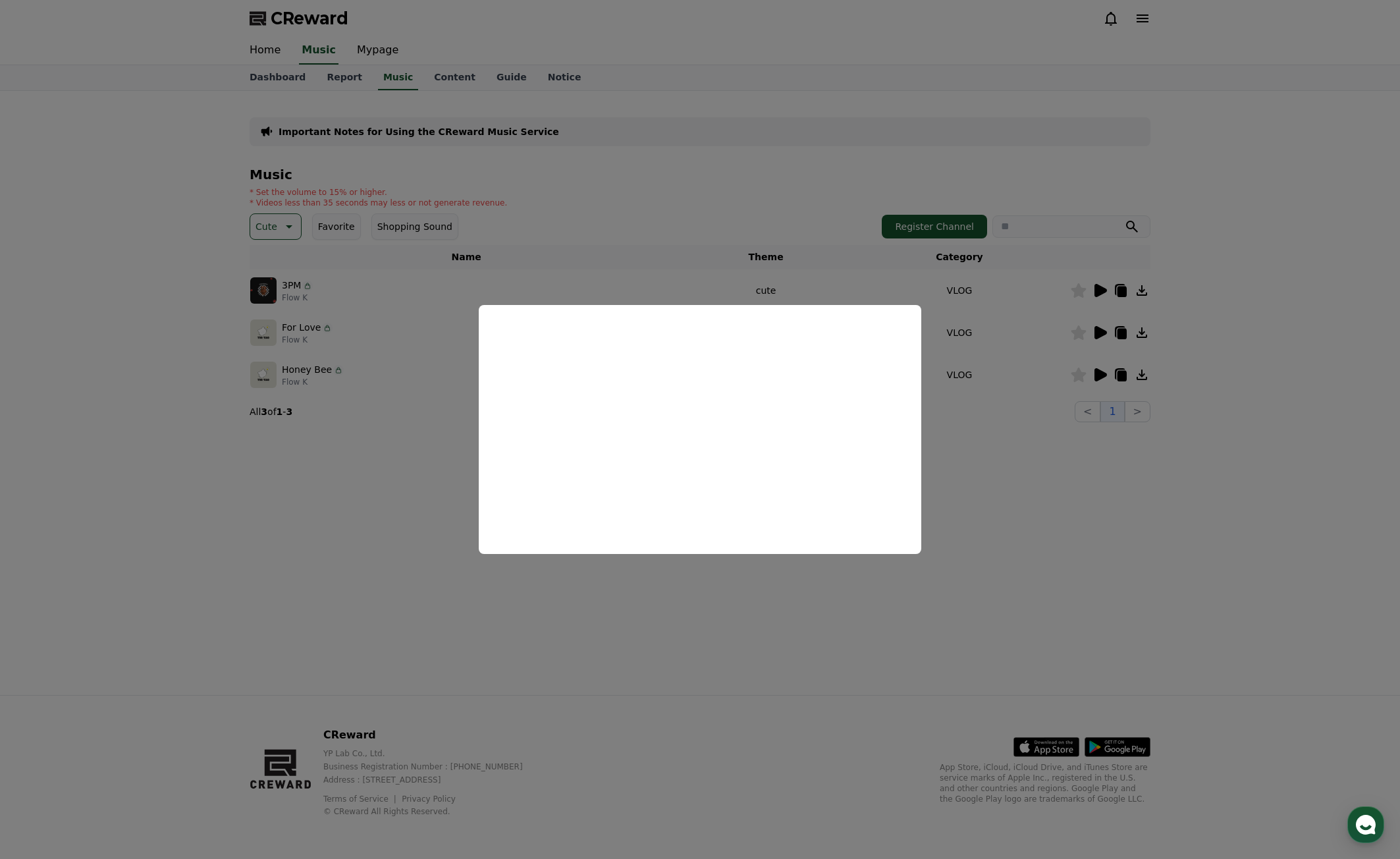
click at [404, 438] on button "close modal" at bounding box center [700, 430] width 1400 height 859
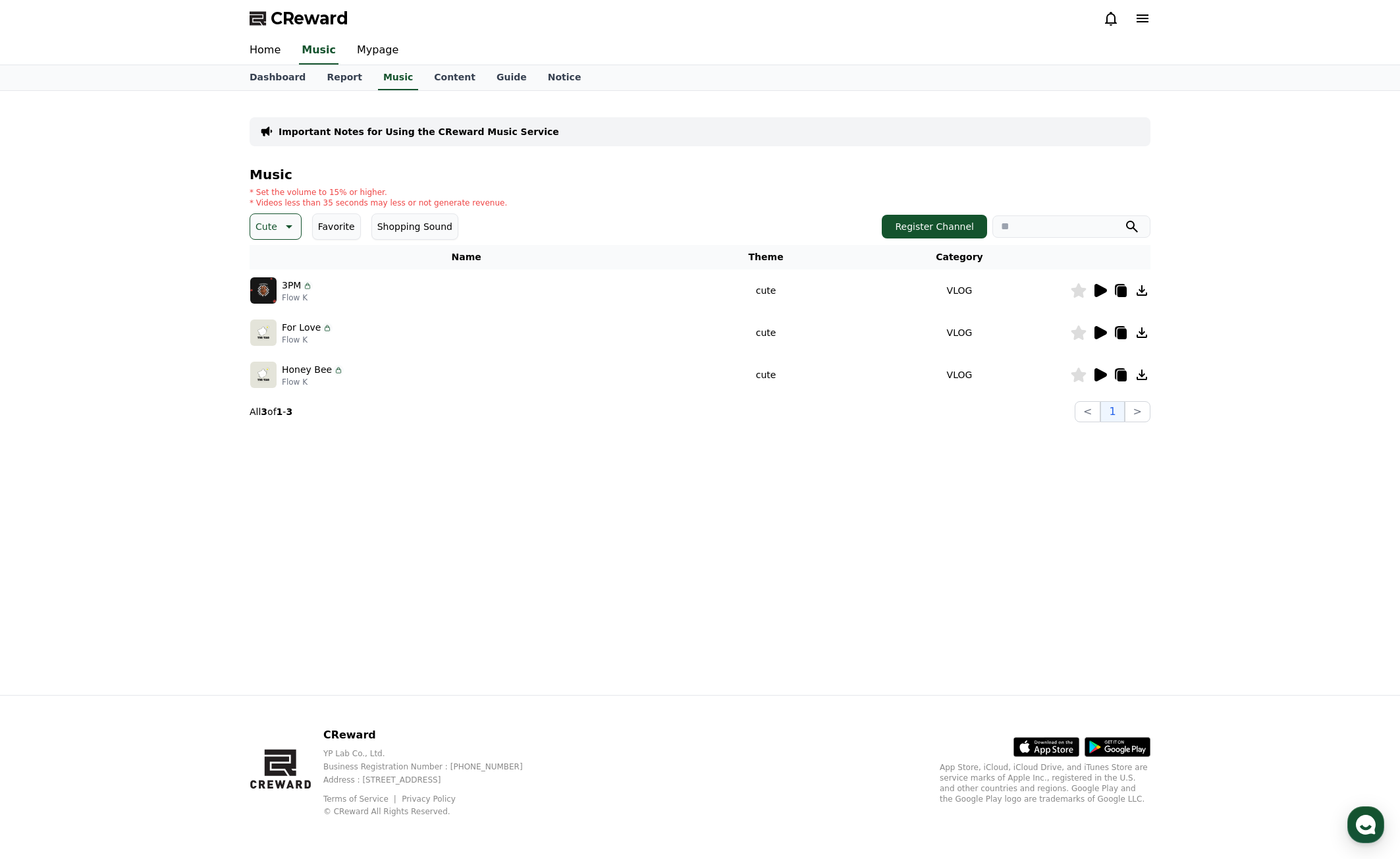
click at [1096, 334] on icon at bounding box center [1101, 333] width 13 height 13
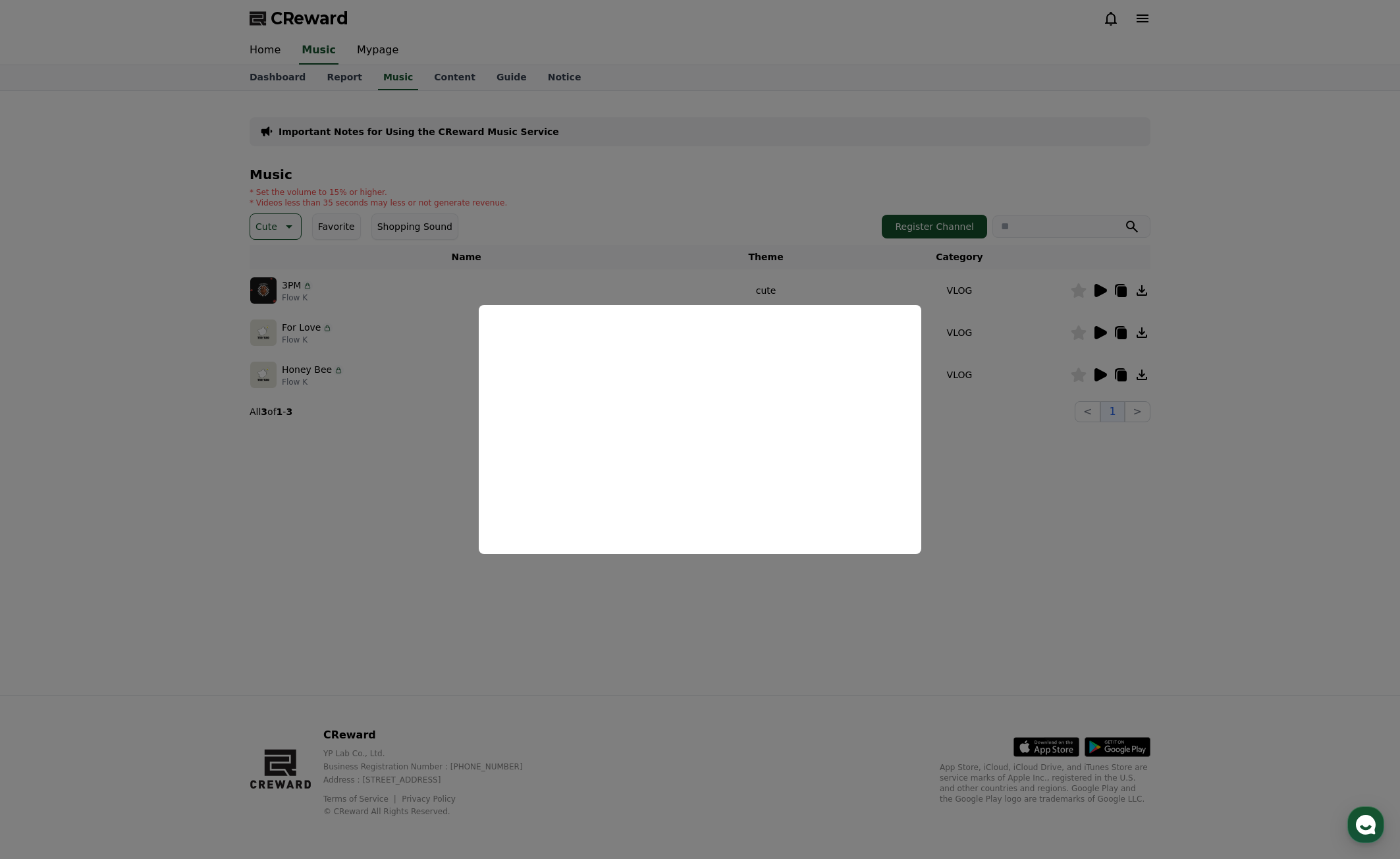
click at [417, 489] on button "close modal" at bounding box center [700, 430] width 1400 height 859
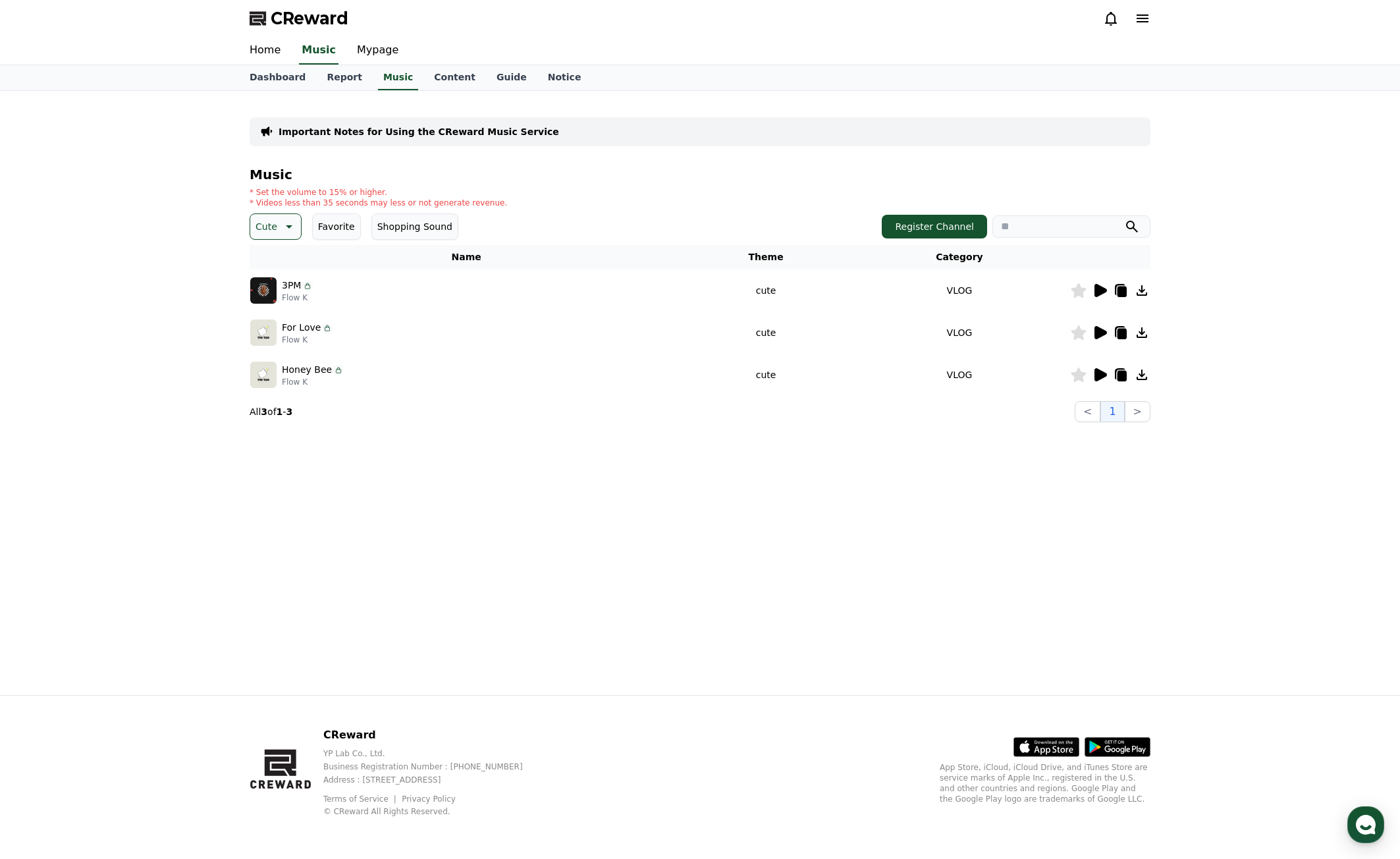
click at [1099, 372] on icon at bounding box center [1101, 375] width 13 height 13
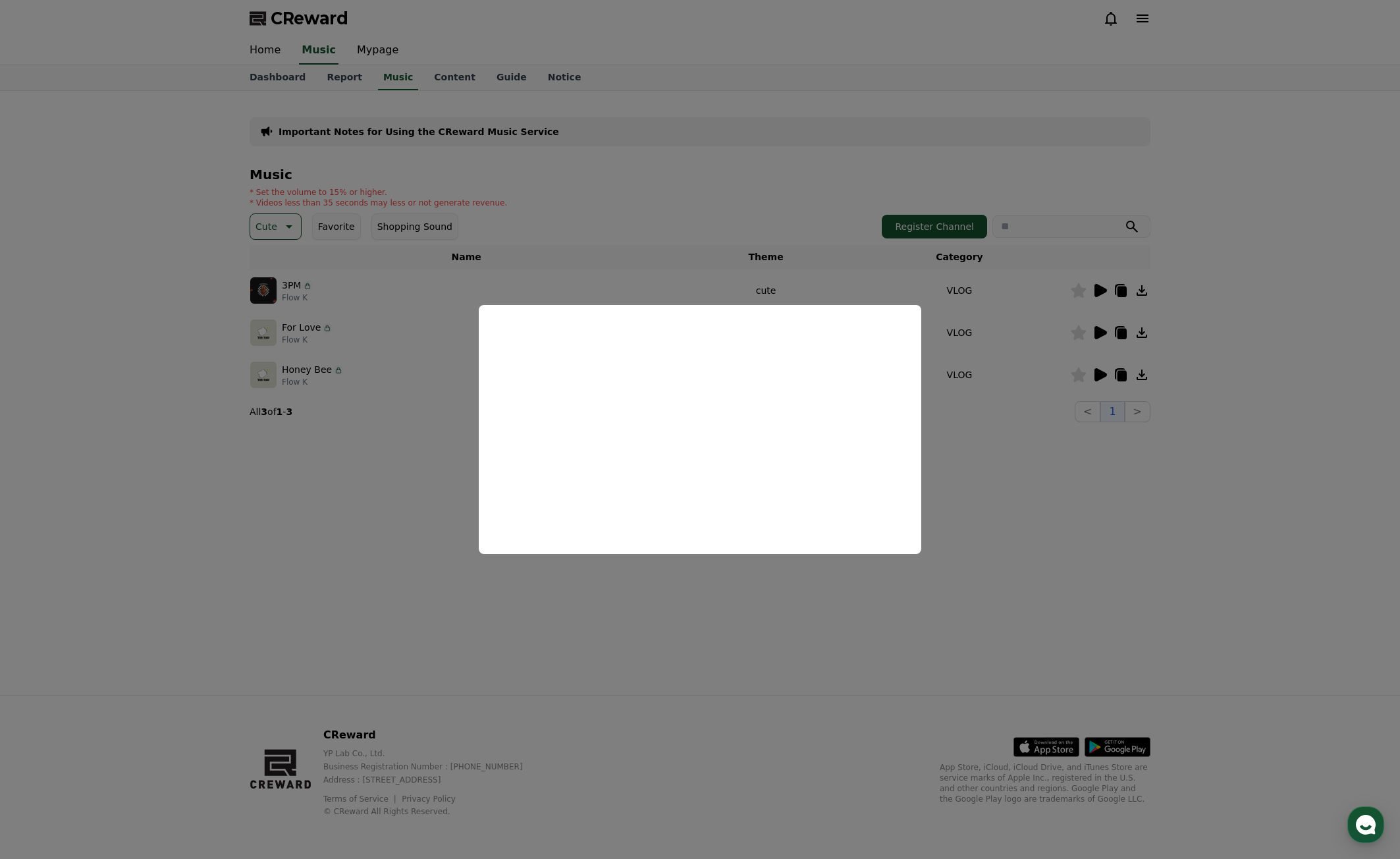
click at [1130, 490] on button "close modal" at bounding box center [700, 430] width 1400 height 859
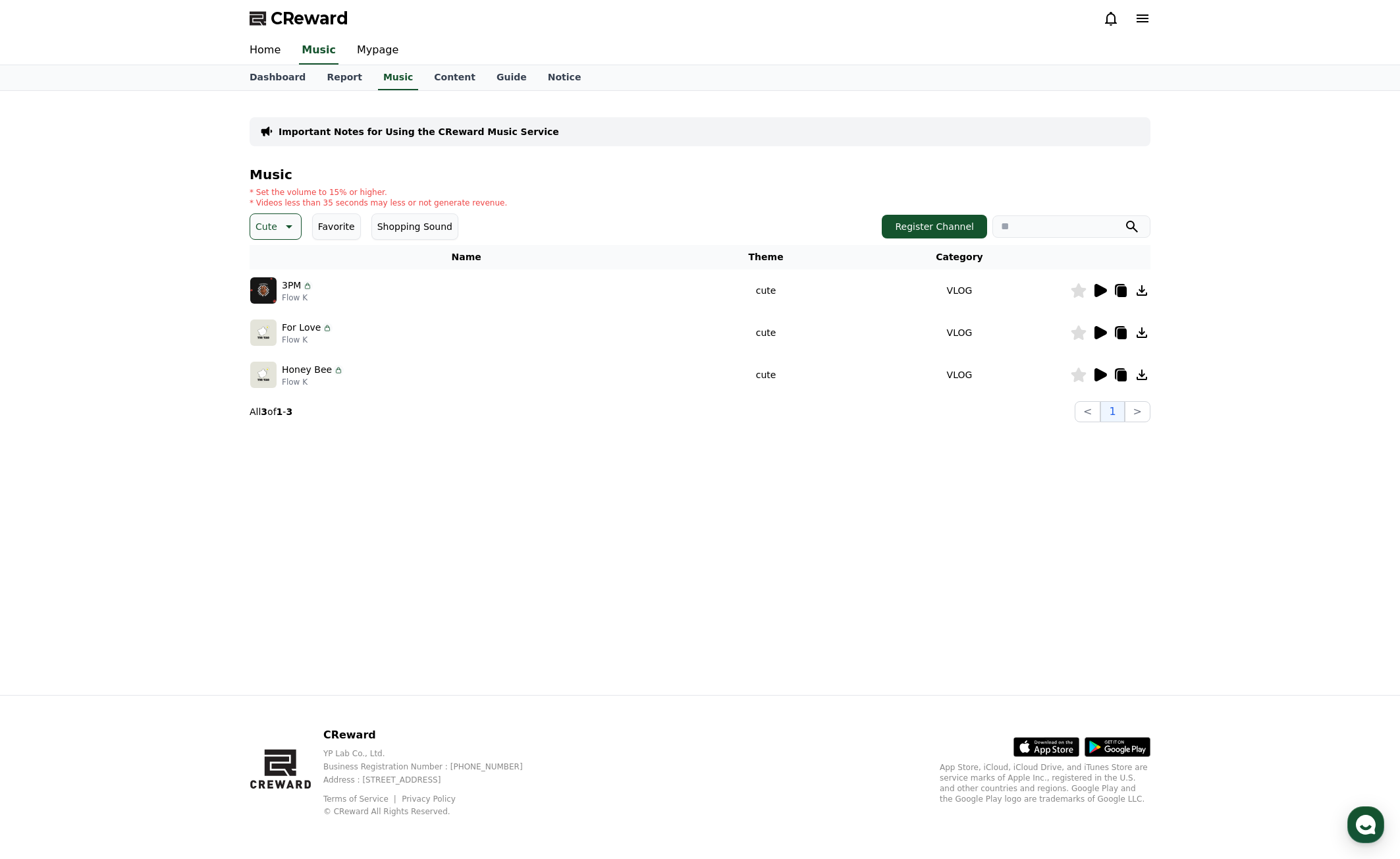
click at [1159, 362] on div "Important Notes for Using the CReward Music Service Music * Set the volume to 1…" at bounding box center [700, 393] width 922 height 604
click at [1370, 391] on div "Important Notes for Using the CReward Music Service Music * Set the volume to 1…" at bounding box center [700, 393] width 1400 height 604
